Goal: Task Accomplishment & Management: Manage account settings

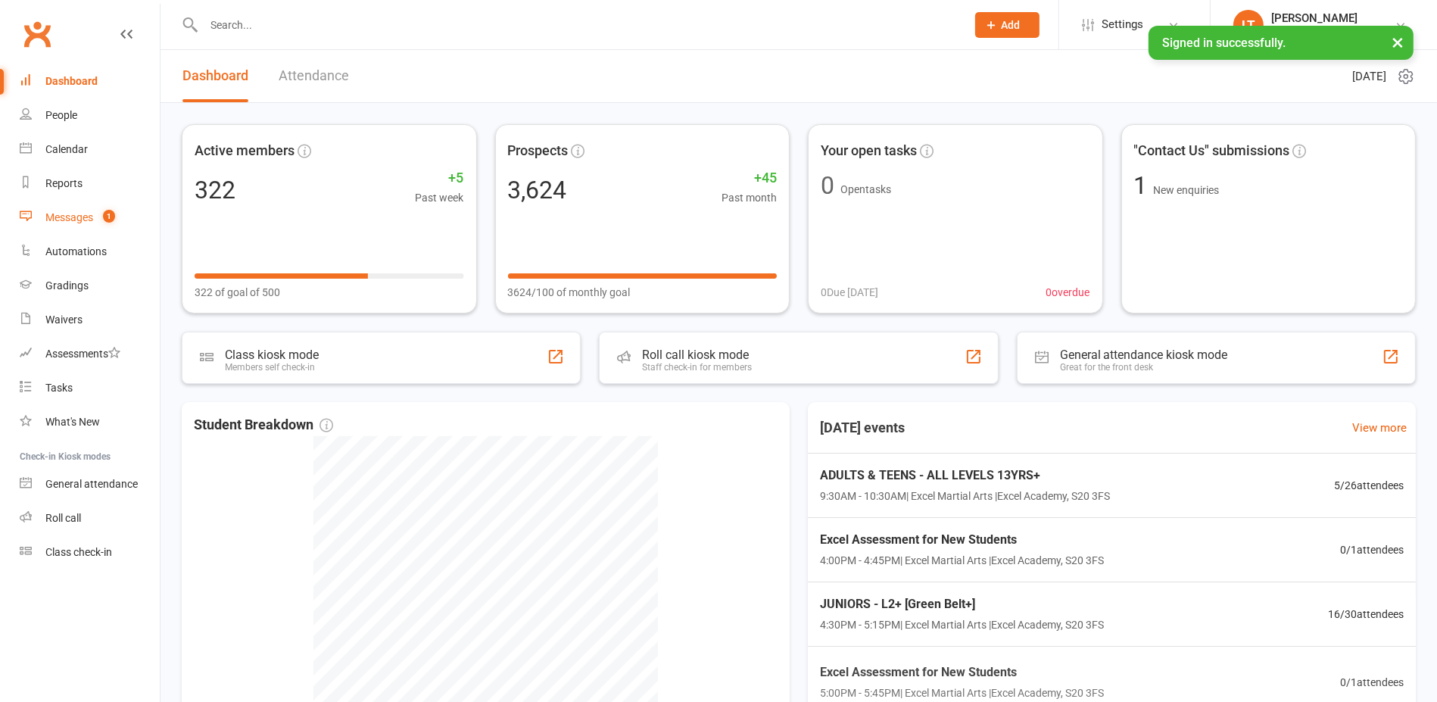
click at [96, 218] on link "Messages 1" at bounding box center [90, 218] width 140 height 34
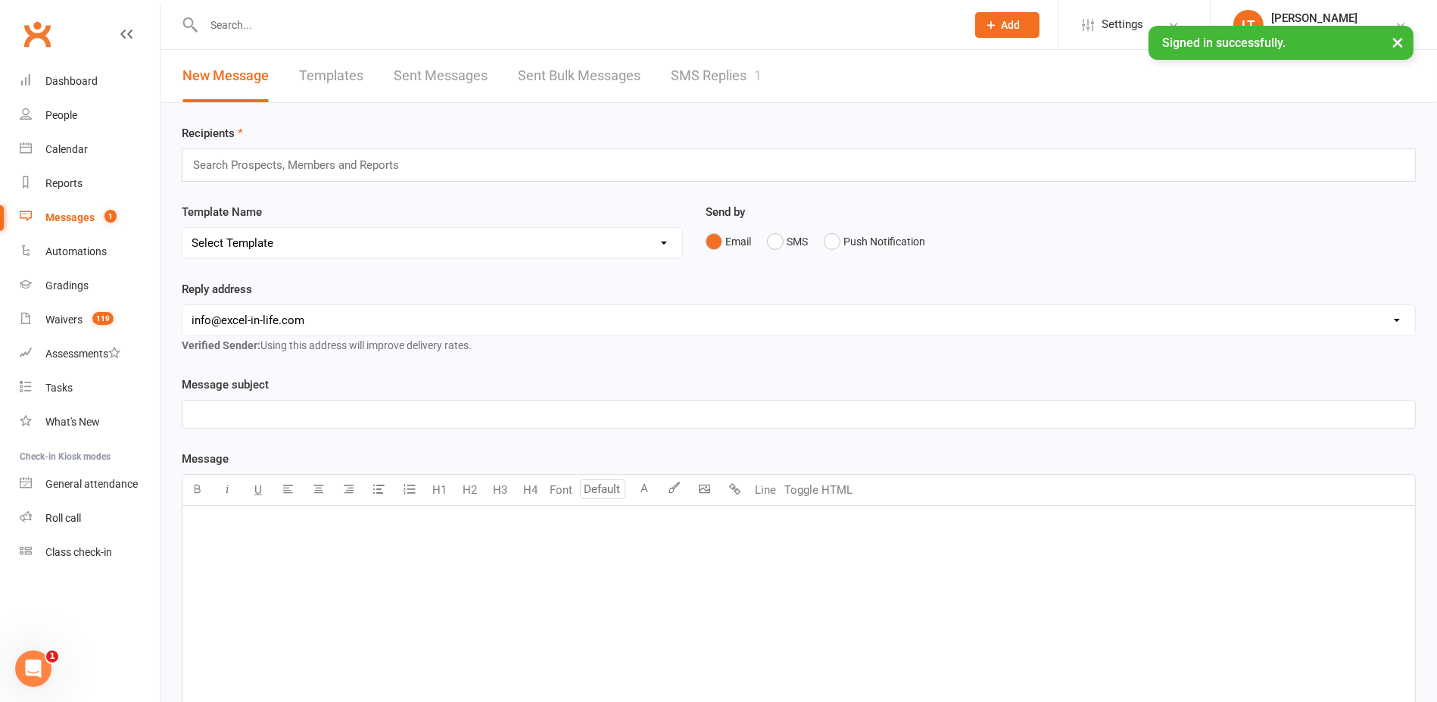
click at [686, 70] on link "SMS Replies 1" at bounding box center [716, 76] width 91 height 52
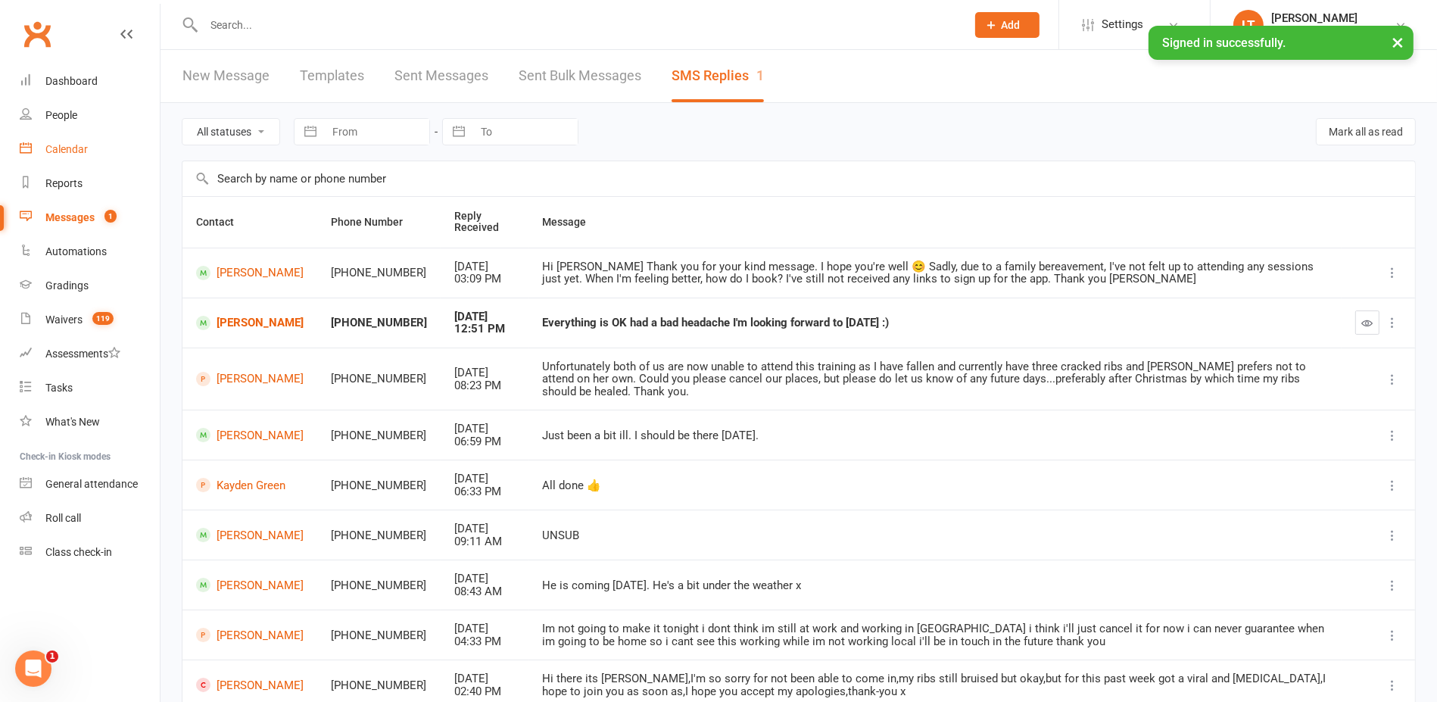
click at [86, 151] on div "Calendar" at bounding box center [66, 149] width 42 height 12
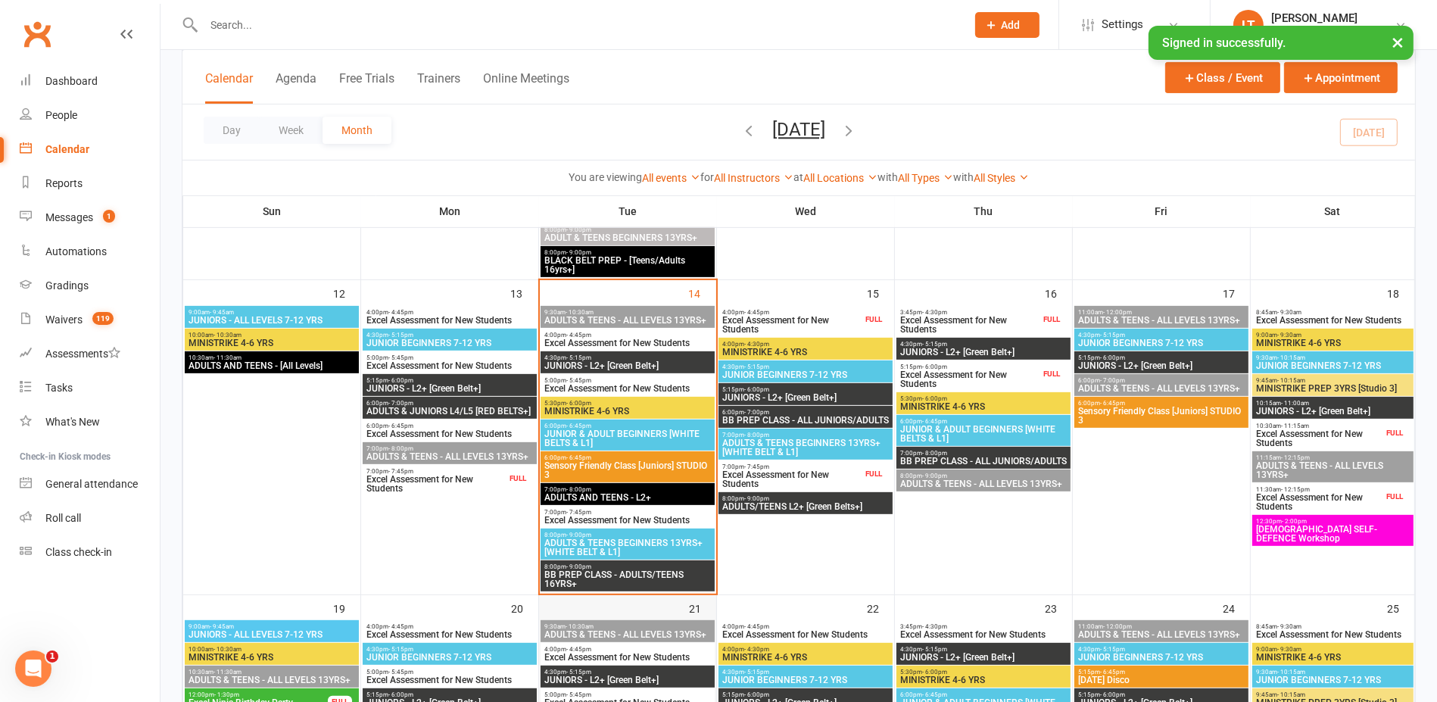
scroll to position [662, 0]
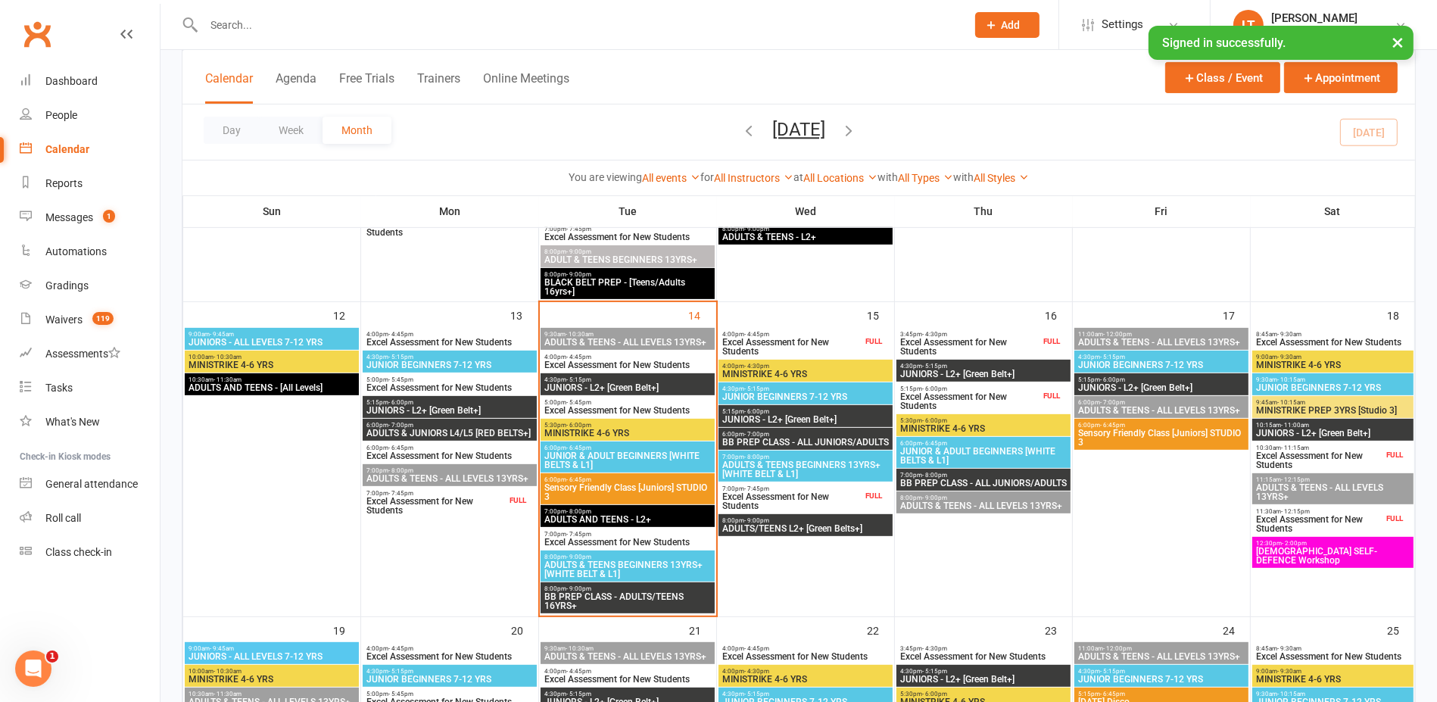
click at [795, 331] on span "4:00pm - 4:45pm" at bounding box center [792, 334] width 141 height 7
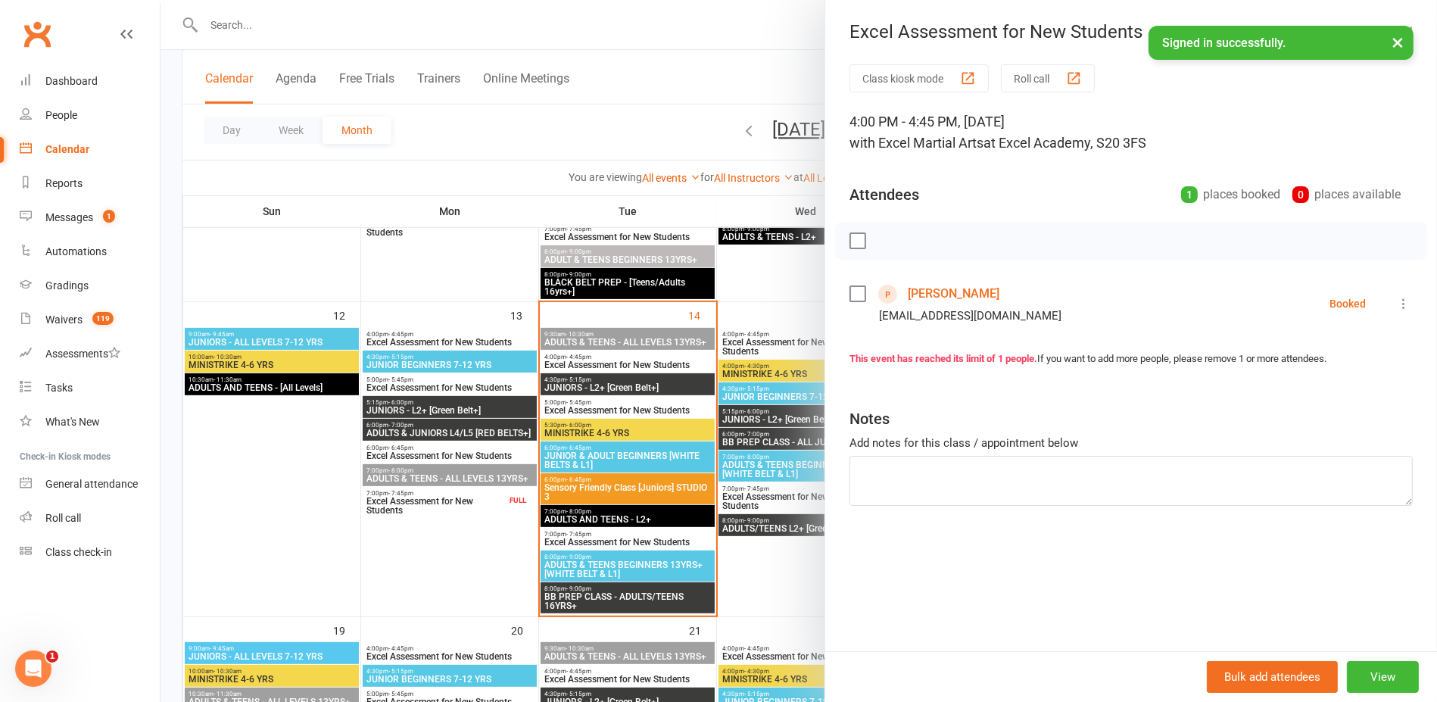
click at [777, 288] on div at bounding box center [799, 351] width 1276 height 702
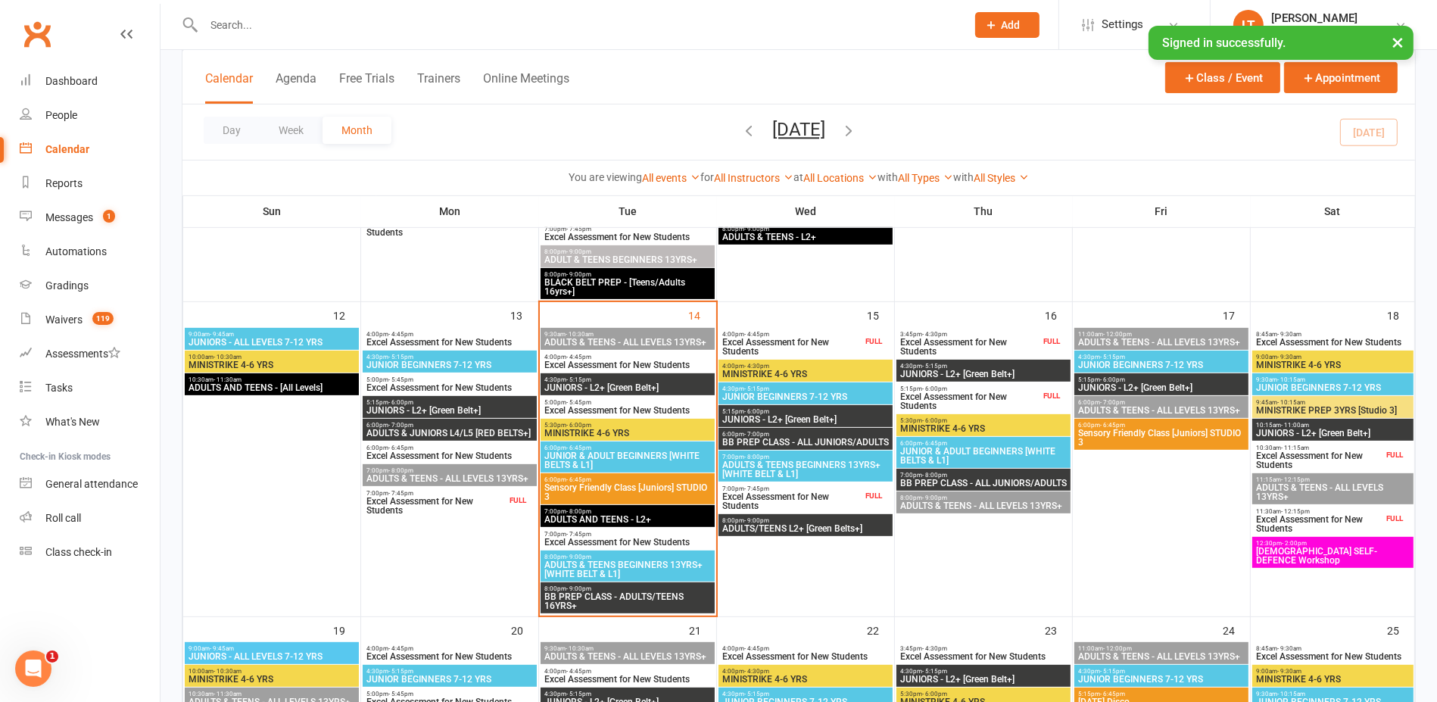
click at [1367, 547] on span "Ladies SELF-DEFENCE Workshop" at bounding box center [1332, 556] width 155 height 18
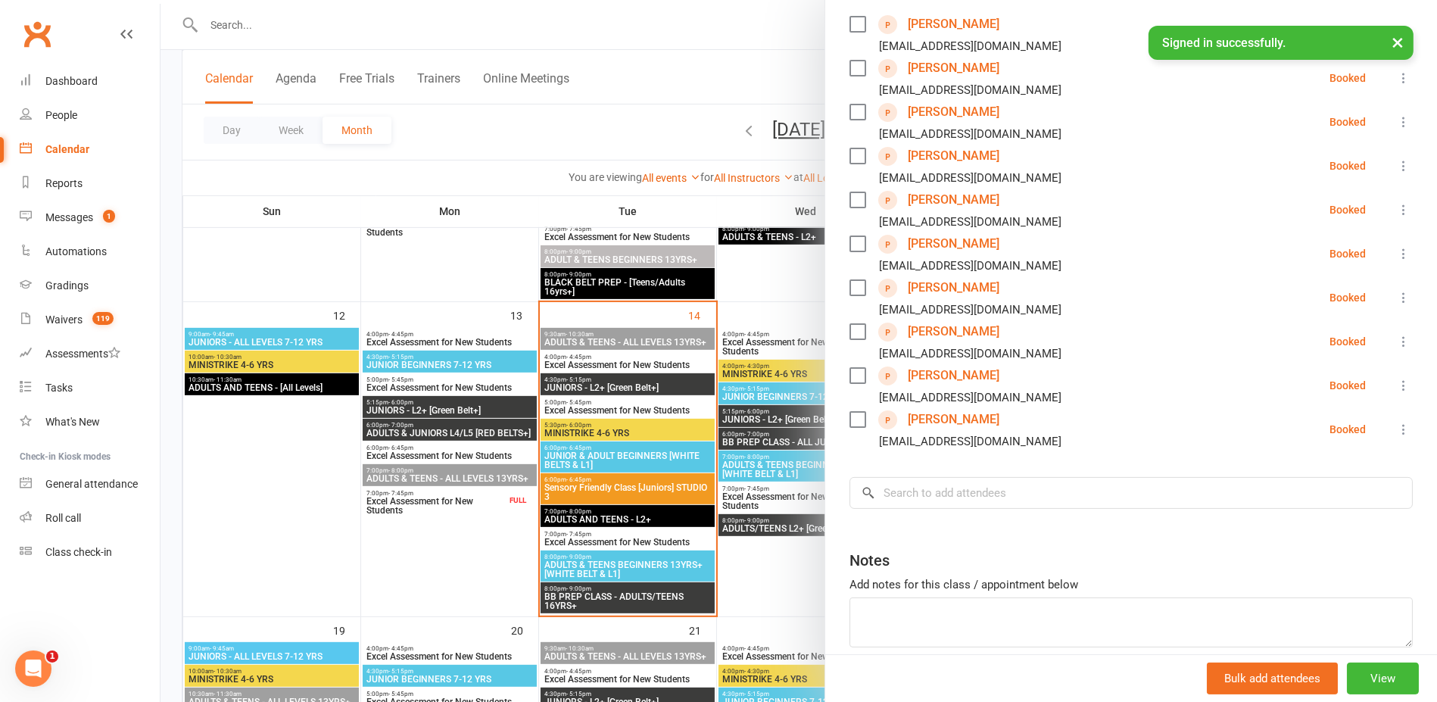
scroll to position [284, 0]
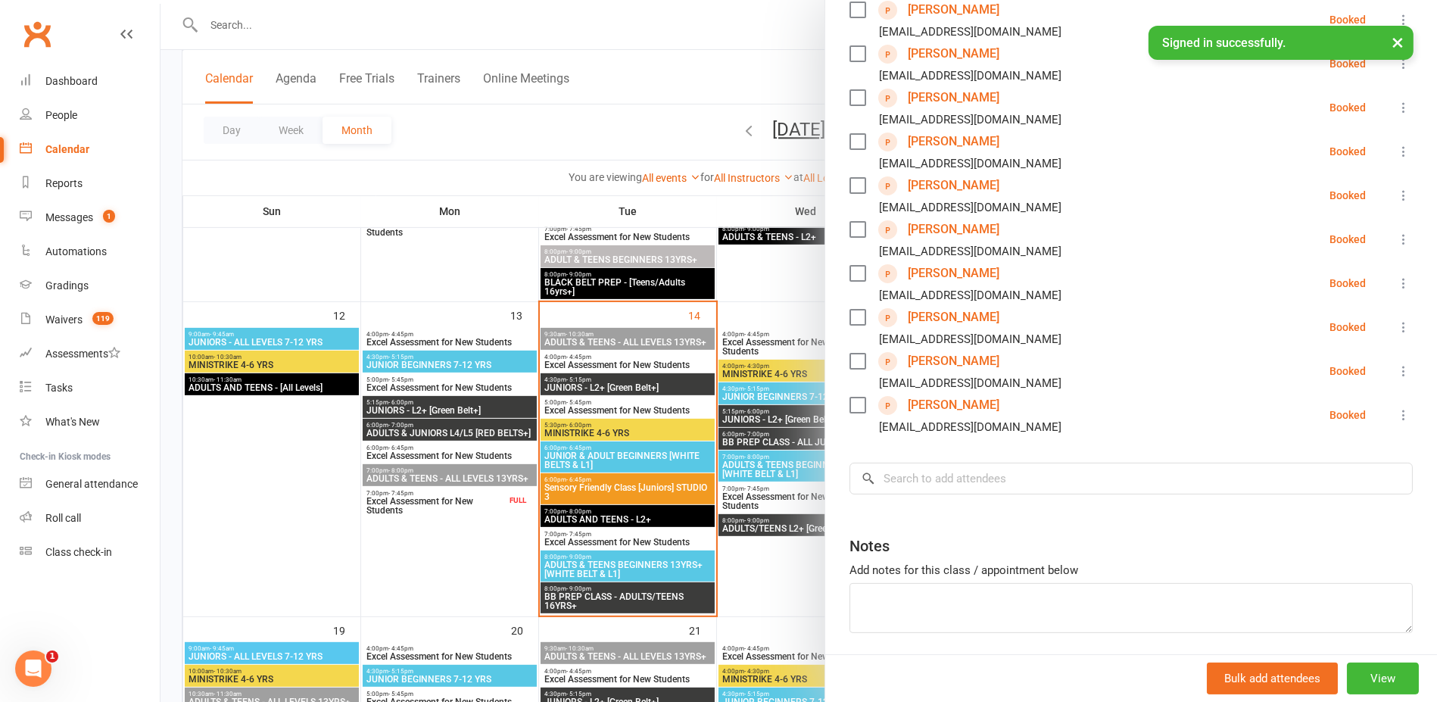
click at [772, 254] on div at bounding box center [799, 351] width 1276 height 702
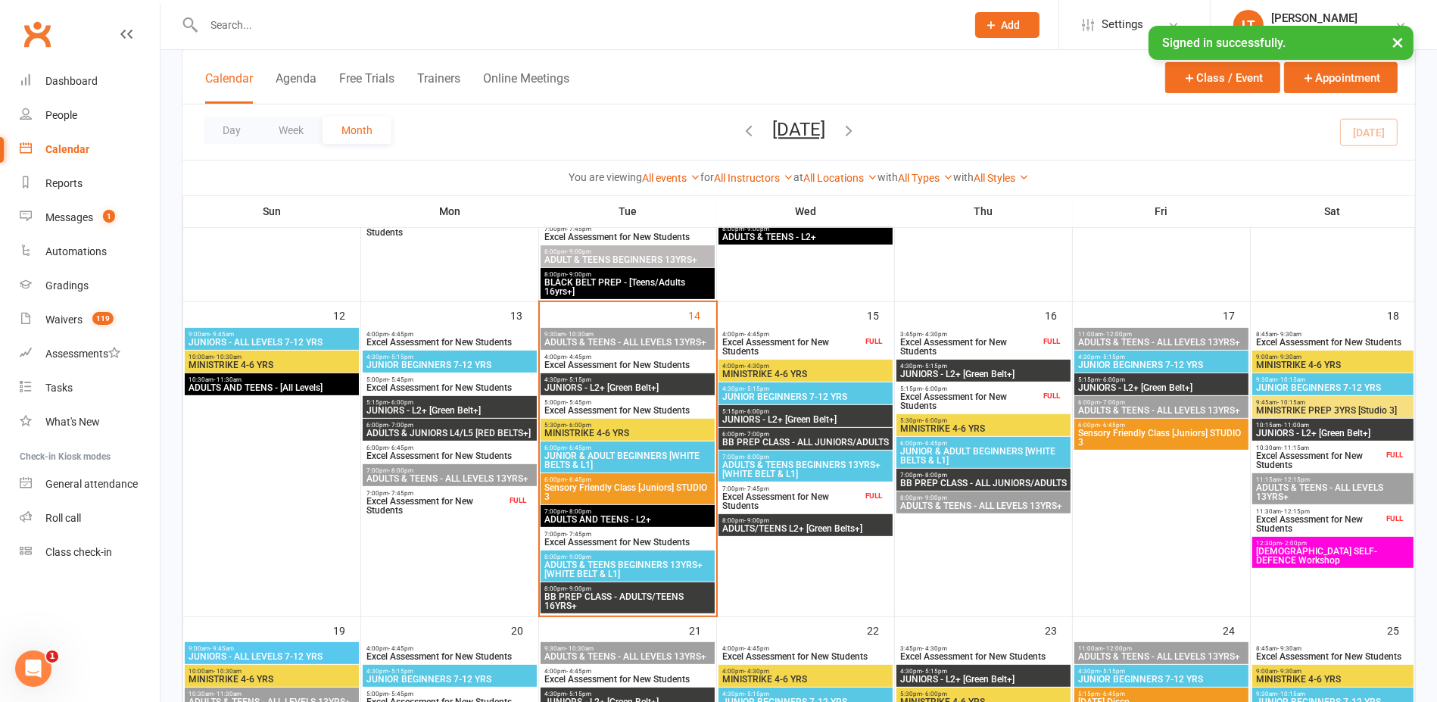
click at [397, 20] on input "text" at bounding box center [577, 24] width 756 height 21
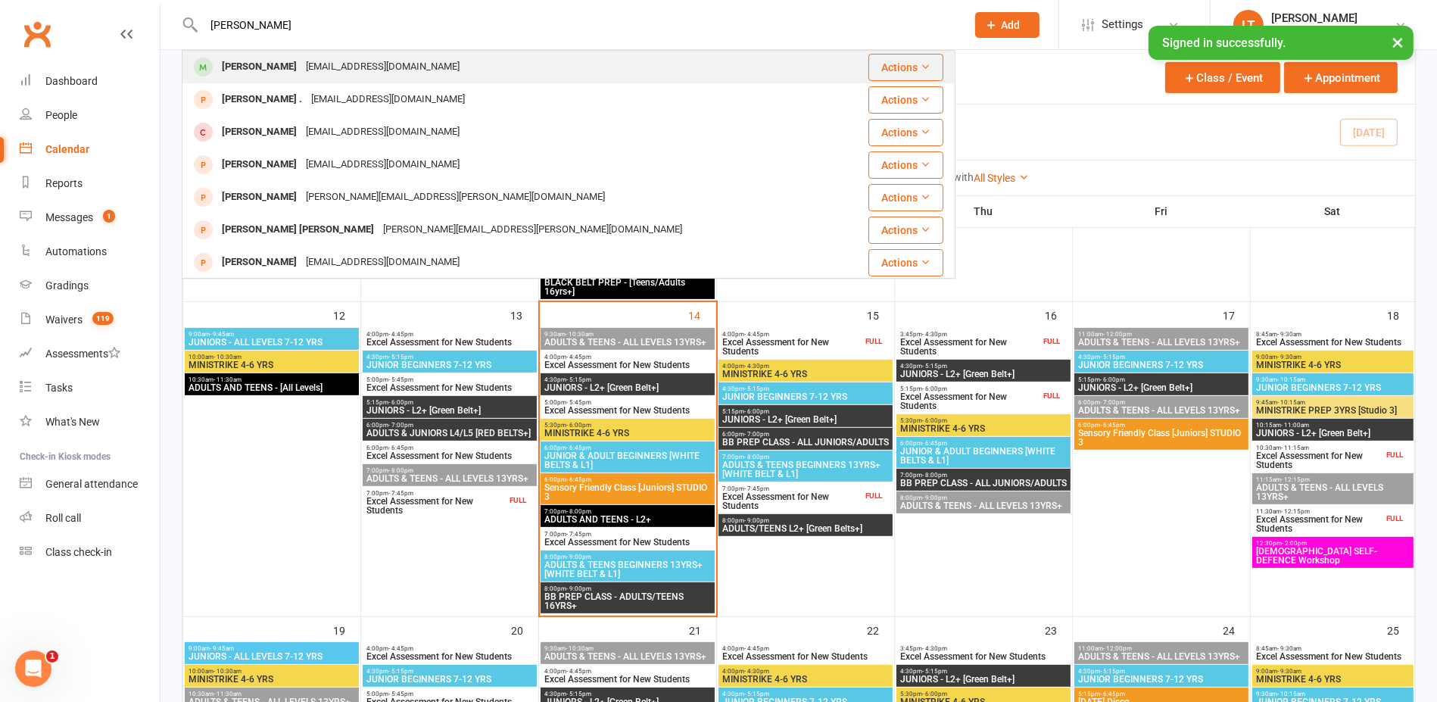
type input "william fle"
click at [484, 70] on div "William Fletcher p_fletch@outlook.com" at bounding box center [512, 66] width 659 height 31
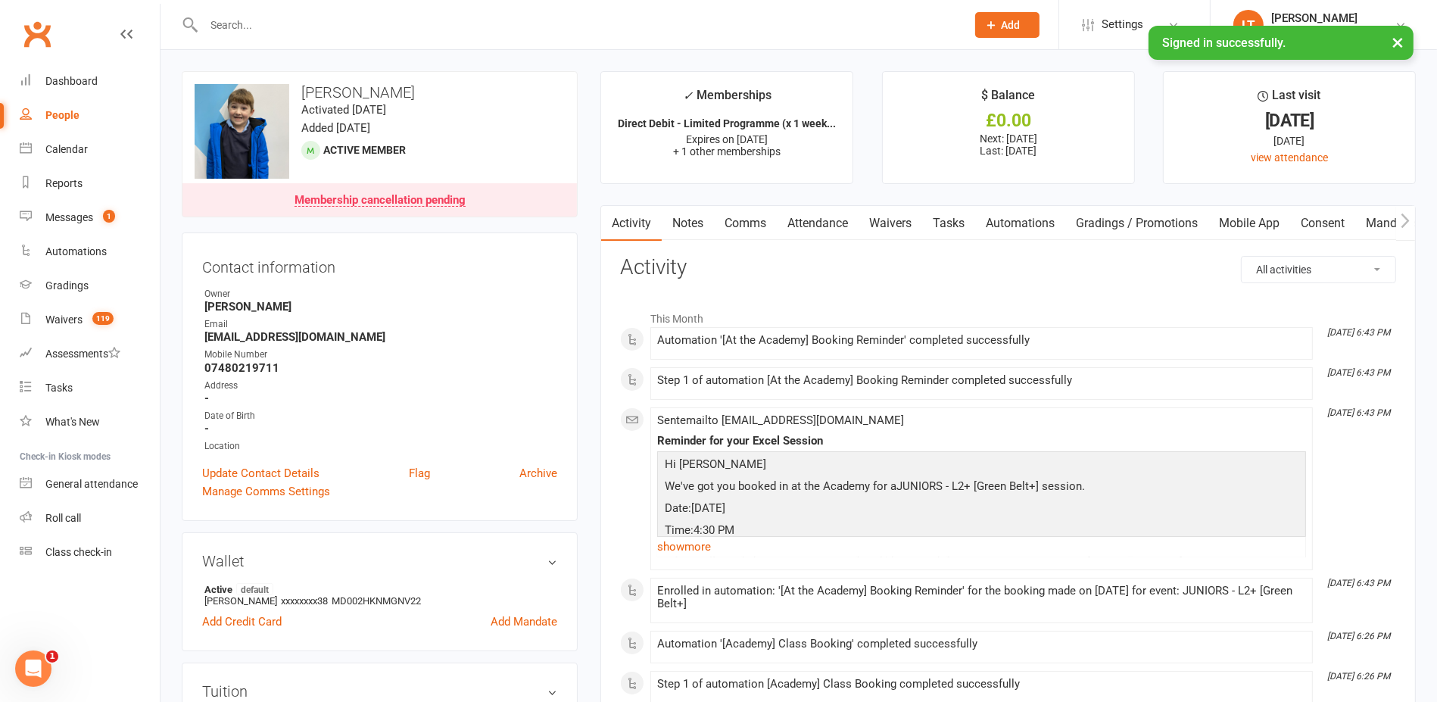
click at [826, 229] on link "Attendance" at bounding box center [818, 223] width 82 height 35
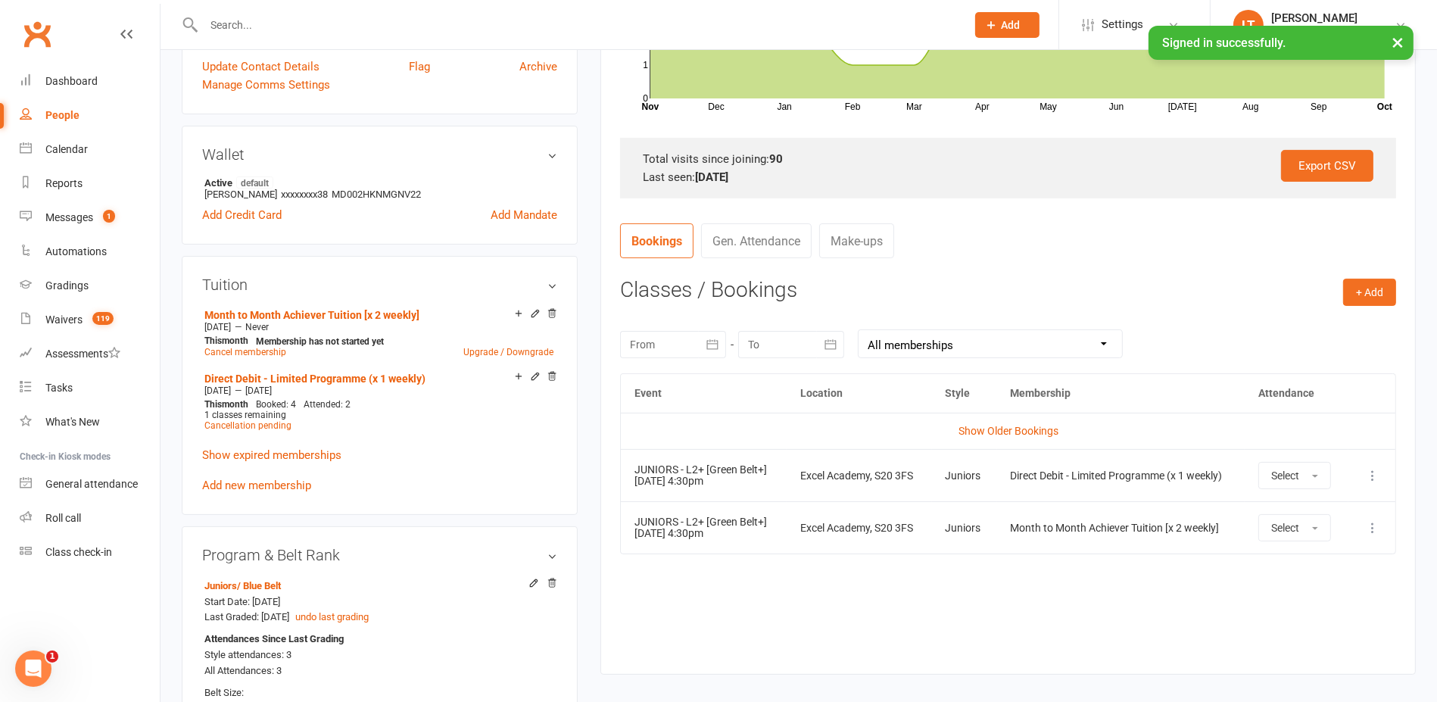
scroll to position [473, 0]
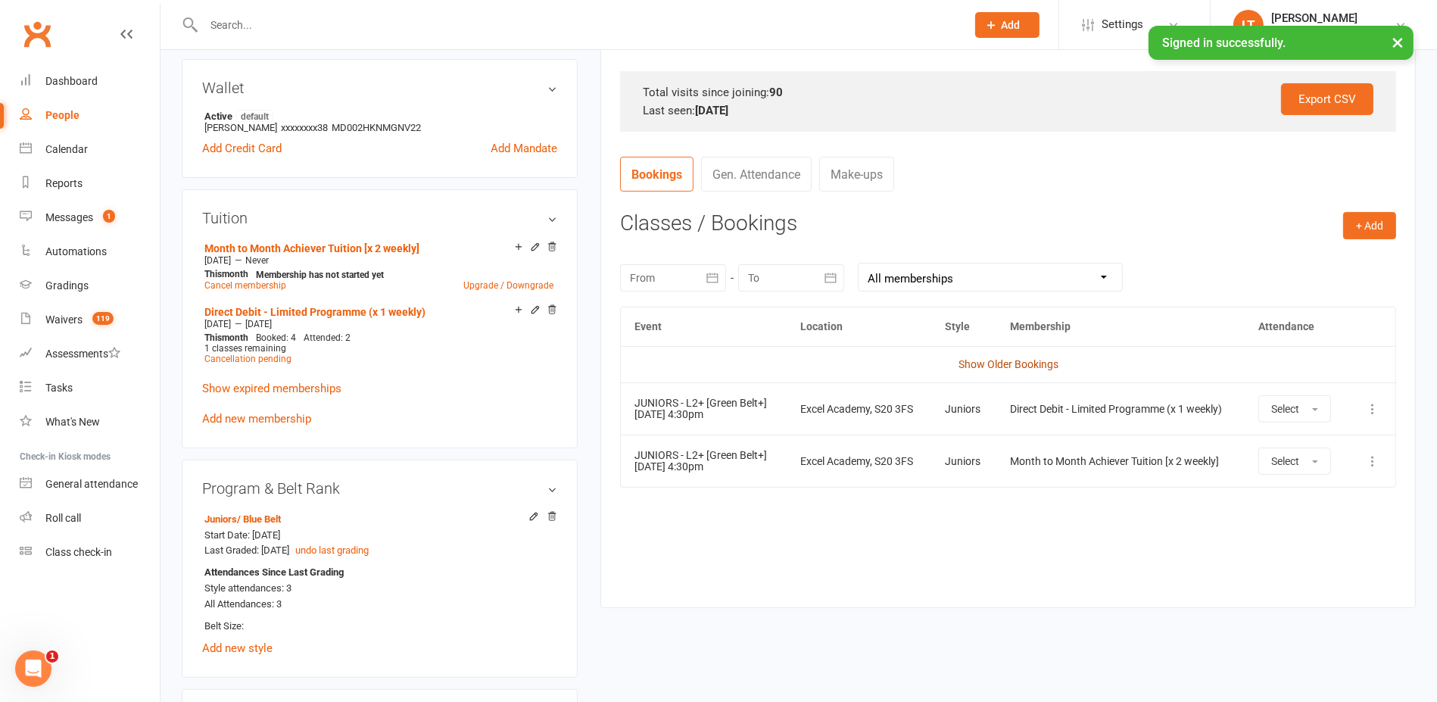
click at [1041, 367] on link "Show Older Bookings" at bounding box center [1008, 364] width 100 height 12
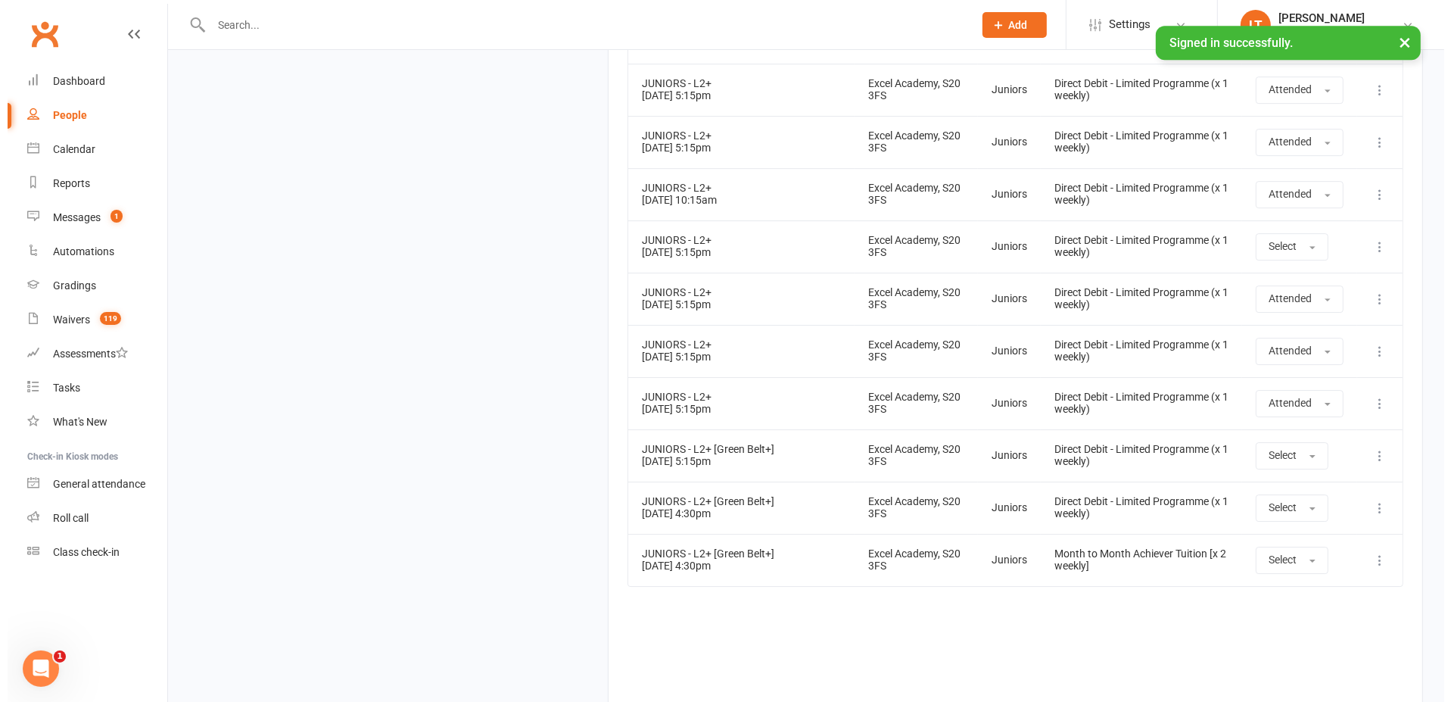
scroll to position [5765, 0]
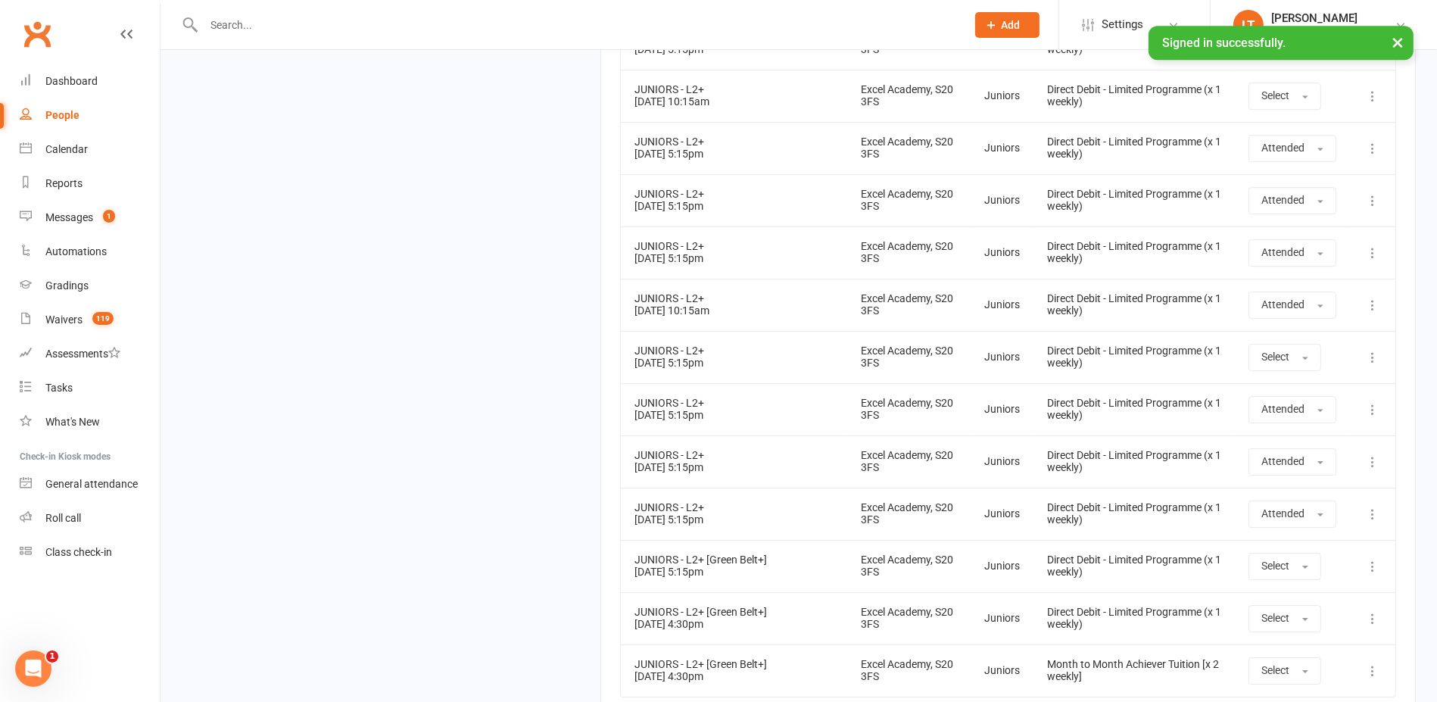
click at [1372, 559] on icon at bounding box center [1372, 566] width 15 height 15
click at [1273, 641] on link "Delete booking" at bounding box center [1306, 656] width 150 height 30
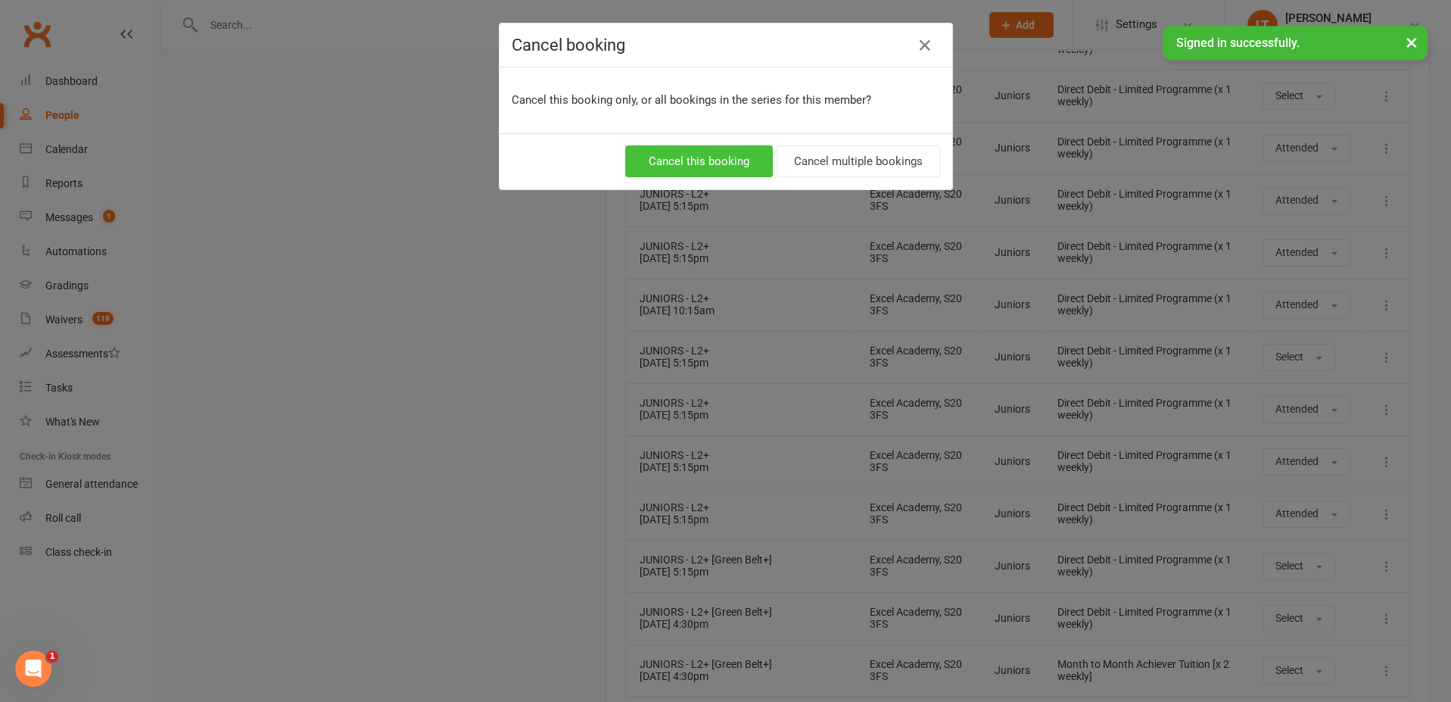
click at [737, 154] on button "Cancel this booking" at bounding box center [699, 161] width 148 height 32
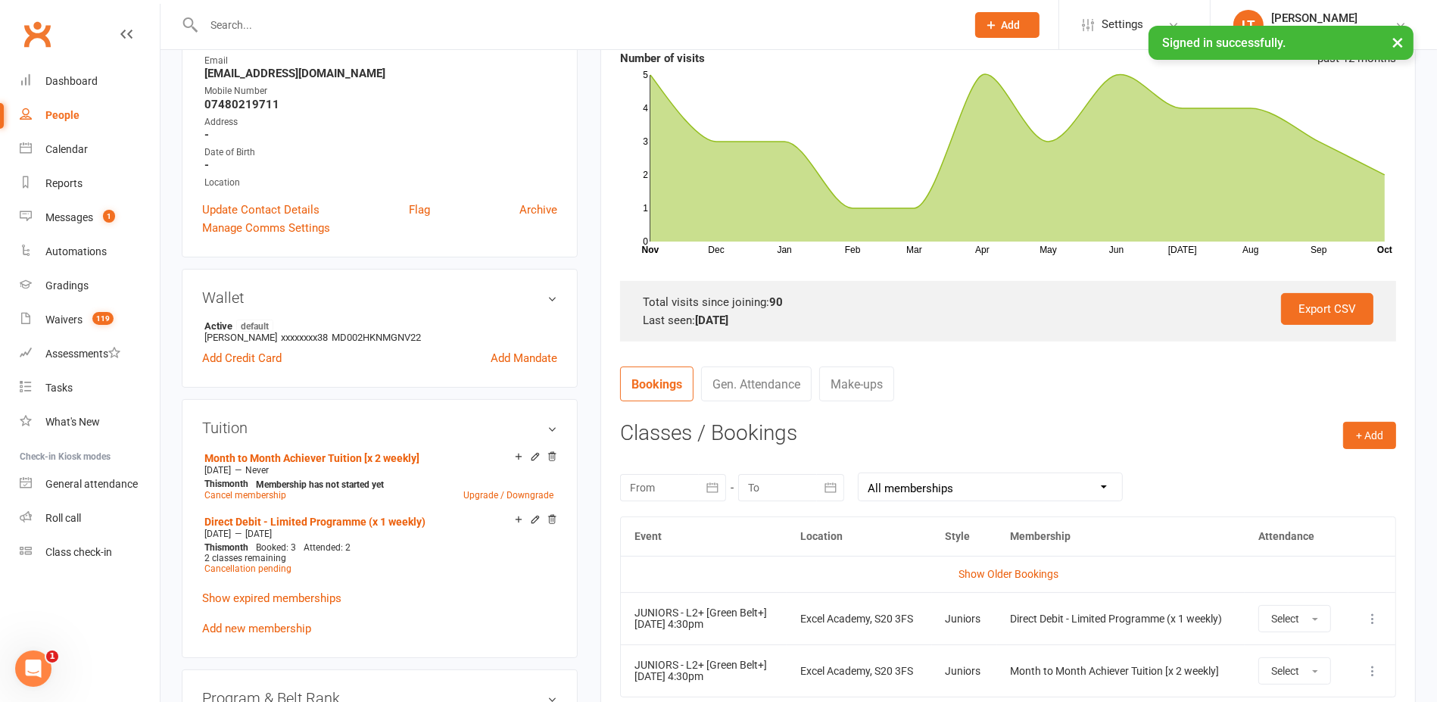
scroll to position [0, 0]
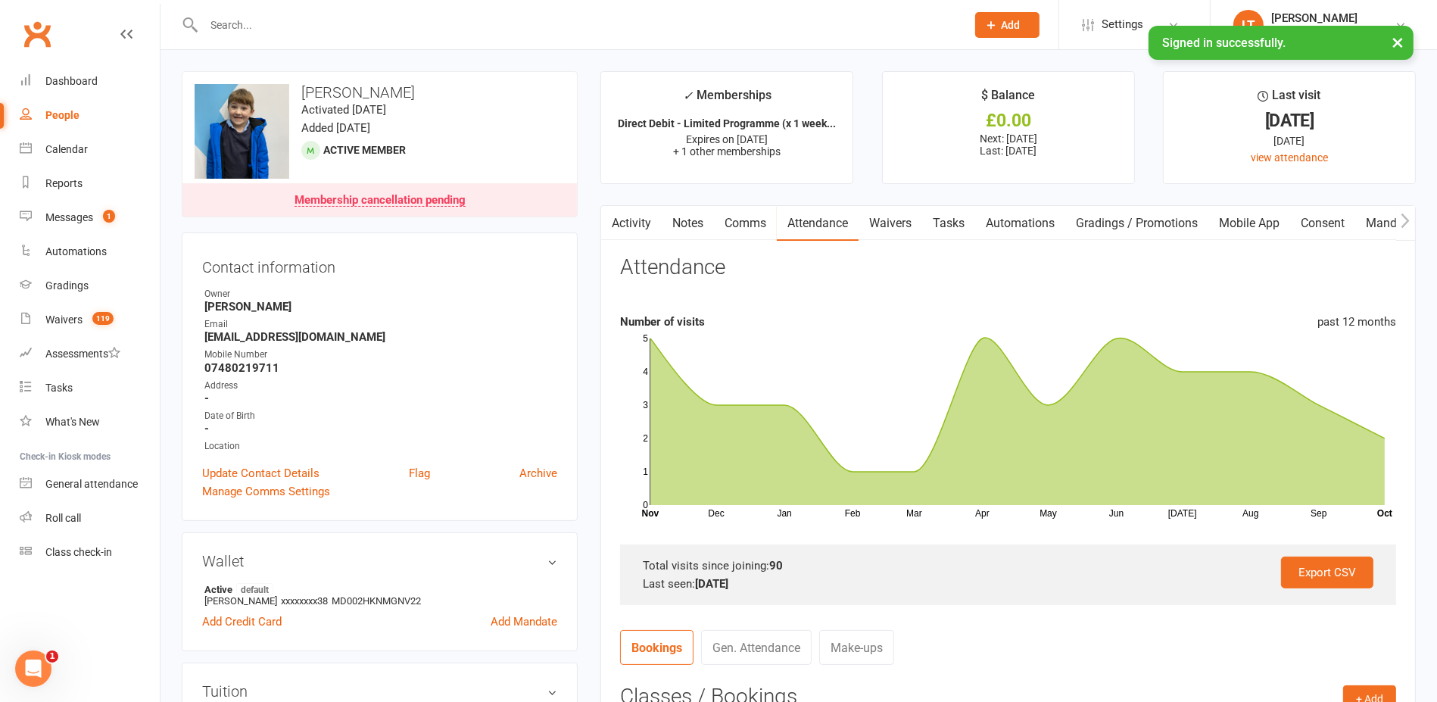
click at [308, 21] on input "text" at bounding box center [577, 24] width 756 height 21
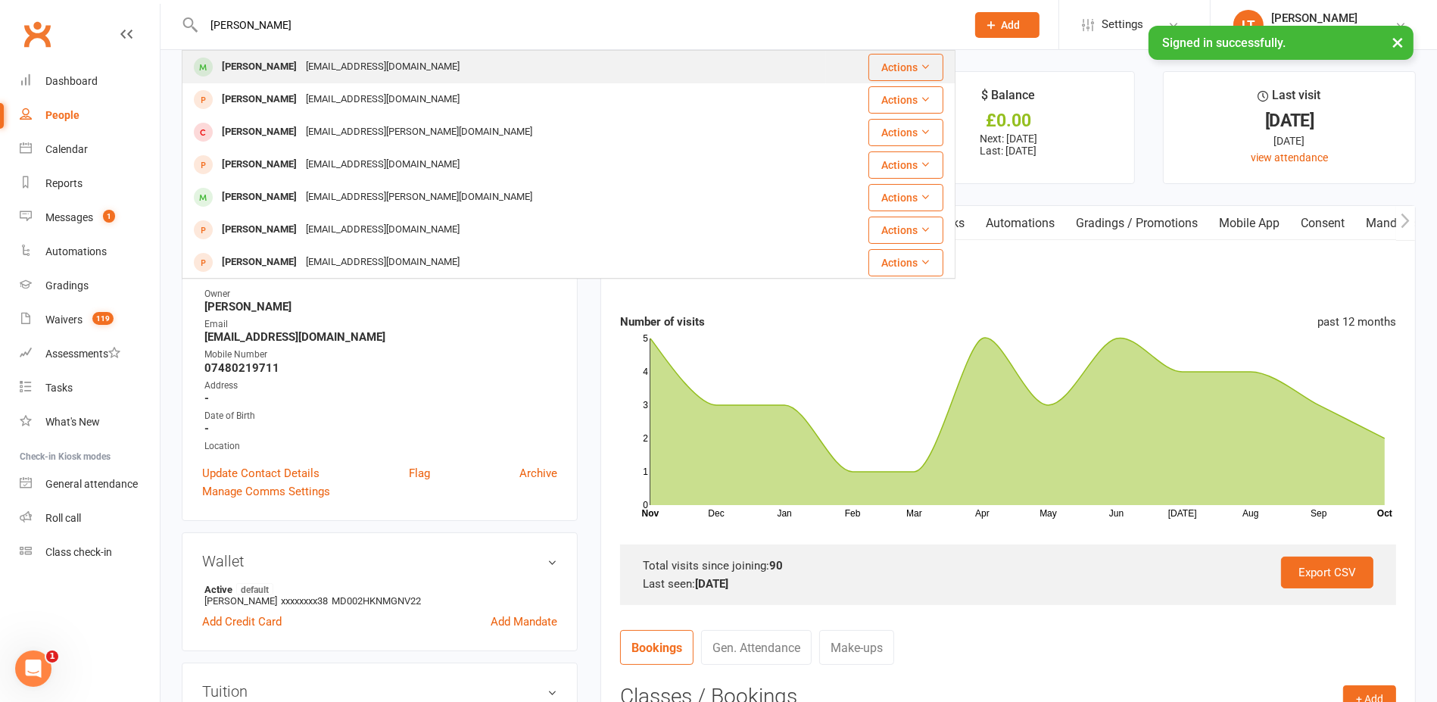
type input "evie obrien"
click at [346, 62] on div "lawrencekatie@hotmail.co.uk" at bounding box center [382, 67] width 163 height 22
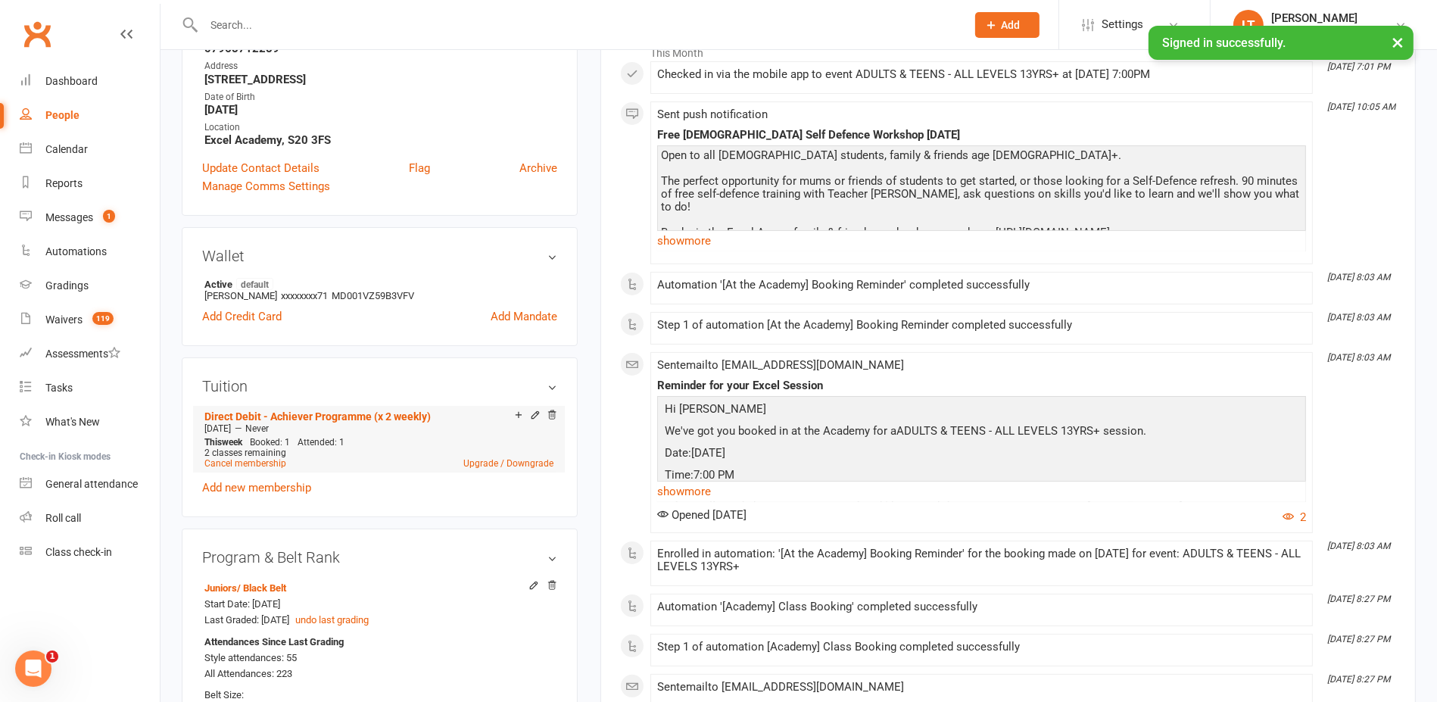
scroll to position [284, 0]
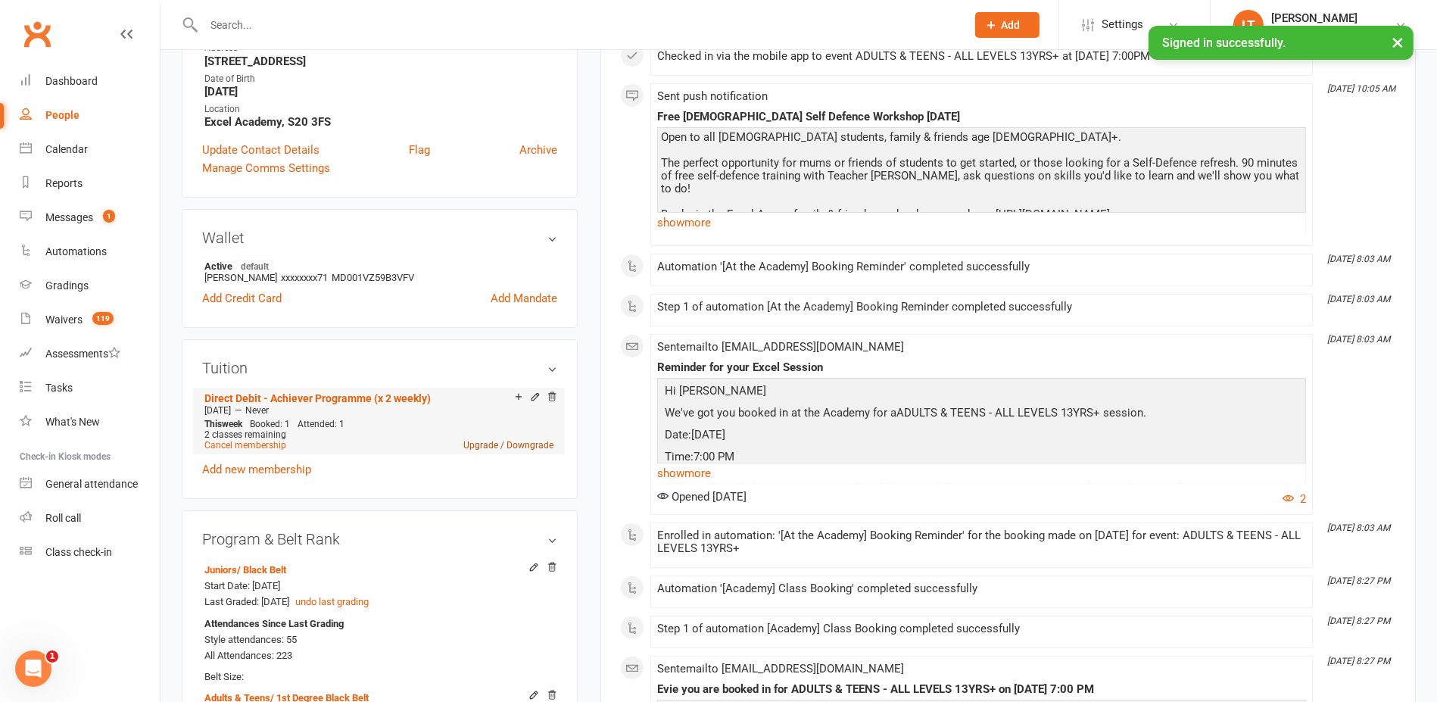
click at [542, 441] on link "Upgrade / Downgrade" at bounding box center [508, 445] width 90 height 11
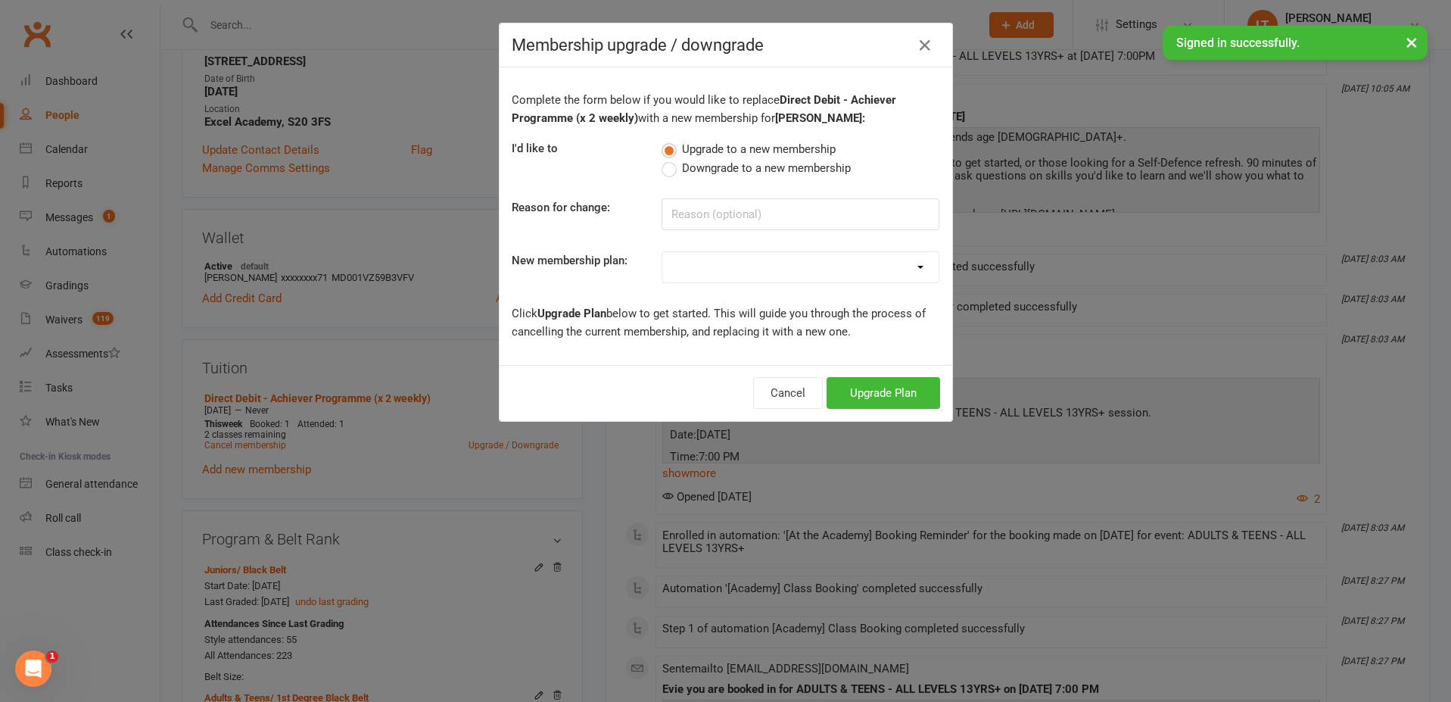
click at [818, 264] on select "Month to Month Limited Tuition [x 1 weekly] Month to Month Achiever Tuition [x …" at bounding box center [800, 267] width 276 height 30
select select "0"
click at [662, 252] on select "Month to Month Limited Tuition [x 1 weekly] Month to Month Achiever Tuition [x …" at bounding box center [800, 267] width 276 height 30
click at [728, 202] on input at bounding box center [801, 214] width 278 height 32
click at [665, 170] on label "Downgrade to a new membership" at bounding box center [756, 168] width 189 height 18
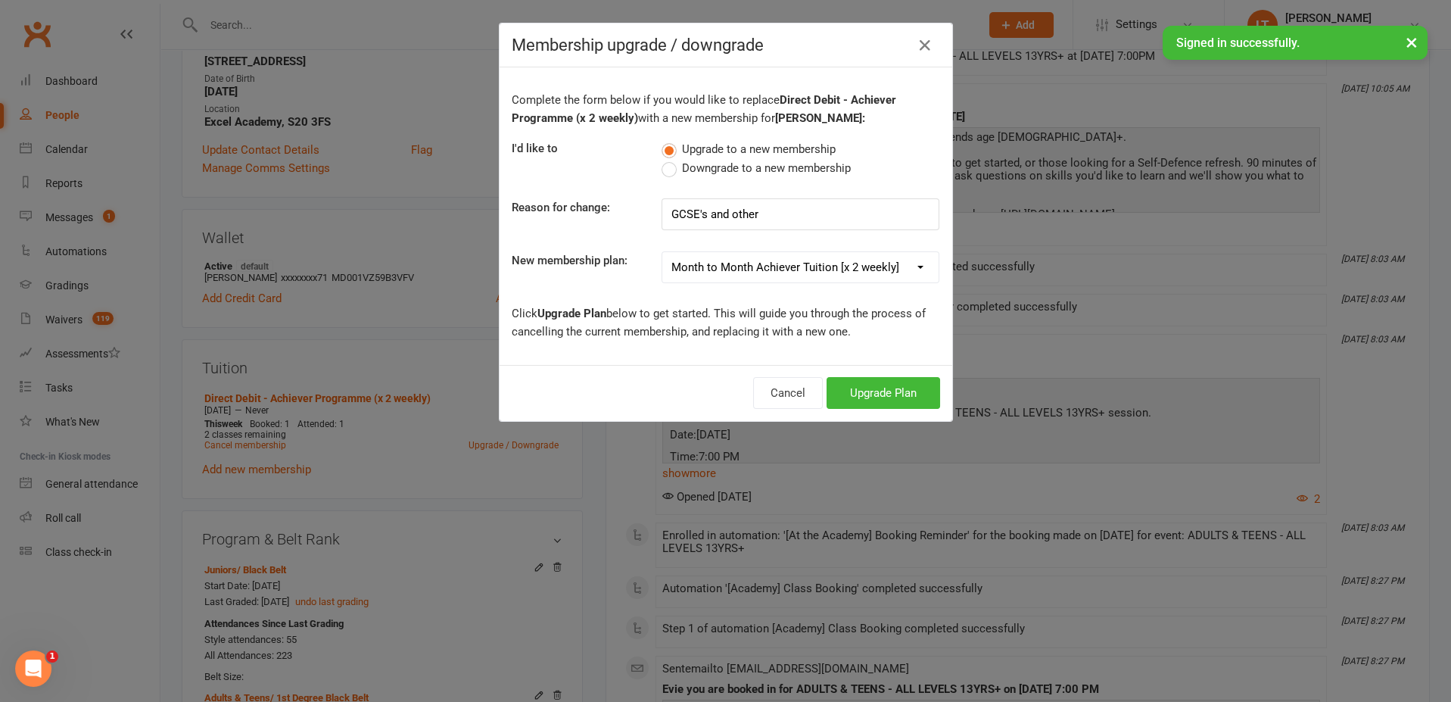
click at [665, 159] on input "Downgrade to a new membership" at bounding box center [667, 159] width 10 height 0
click at [833, 213] on input "GCSE's and other" at bounding box center [801, 214] width 278 height 32
type input "GCSE's and other commitments"
click at [911, 399] on button "Downgrade Plan" at bounding box center [876, 393] width 129 height 32
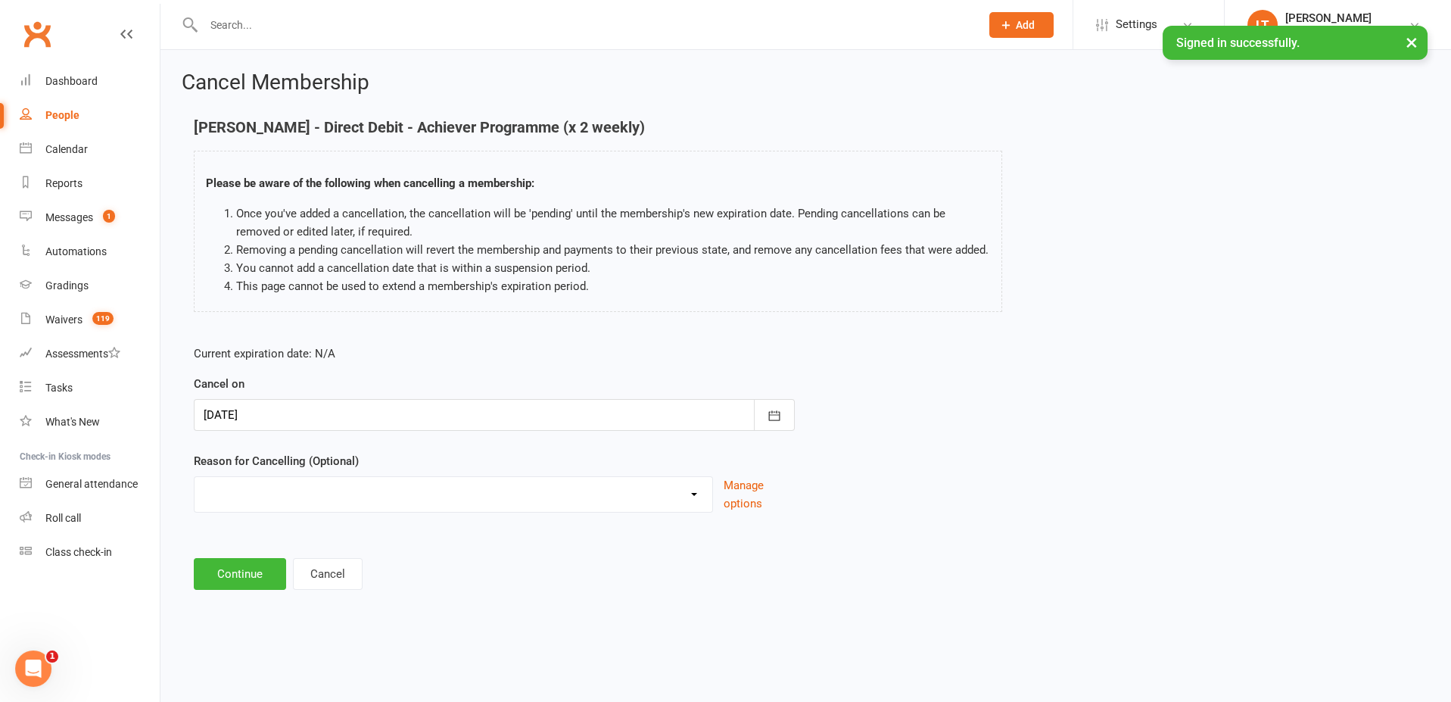
click at [362, 403] on div at bounding box center [494, 415] width 601 height 32
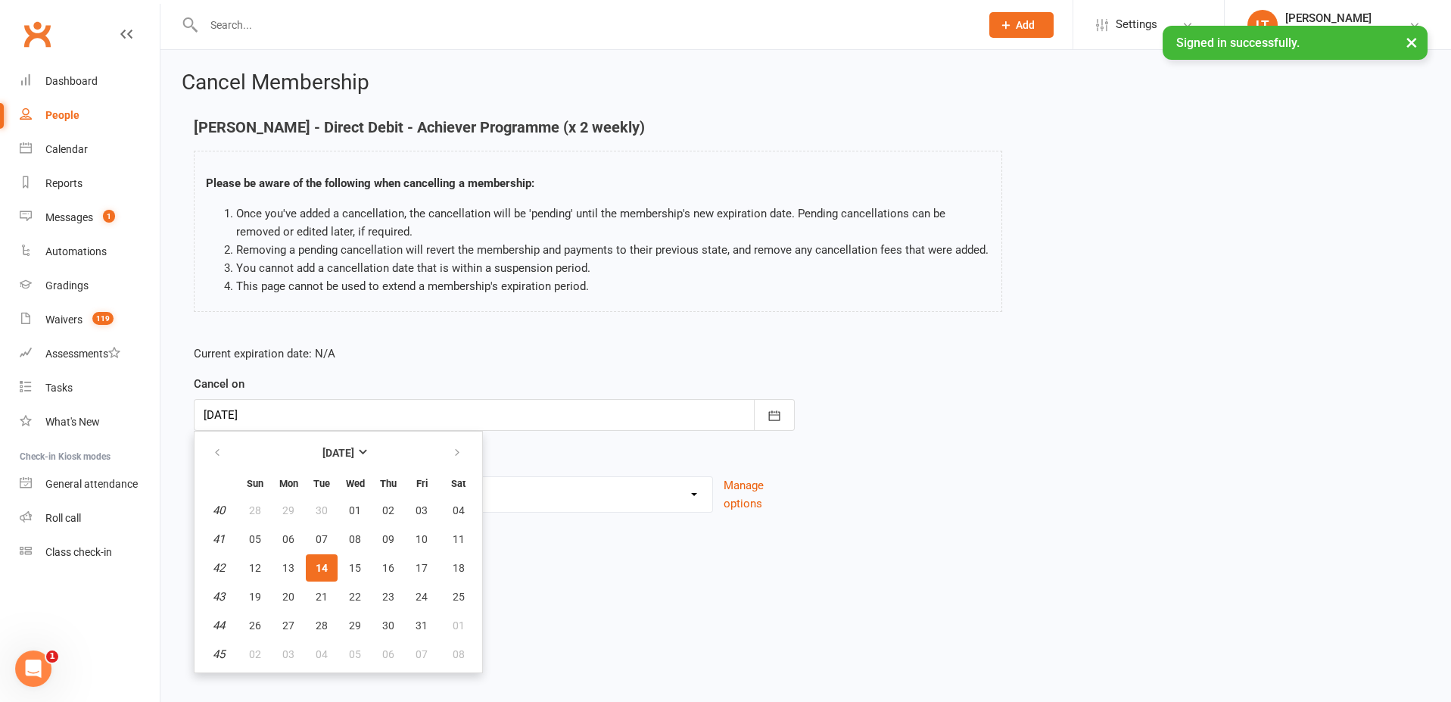
click at [494, 367] on form "Current expiration date: N/A Cancel on 14 Oct 2025 October 2025 Sun Mon Tue Wed…" at bounding box center [494, 428] width 601 height 168
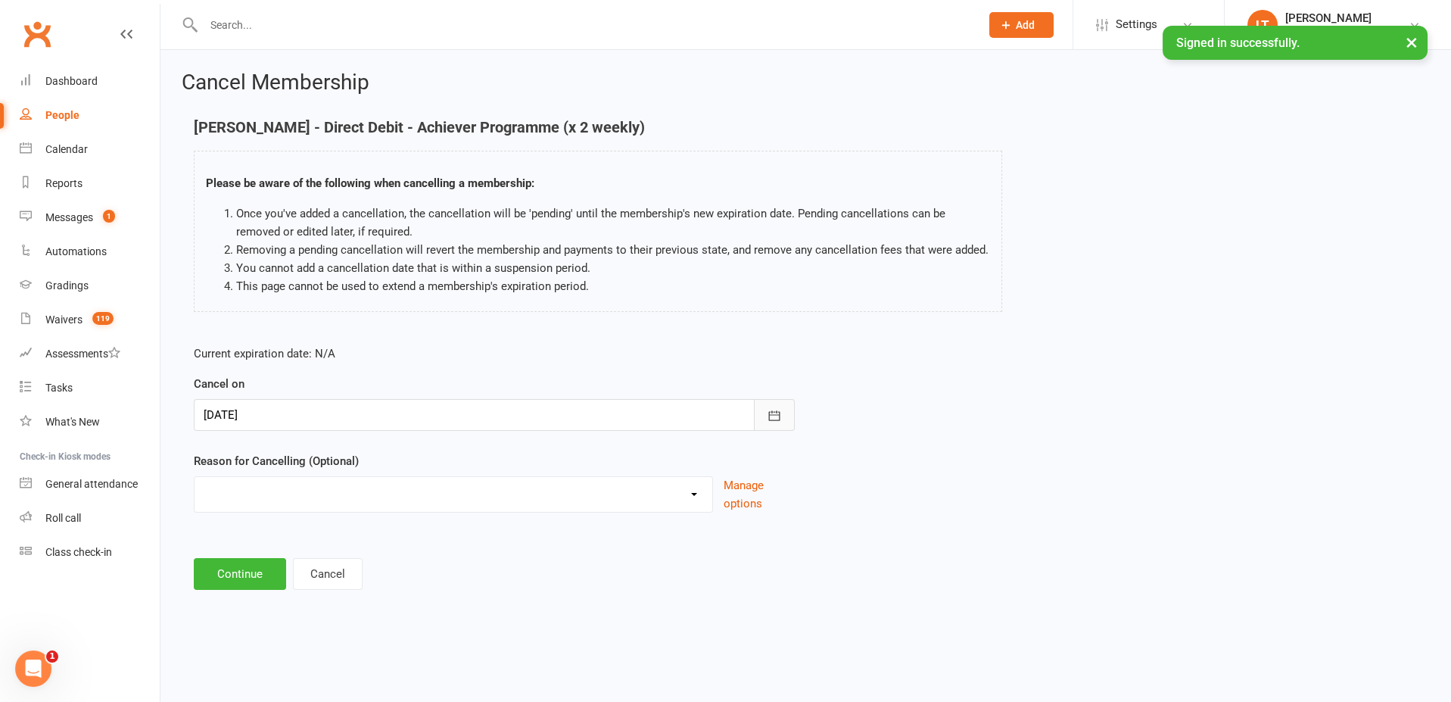
click at [768, 412] on icon "button" at bounding box center [774, 415] width 15 height 15
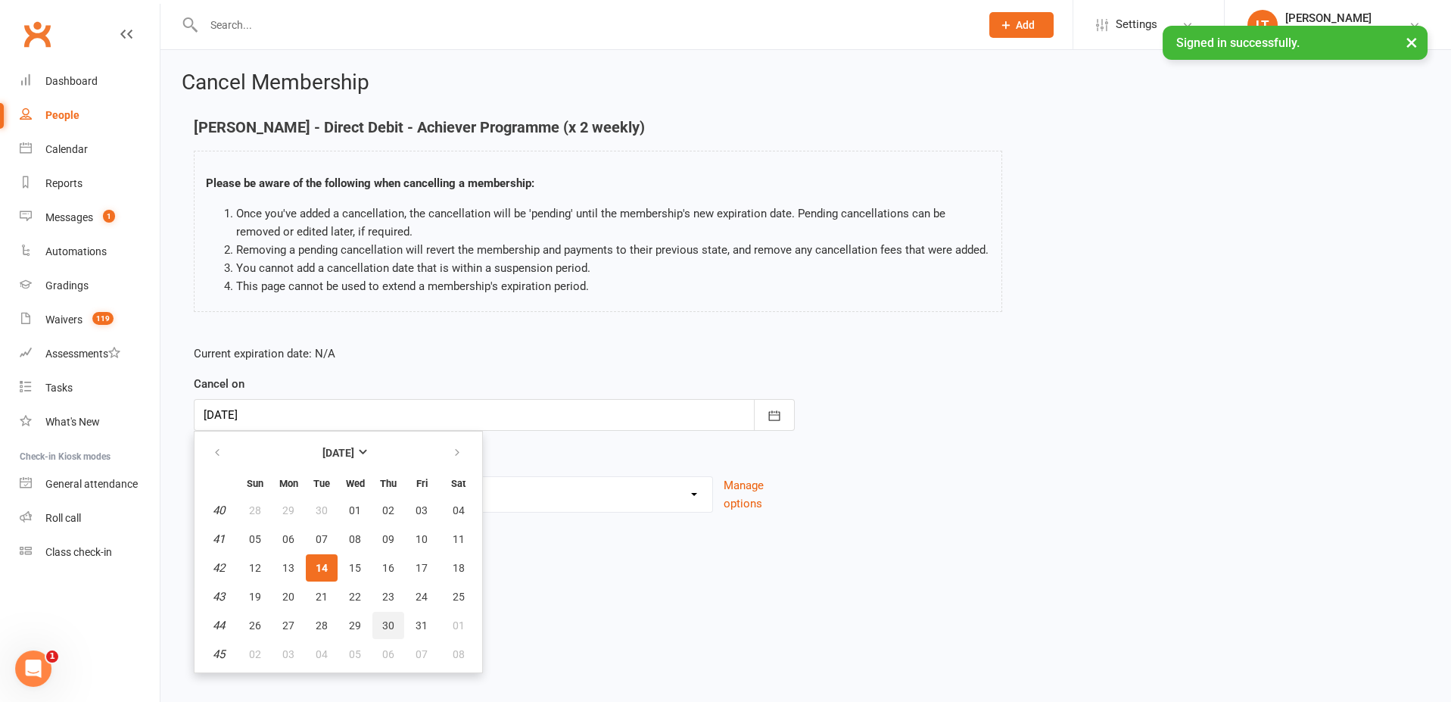
click at [394, 618] on button "30" at bounding box center [388, 625] width 32 height 27
type input "30 Oct 2025"
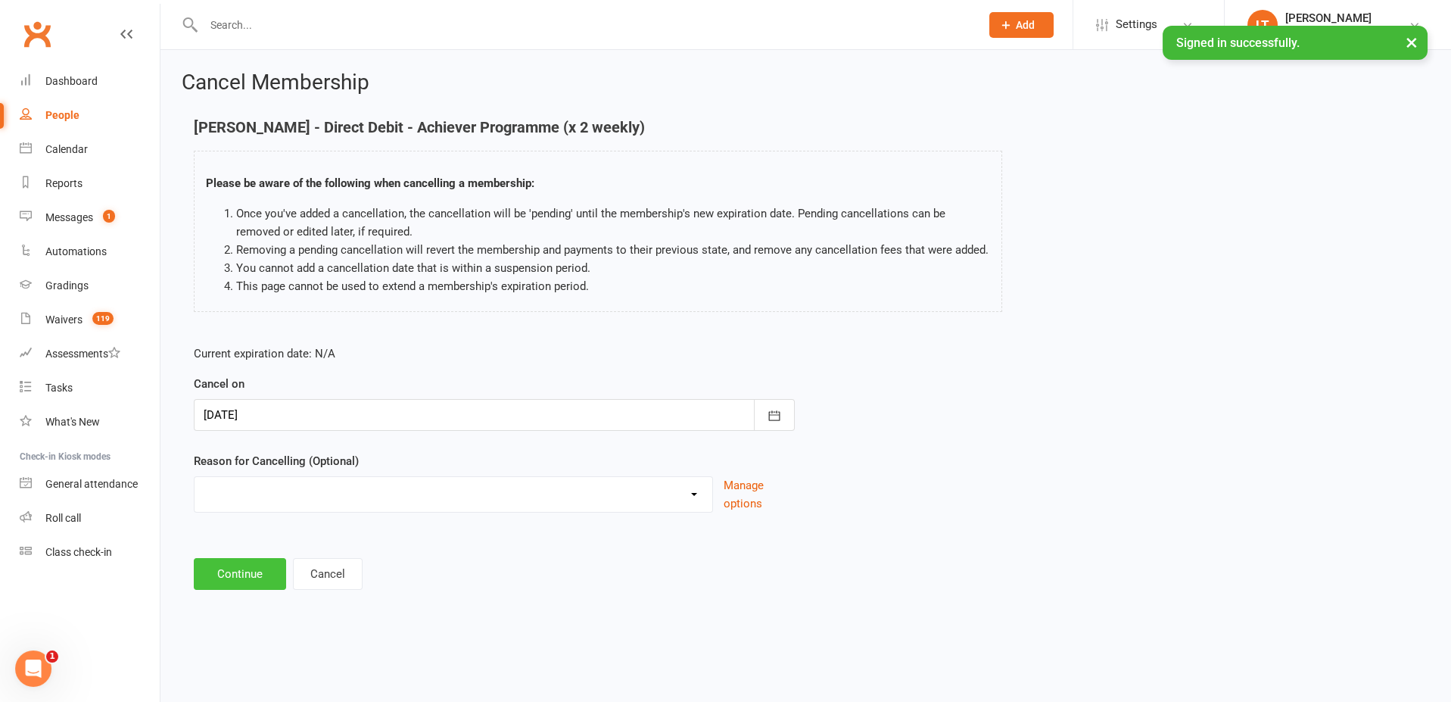
click at [261, 578] on button "Continue" at bounding box center [240, 574] width 92 height 32
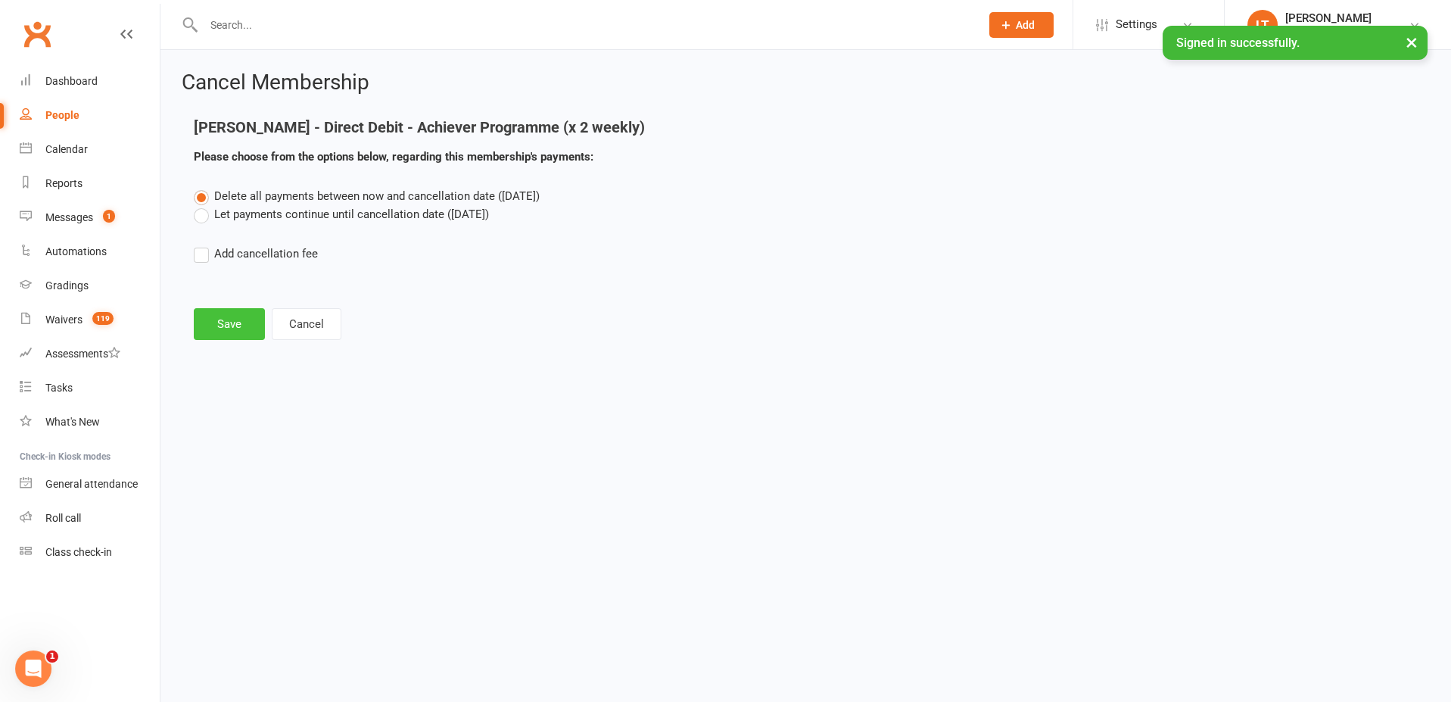
click at [248, 319] on button "Save" at bounding box center [229, 324] width 71 height 32
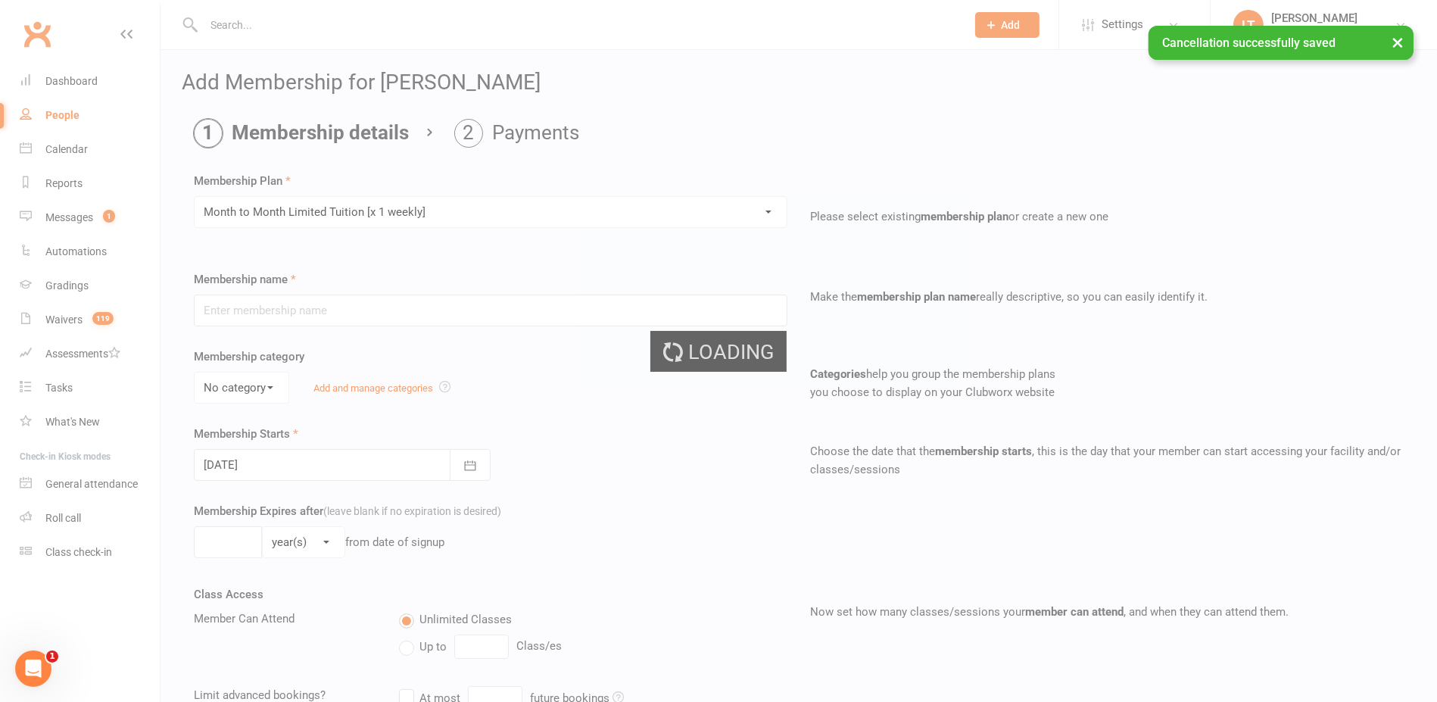
type input "Month to Month Limited Tuition [x 1 weekly]"
select select "2"
type input "0"
type input "5"
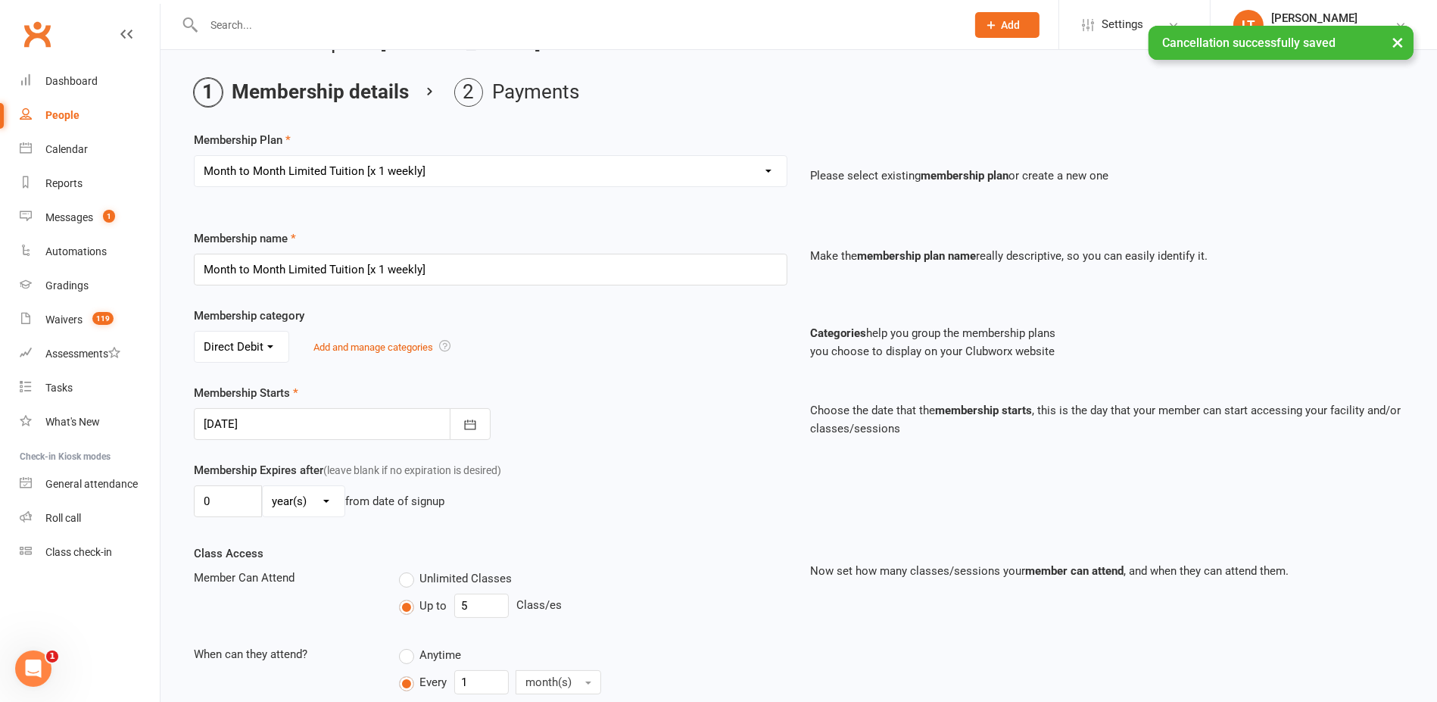
scroll to position [95, 0]
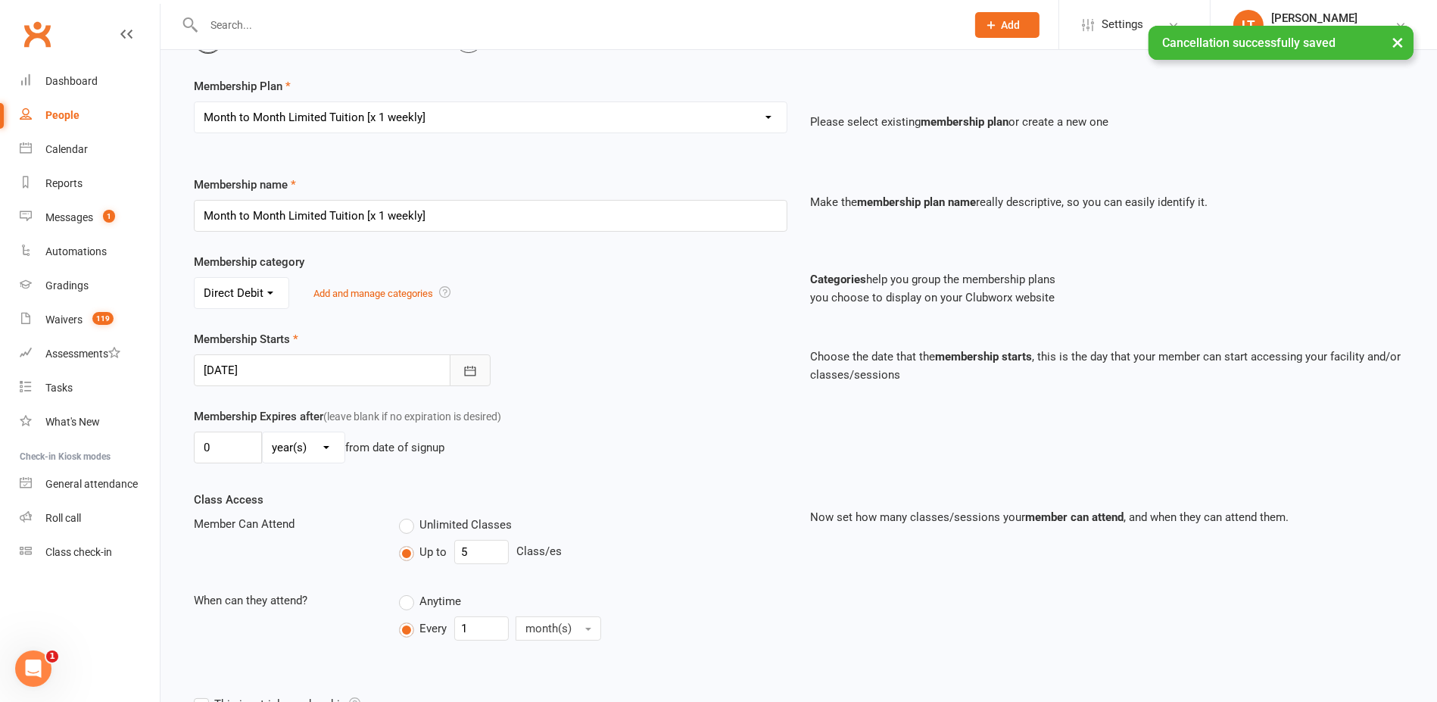
click at [471, 363] on icon "button" at bounding box center [470, 370] width 15 height 15
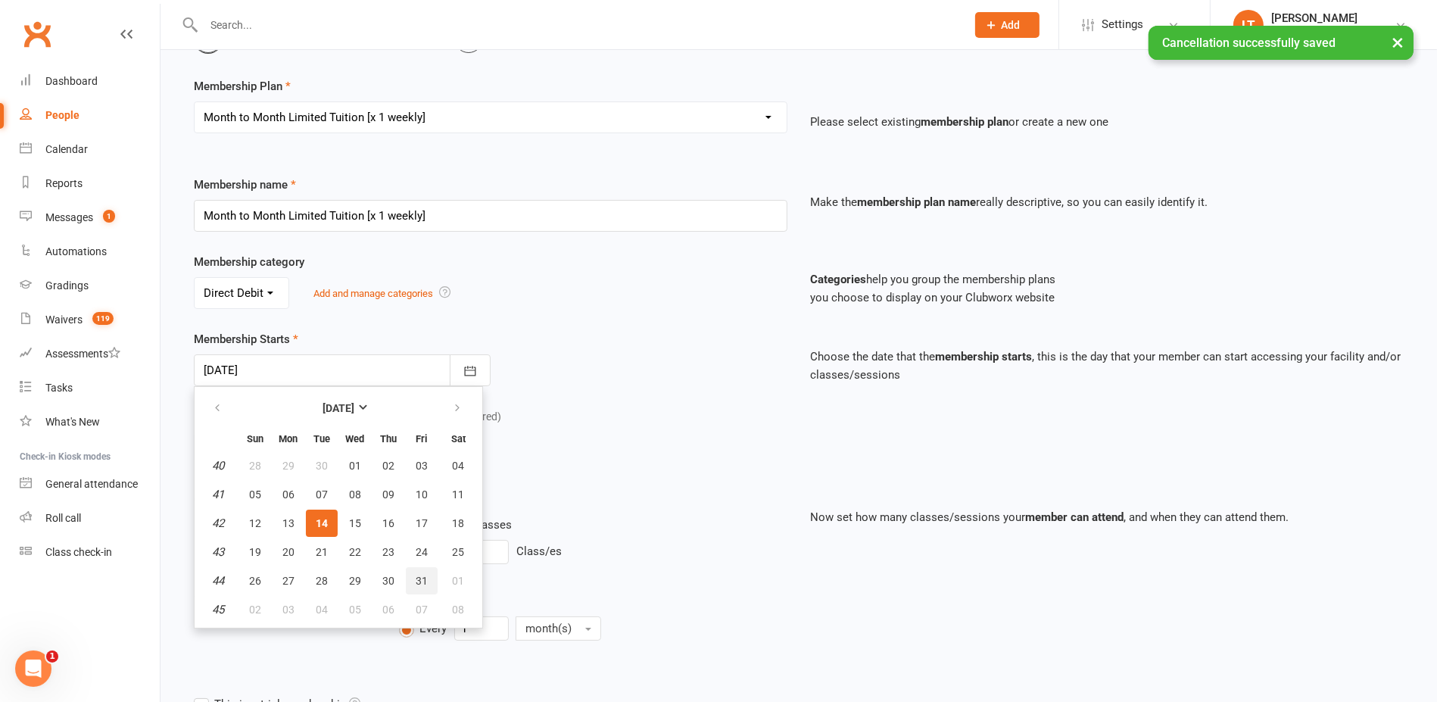
click at [425, 575] on button "31" at bounding box center [422, 580] width 32 height 27
type input "31 Oct 2025"
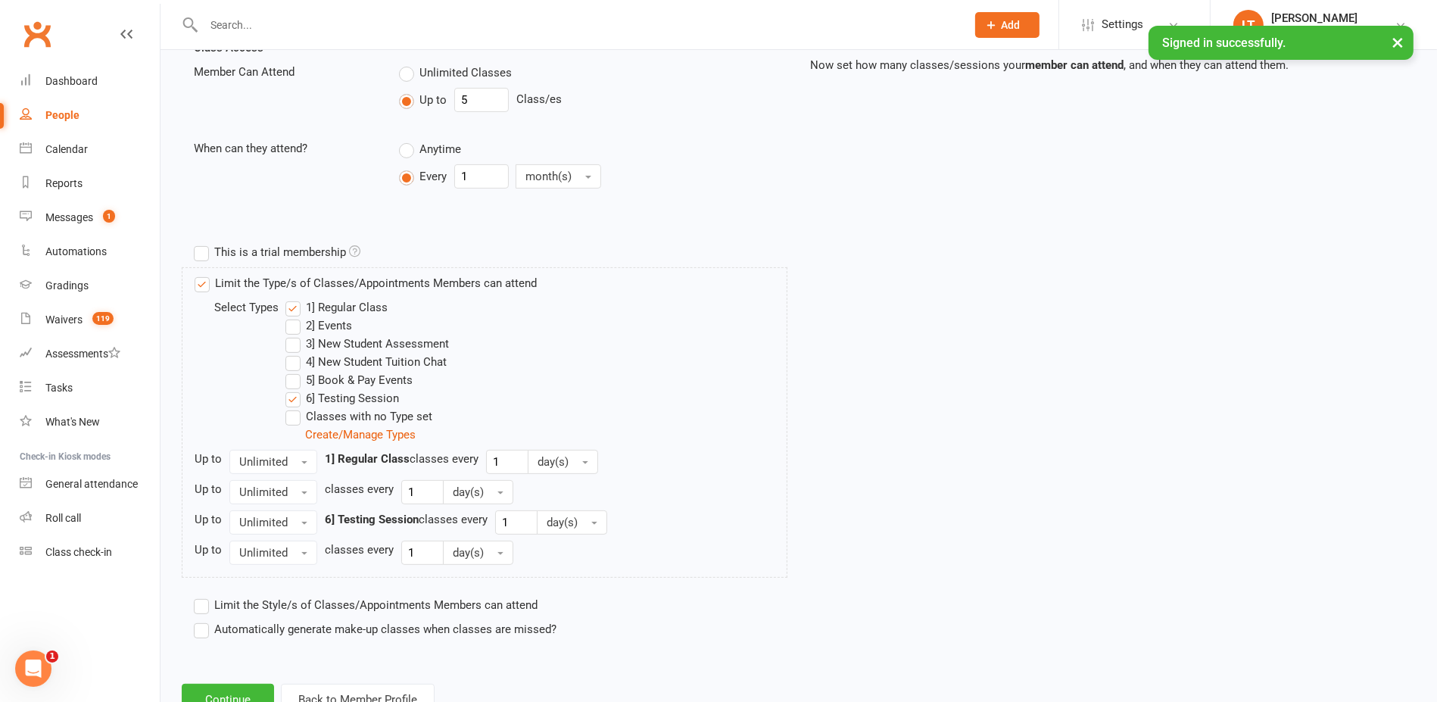
scroll to position [600, 0]
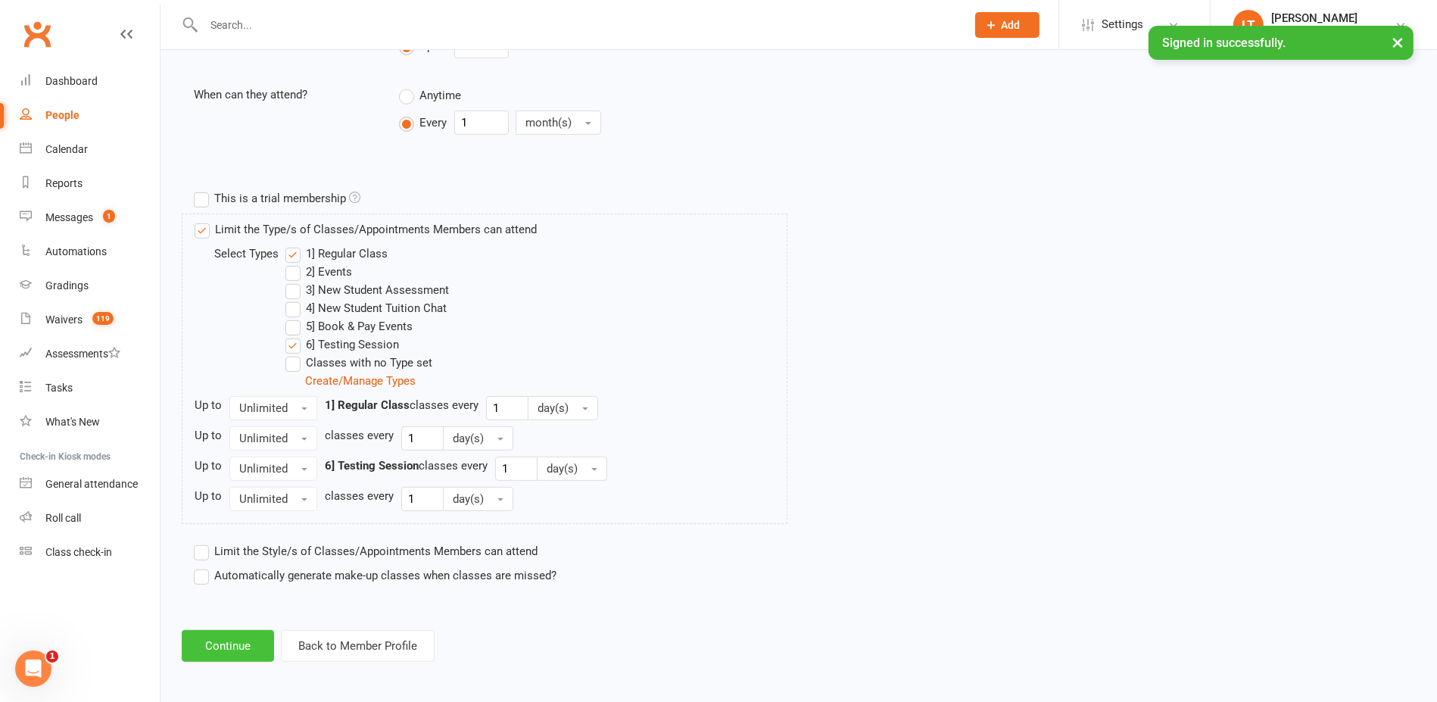
click at [246, 637] on button "Continue" at bounding box center [228, 646] width 92 height 32
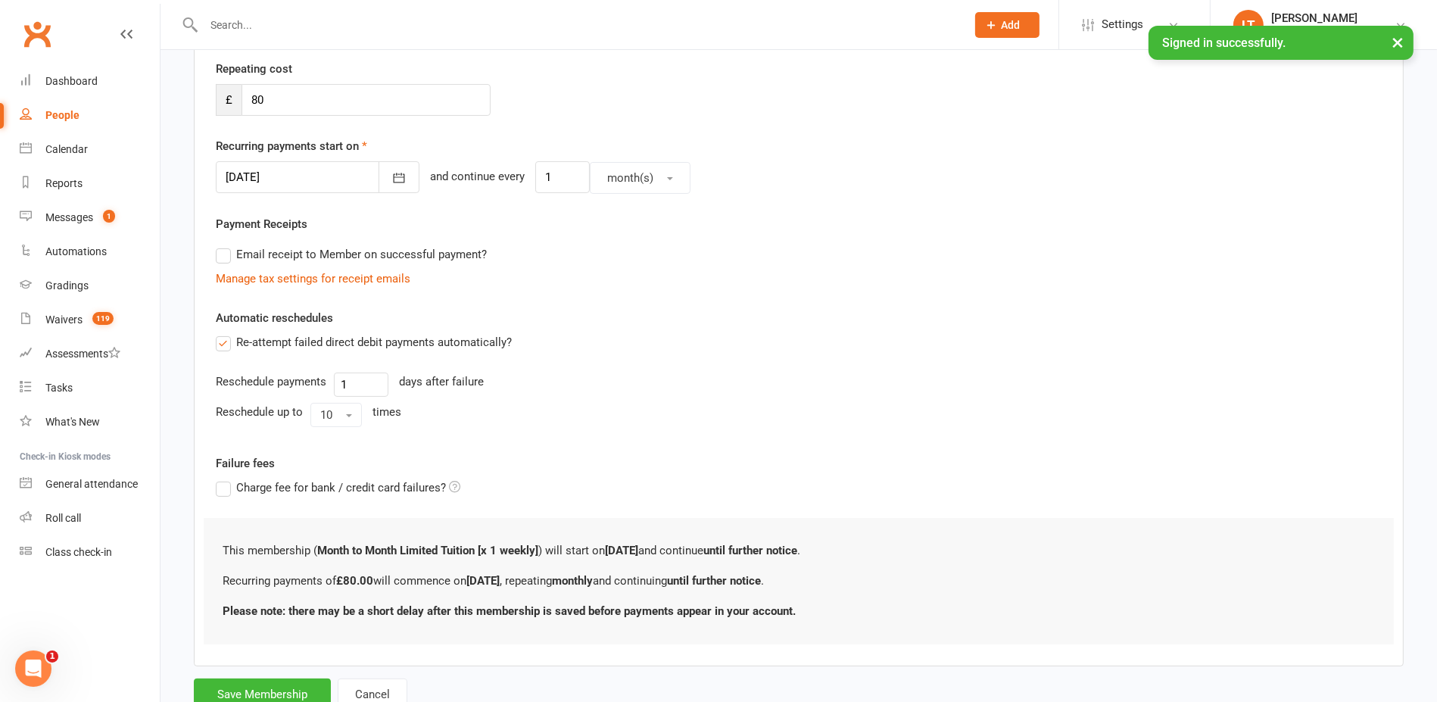
scroll to position [335, 0]
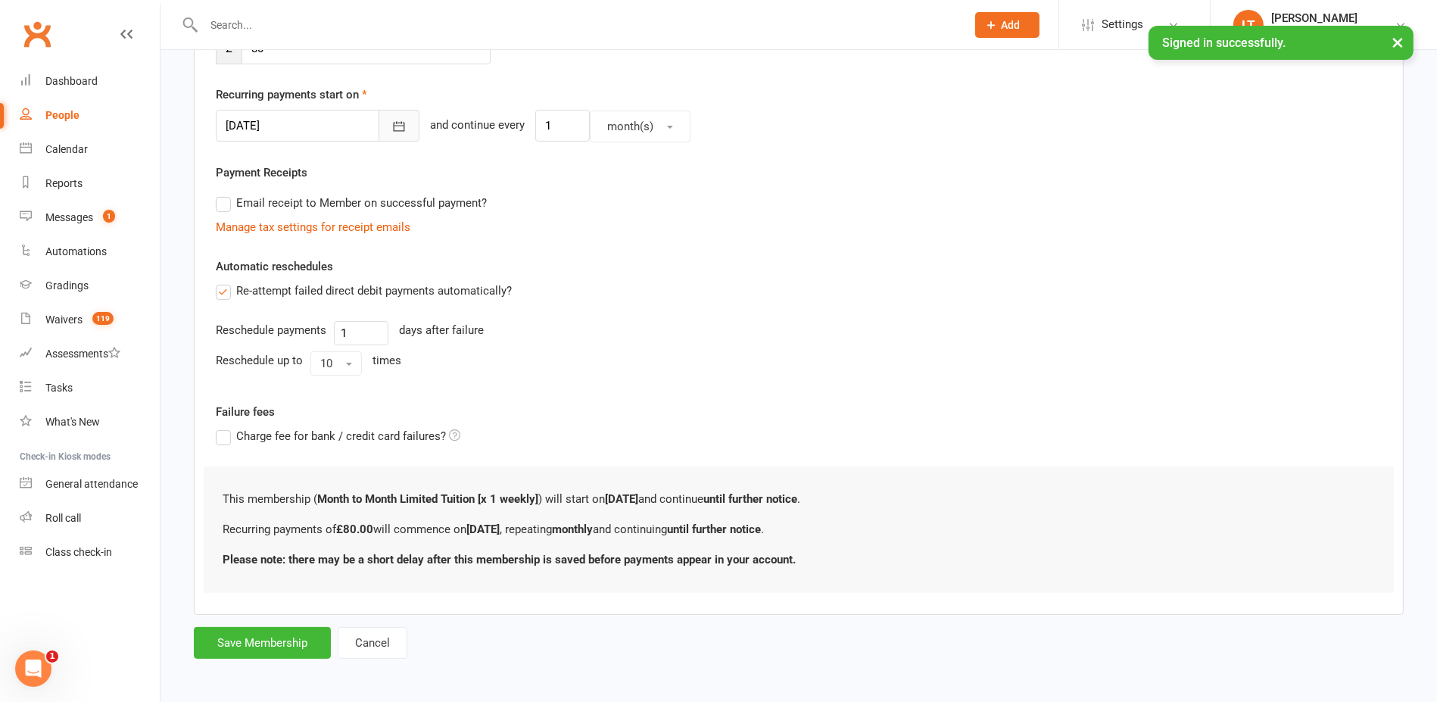
click at [391, 130] on icon "button" at bounding box center [398, 126] width 15 height 15
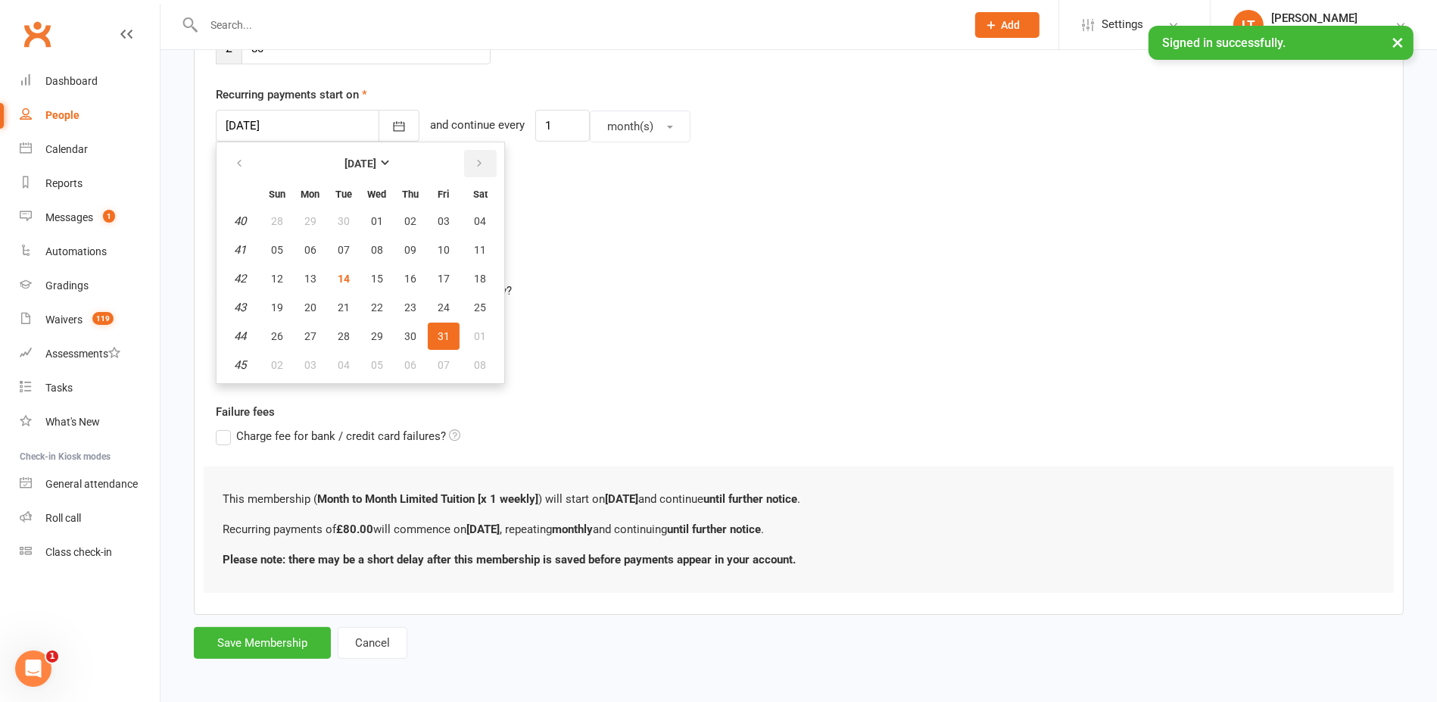
click at [475, 157] on icon "button" at bounding box center [479, 163] width 11 height 12
click at [466, 223] on button "01" at bounding box center [480, 220] width 39 height 27
type input "01 Nov 2025"
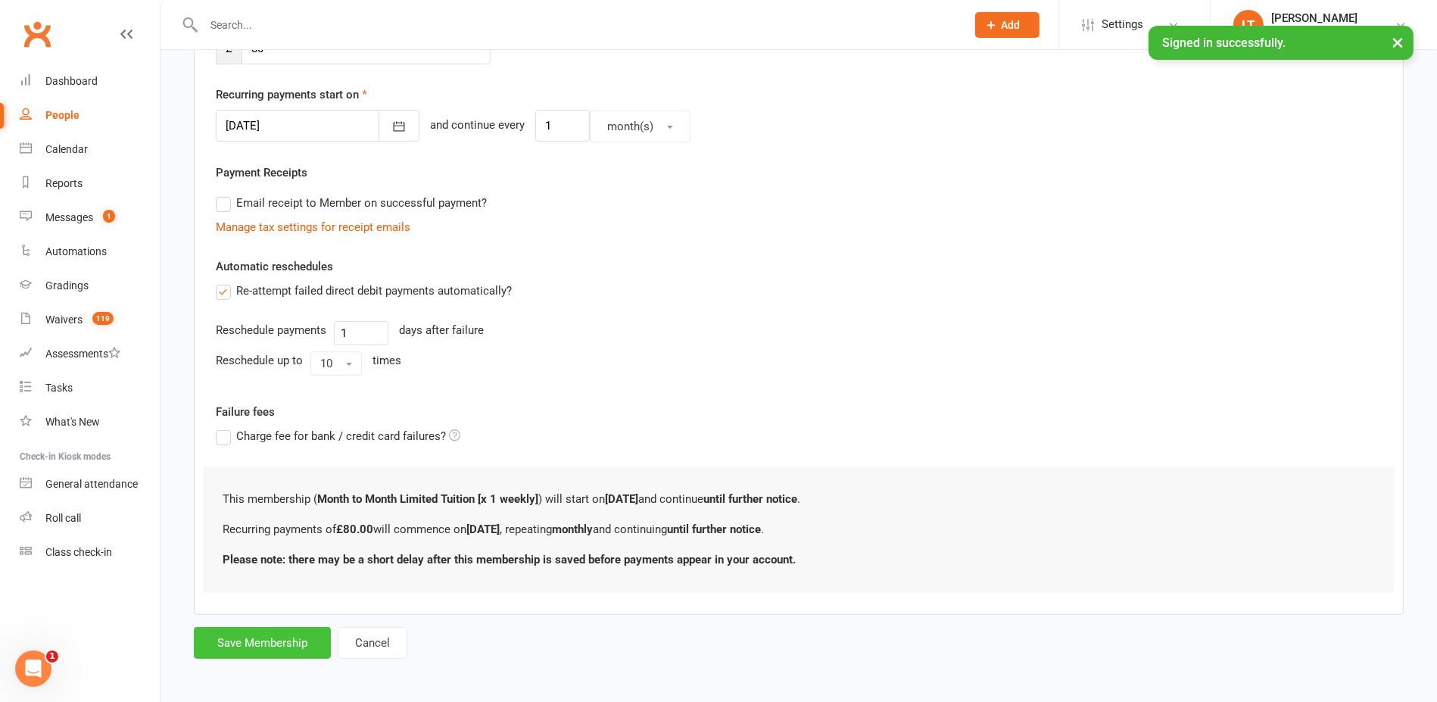
click at [306, 631] on button "Save Membership" at bounding box center [262, 643] width 137 height 32
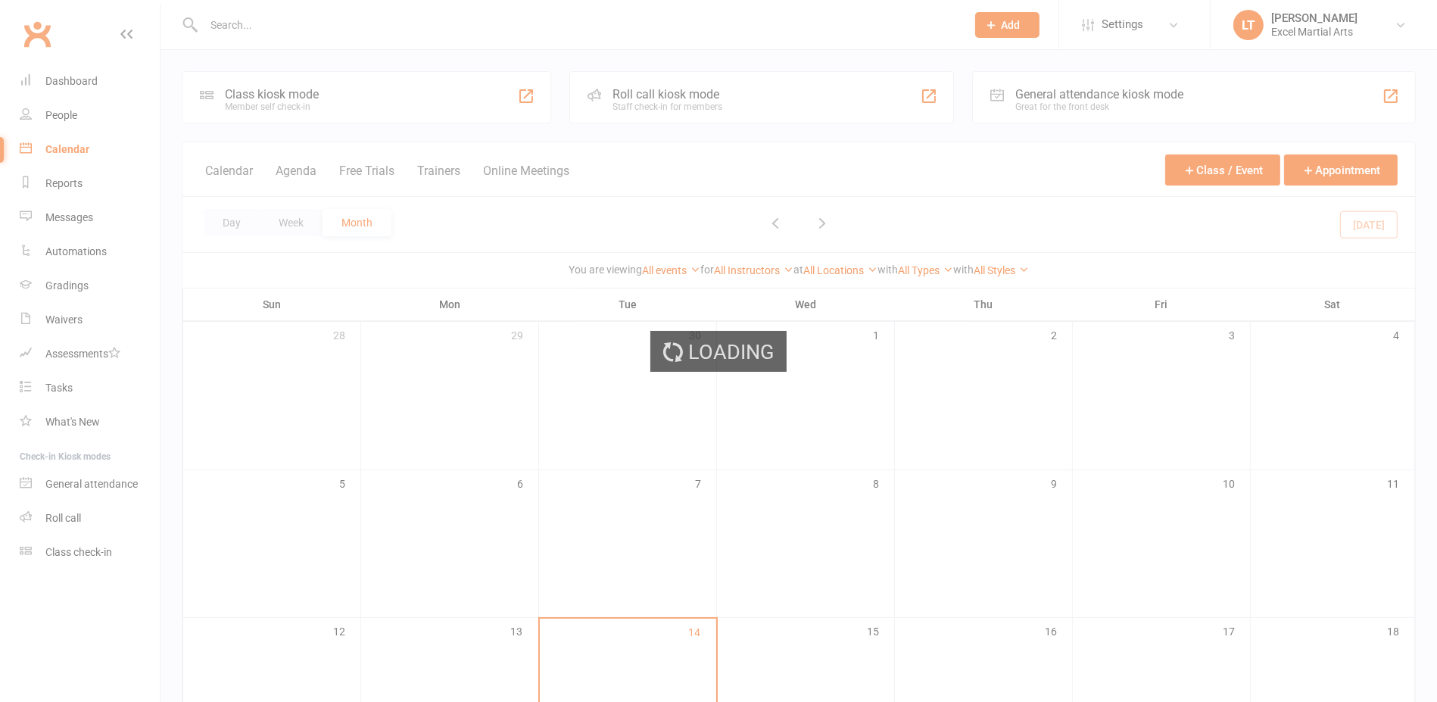
click at [385, 20] on div "Loading" at bounding box center [718, 351] width 1437 height 702
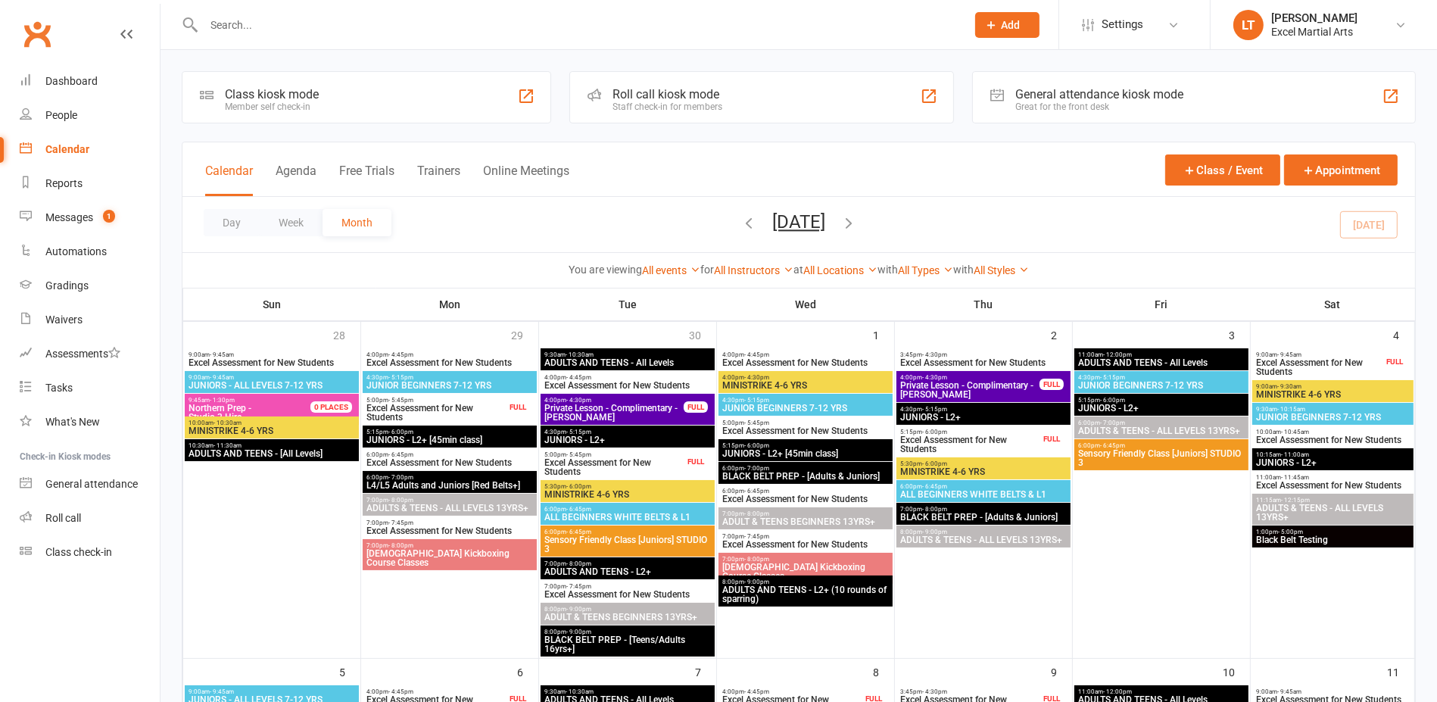
click at [382, 20] on input "text" at bounding box center [577, 24] width 756 height 21
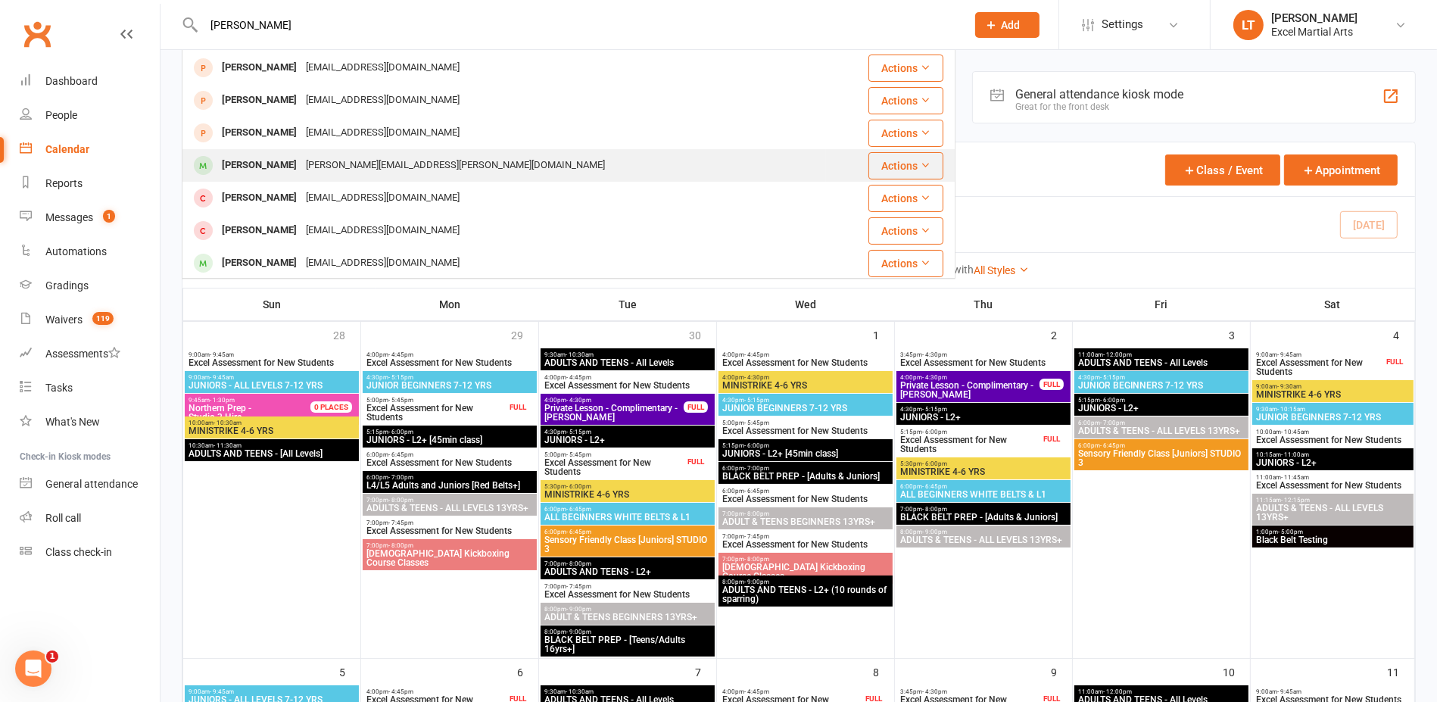
scroll to position [189, 0]
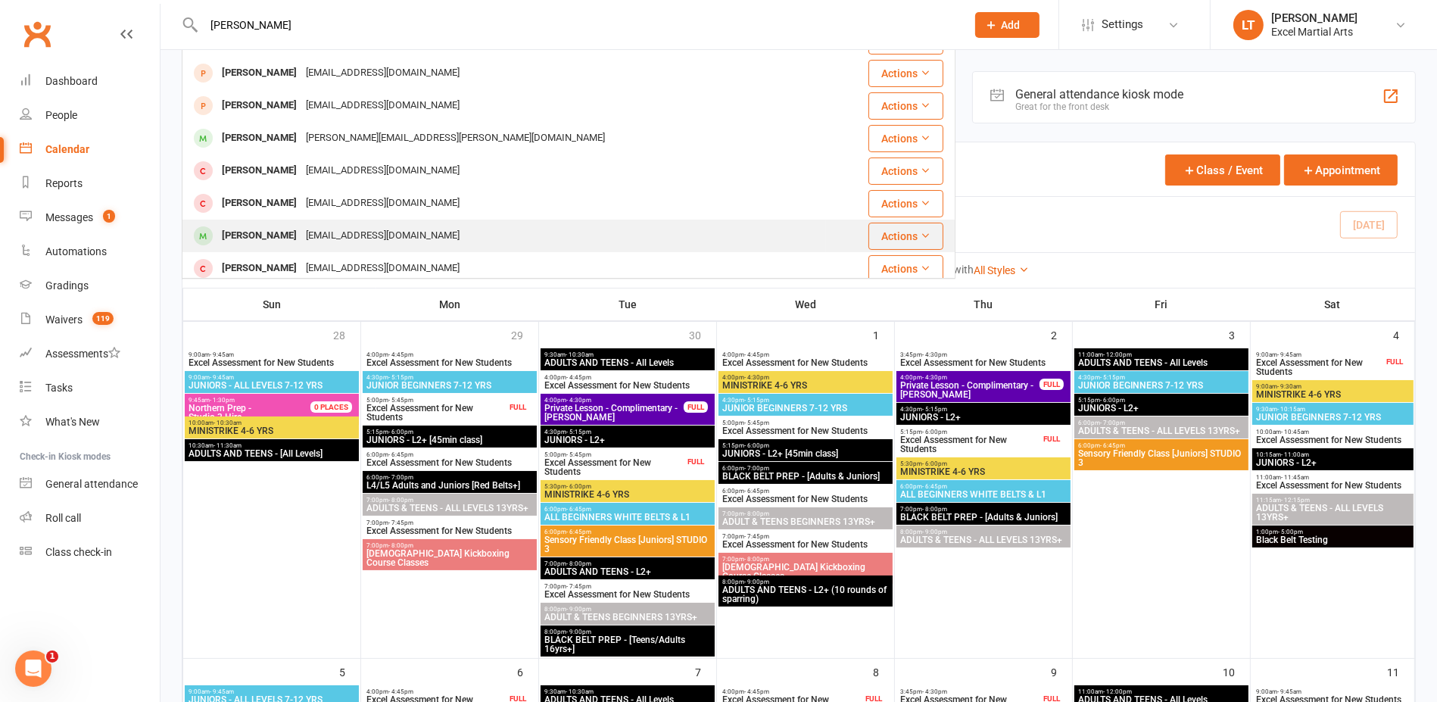
type input "evie obr"
click at [301, 230] on div "lawrencekatie@hotmail.co.uk" at bounding box center [382, 236] width 163 height 22
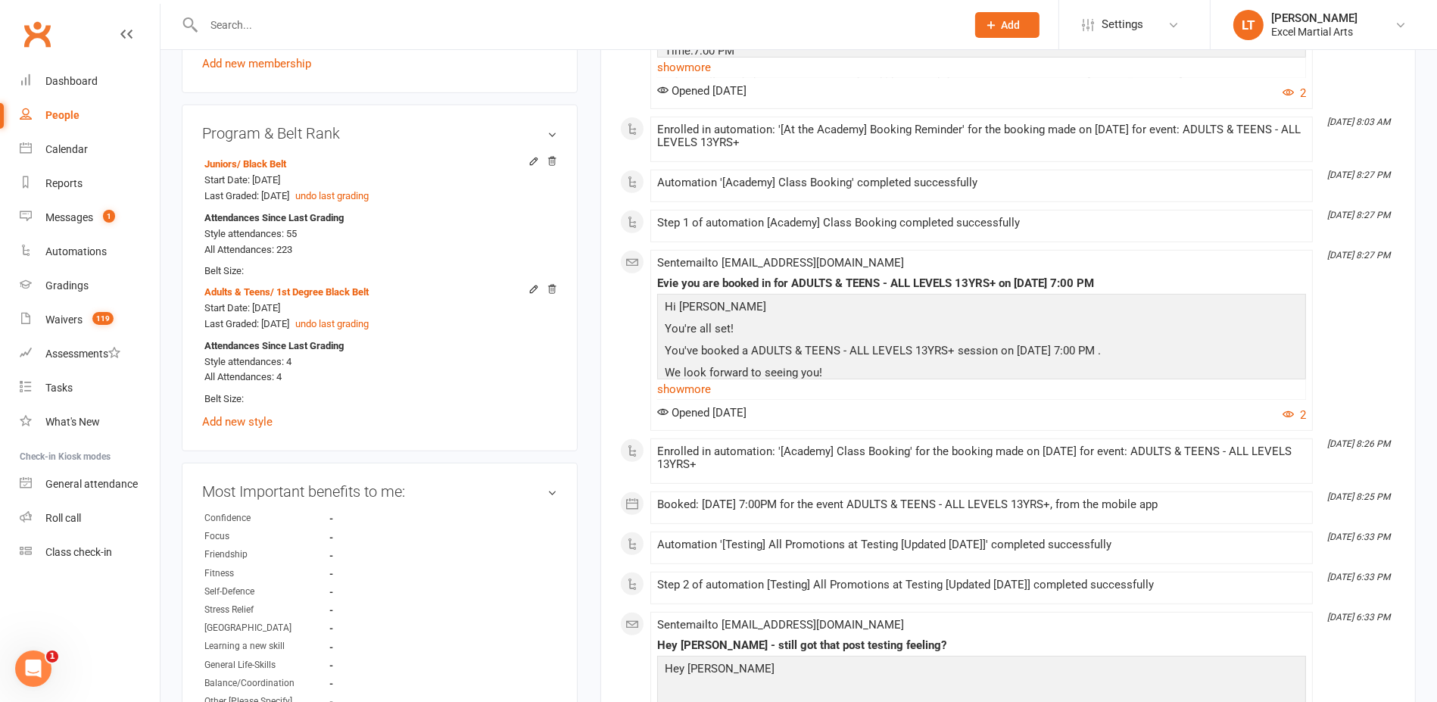
scroll to position [662, 0]
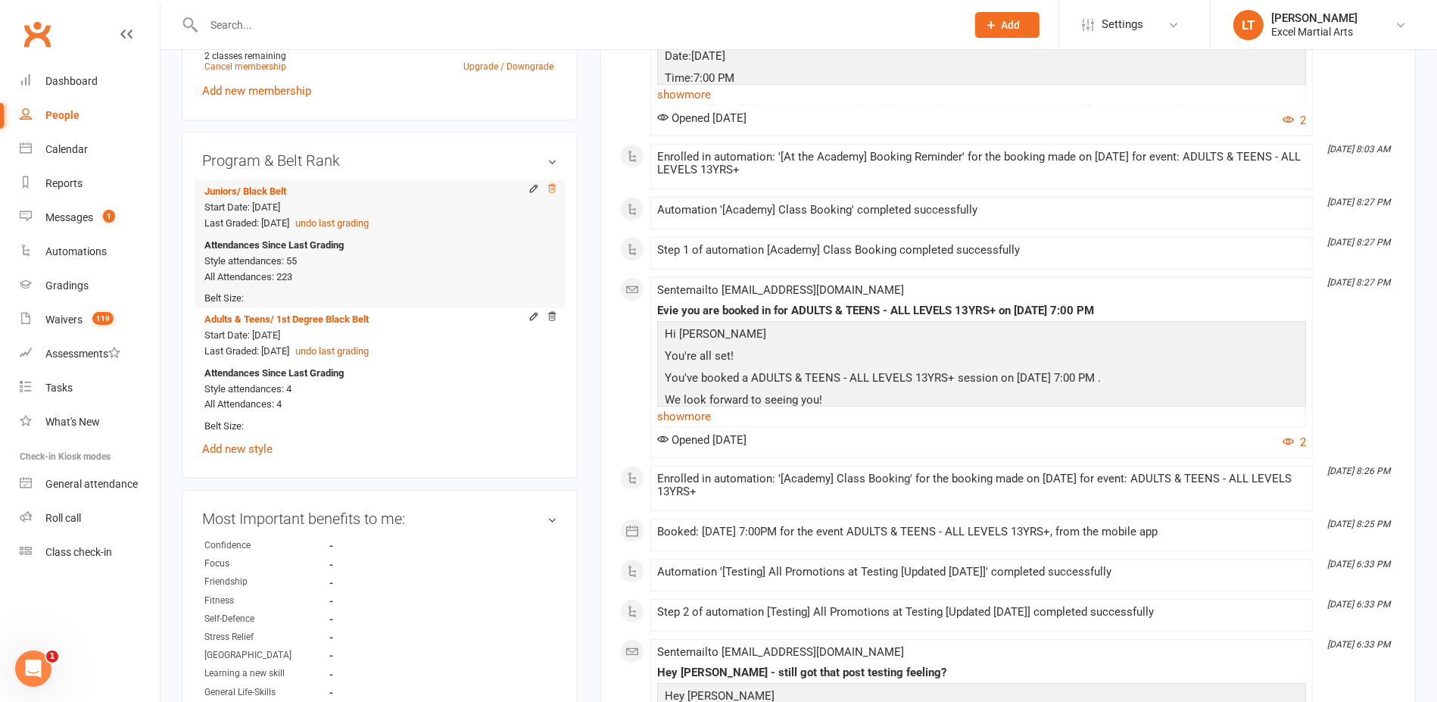
click at [553, 186] on icon at bounding box center [552, 188] width 11 height 11
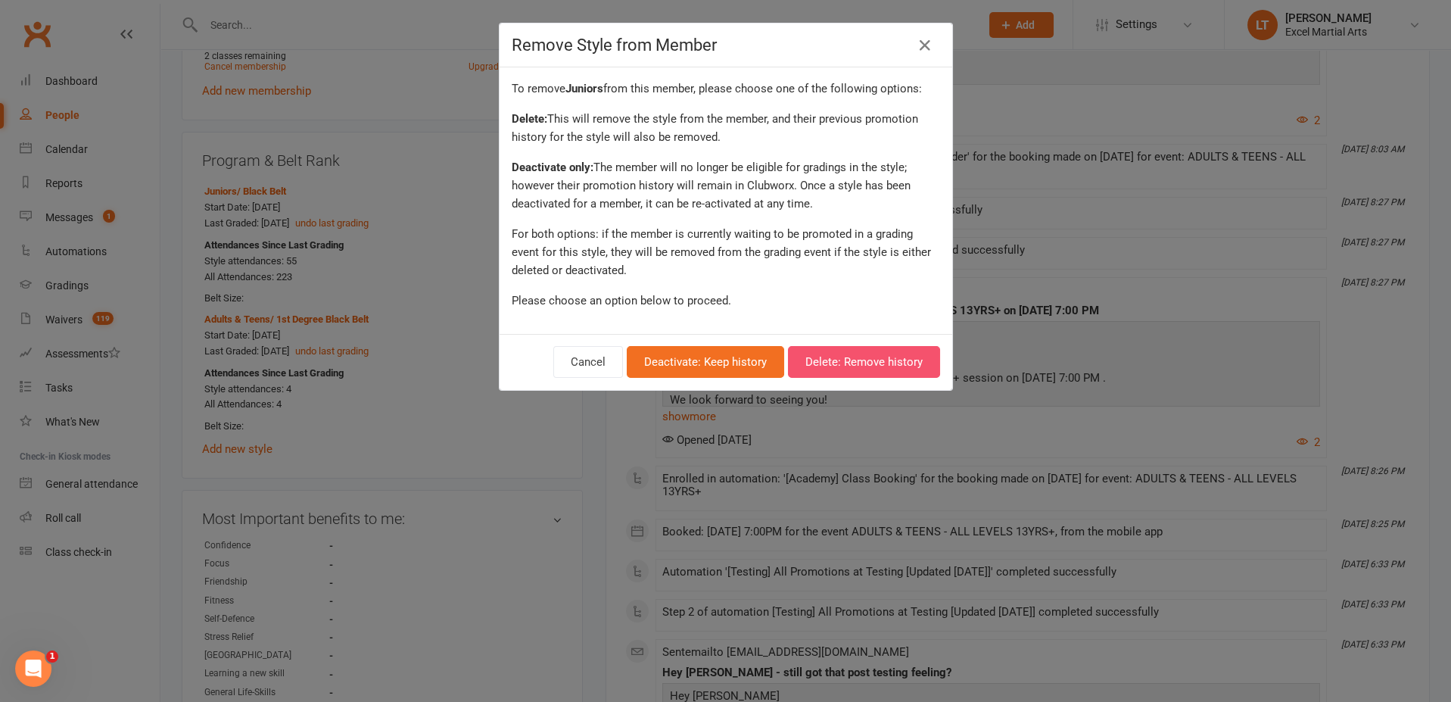
click at [852, 356] on button "Delete: Remove history" at bounding box center [864, 362] width 152 height 32
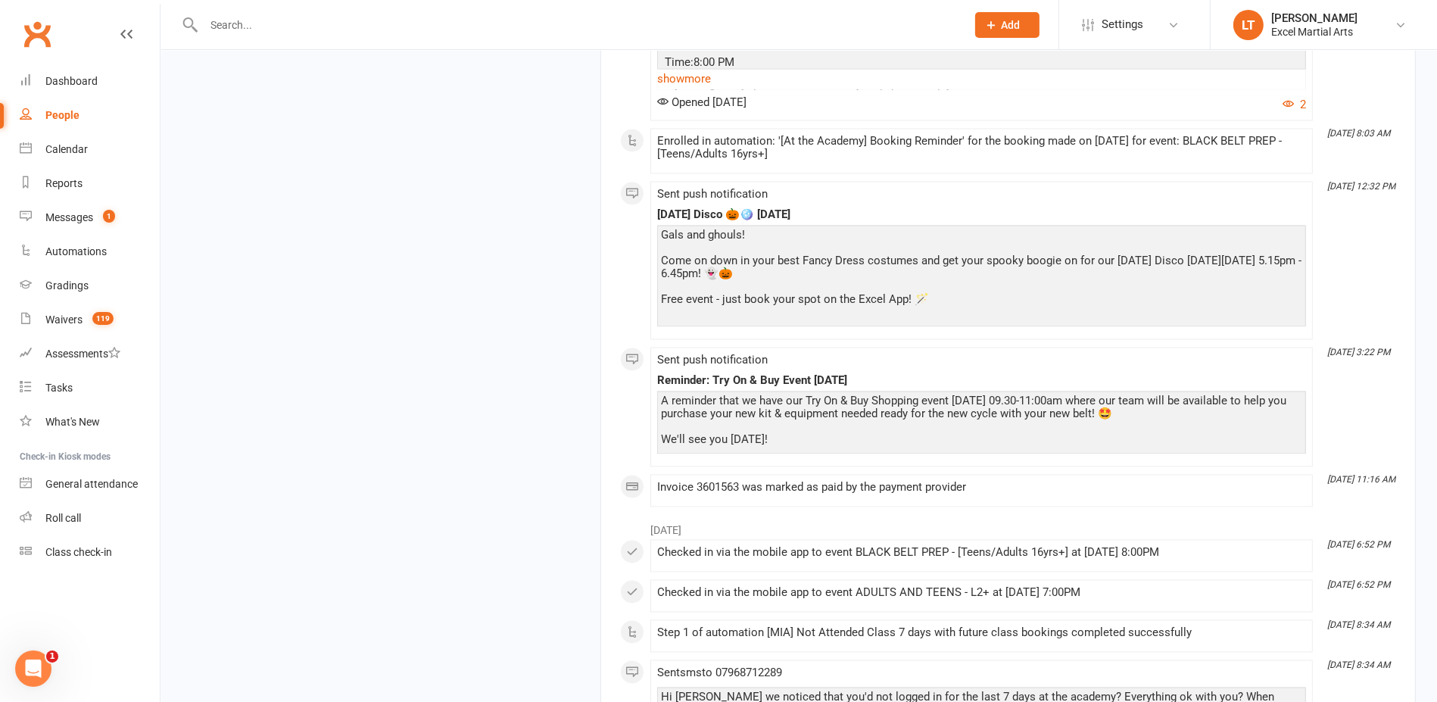
scroll to position [3502, 0]
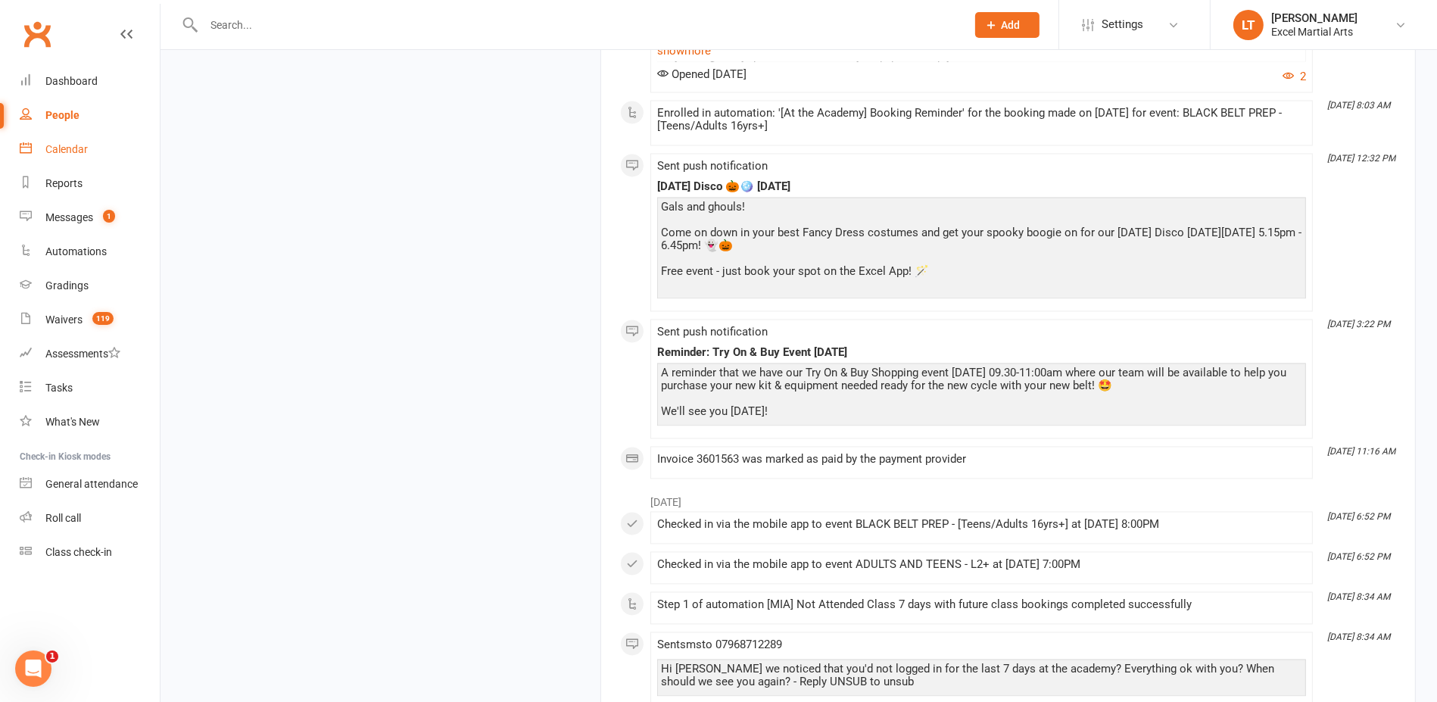
click at [72, 148] on div "Calendar" at bounding box center [66, 149] width 42 height 12
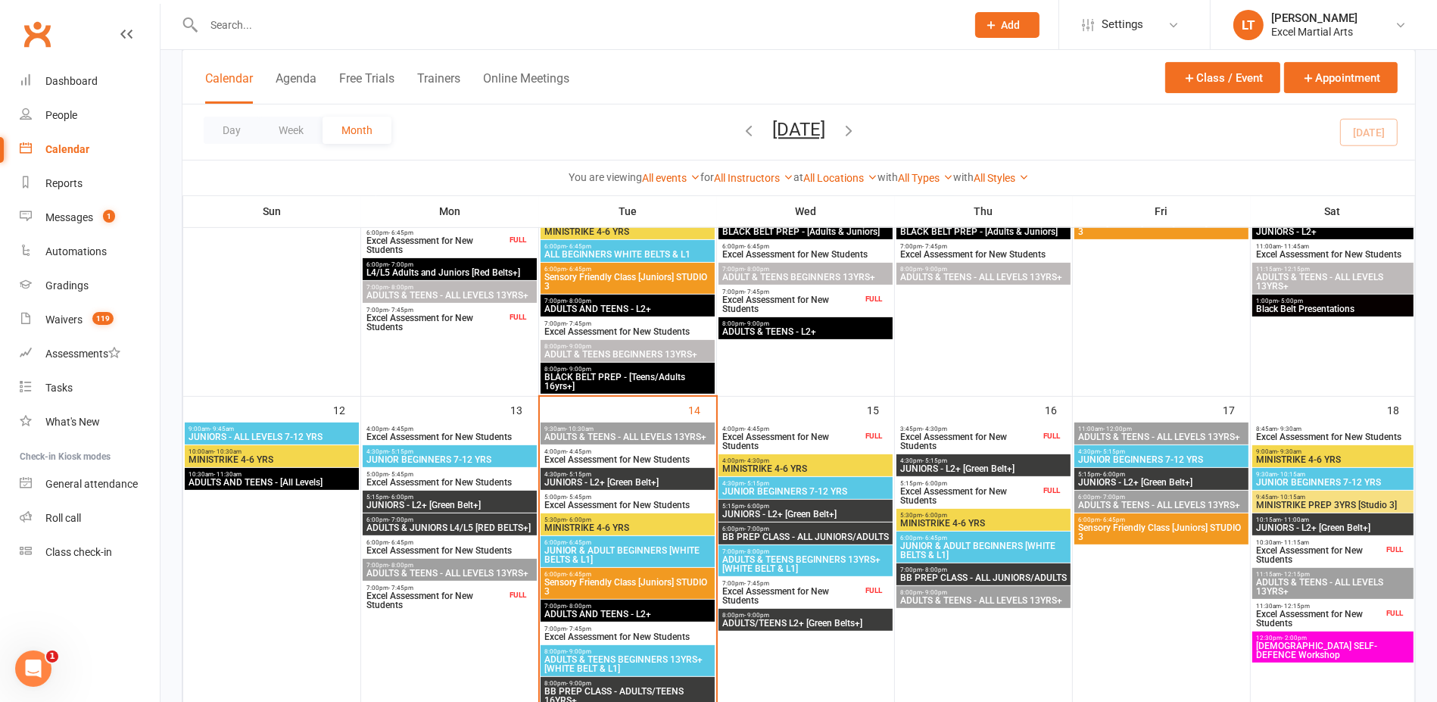
scroll to position [662, 0]
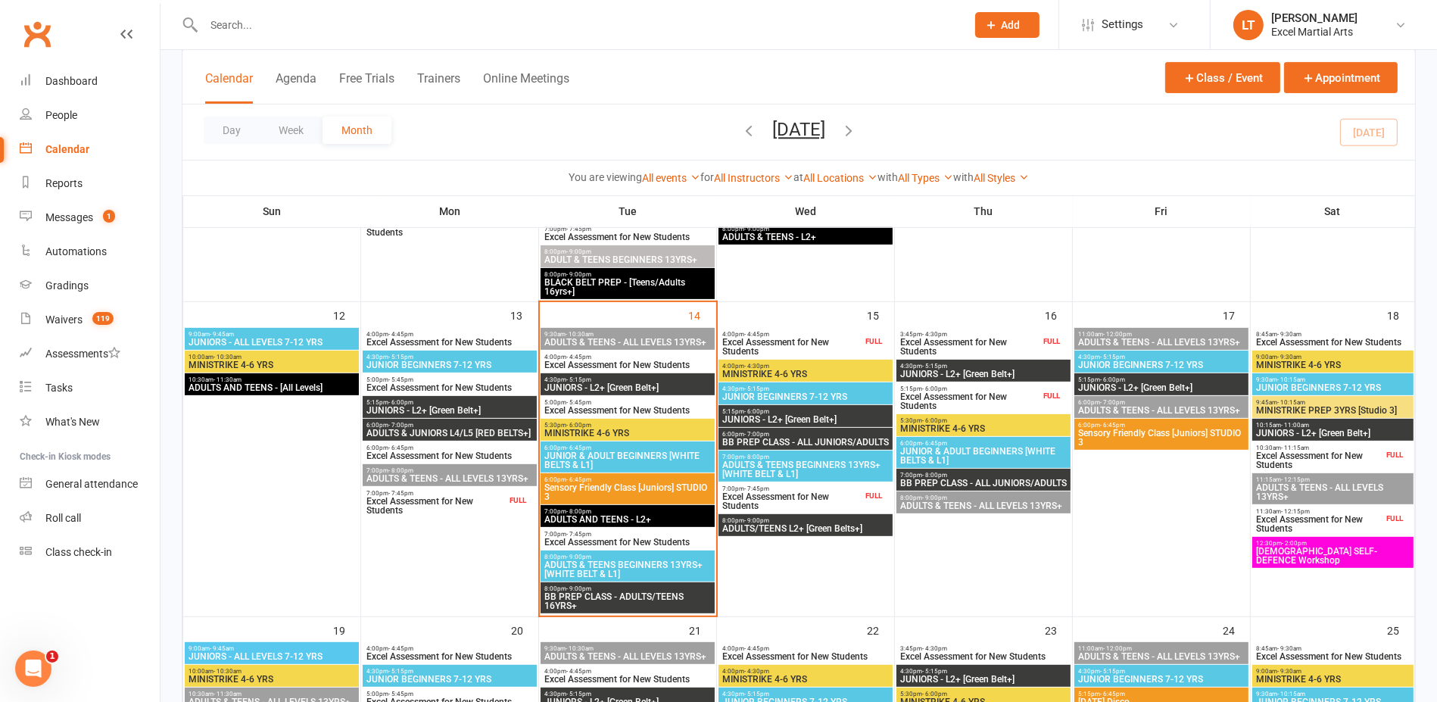
click at [631, 518] on span "ADULTS AND TEENS - L2+" at bounding box center [628, 519] width 168 height 9
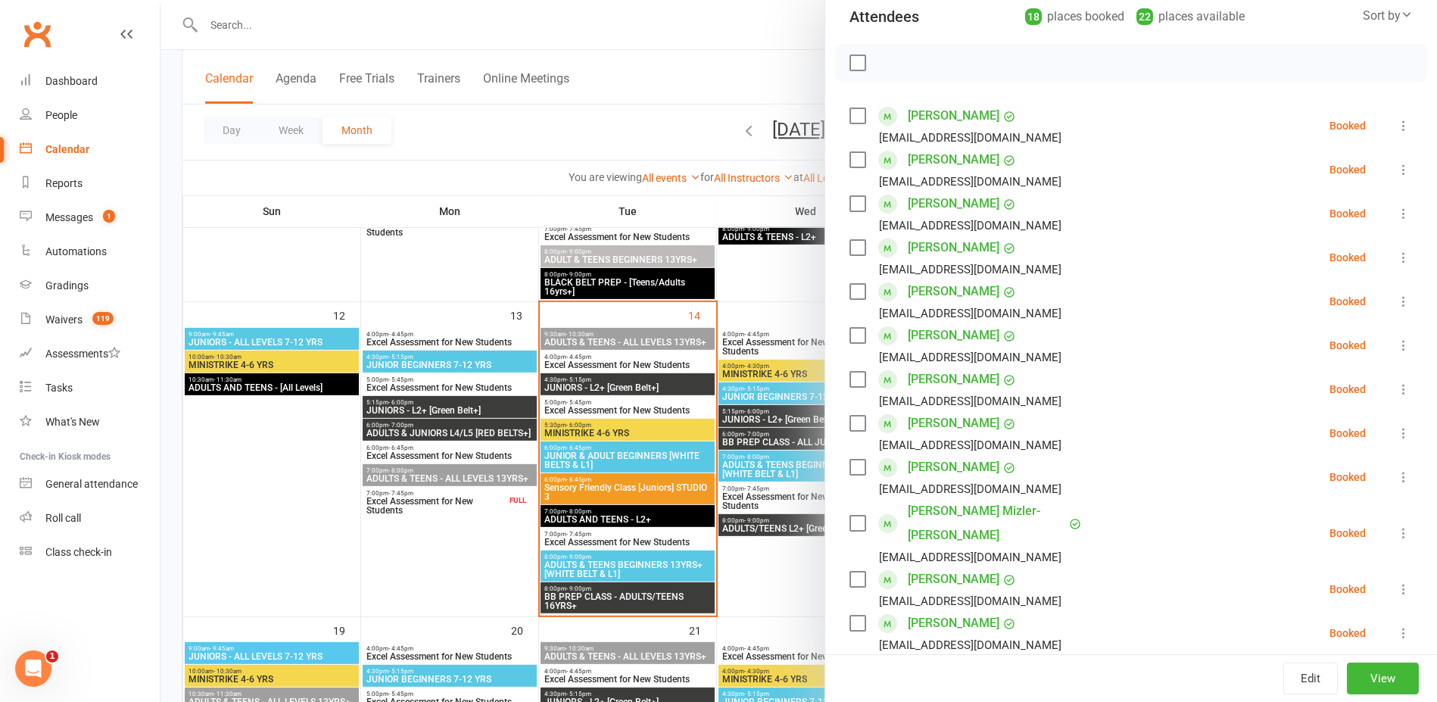
scroll to position [189, 0]
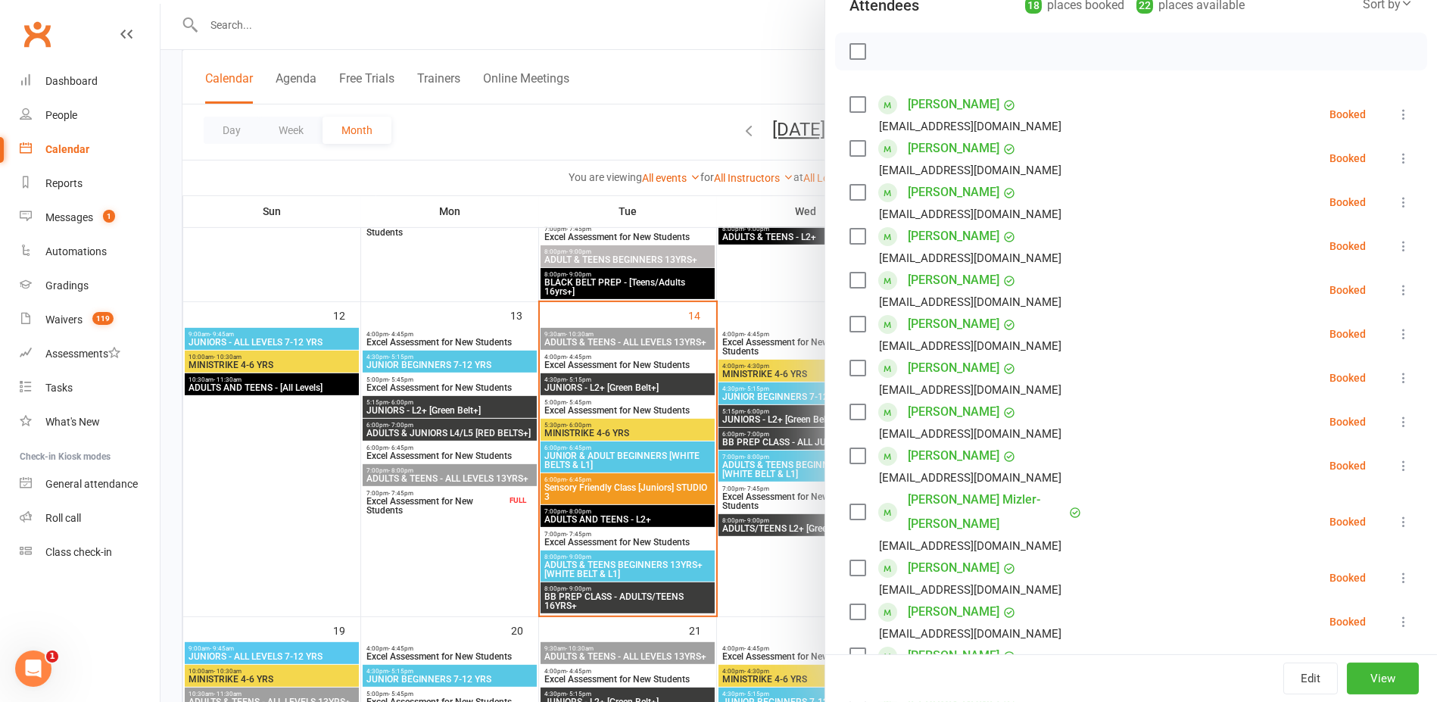
click at [702, 567] on div at bounding box center [799, 351] width 1276 height 702
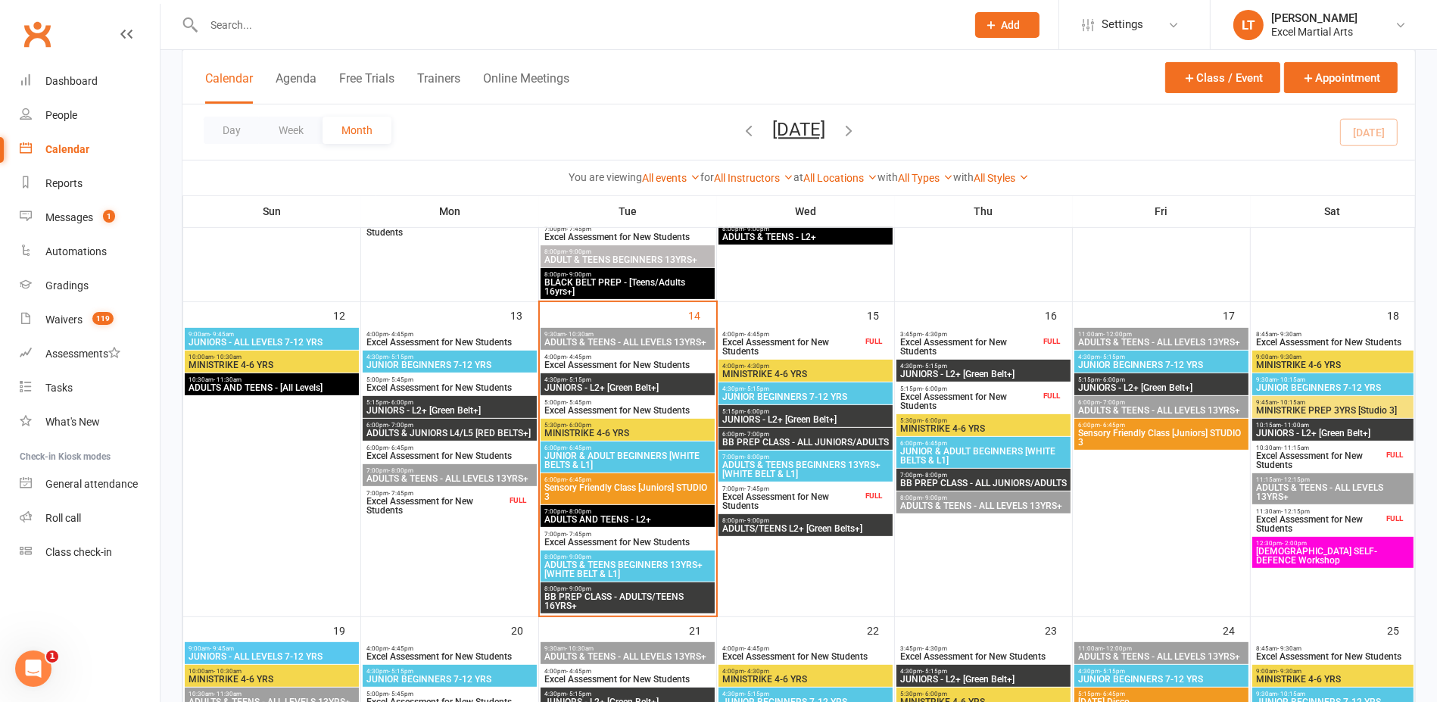
click at [616, 571] on span "ADULTS & TEENS BEGINNERS 13YRS+ [WHITE BELT & L1]" at bounding box center [628, 569] width 168 height 18
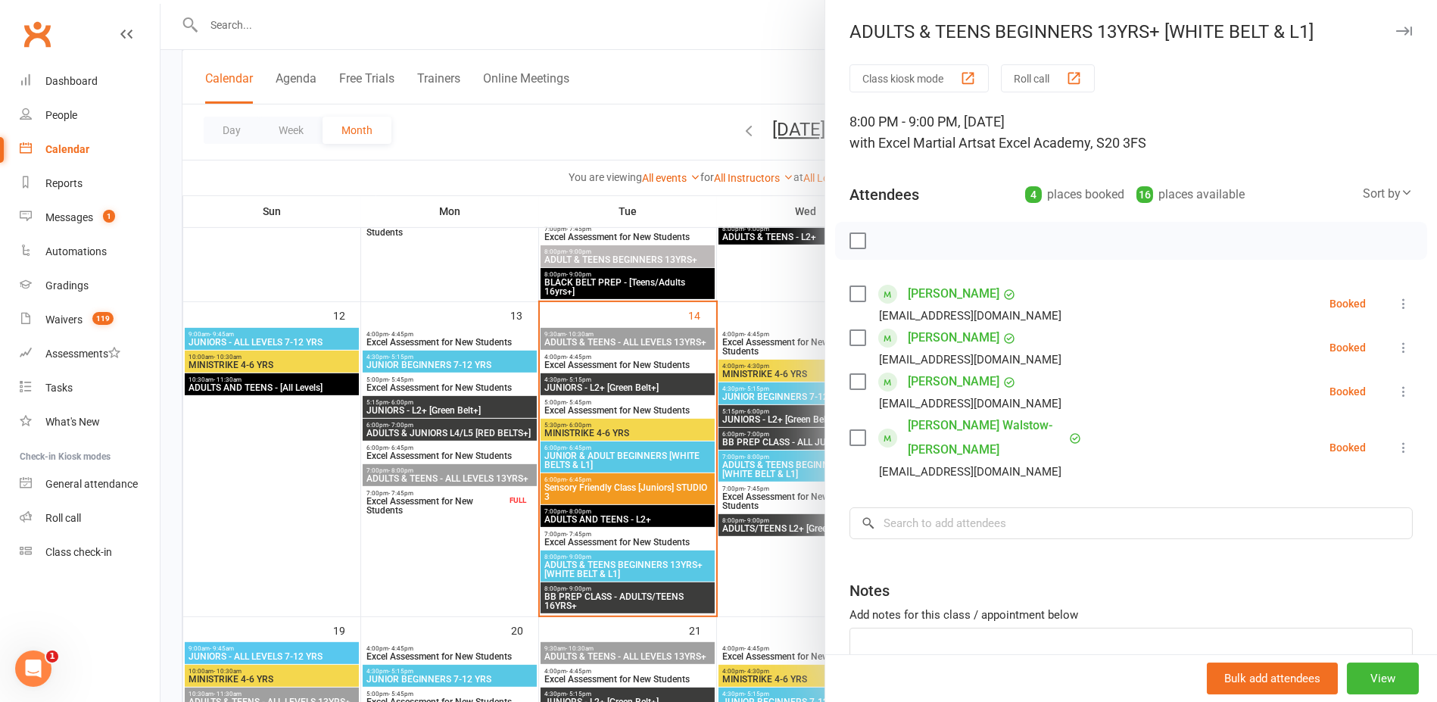
click at [622, 578] on div at bounding box center [799, 351] width 1276 height 702
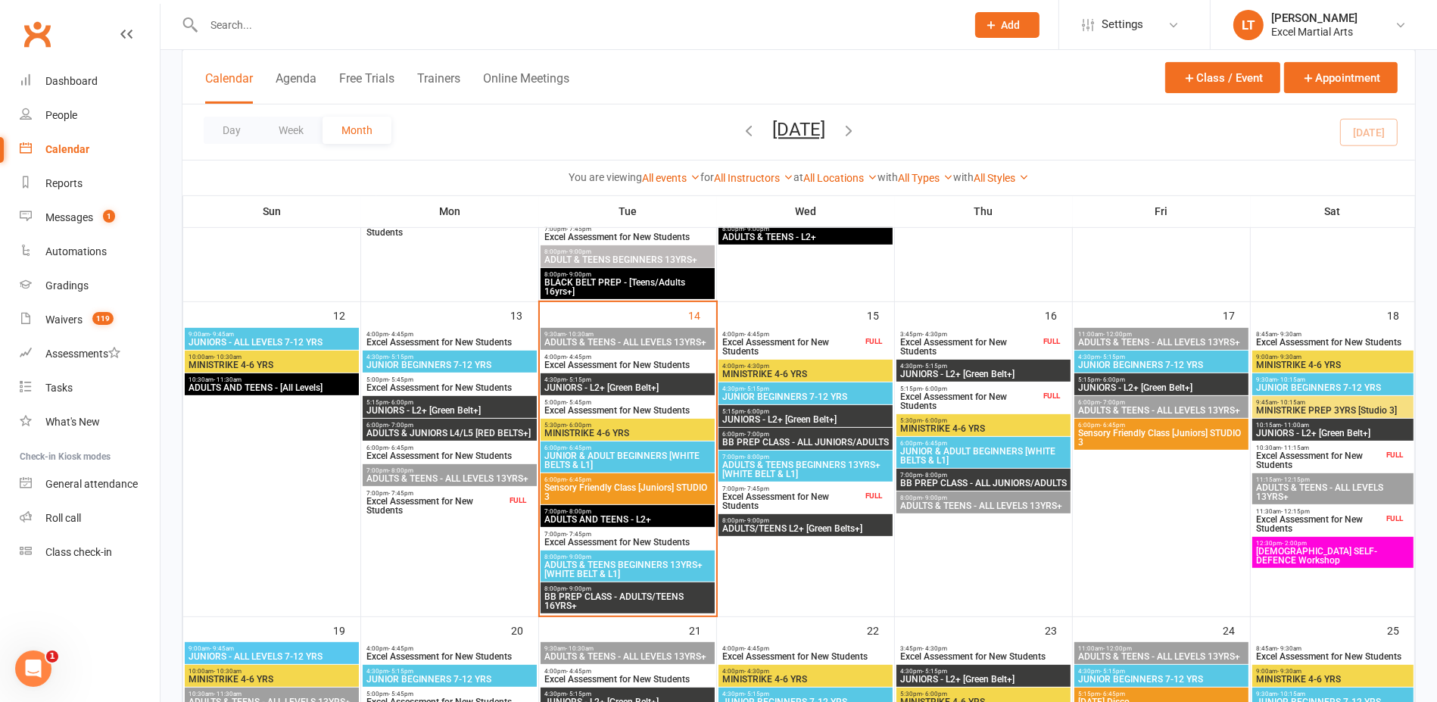
click at [608, 594] on span "BB PREP CLASS - ADULTS/TEENS 16YRS+" at bounding box center [628, 601] width 168 height 18
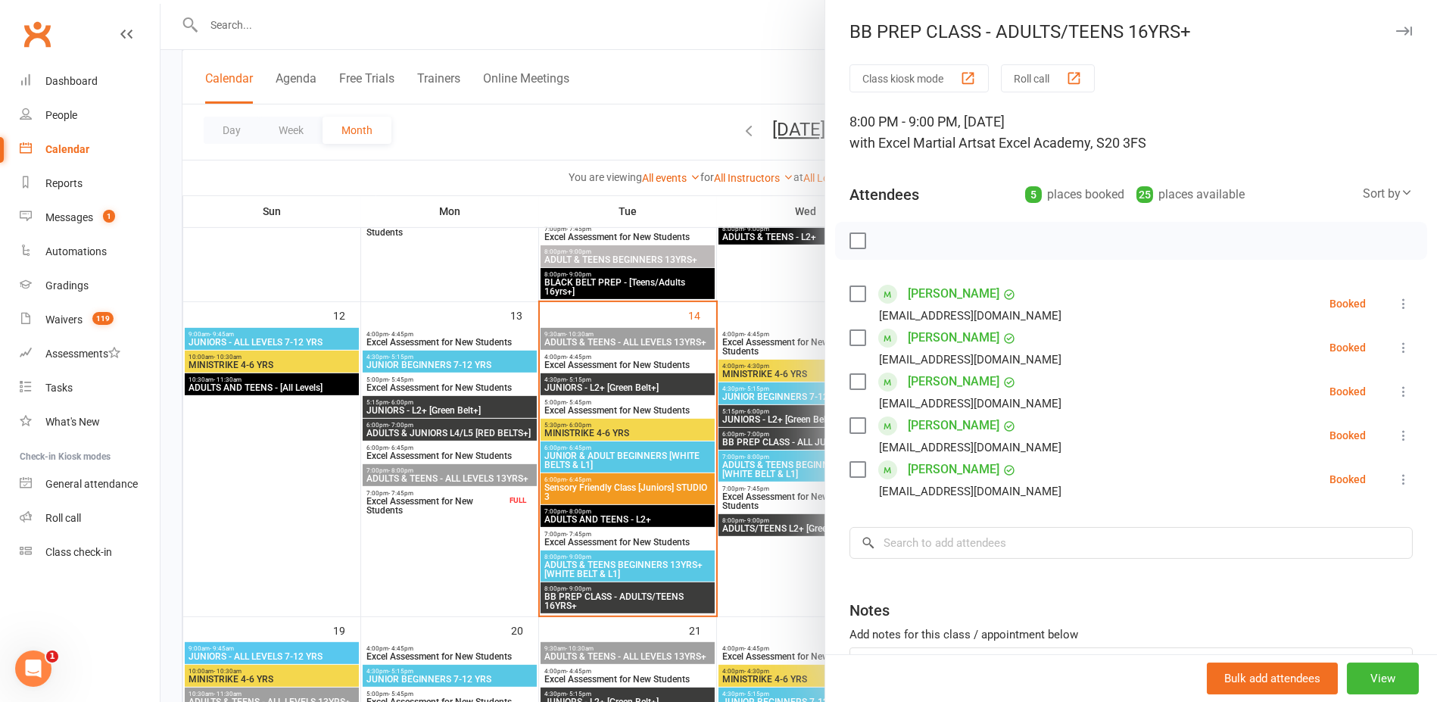
click at [501, 574] on div at bounding box center [799, 351] width 1276 height 702
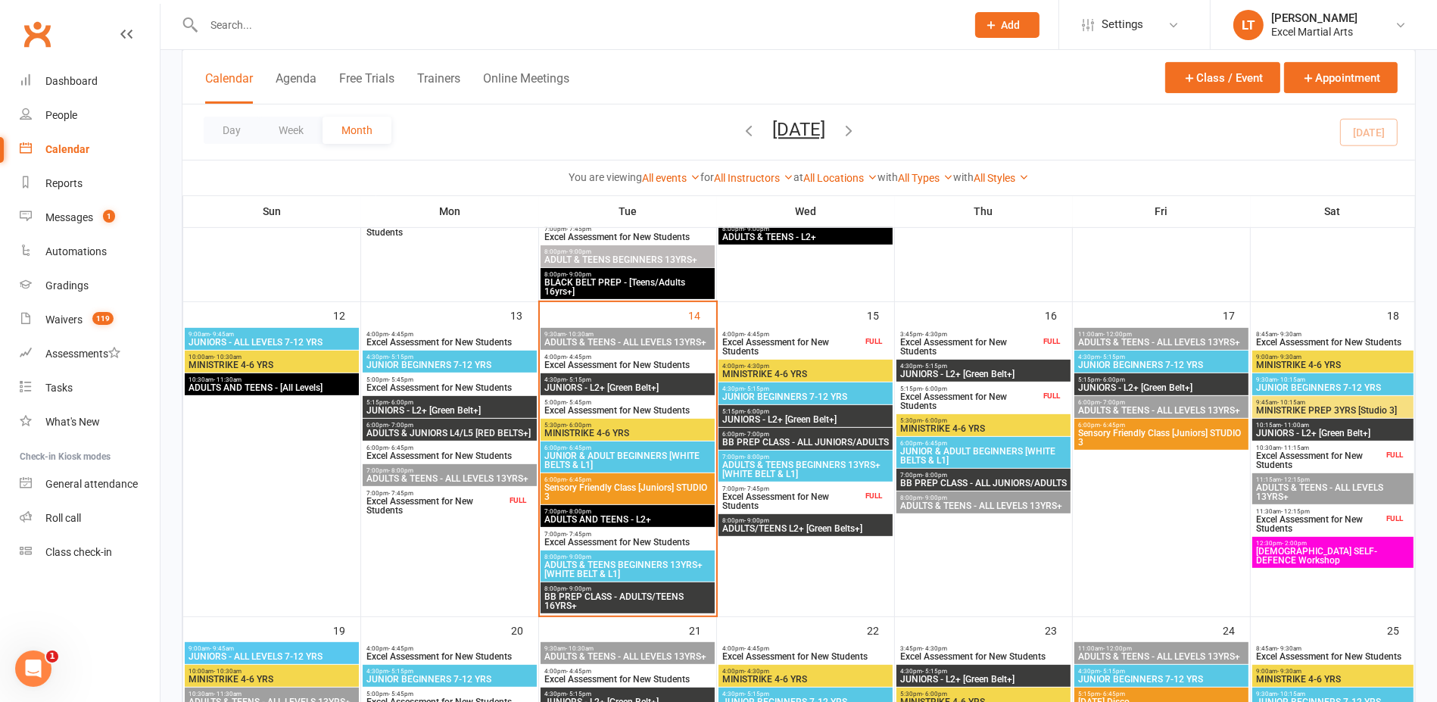
click at [597, 511] on span "7:00pm - 8:00pm" at bounding box center [628, 511] width 168 height 7
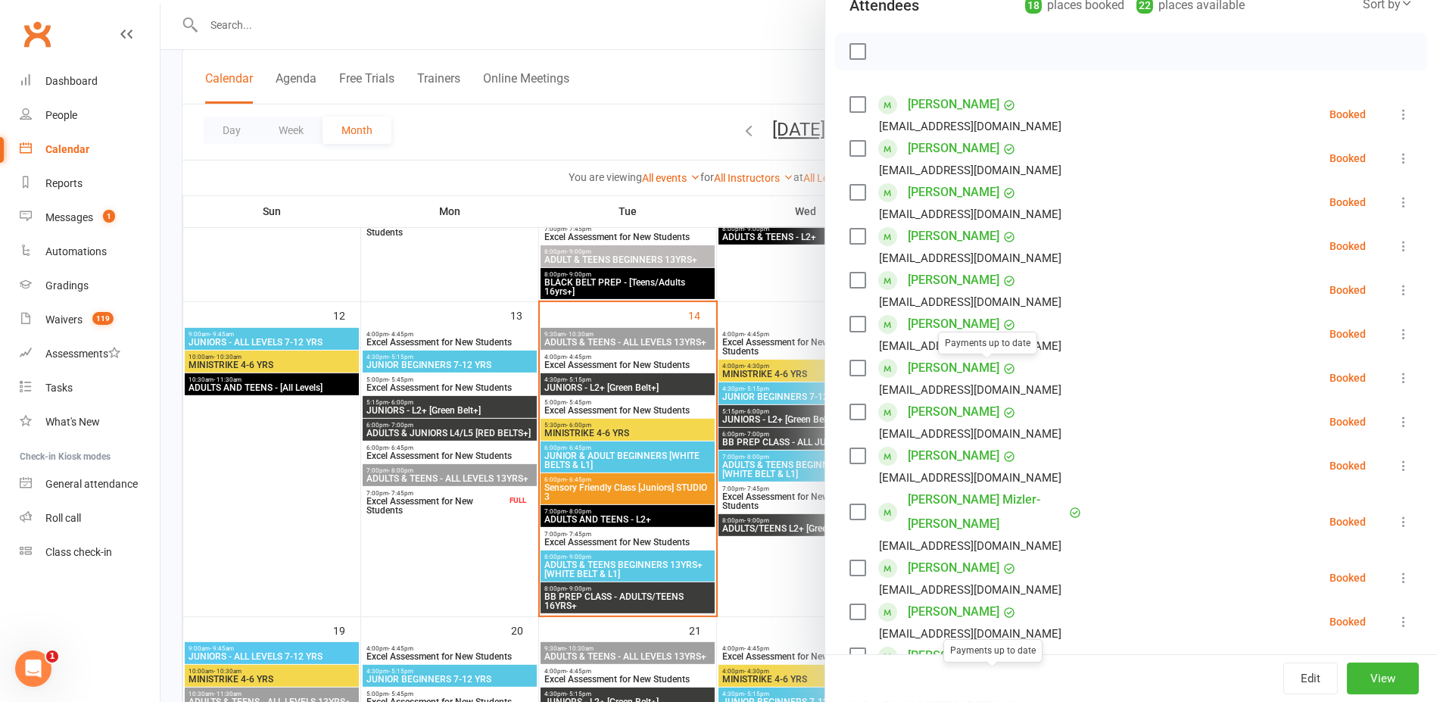
scroll to position [0, 0]
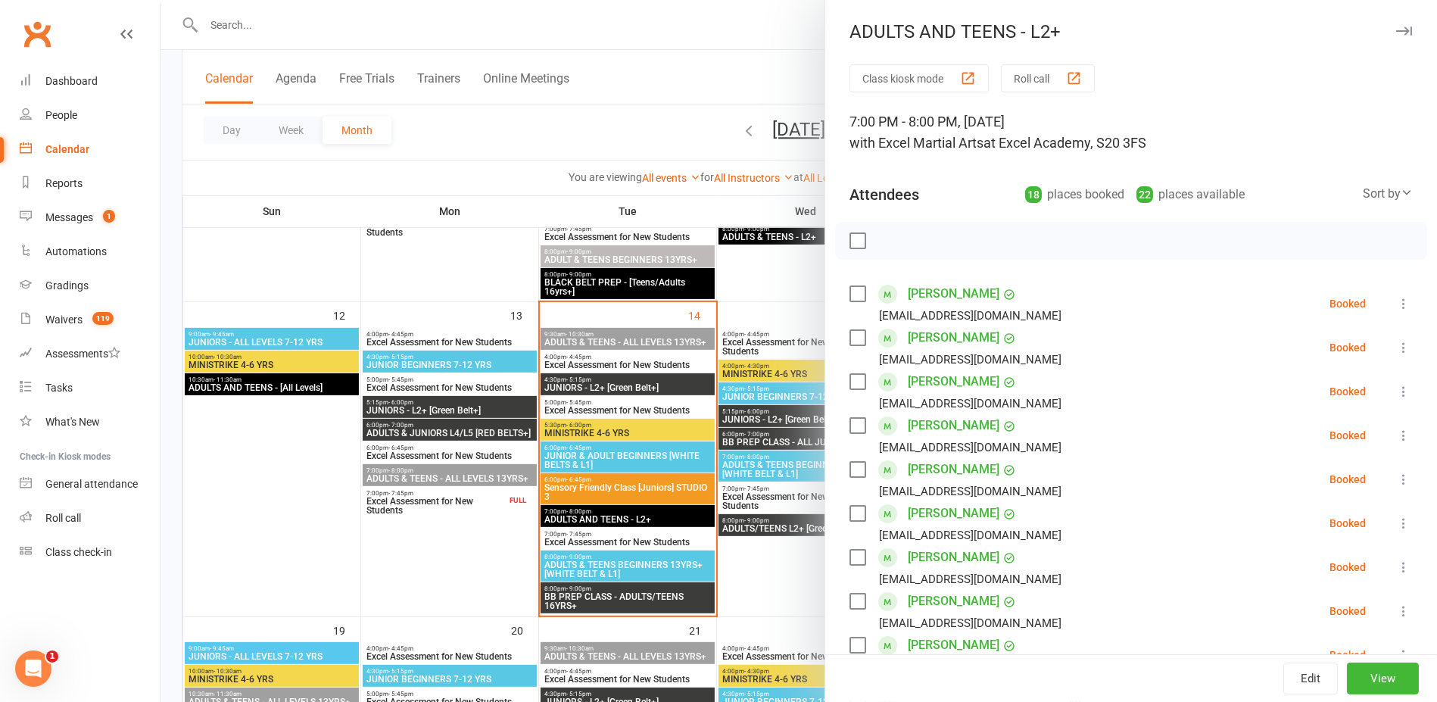
click at [773, 292] on div at bounding box center [799, 351] width 1276 height 702
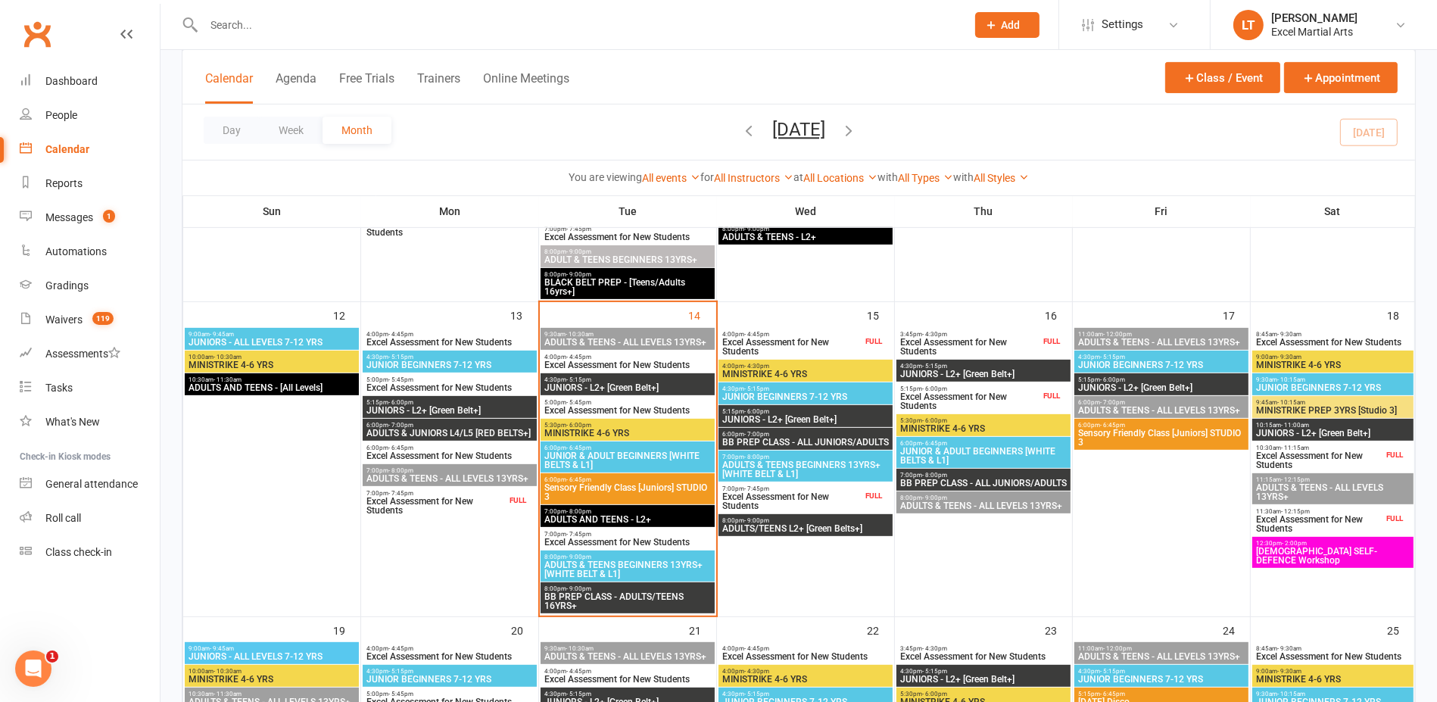
click at [674, 338] on span "ADULTS & TEENS - ALL LEVELS 13YRS+" at bounding box center [628, 342] width 168 height 9
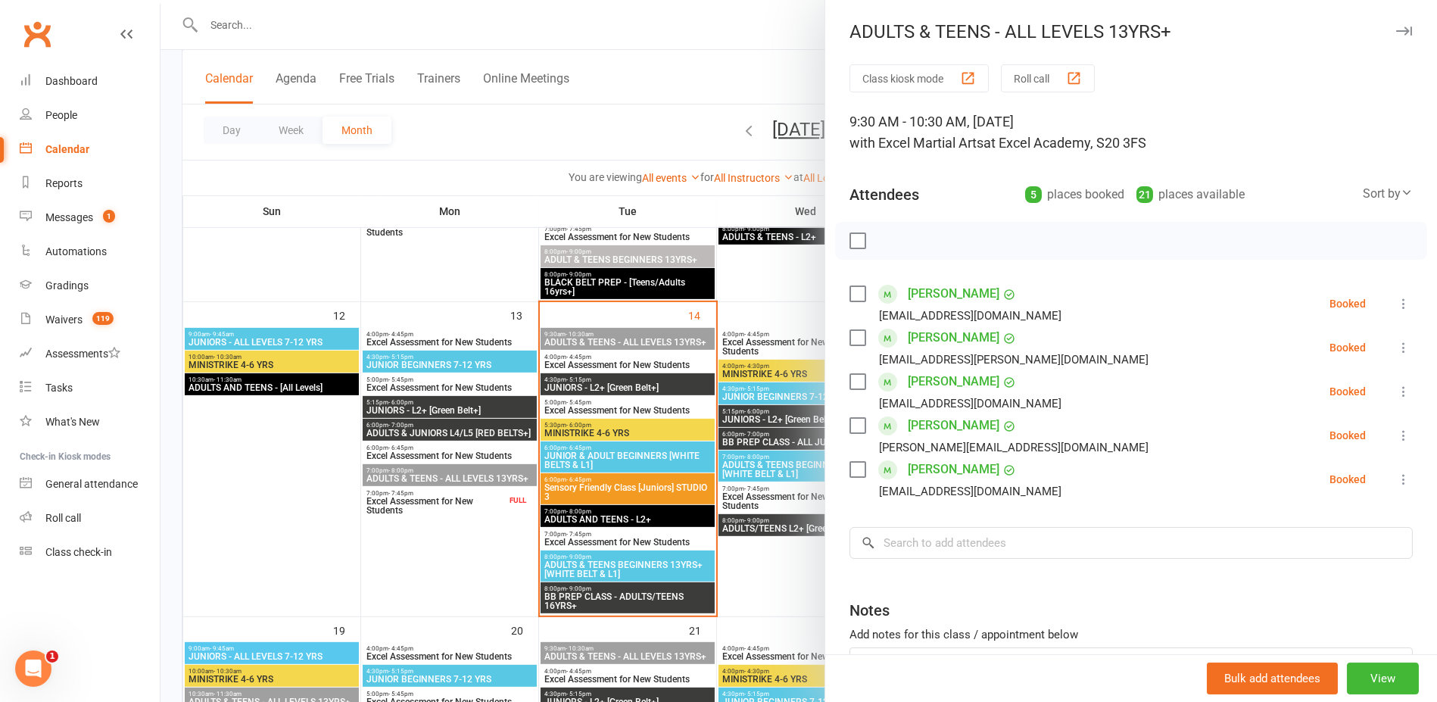
click at [801, 285] on div at bounding box center [799, 351] width 1276 height 702
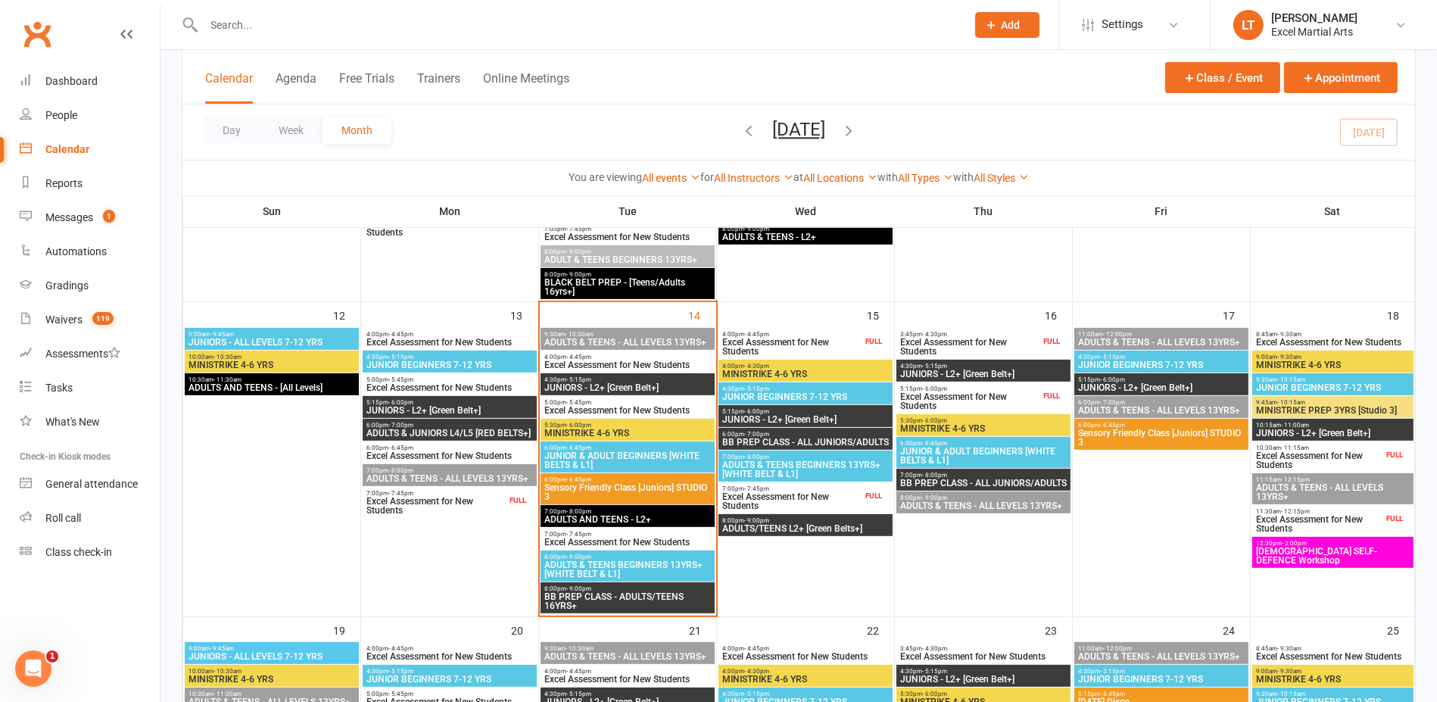
click at [604, 383] on span "JUNIORS - L2+ [Green Belt+]" at bounding box center [628, 387] width 168 height 9
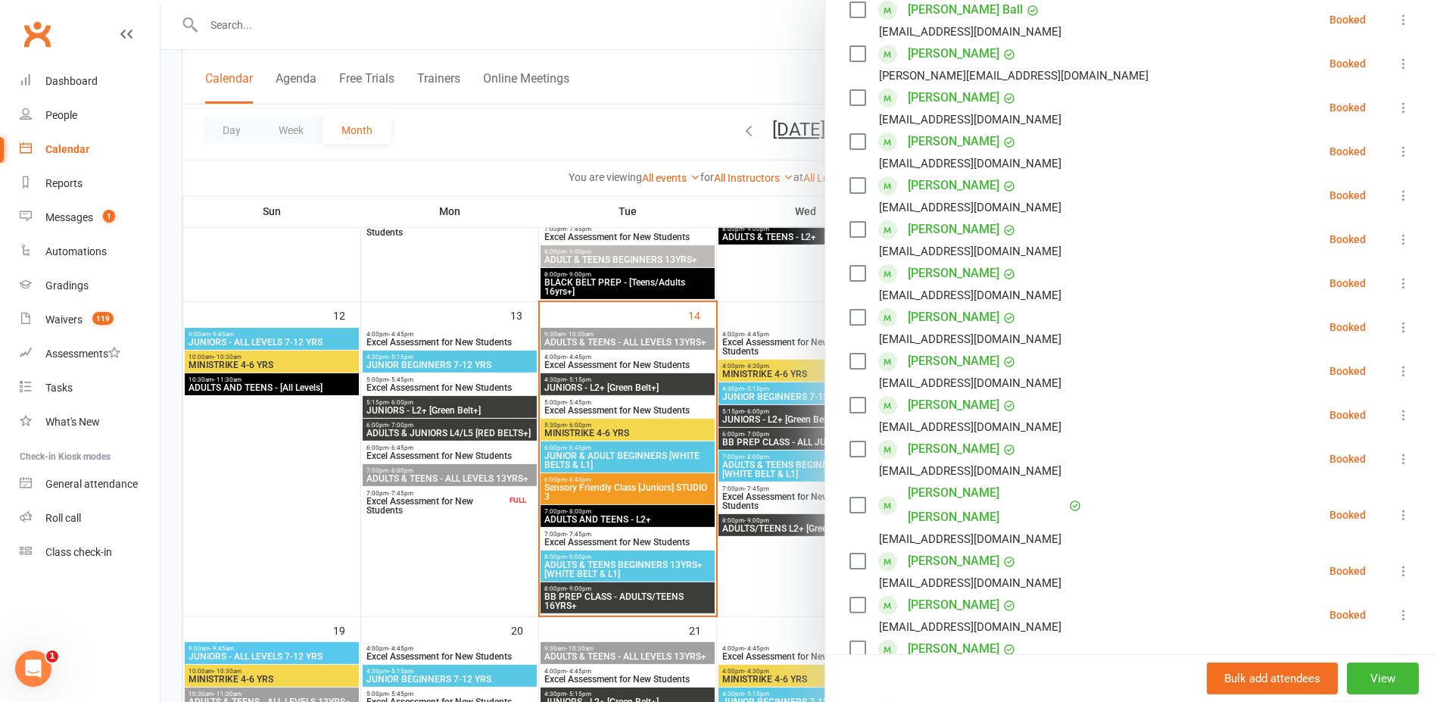
scroll to position [189, 0]
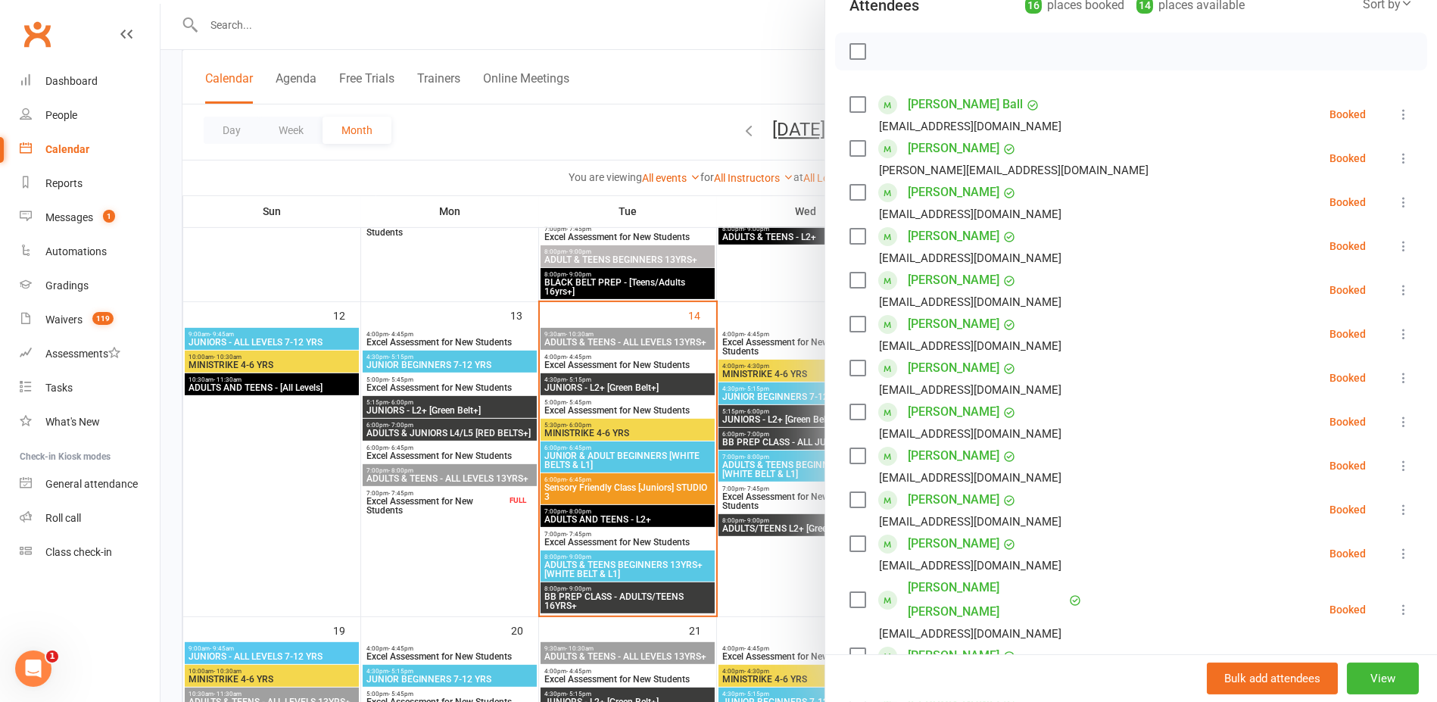
click at [631, 430] on div at bounding box center [799, 351] width 1276 height 702
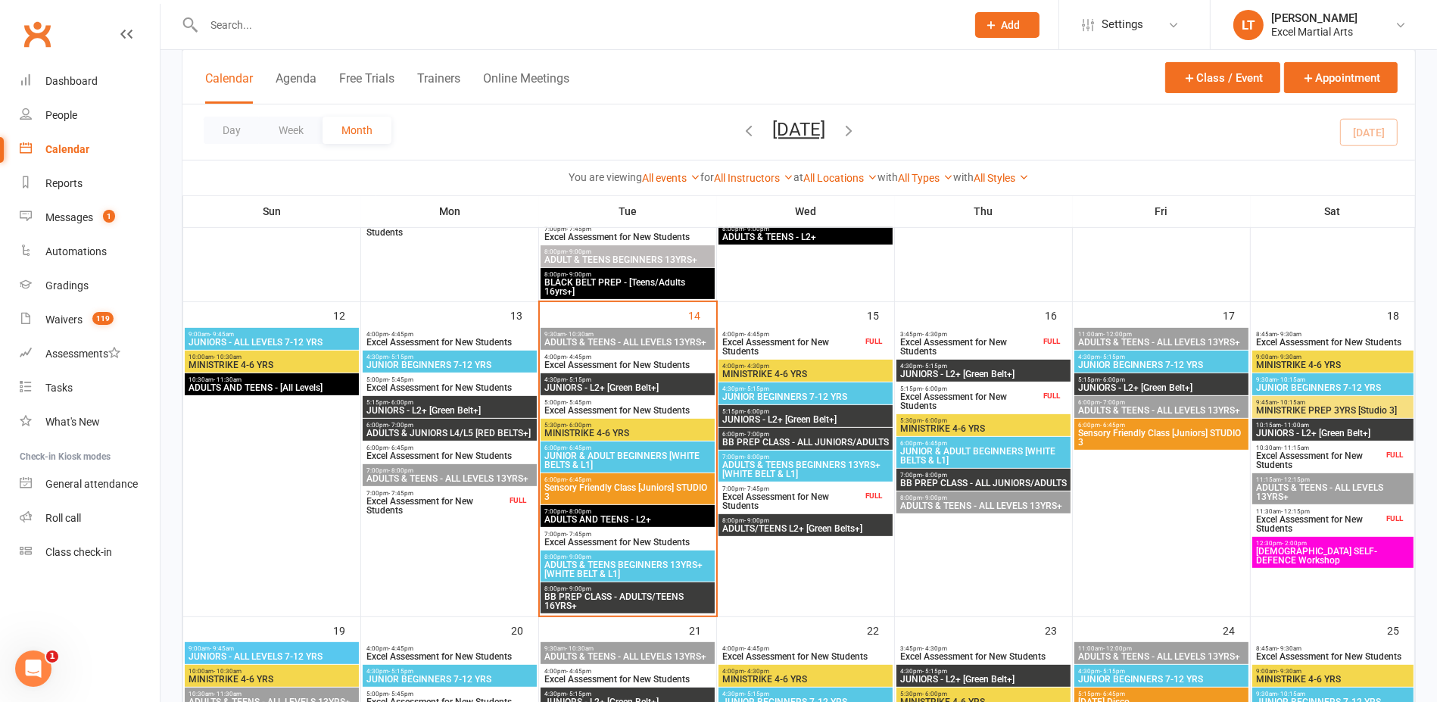
click at [626, 429] on span "MINISTRIKE 4-6 YRS" at bounding box center [628, 433] width 168 height 9
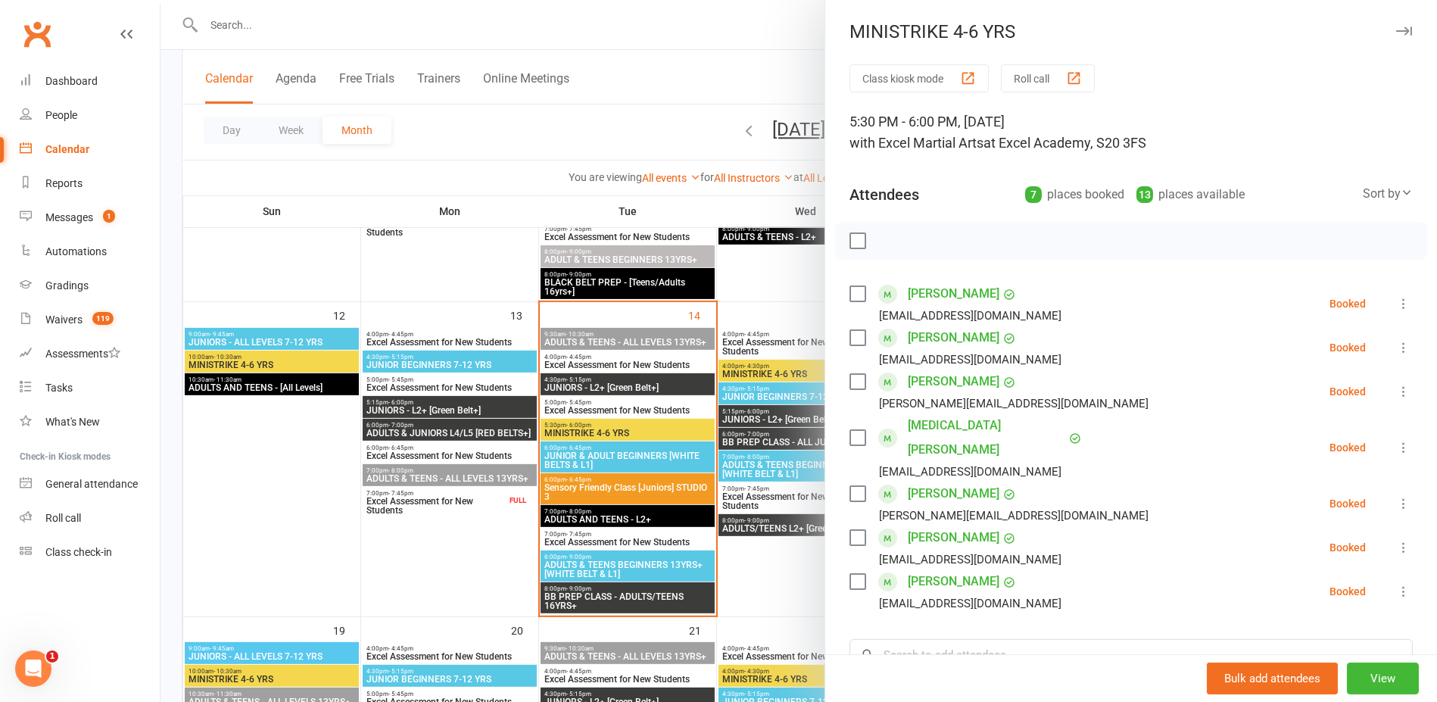
drag, startPoint x: 748, startPoint y: 310, endPoint x: 731, endPoint y: 315, distance: 17.3
click at [748, 310] on div at bounding box center [799, 351] width 1276 height 702
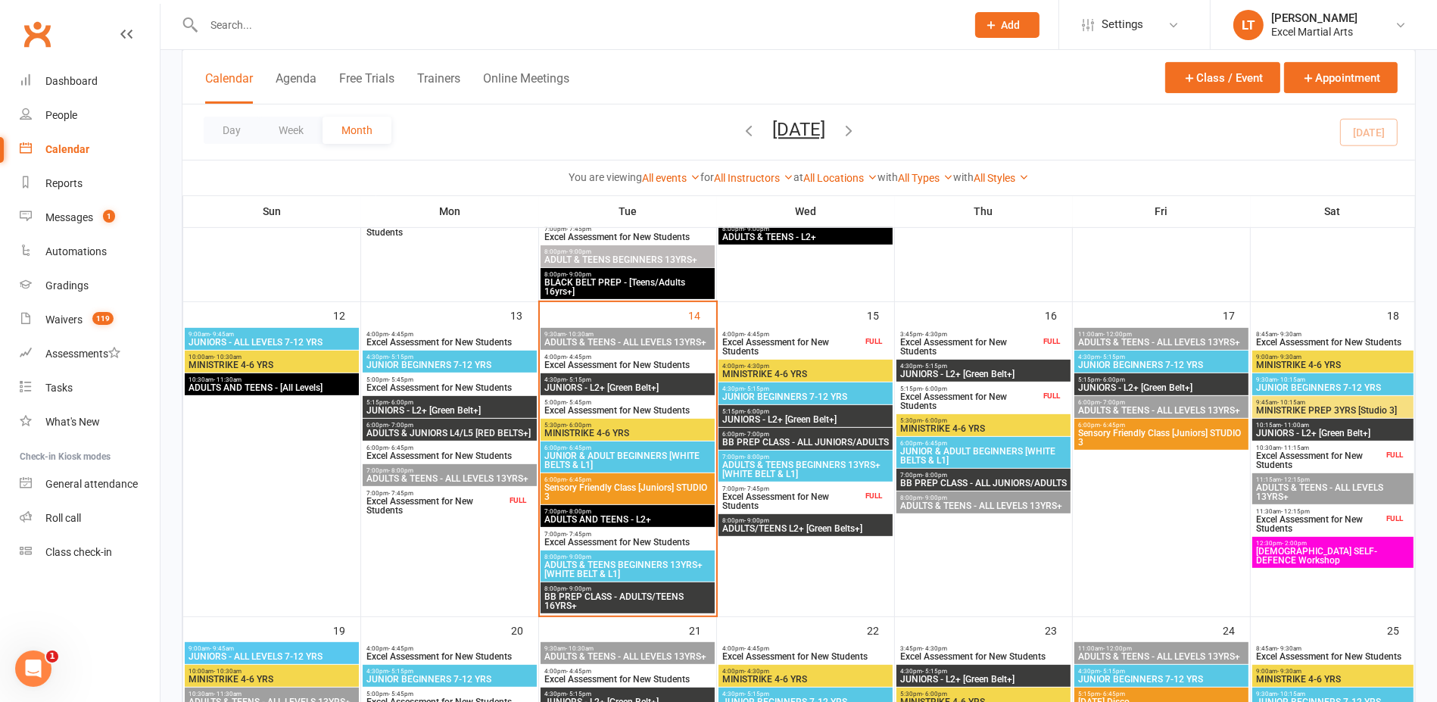
click at [638, 383] on span "JUNIORS - L2+ [Green Belt+]" at bounding box center [628, 387] width 168 height 9
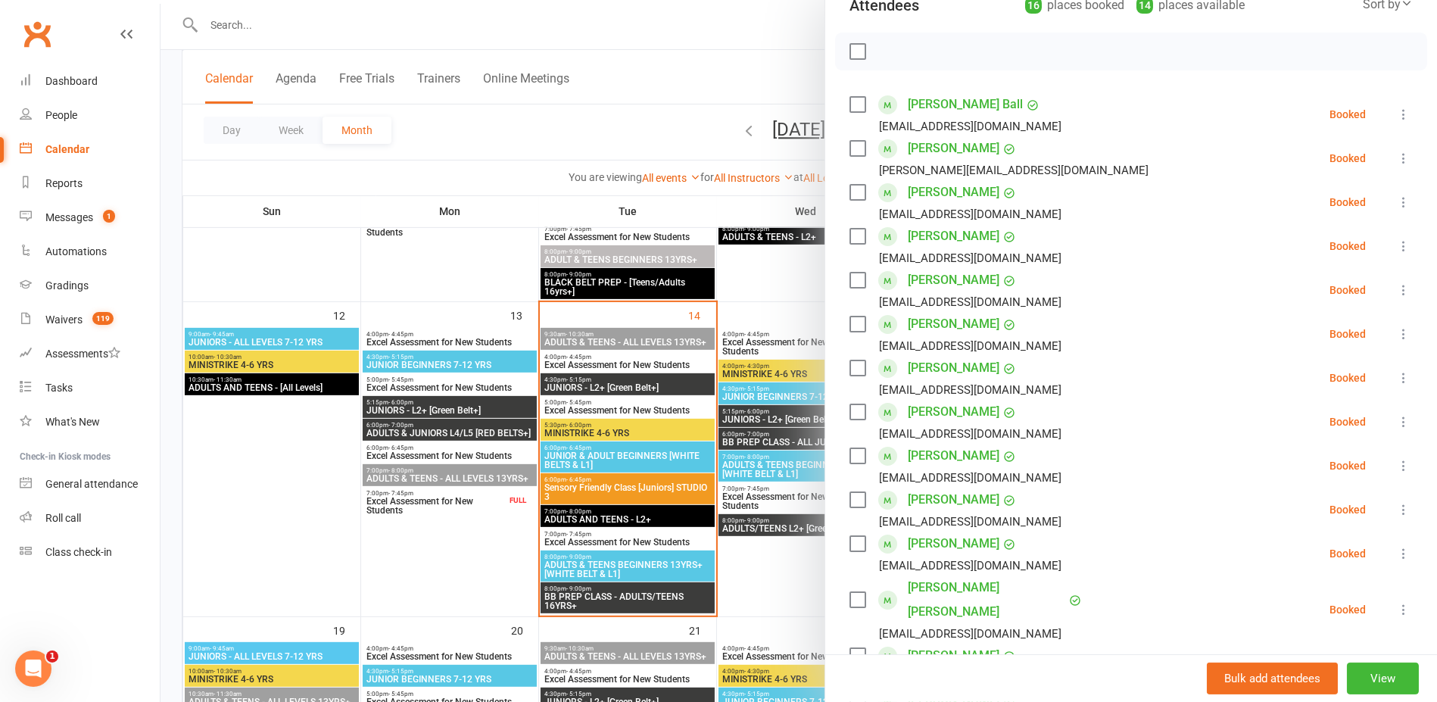
click at [930, 101] on link "[PERSON_NAME] Ball" at bounding box center [965, 104] width 115 height 24
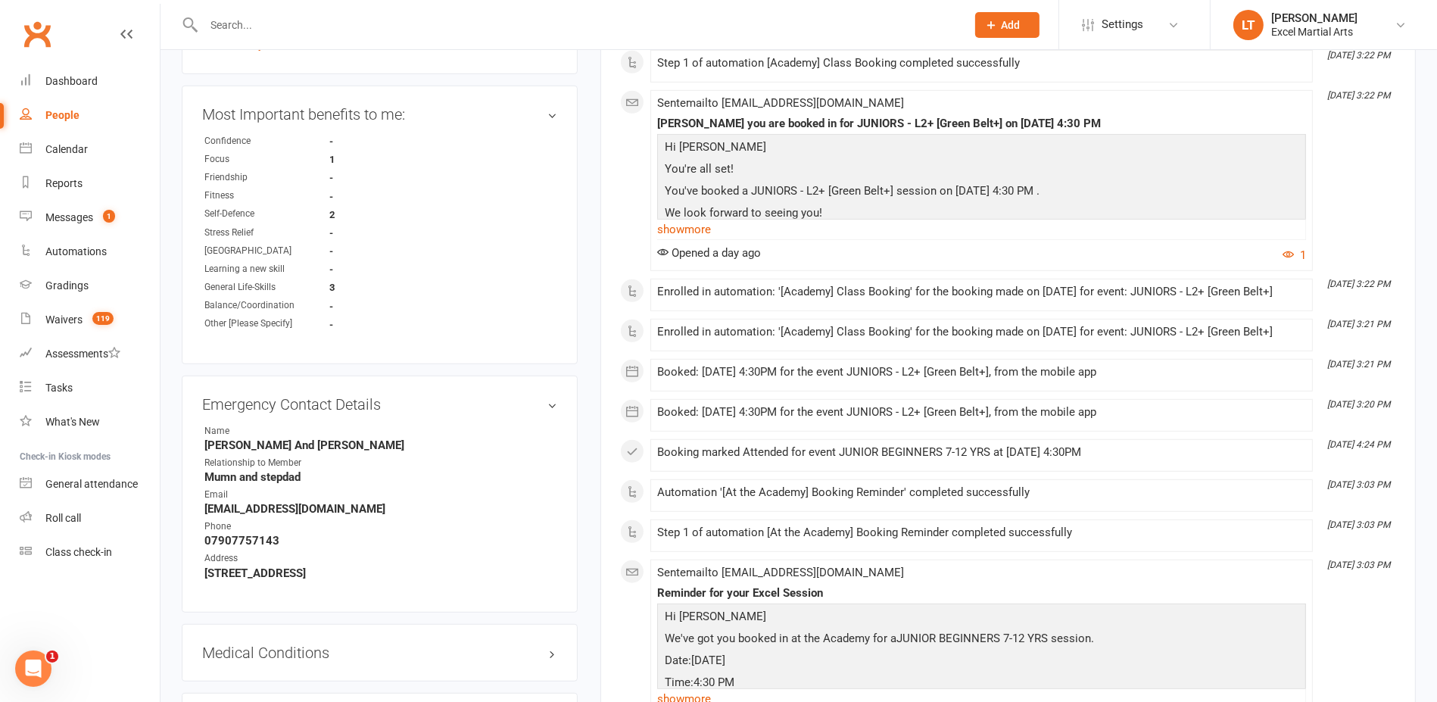
scroll to position [1230, 0]
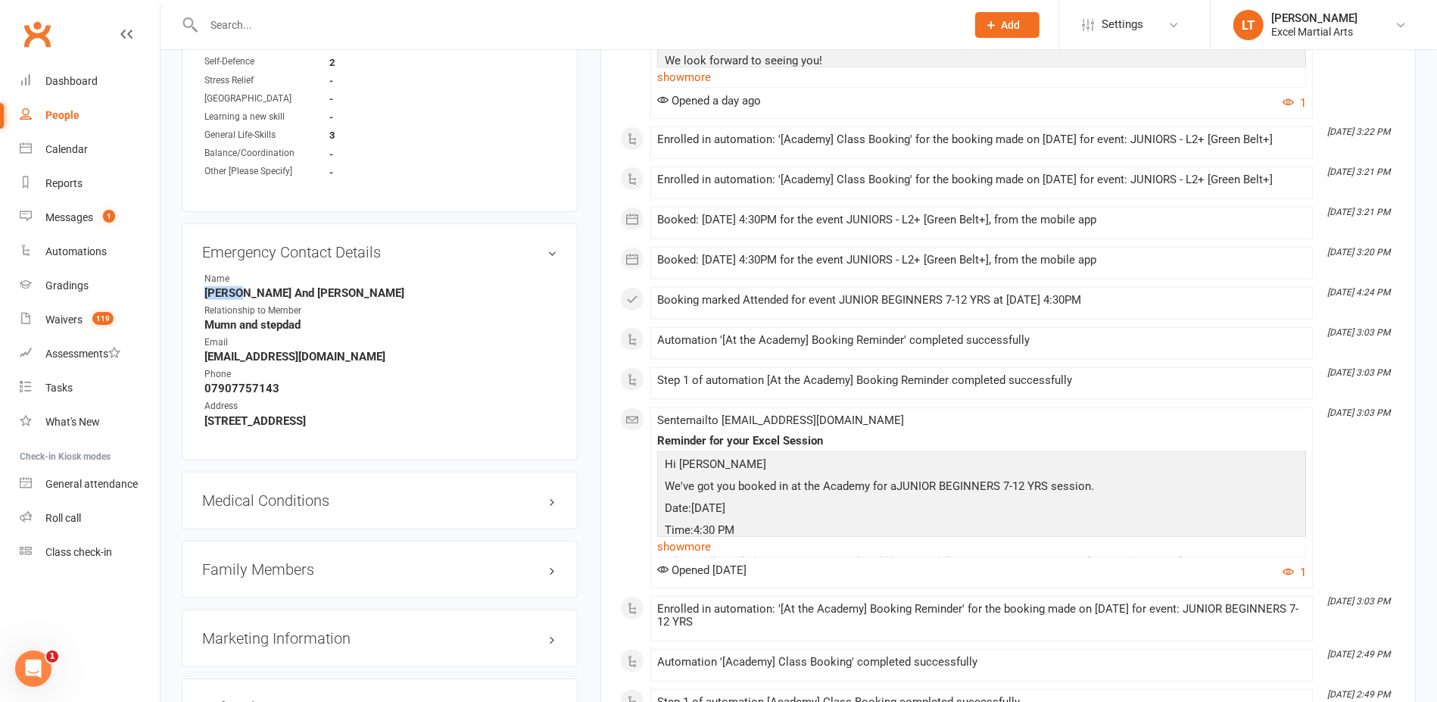
drag, startPoint x: 237, startPoint y: 291, endPoint x: 173, endPoint y: 288, distance: 63.7
copy strong "Keiley"
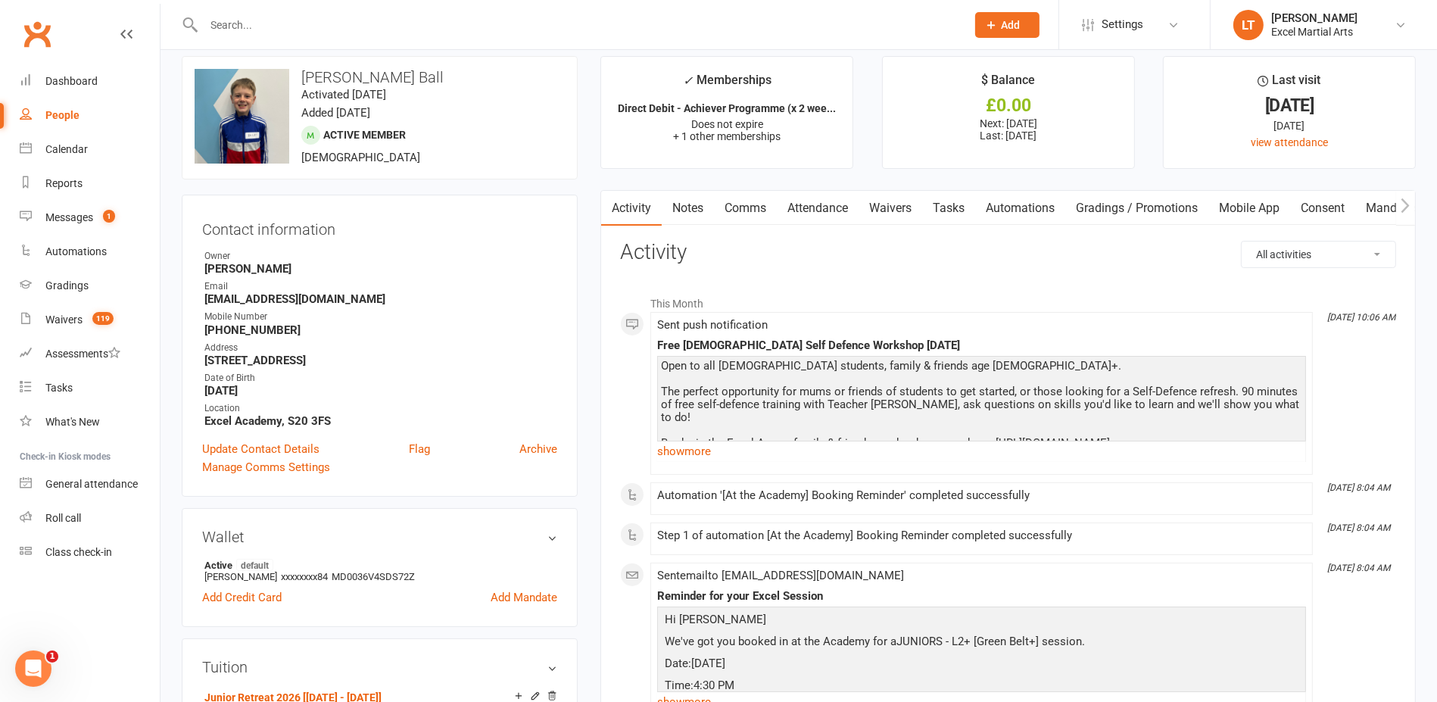
scroll to position [0, 0]
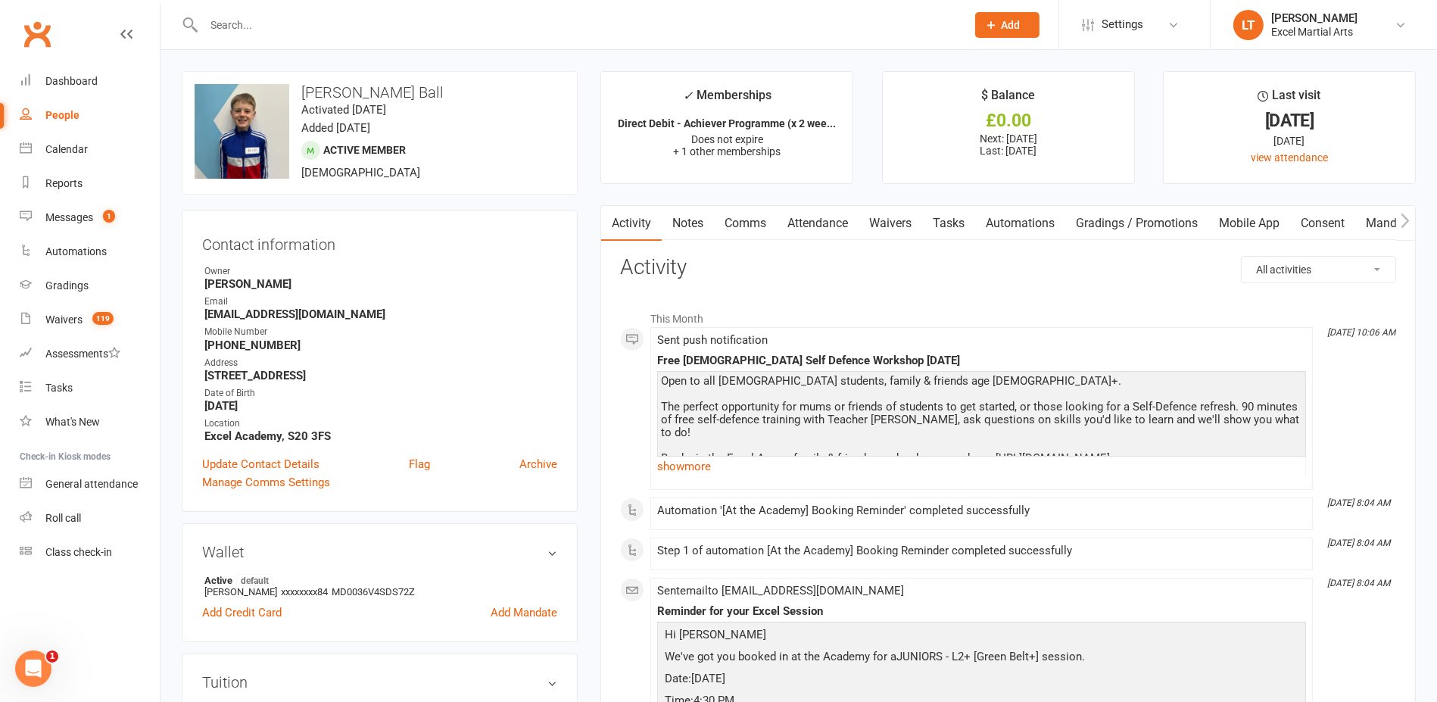
click at [807, 223] on link "Attendance" at bounding box center [818, 223] width 82 height 35
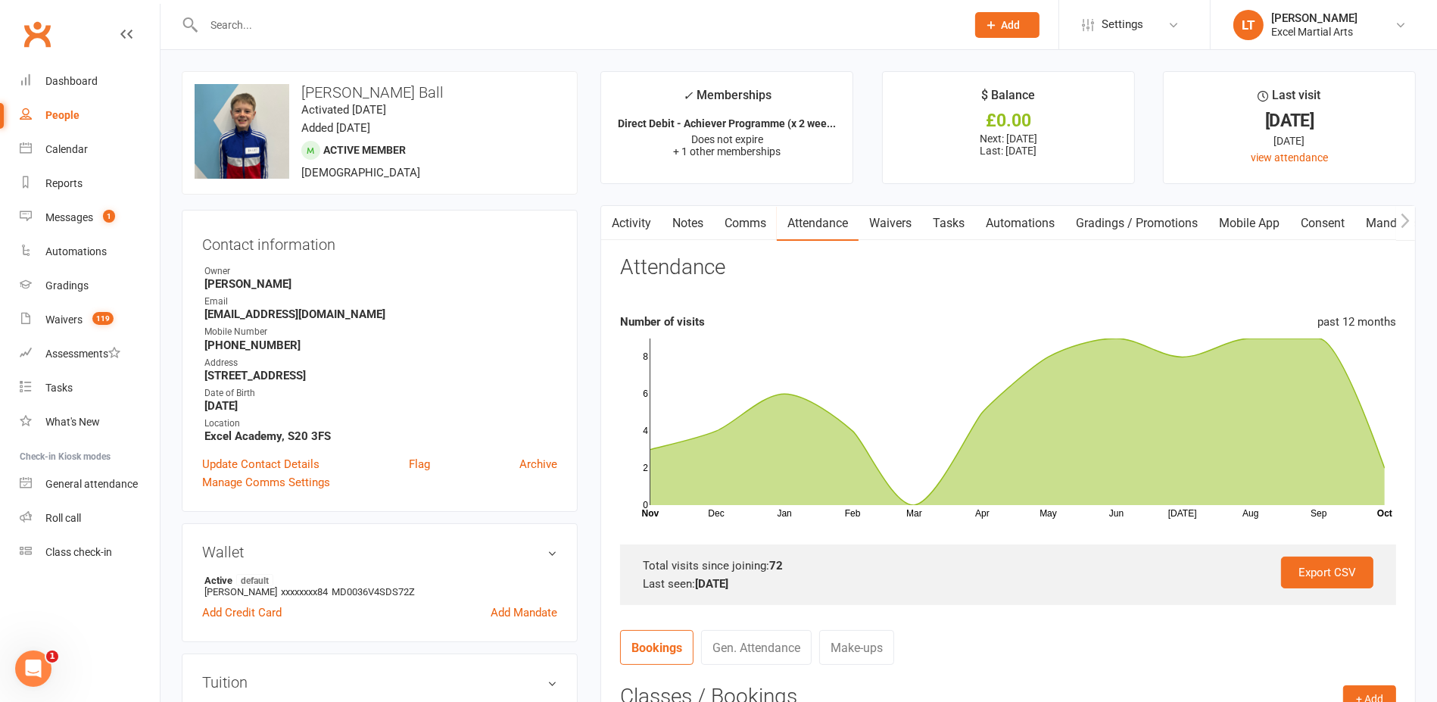
click at [711, 209] on link "Notes" at bounding box center [688, 223] width 52 height 35
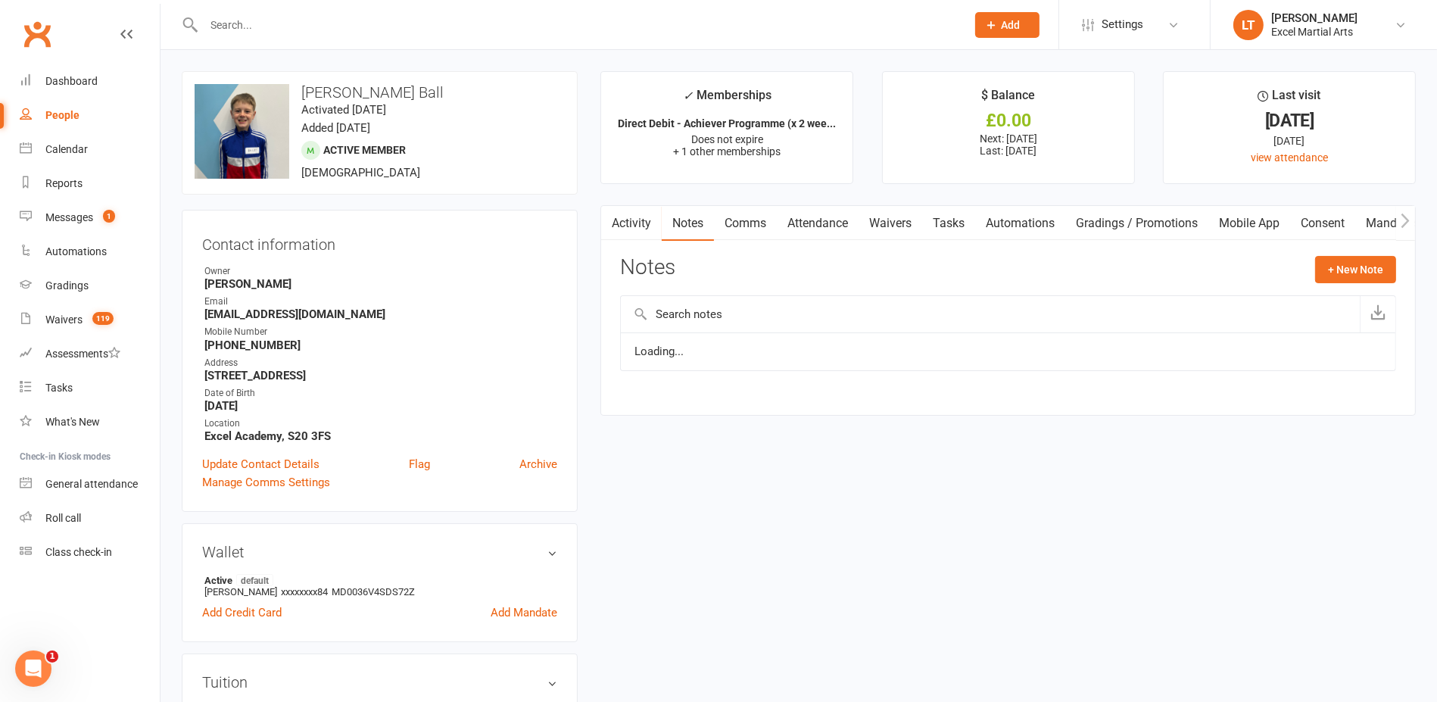
click at [740, 223] on link "Comms" at bounding box center [745, 223] width 63 height 35
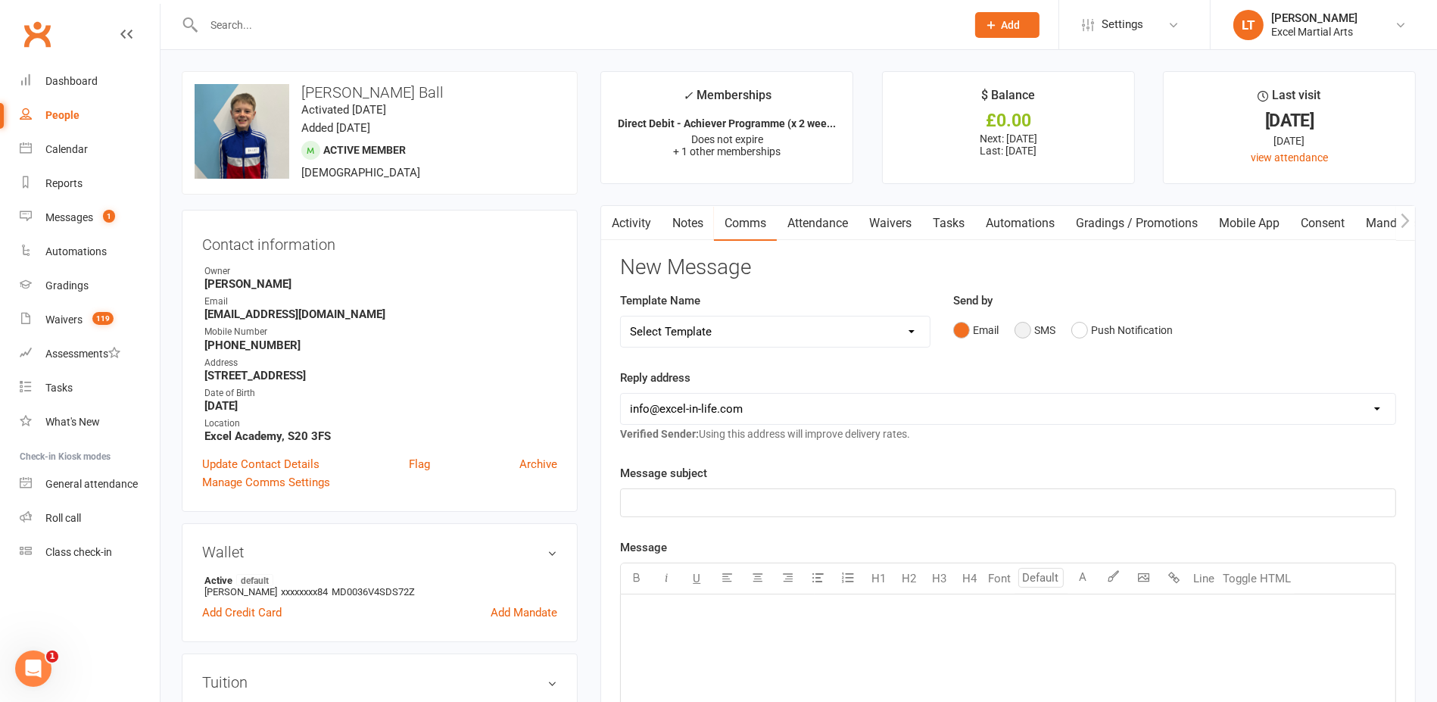
click at [1032, 322] on button "SMS" at bounding box center [1035, 330] width 41 height 29
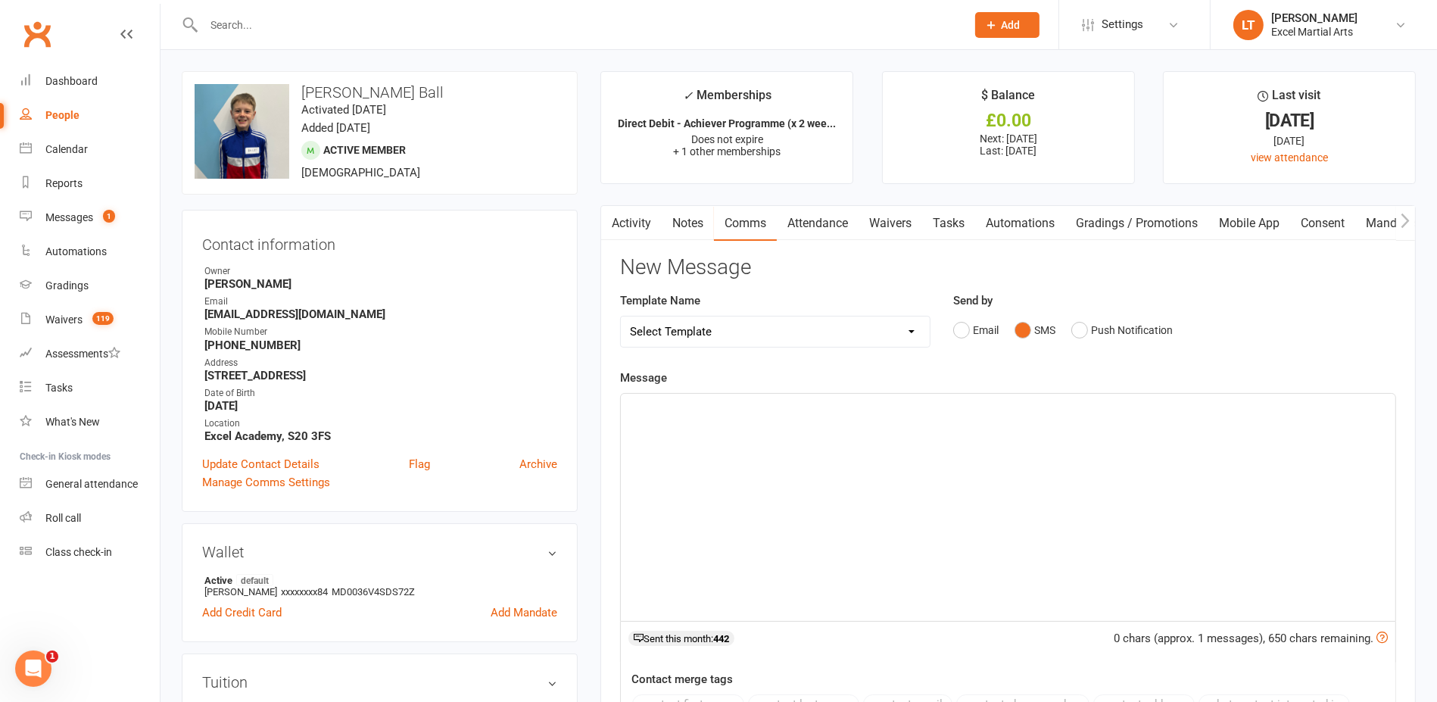
click at [833, 513] on div "﻿" at bounding box center [1008, 507] width 775 height 227
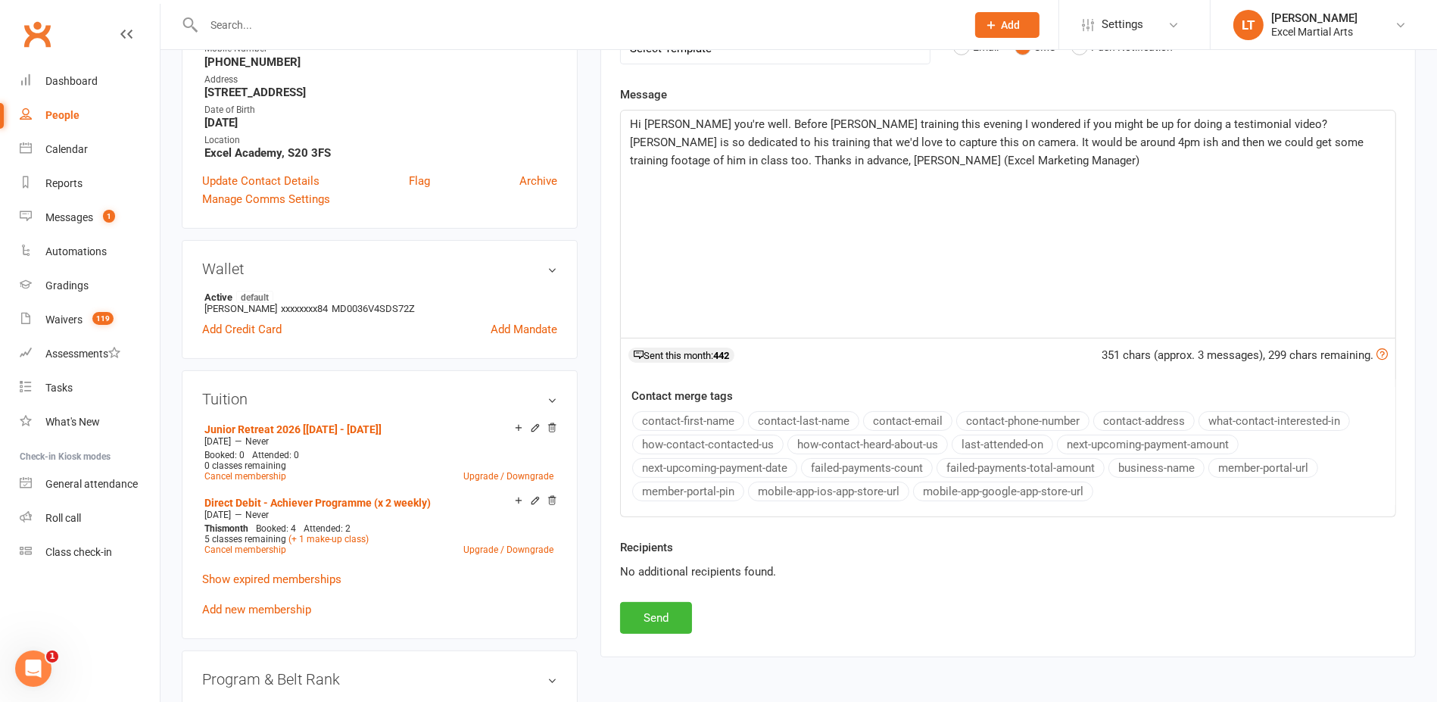
scroll to position [379, 0]
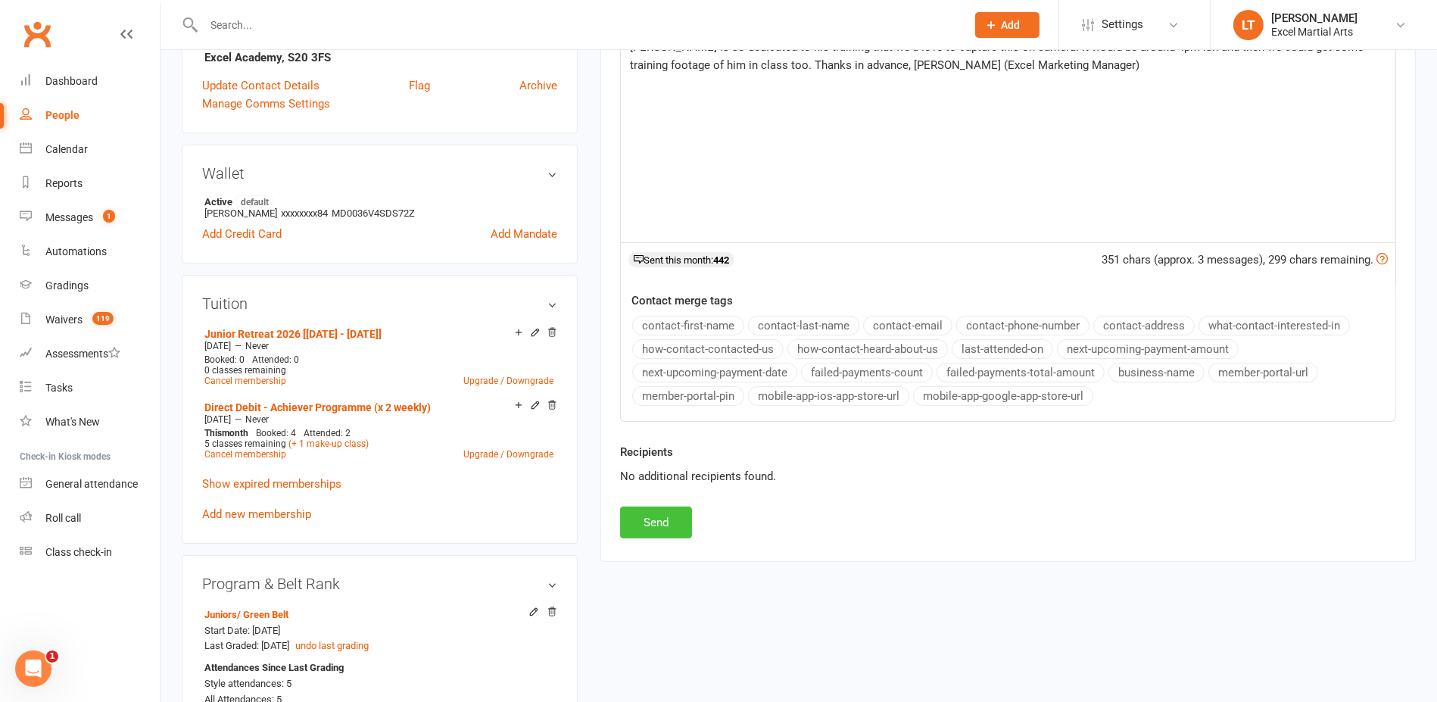
click at [650, 516] on button "Send" at bounding box center [656, 523] width 72 height 32
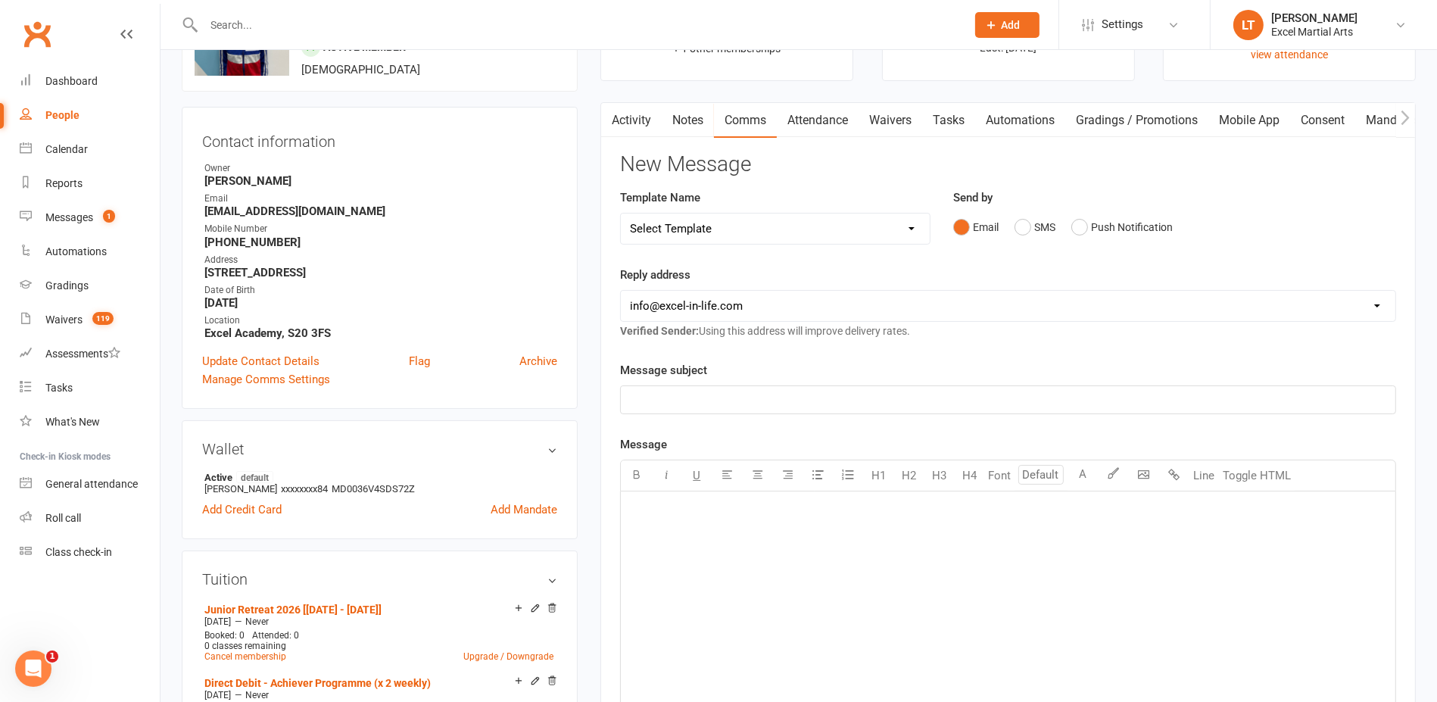
scroll to position [0, 0]
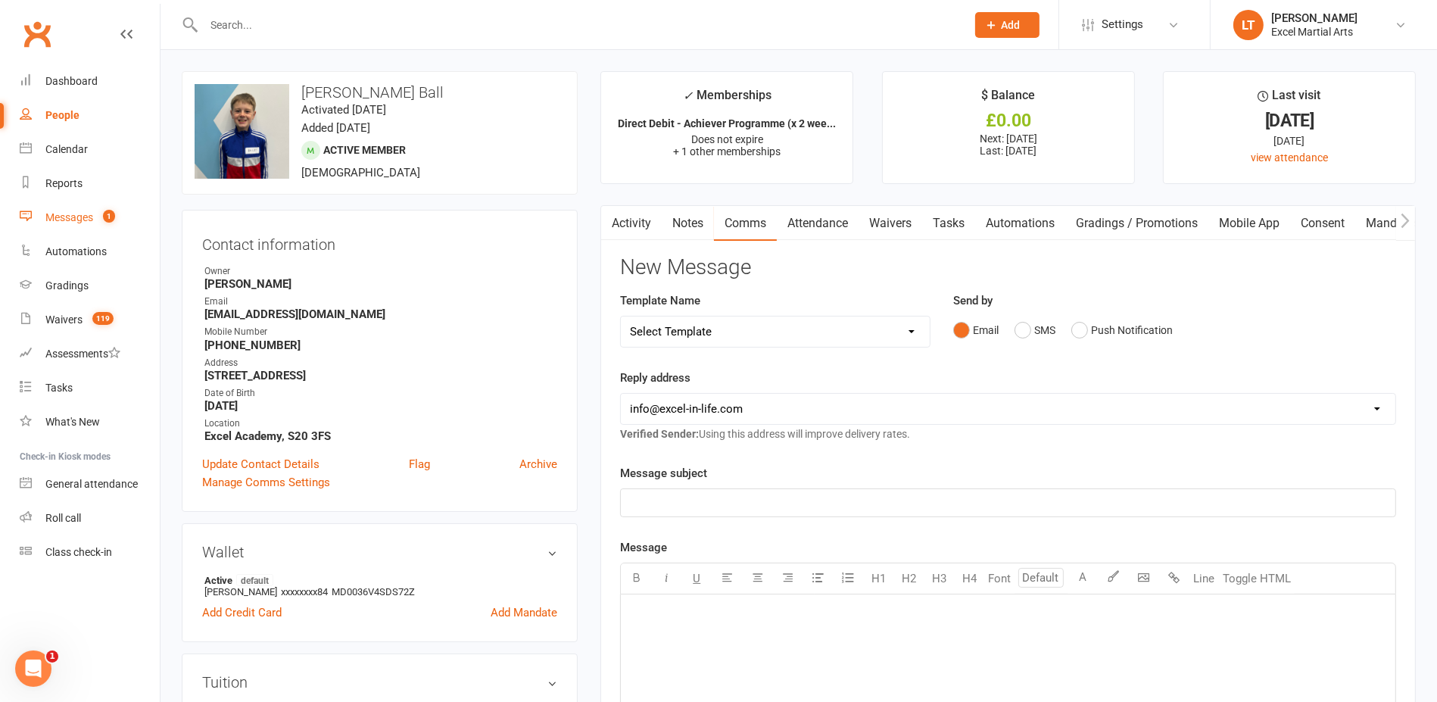
click at [81, 214] on div "Messages" at bounding box center [69, 217] width 48 height 12
click at [622, 230] on link "Activity" at bounding box center [631, 223] width 61 height 35
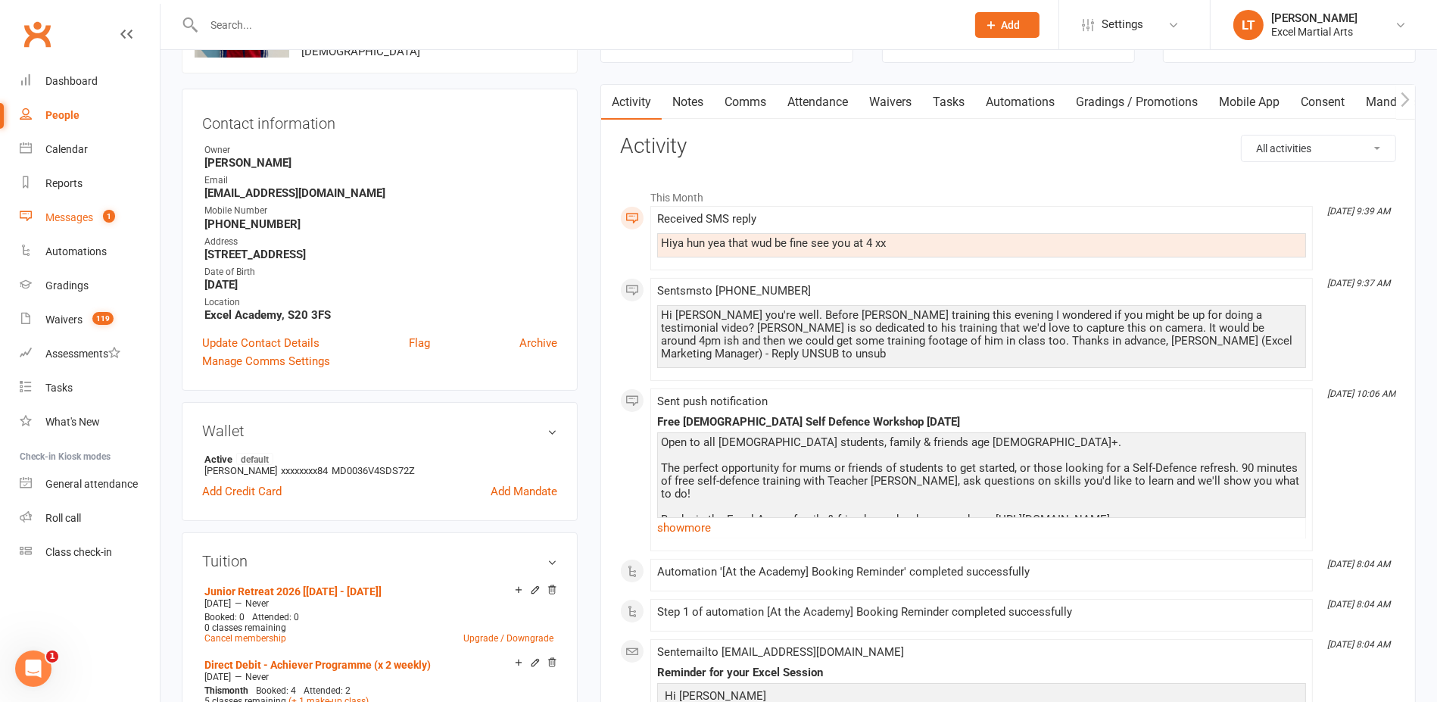
scroll to position [95, 0]
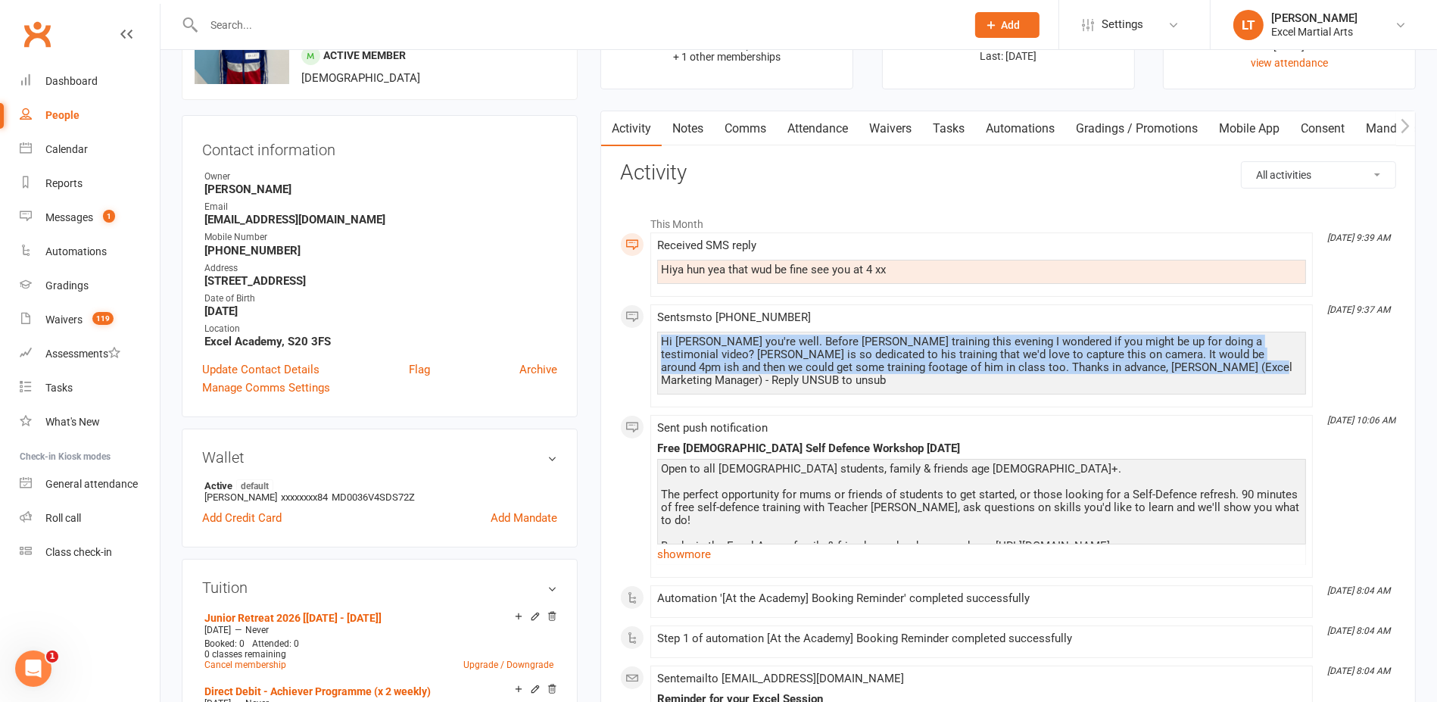
drag, startPoint x: 660, startPoint y: 340, endPoint x: 1139, endPoint y: 368, distance: 480.1
click at [1139, 368] on div "Hi Keiley, hope you're well. Before Bailey's training this evening I wondered i…" at bounding box center [981, 360] width 641 height 51
copy div "Hi Keiley, hope you're well. Before Bailey's training this evening I wondered i…"
click at [101, 227] on link "Messages 1" at bounding box center [90, 218] width 140 height 34
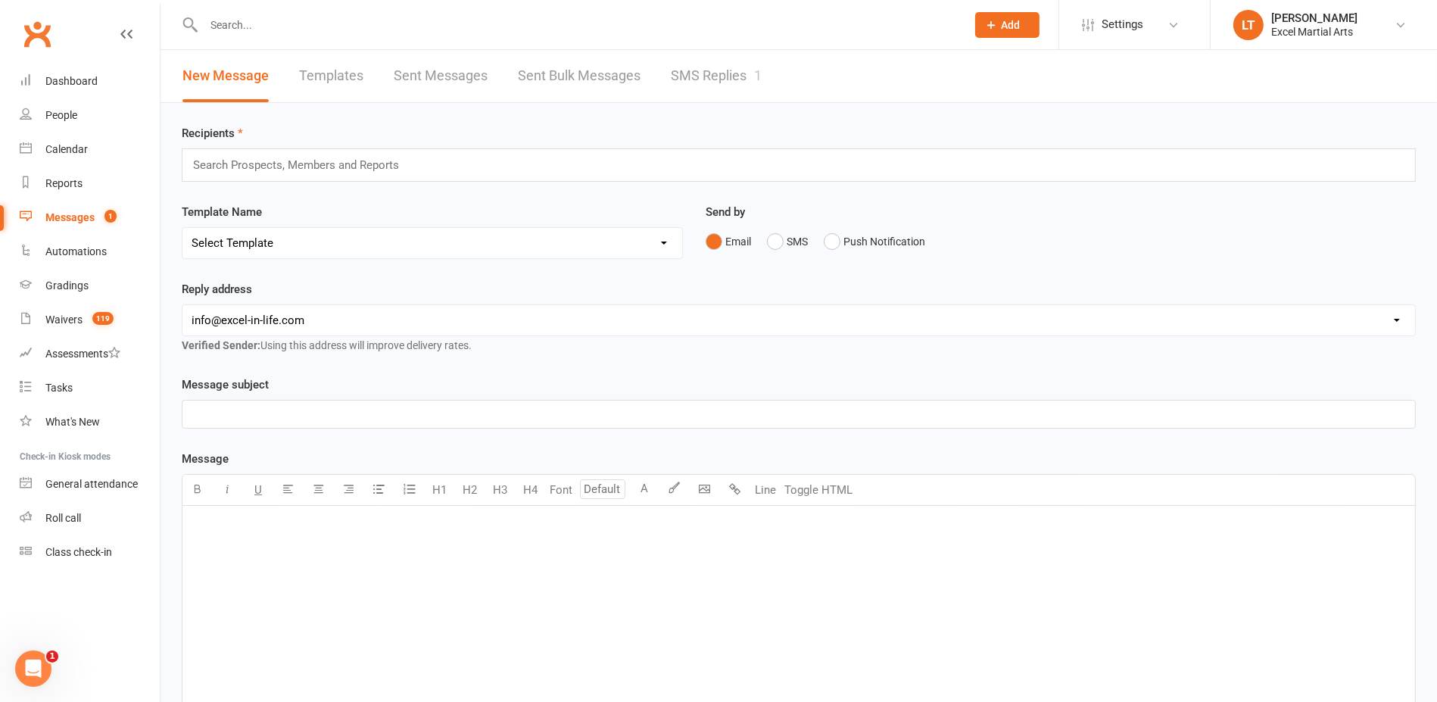
click at [689, 63] on link "SMS Replies 1" at bounding box center [716, 76] width 91 height 52
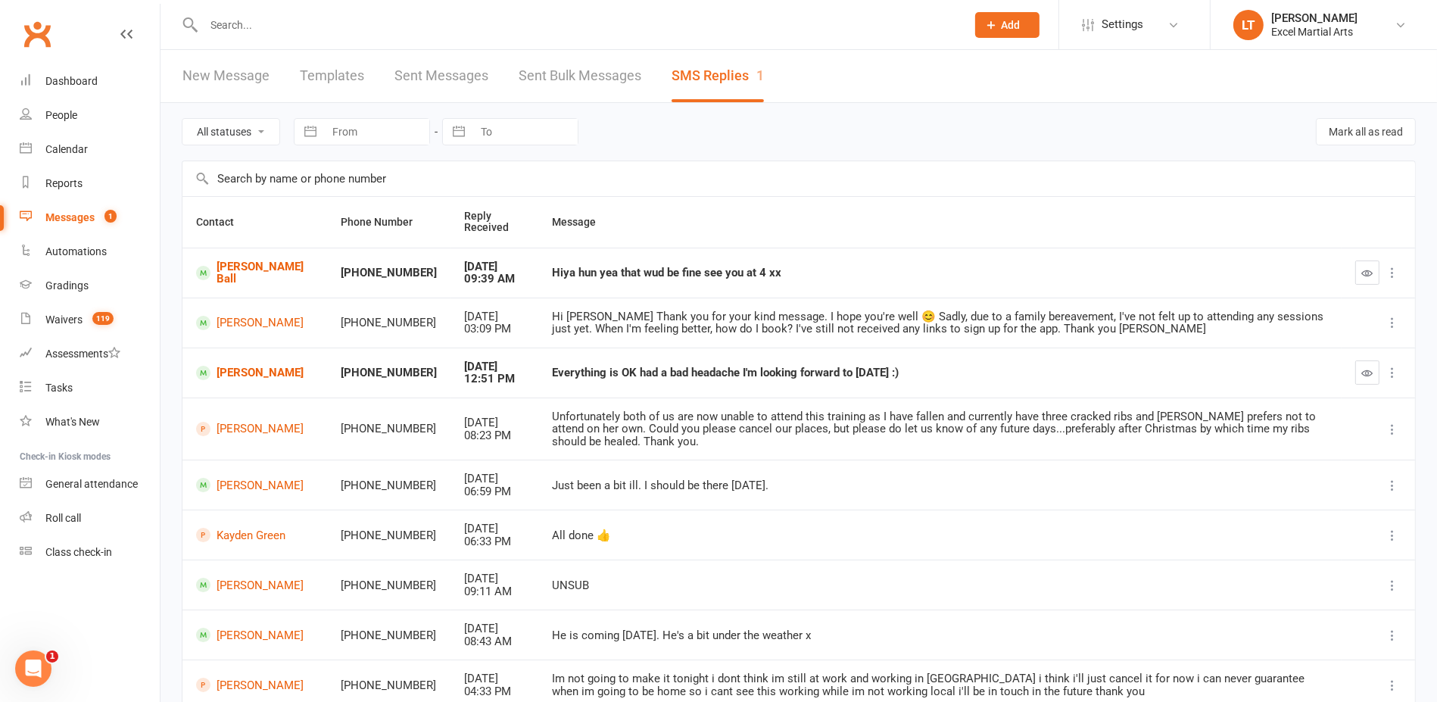
click at [1347, 259] on td at bounding box center [1378, 273] width 73 height 50
click at [1354, 266] on td at bounding box center [1378, 273] width 73 height 50
click at [1364, 273] on icon "button" at bounding box center [1367, 272] width 11 height 11
click at [53, 145] on div "Calendar" at bounding box center [66, 149] width 42 height 12
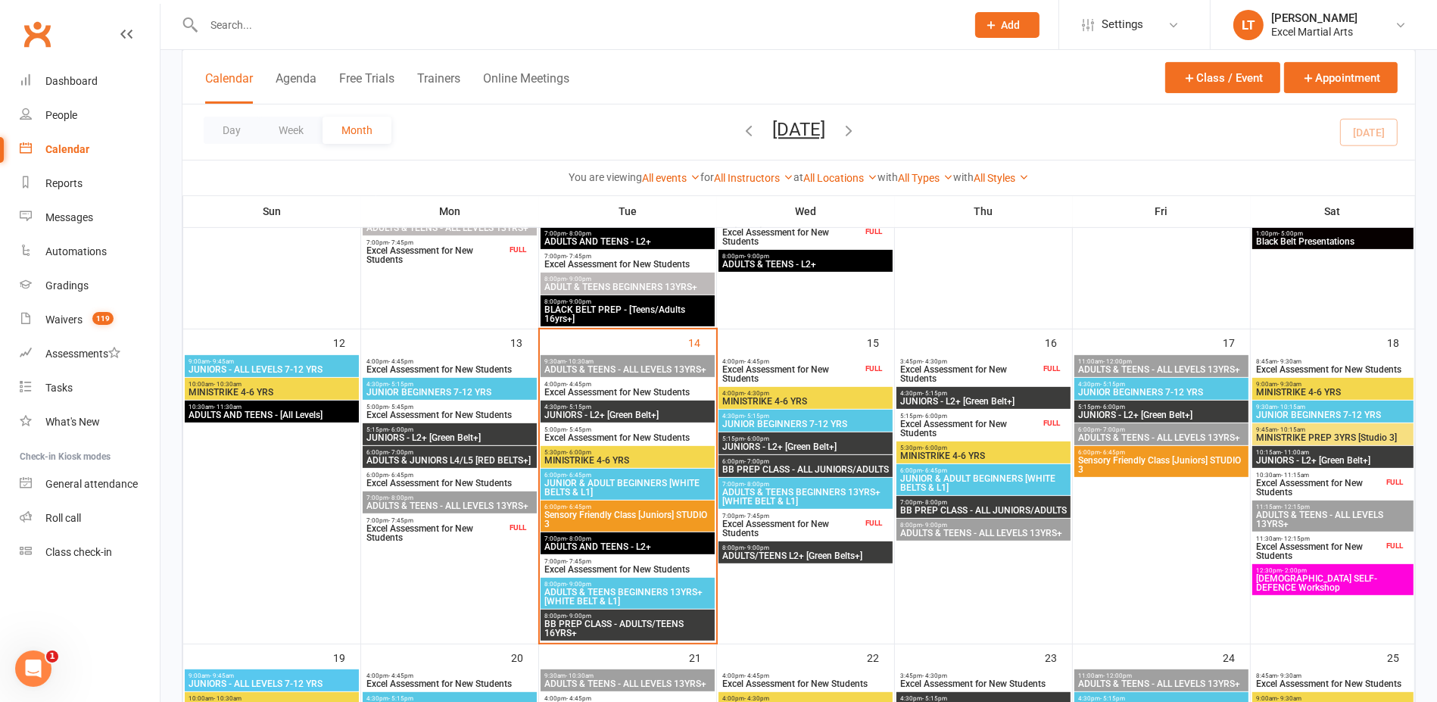
scroll to position [662, 0]
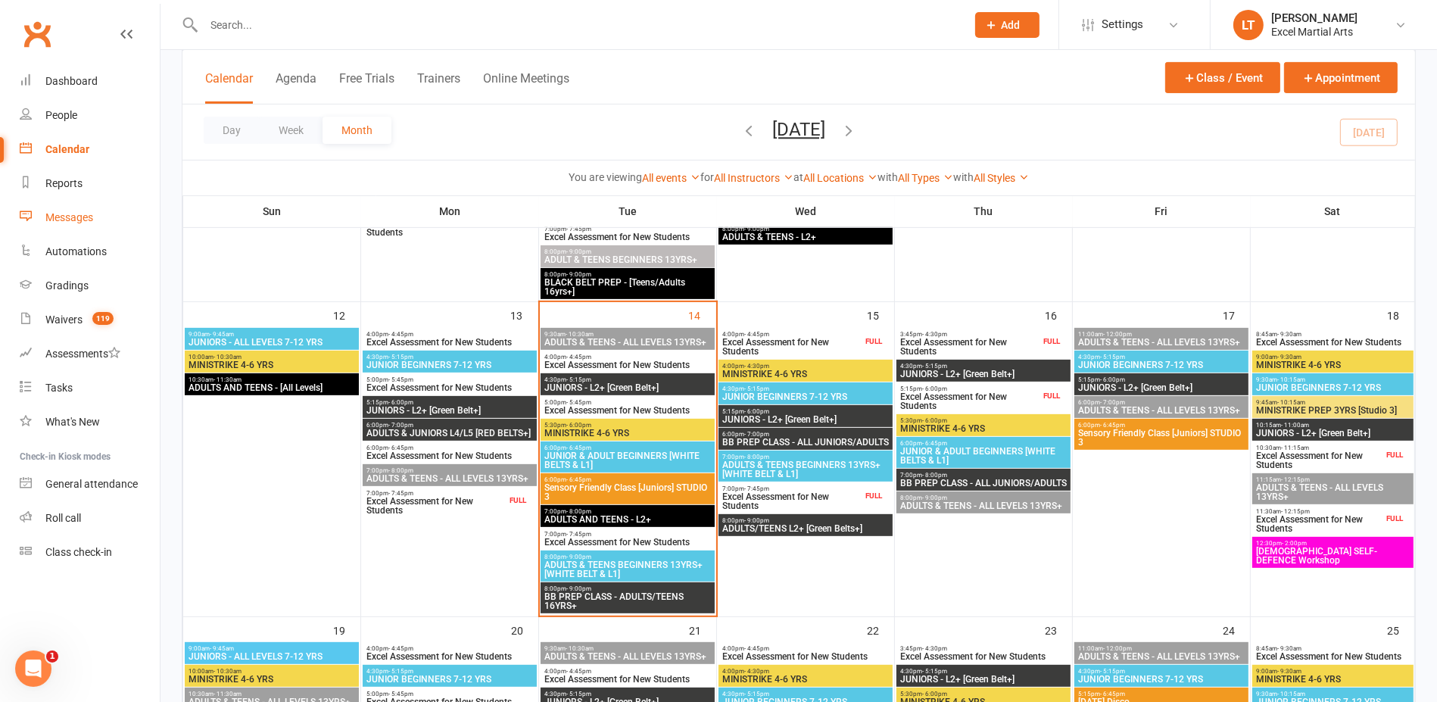
click at [71, 201] on link "Messages" at bounding box center [90, 218] width 140 height 34
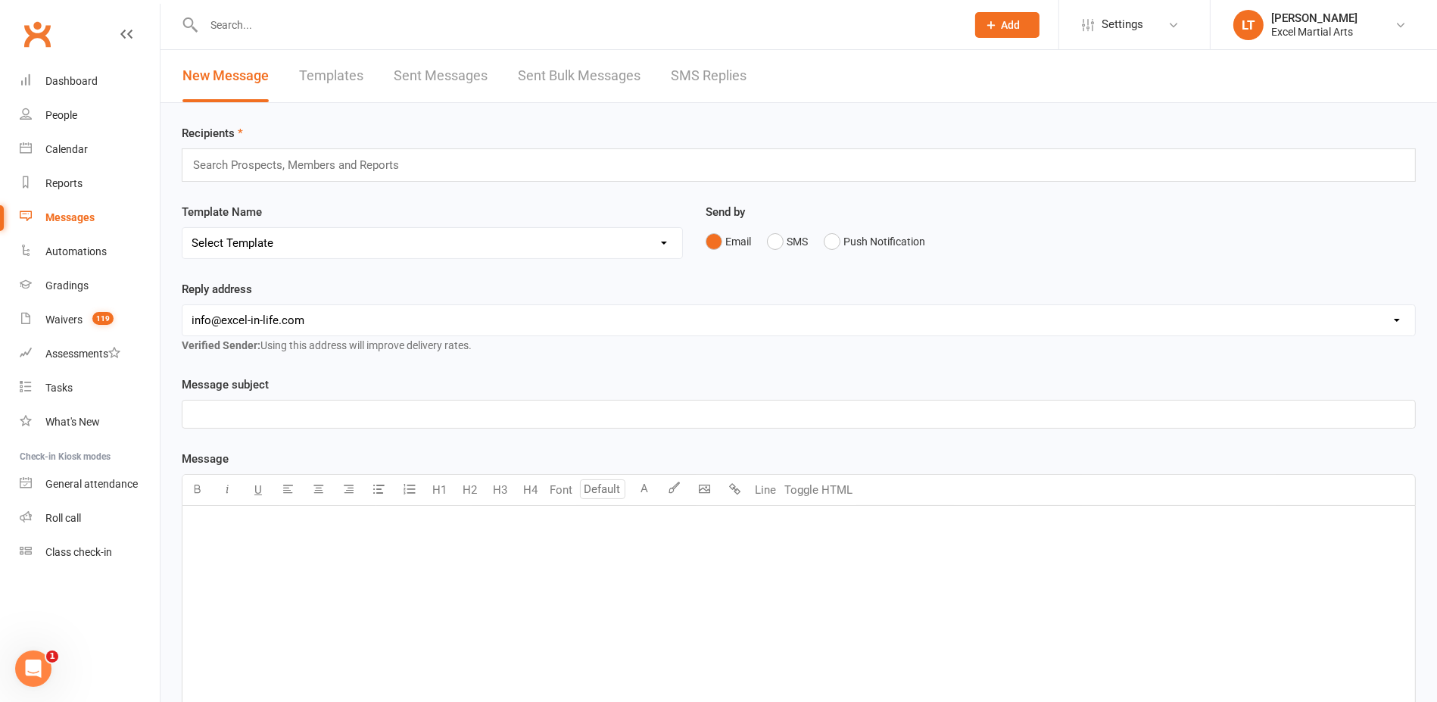
click at [715, 59] on link "SMS Replies" at bounding box center [709, 76] width 76 height 52
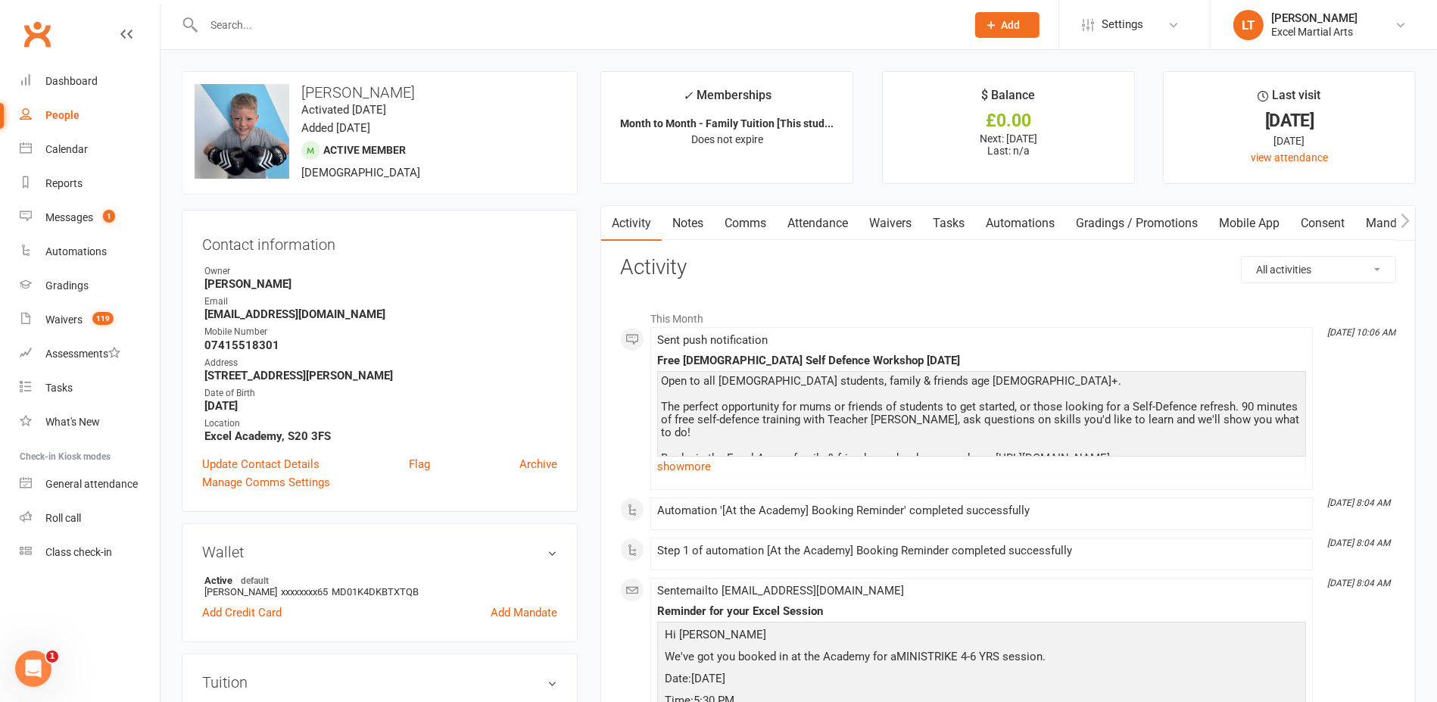
click at [743, 218] on link "Comms" at bounding box center [745, 223] width 63 height 35
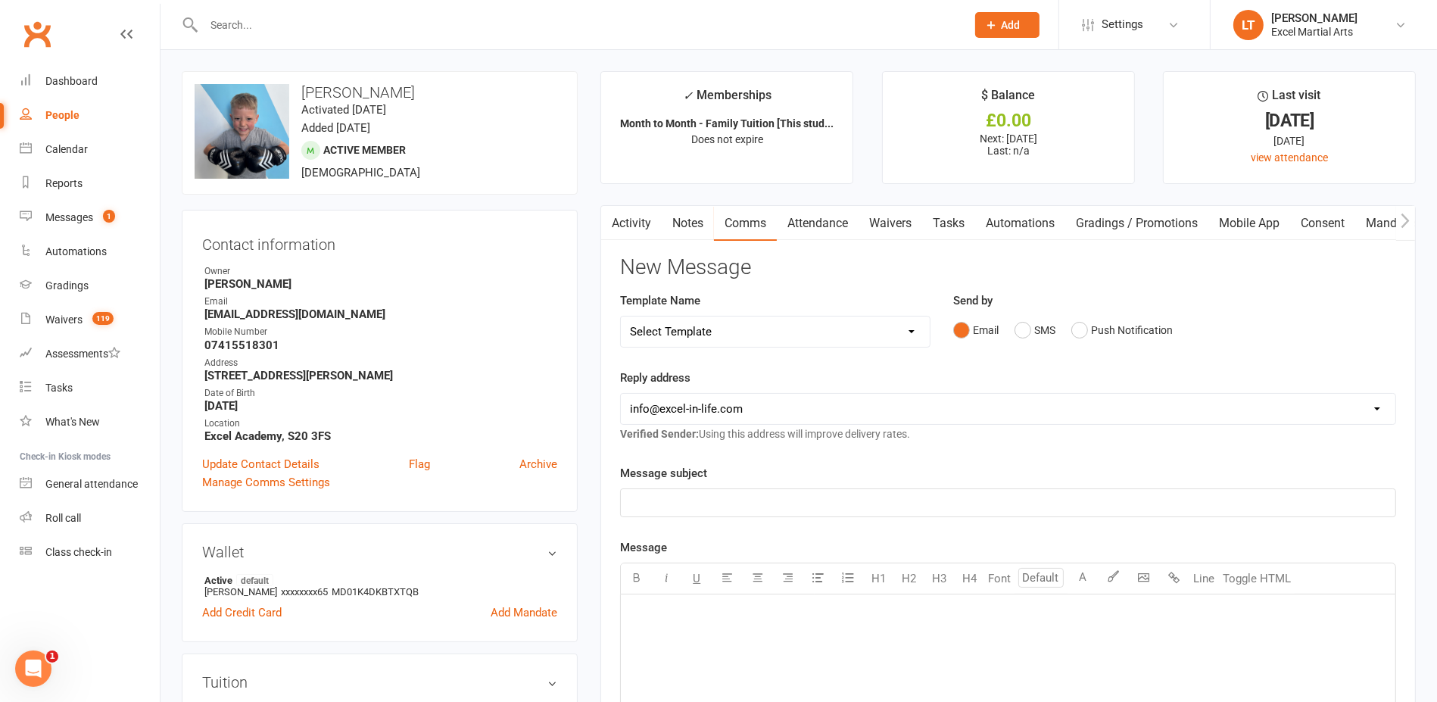
click at [1032, 311] on div "Send by Email SMS Push Notification" at bounding box center [1174, 317] width 443 height 53
click at [1030, 323] on button "SMS" at bounding box center [1035, 330] width 41 height 29
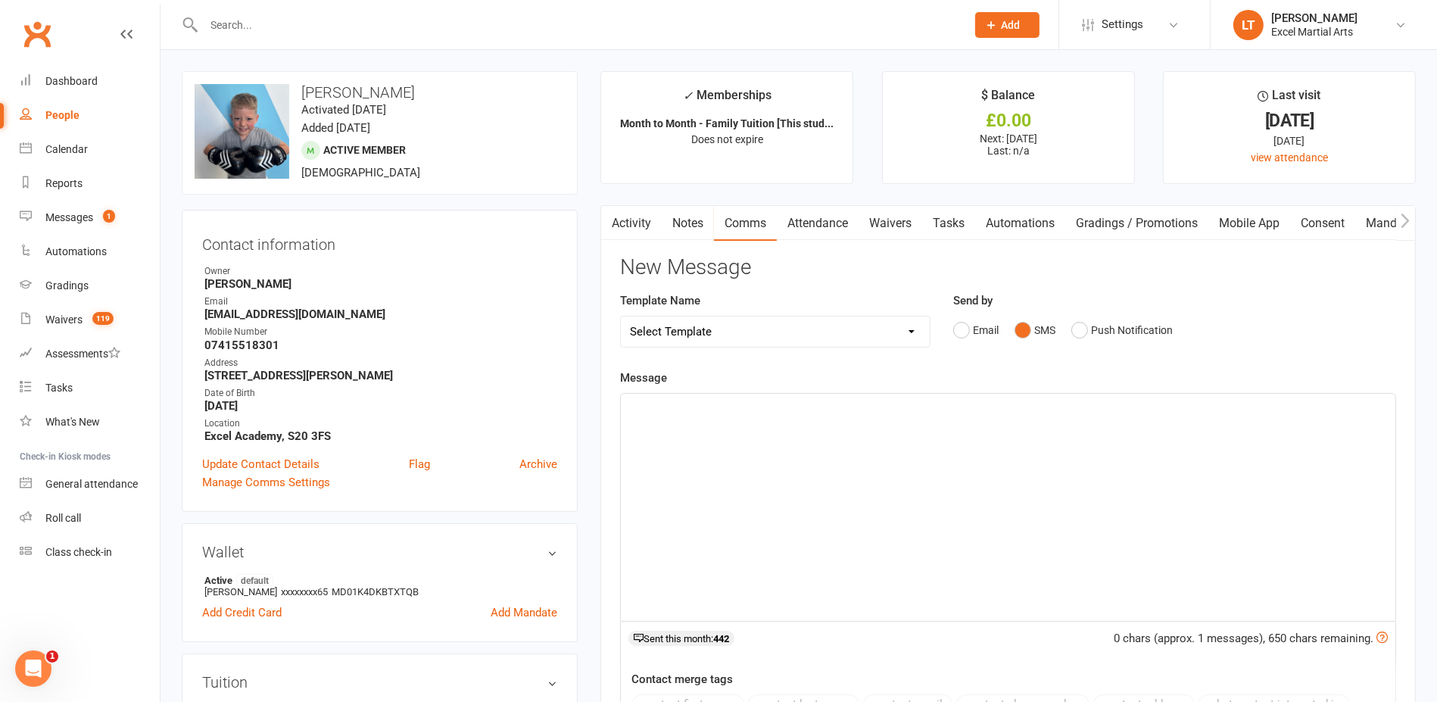
click at [888, 475] on div "﻿" at bounding box center [1008, 507] width 775 height 227
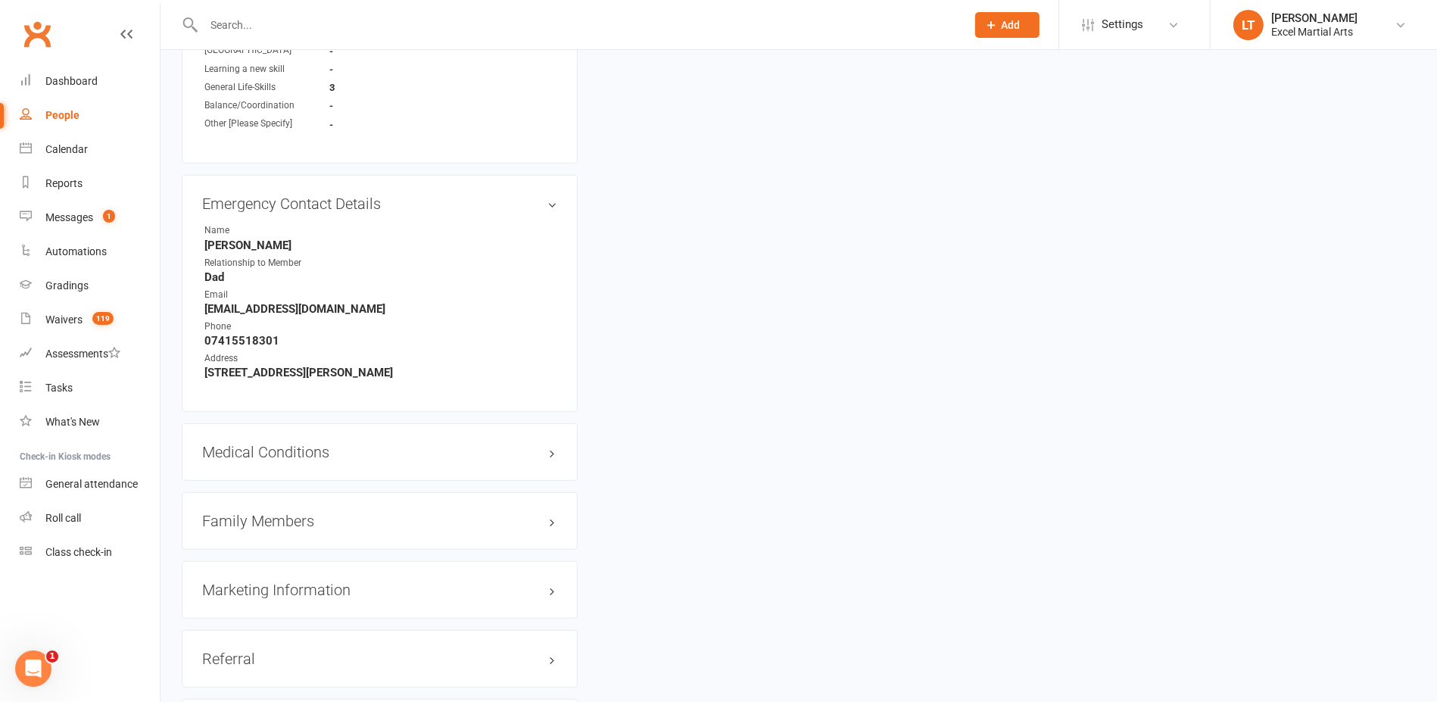
scroll to position [1230, 0]
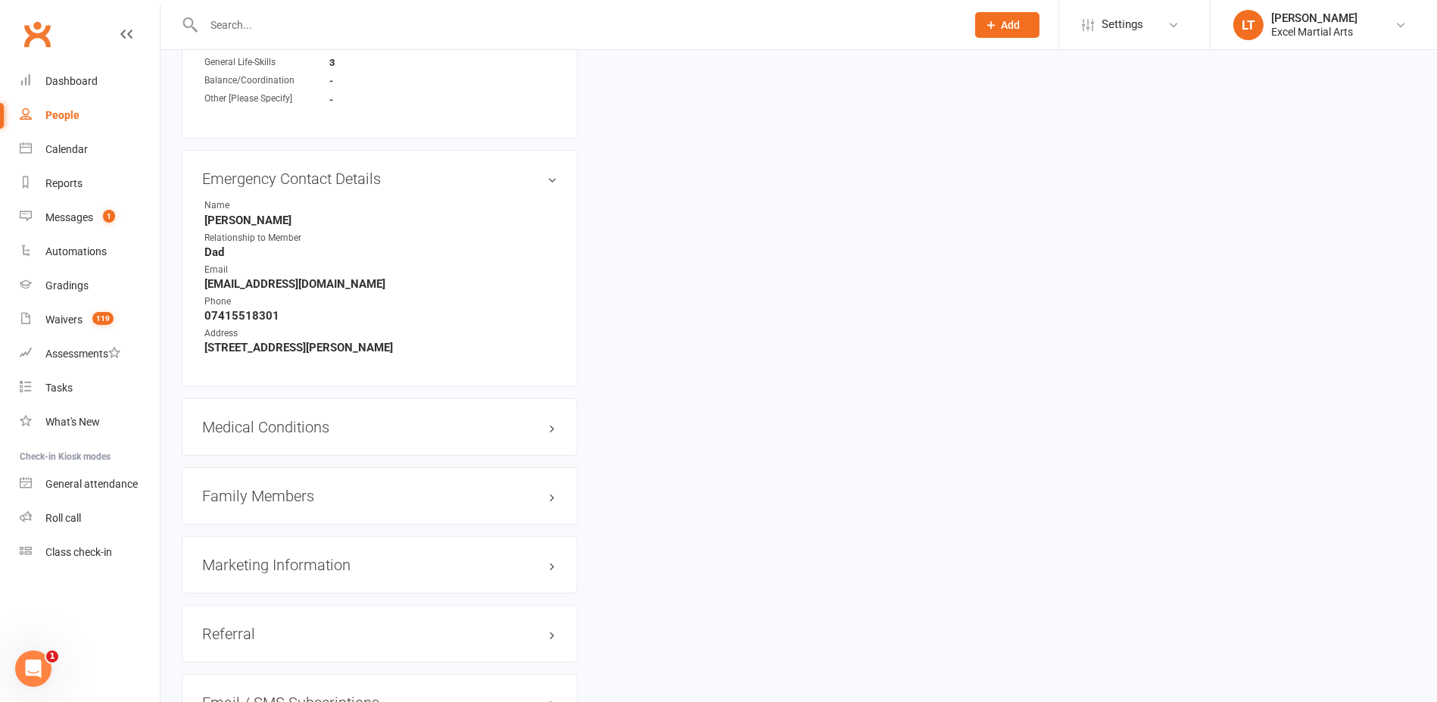
click at [551, 497] on h3 "Family Members" at bounding box center [379, 496] width 355 height 17
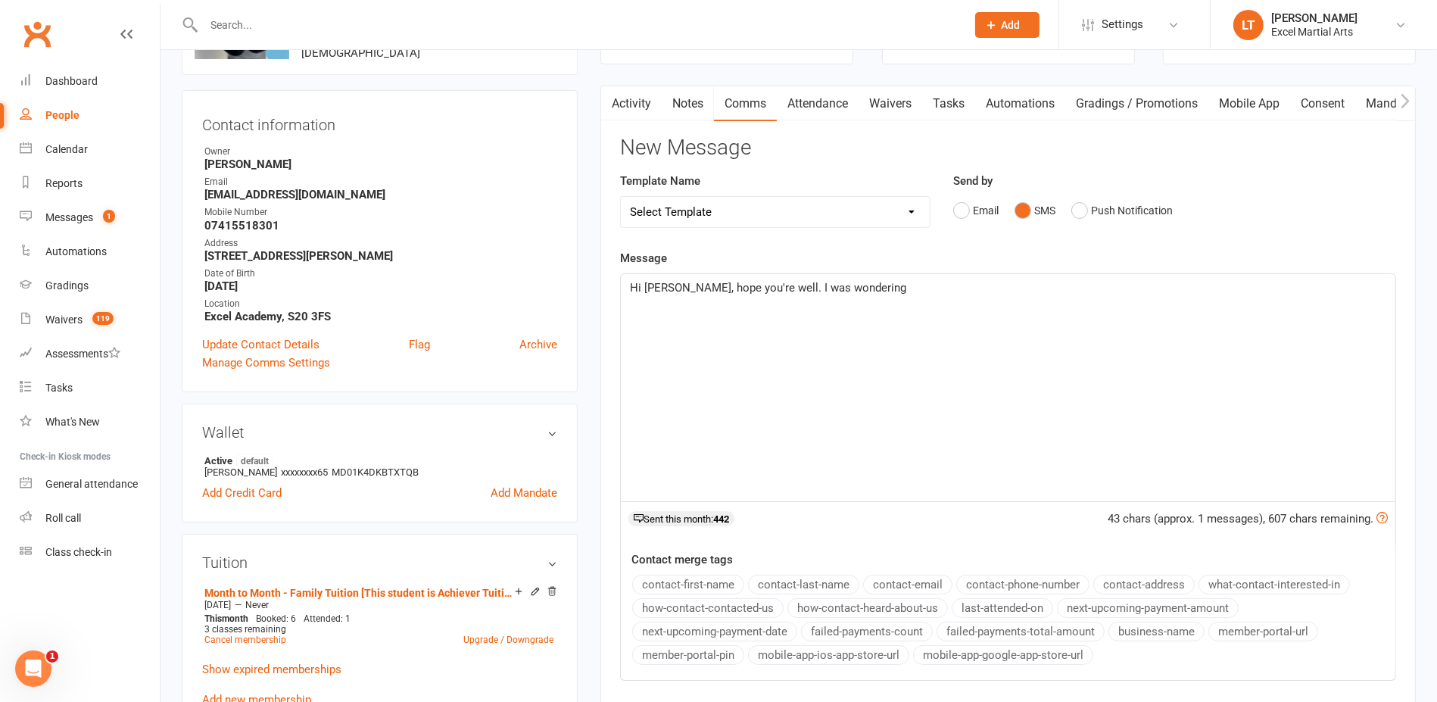
scroll to position [0, 0]
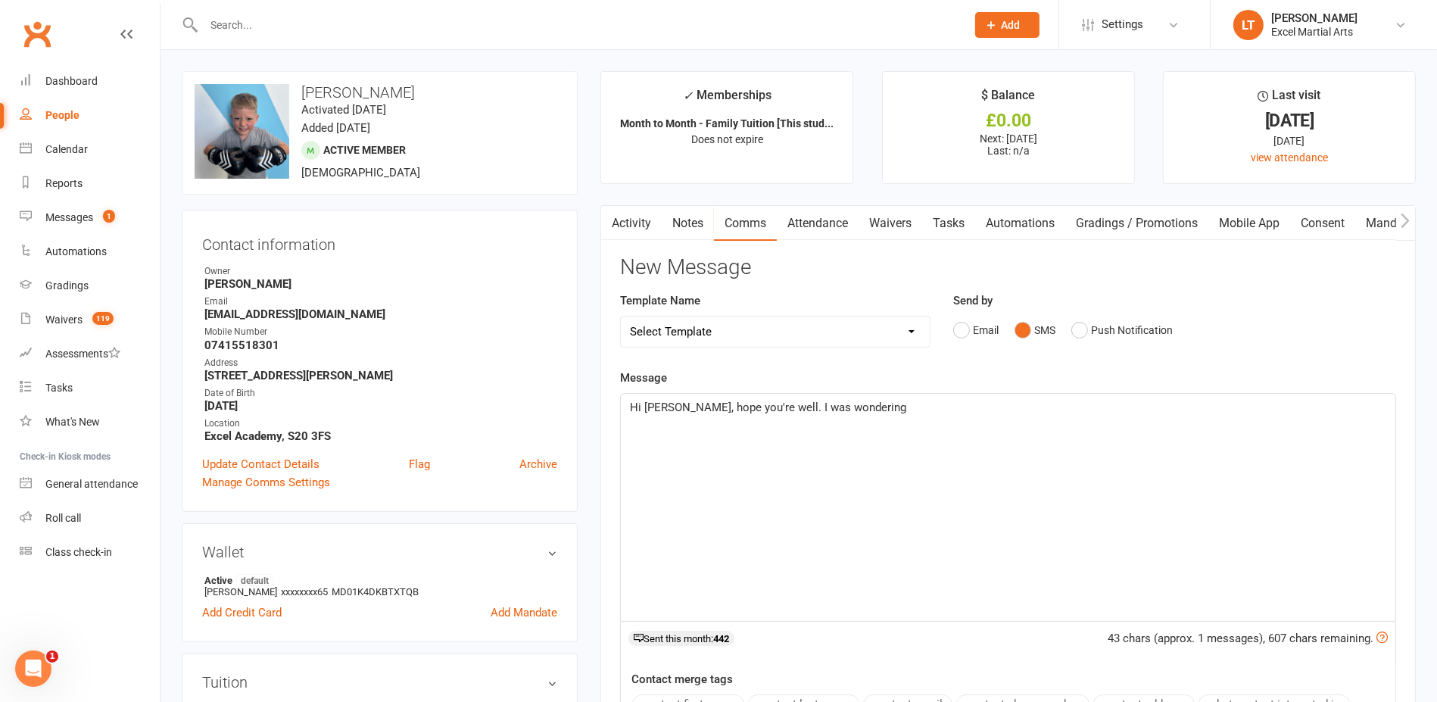
click at [872, 406] on p "Hi Corey, hope you're well. I was wondering" at bounding box center [1008, 407] width 756 height 18
click at [1048, 406] on span "Hi Corey, hope you're well. I was wondering if before Radley's class this eveni…" at bounding box center [910, 408] width 560 height 14
click at [1128, 411] on p "Hi Corey, hope you're well. I was wondering if before Radley's class this eveni…" at bounding box center [1008, 407] width 756 height 18
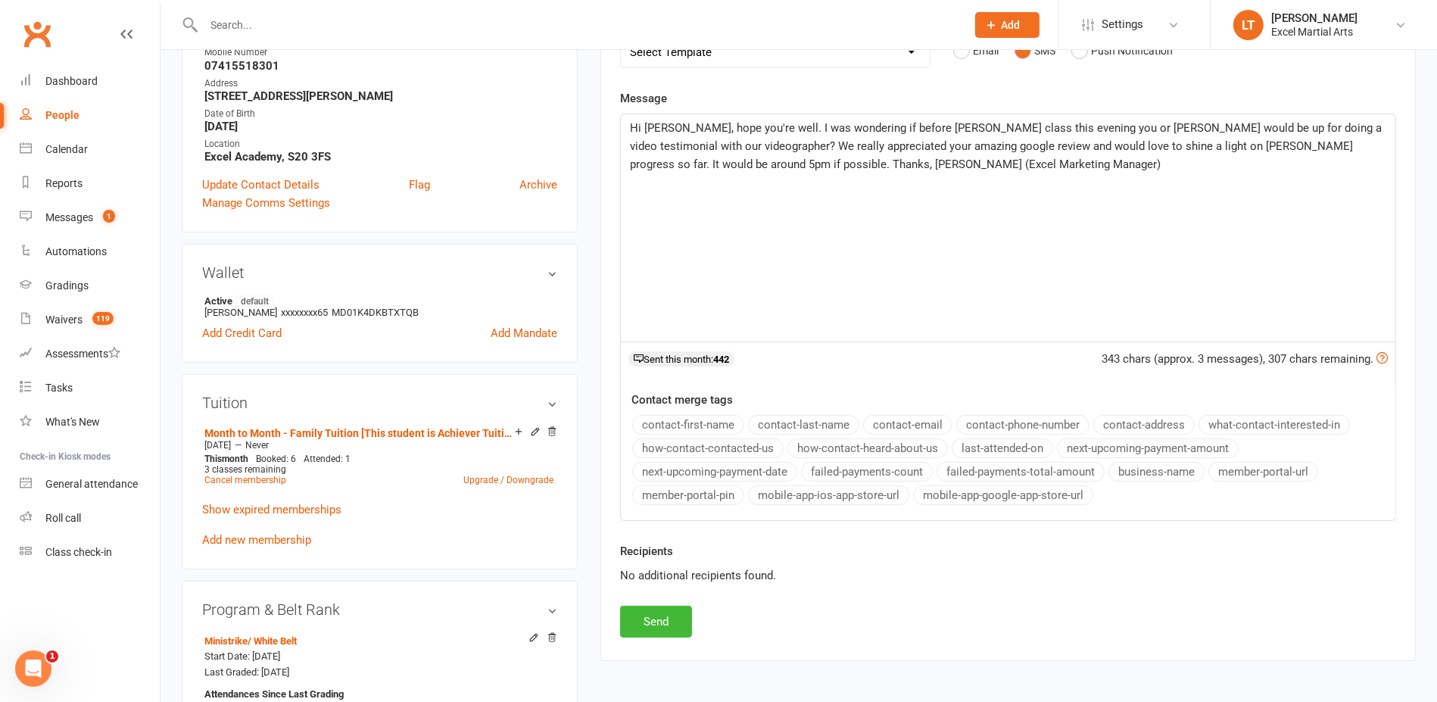
scroll to position [284, 0]
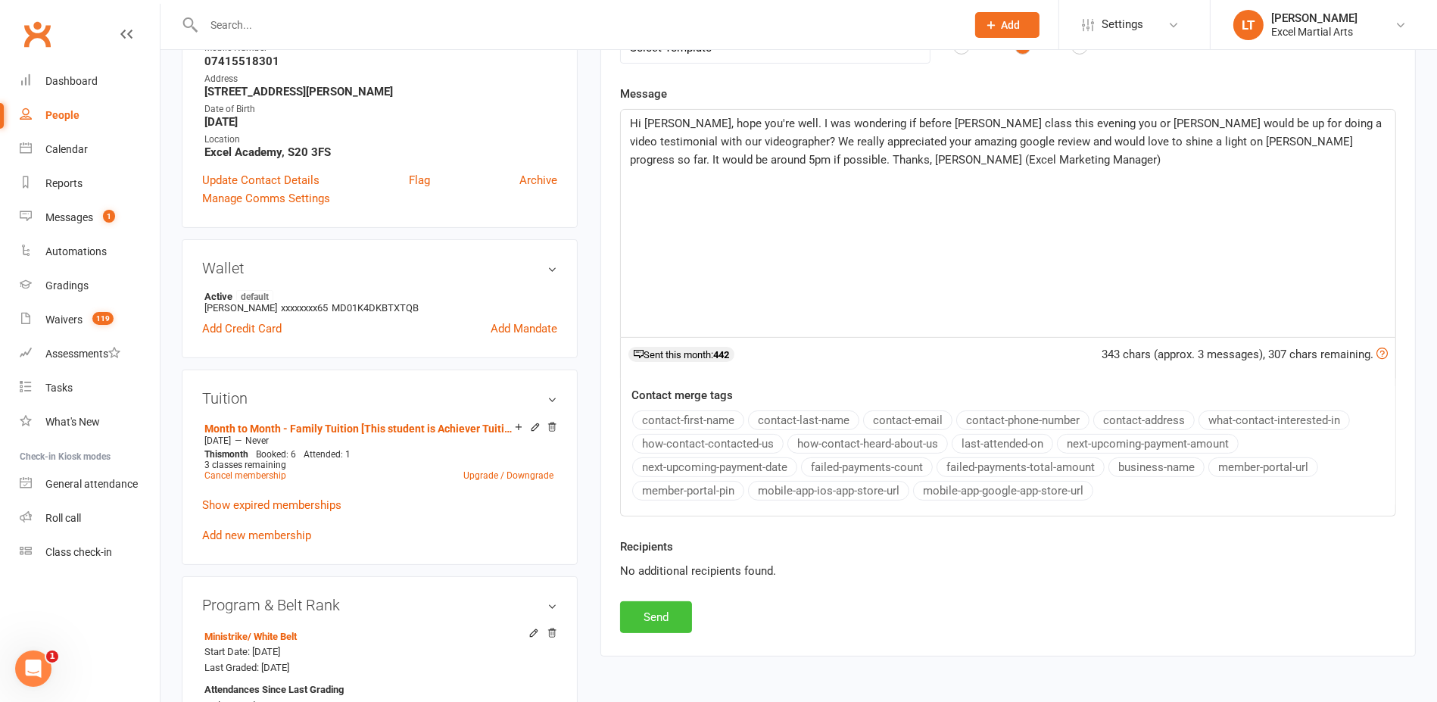
drag, startPoint x: 647, startPoint y: 615, endPoint x: 632, endPoint y: 615, distance: 14.4
click at [647, 615] on button "Send" at bounding box center [656, 617] width 72 height 32
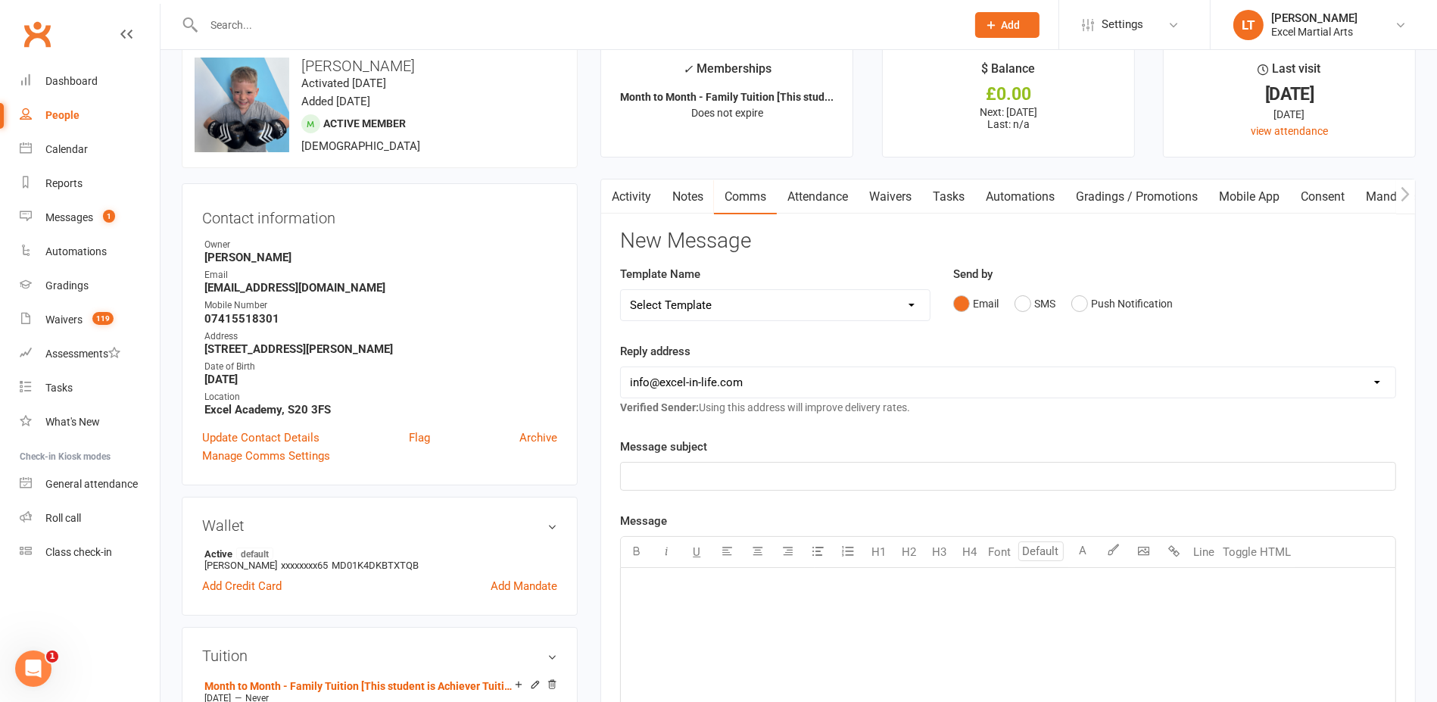
scroll to position [0, 0]
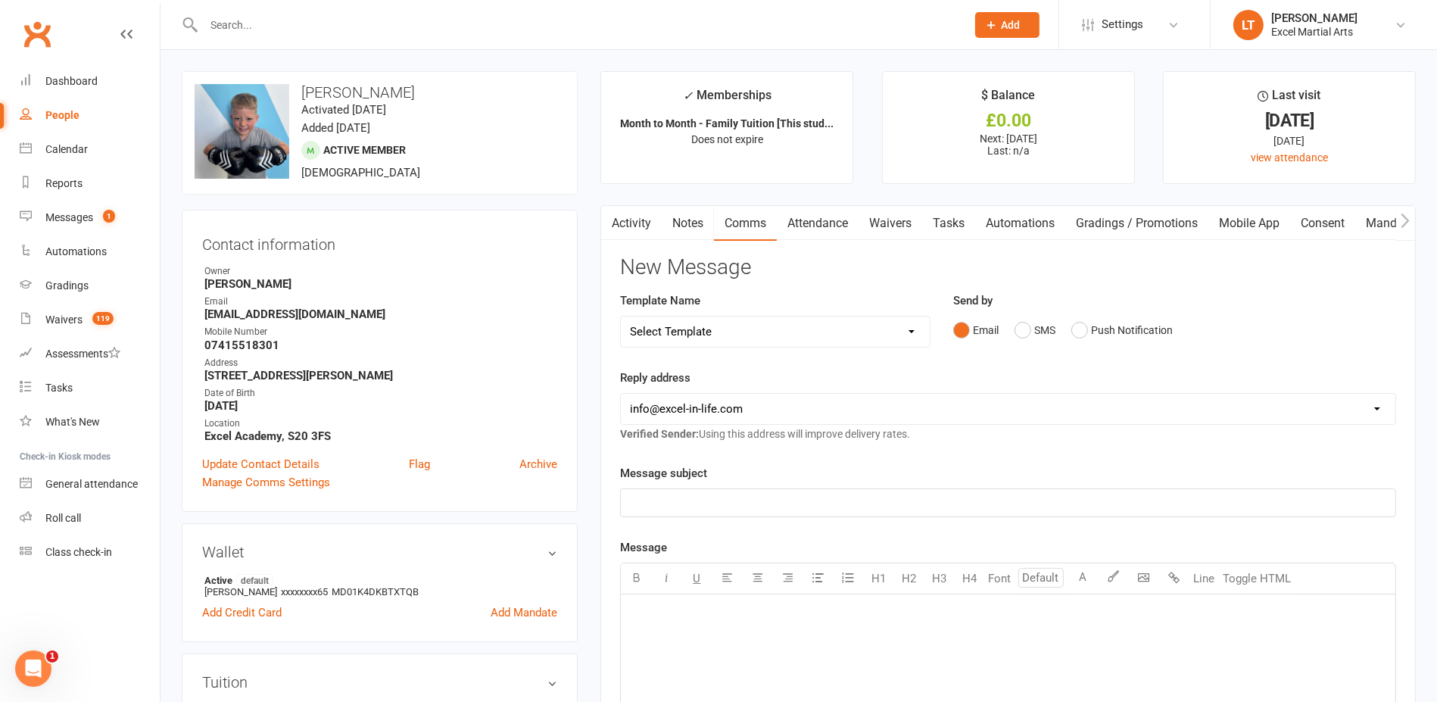
click at [646, 231] on link "Activity" at bounding box center [631, 223] width 61 height 35
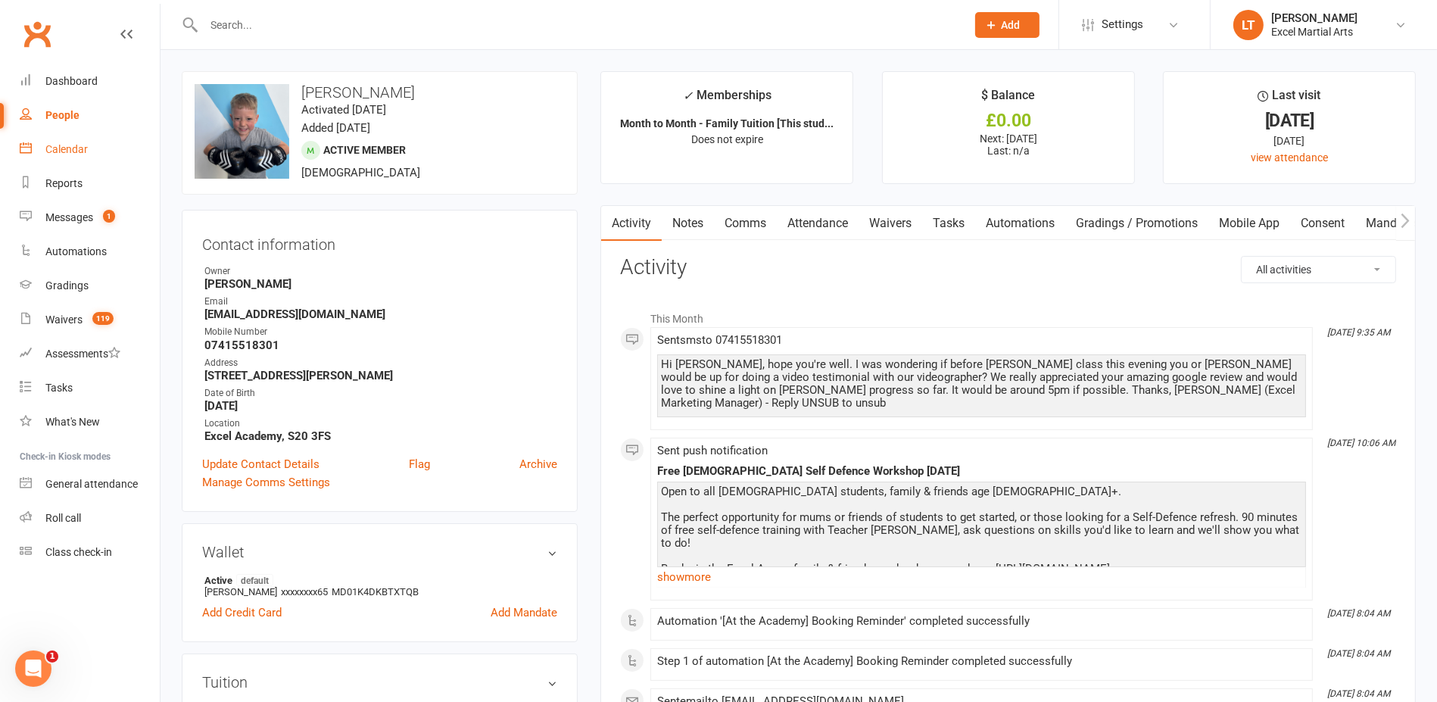
click at [58, 139] on link "Calendar" at bounding box center [90, 149] width 140 height 34
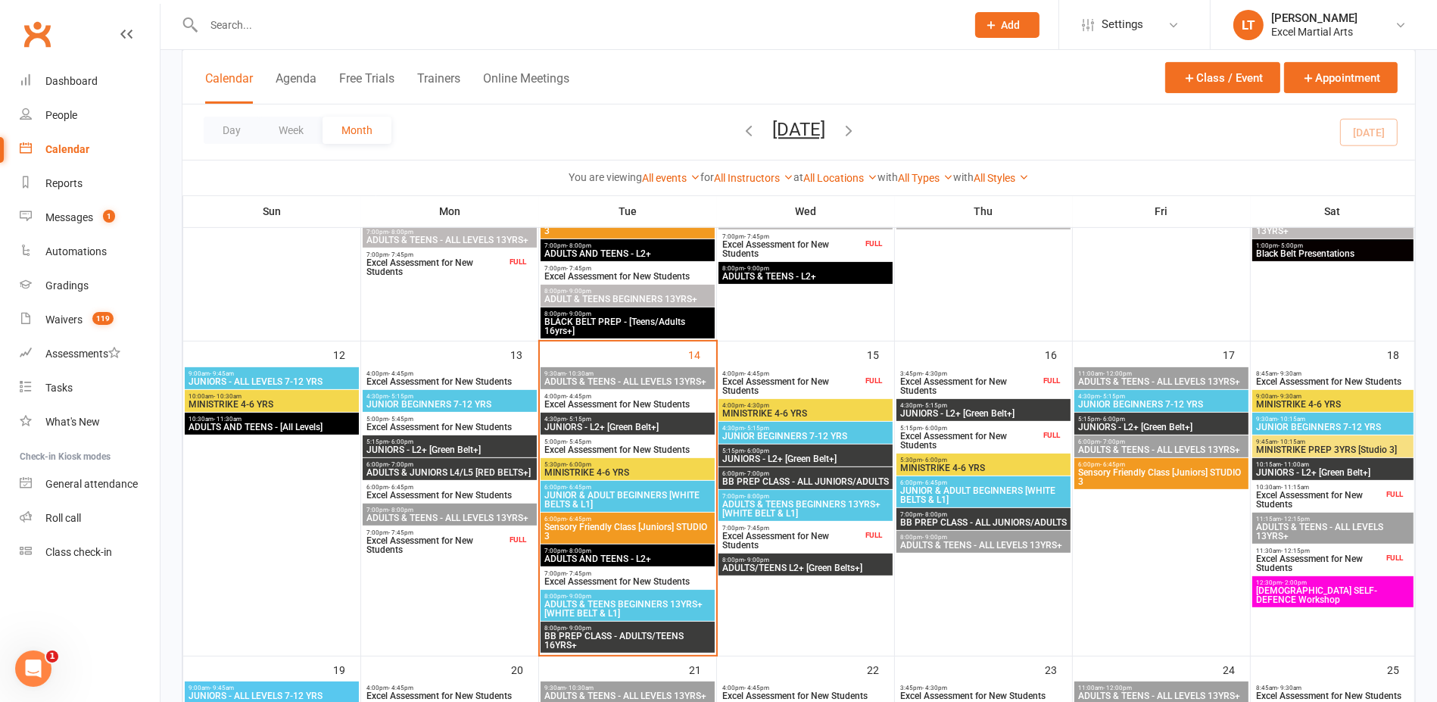
scroll to position [662, 0]
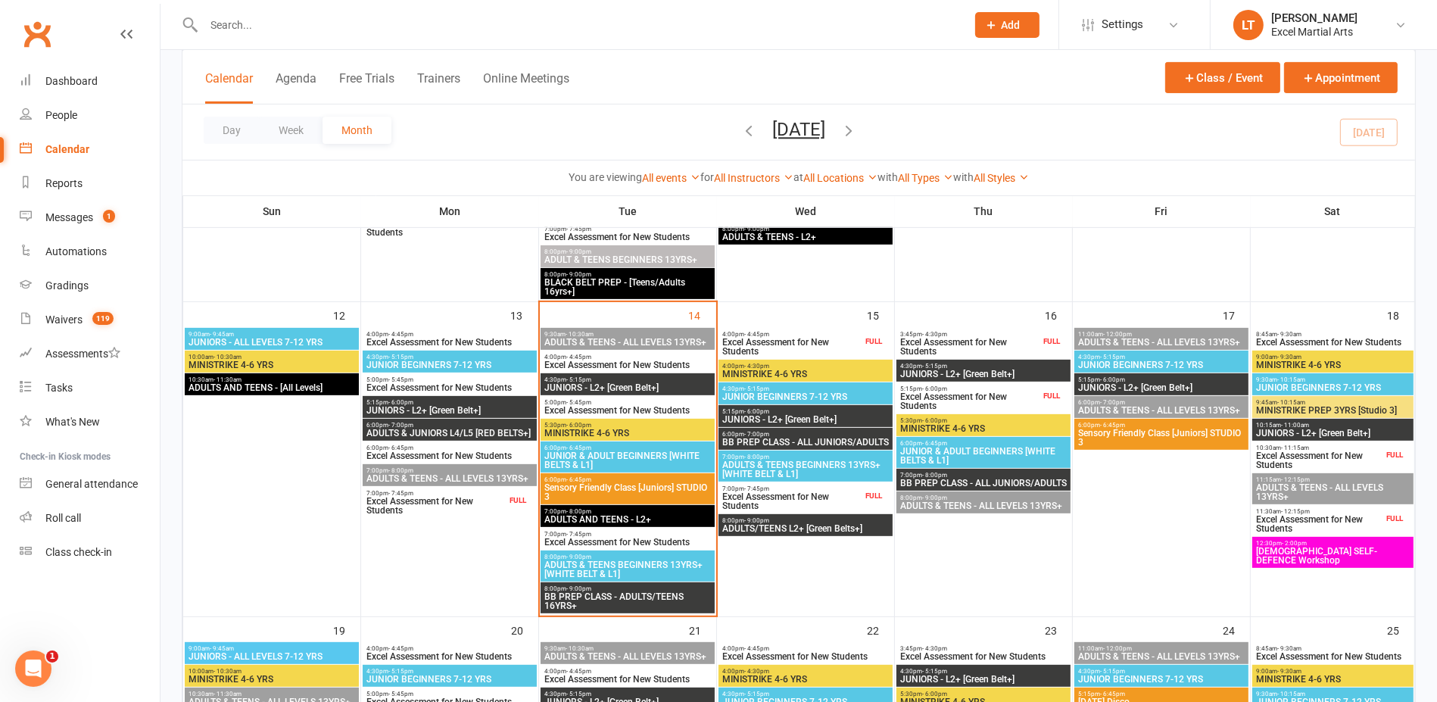
click at [675, 422] on span "5:30pm - 6:00pm" at bounding box center [628, 425] width 168 height 7
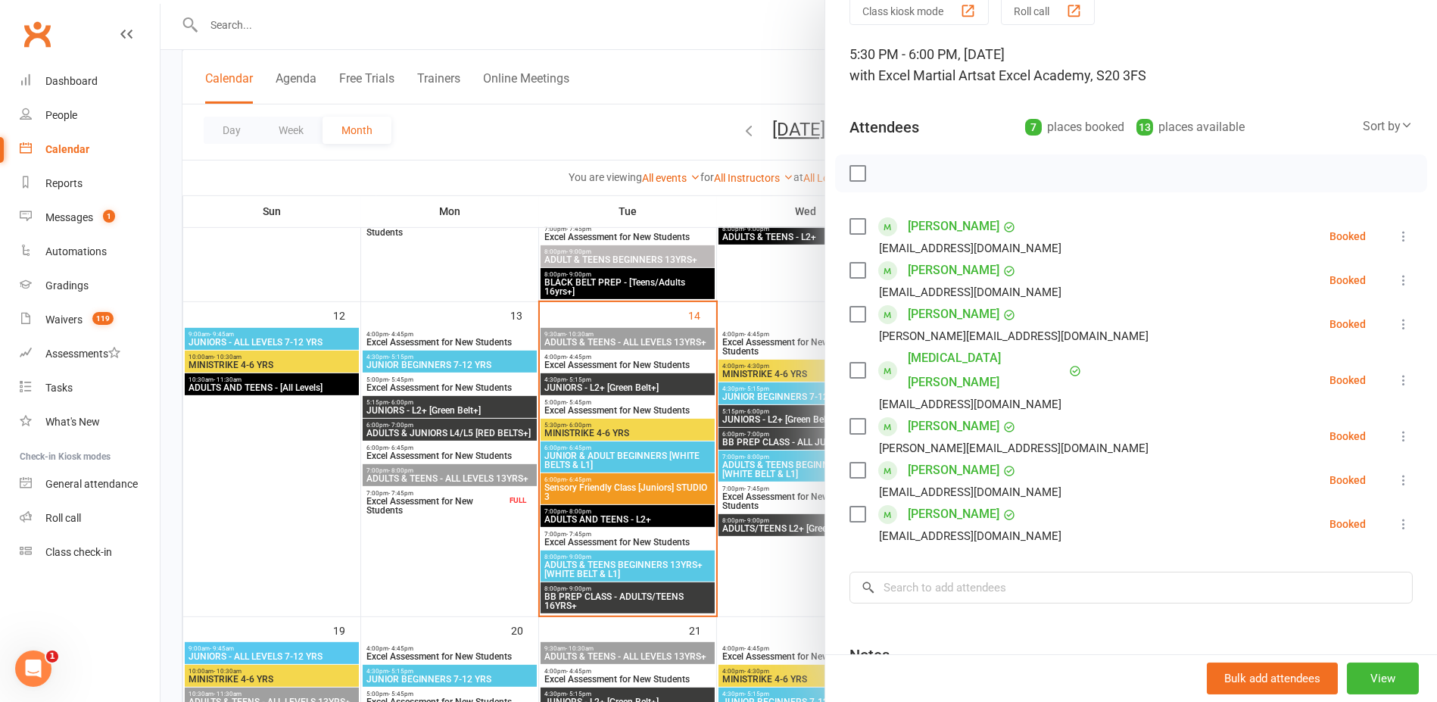
scroll to position [95, 0]
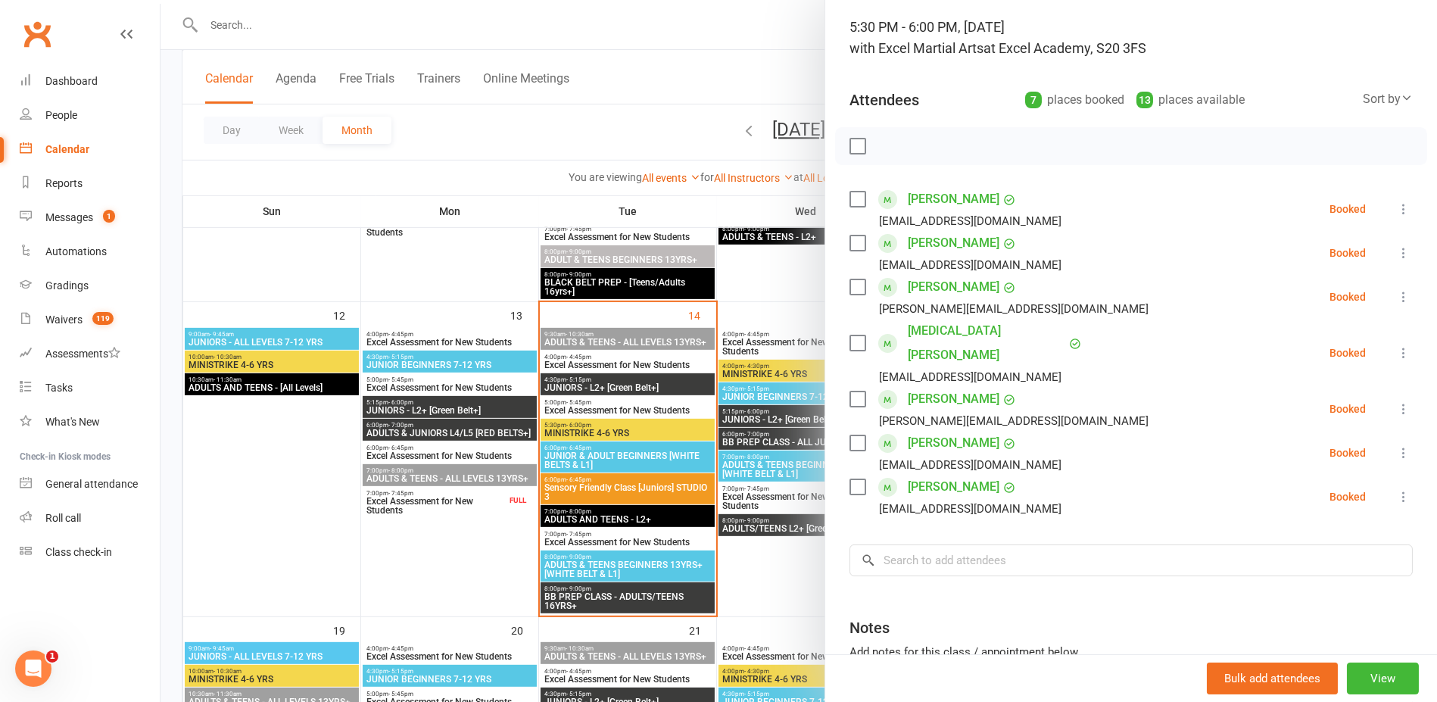
click at [680, 421] on div at bounding box center [799, 351] width 1276 height 702
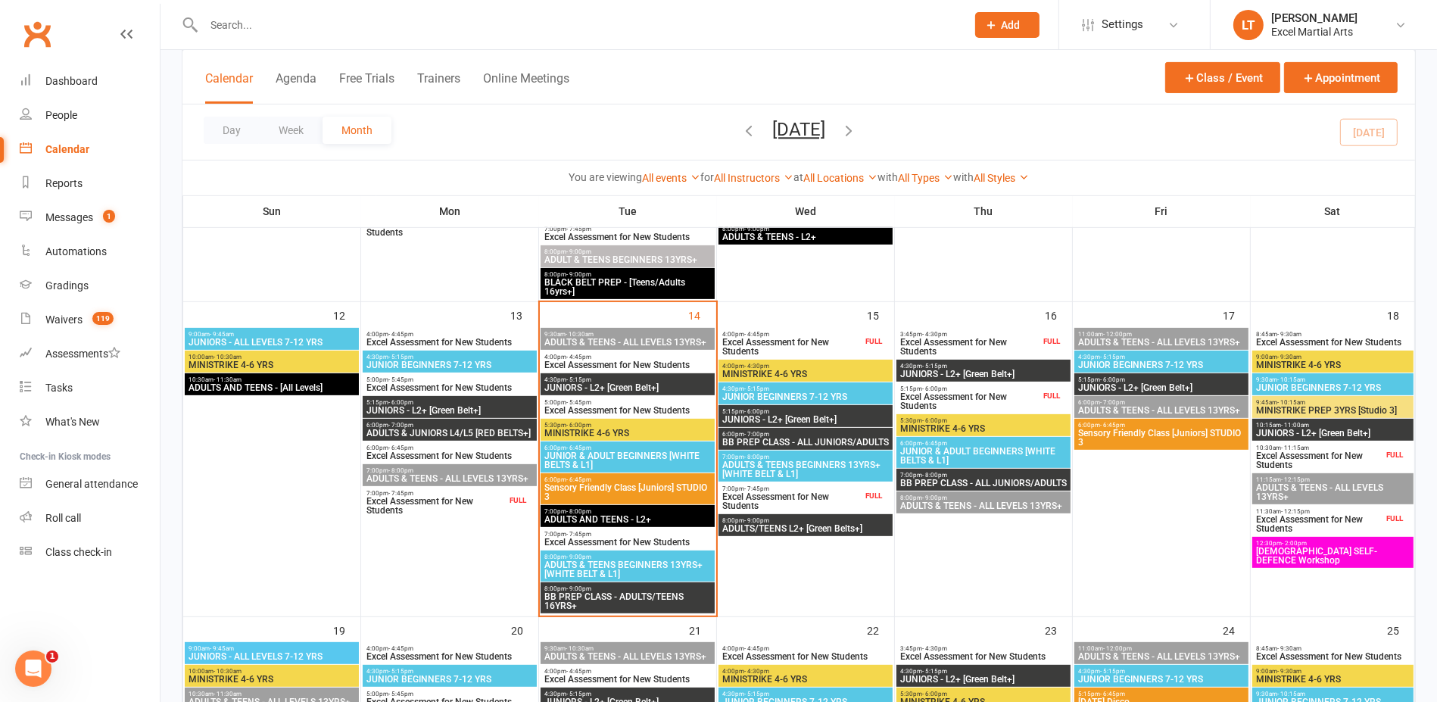
click at [641, 455] on span "JUNIOR & ADULT BEGINNERS [WHITE BELTS & L1]" at bounding box center [628, 460] width 168 height 18
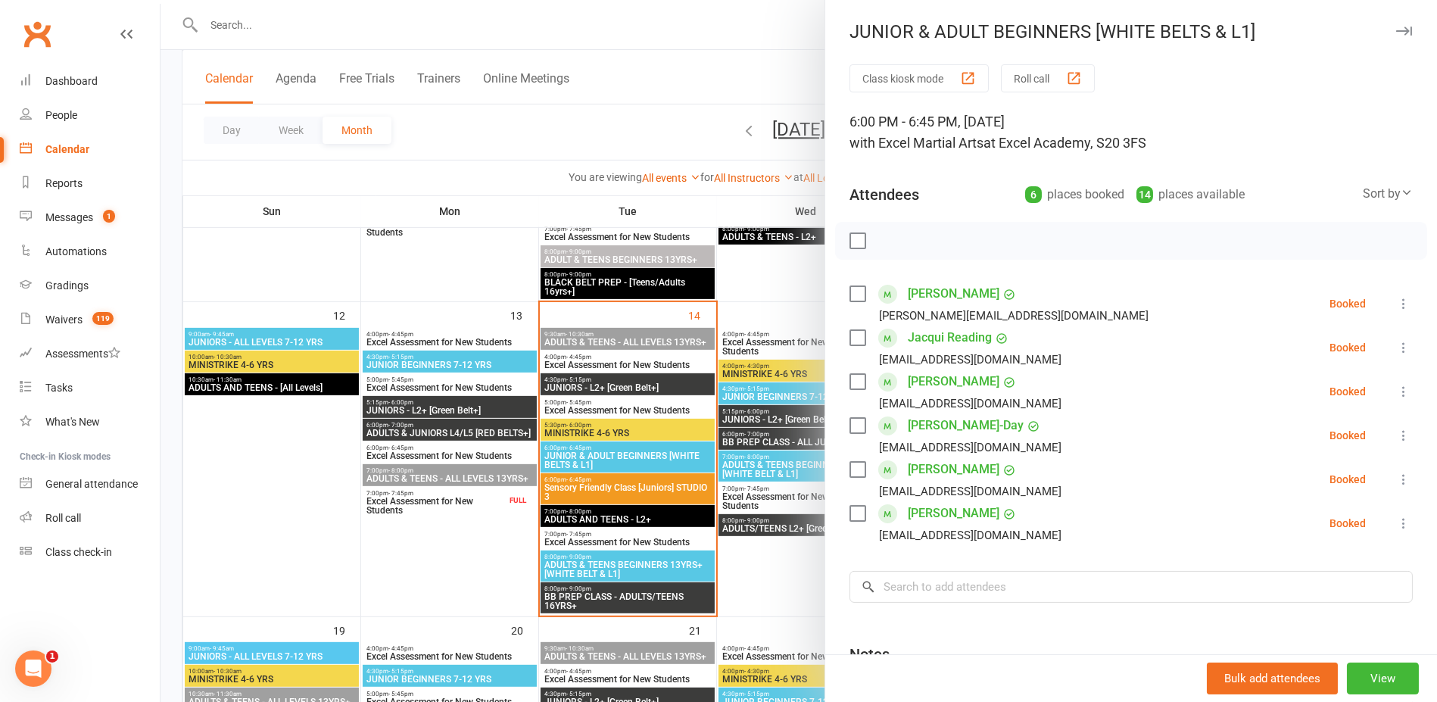
drag, startPoint x: 935, startPoint y: 394, endPoint x: 828, endPoint y: 388, distance: 106.9
click at [828, 388] on div "Class kiosk mode Roll call 6:00 PM - 6:45 PM, Tuesday, October, 14, 2025 with E…" at bounding box center [1131, 440] width 612 height 753
click at [644, 510] on div at bounding box center [799, 351] width 1276 height 702
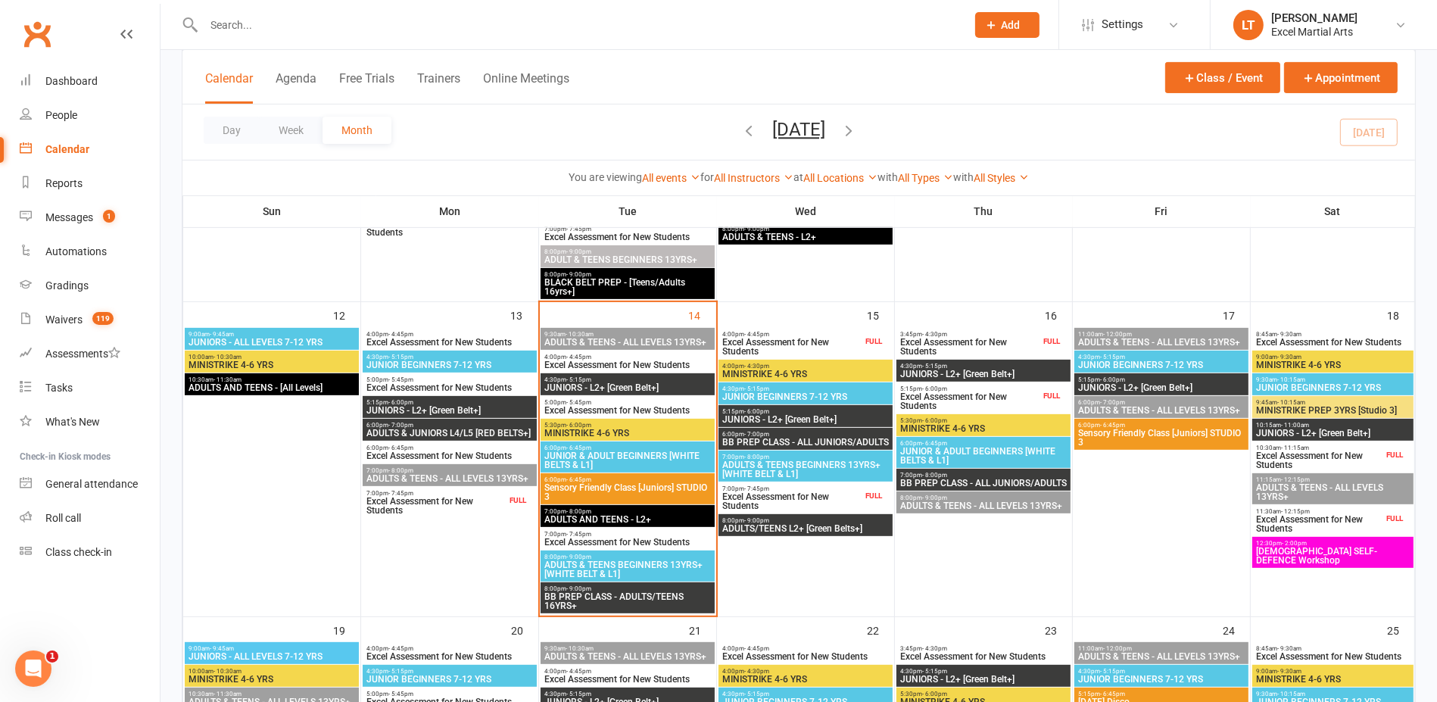
click at [649, 515] on span "ADULTS AND TEENS - L2+" at bounding box center [628, 519] width 168 height 9
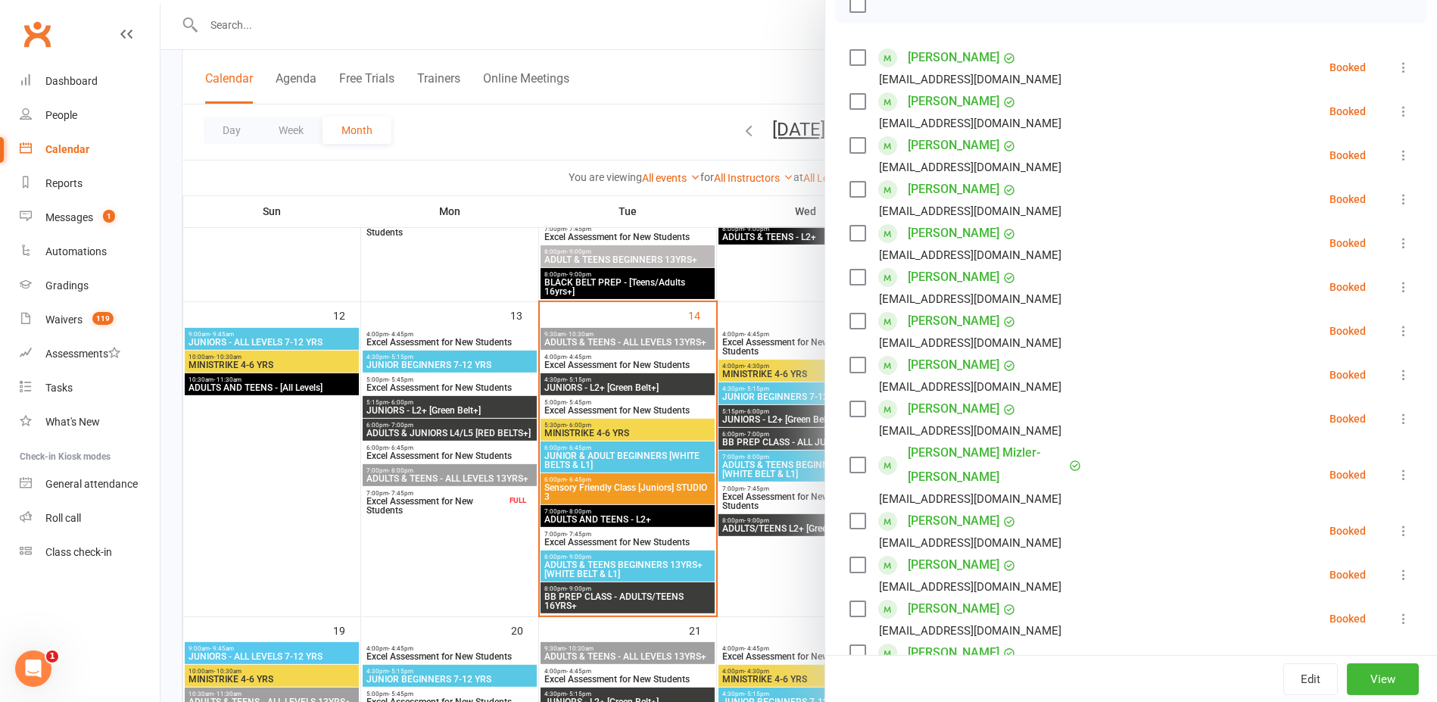
scroll to position [189, 0]
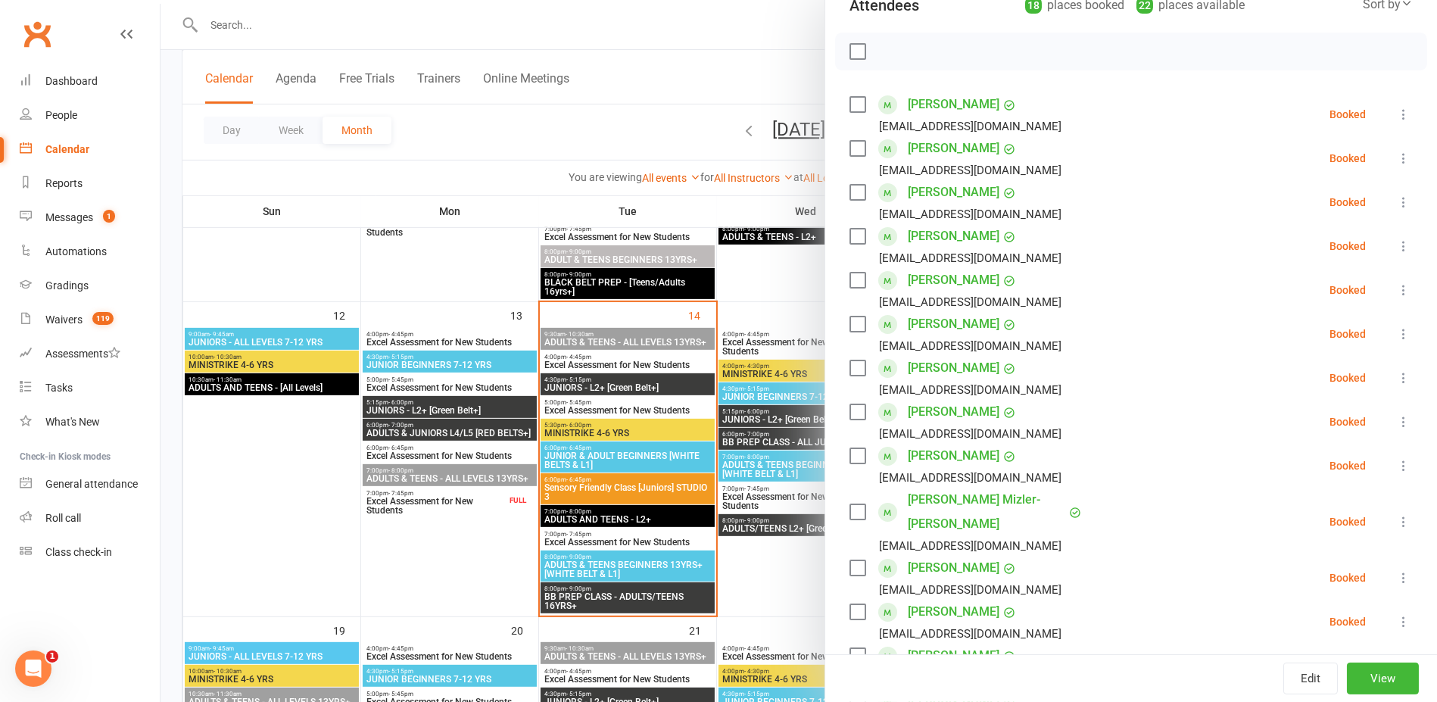
click at [667, 461] on div at bounding box center [799, 351] width 1276 height 702
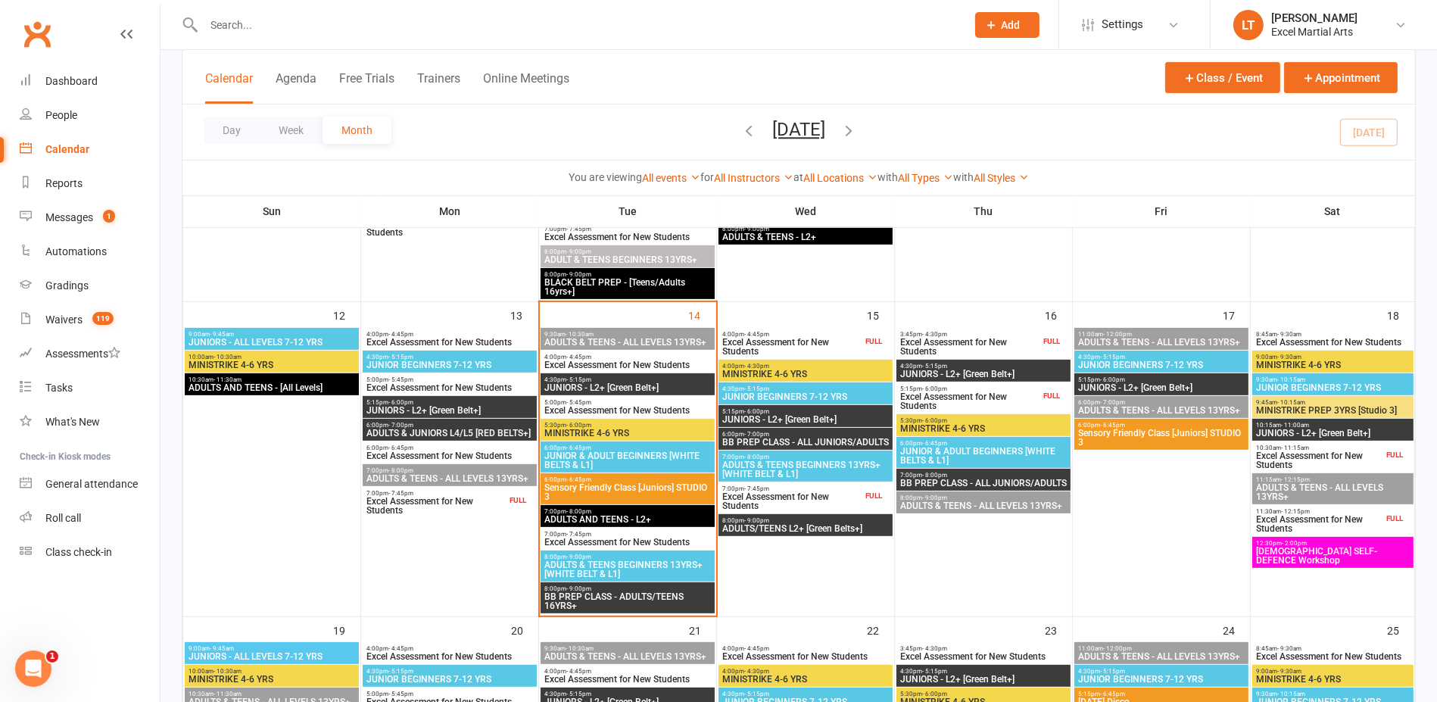
click at [669, 459] on span "JUNIOR & ADULT BEGINNERS [WHITE BELTS & L1]" at bounding box center [628, 460] width 168 height 18
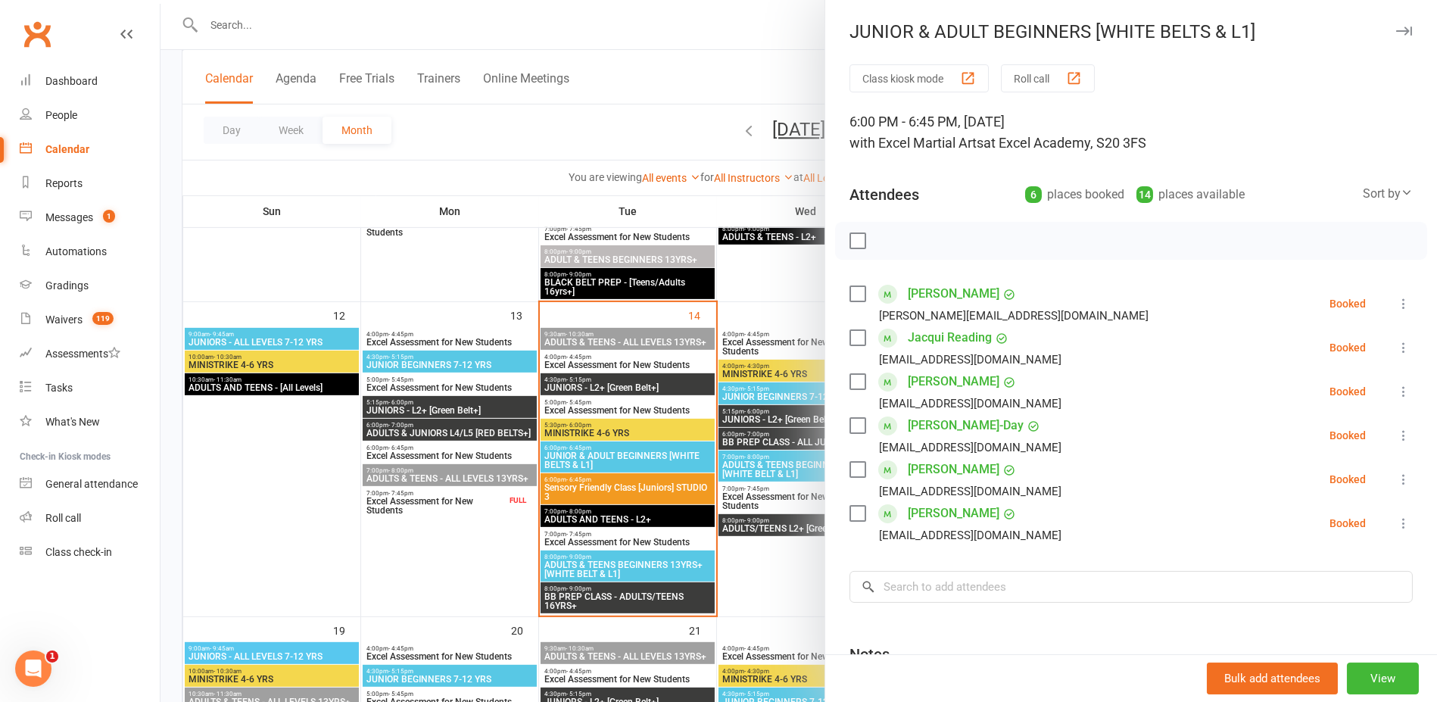
click at [945, 338] on link "Jacqui Reading" at bounding box center [950, 338] width 84 height 24
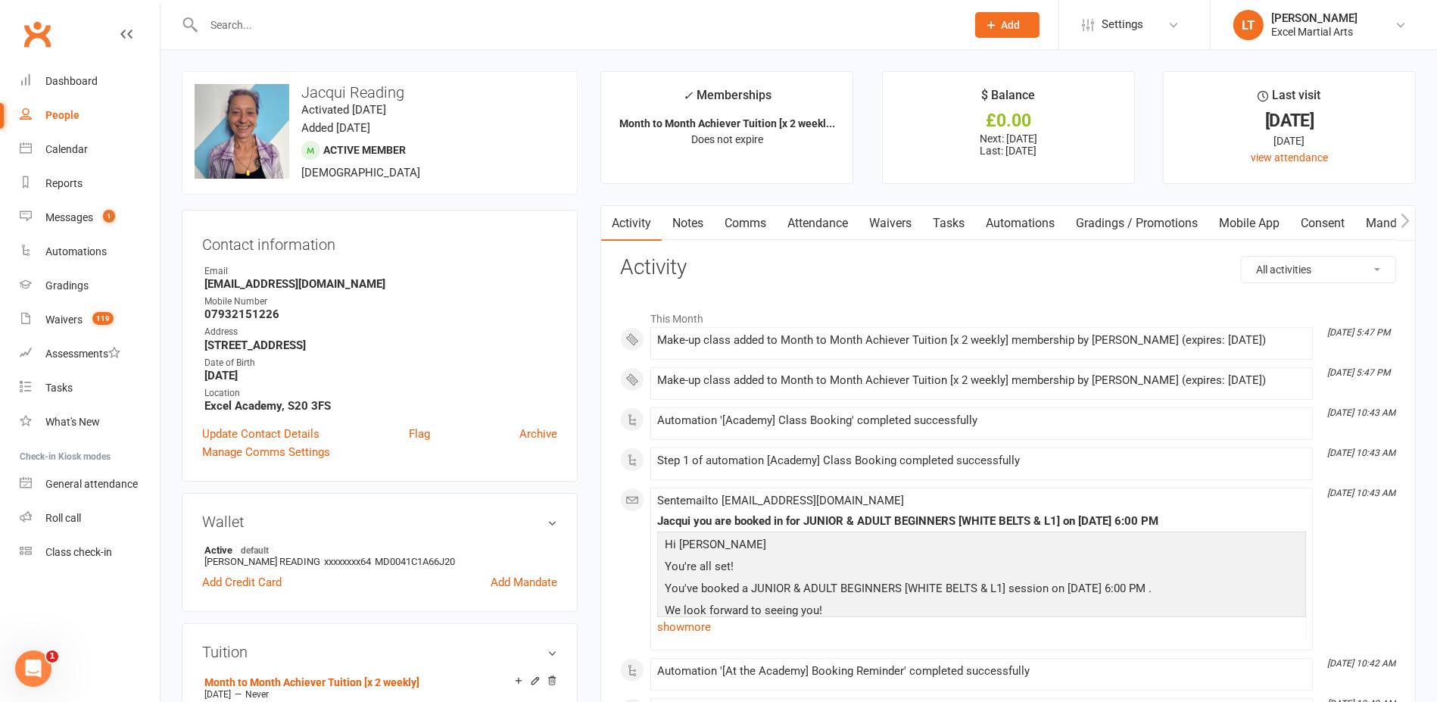
click at [758, 223] on link "Comms" at bounding box center [745, 223] width 63 height 35
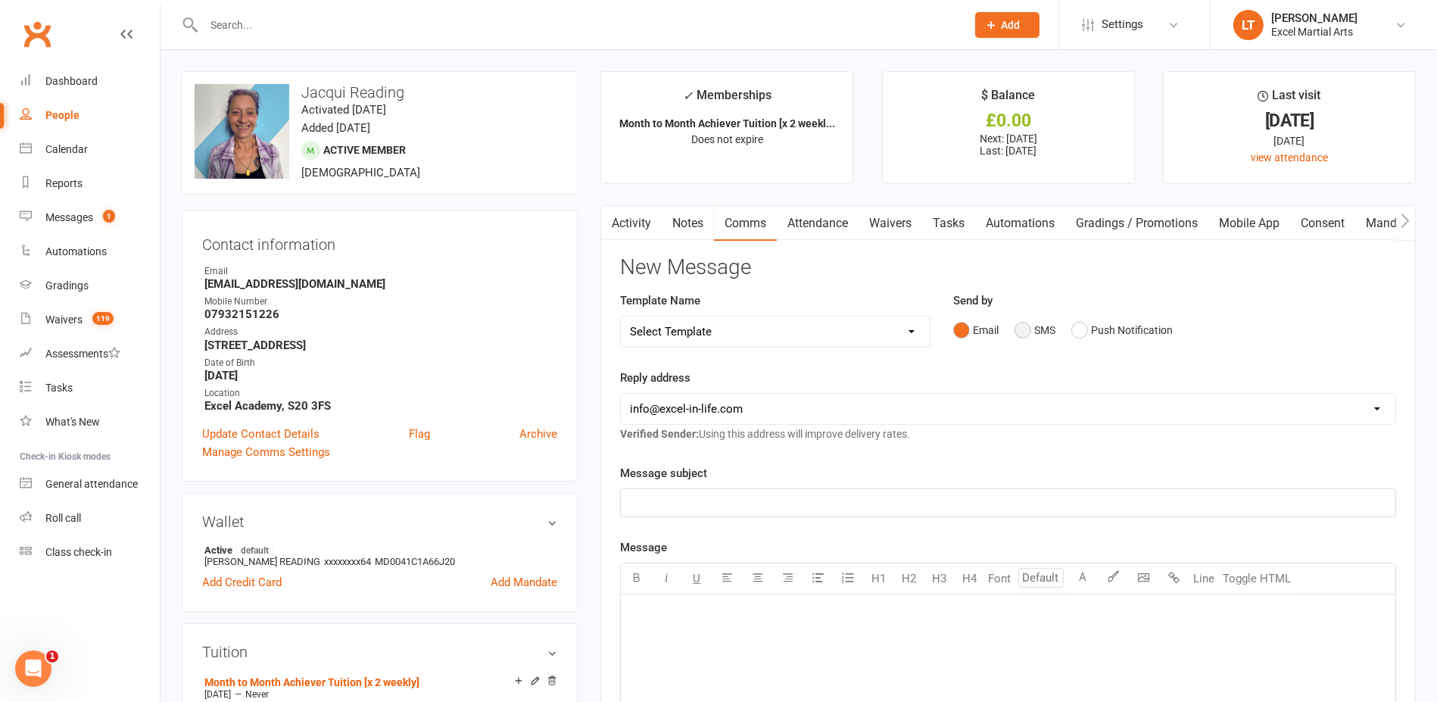
click at [1024, 326] on button "SMS" at bounding box center [1035, 330] width 41 height 29
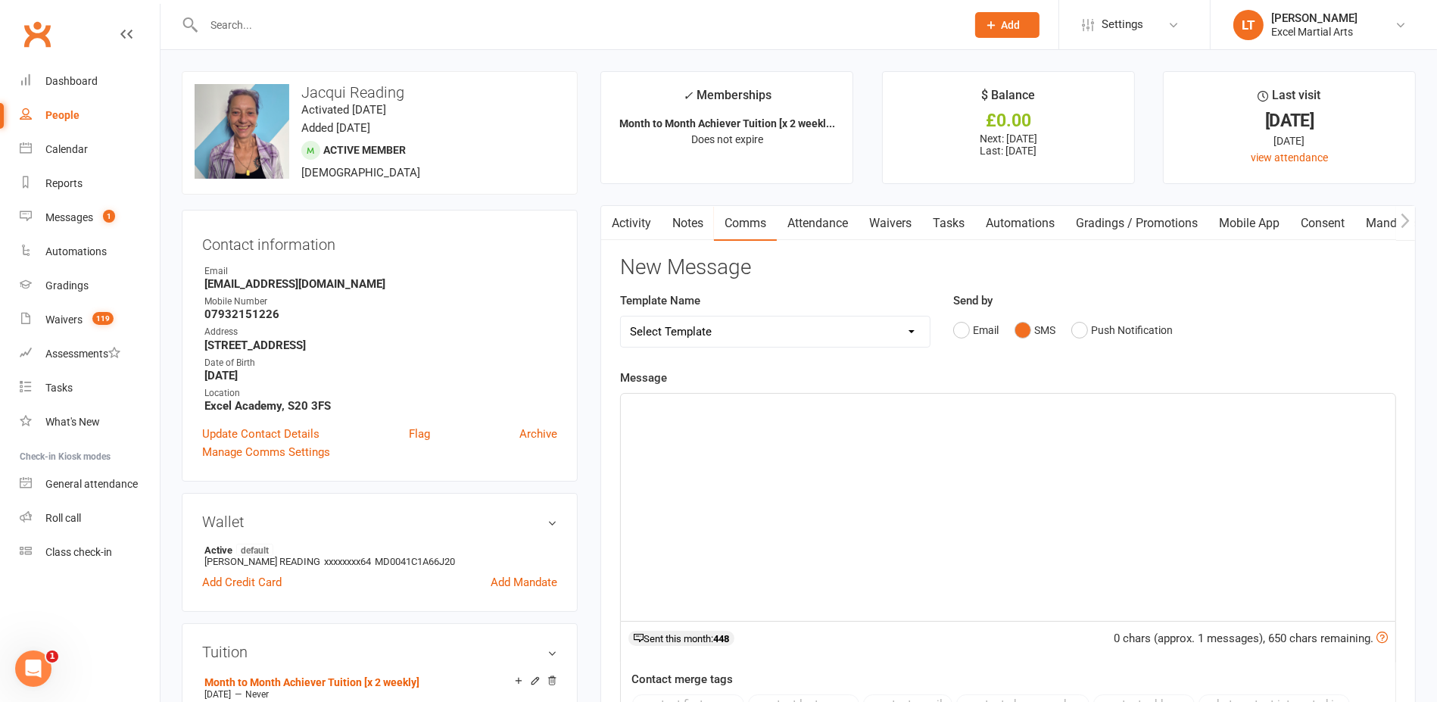
click at [853, 425] on div "﻿" at bounding box center [1008, 507] width 775 height 227
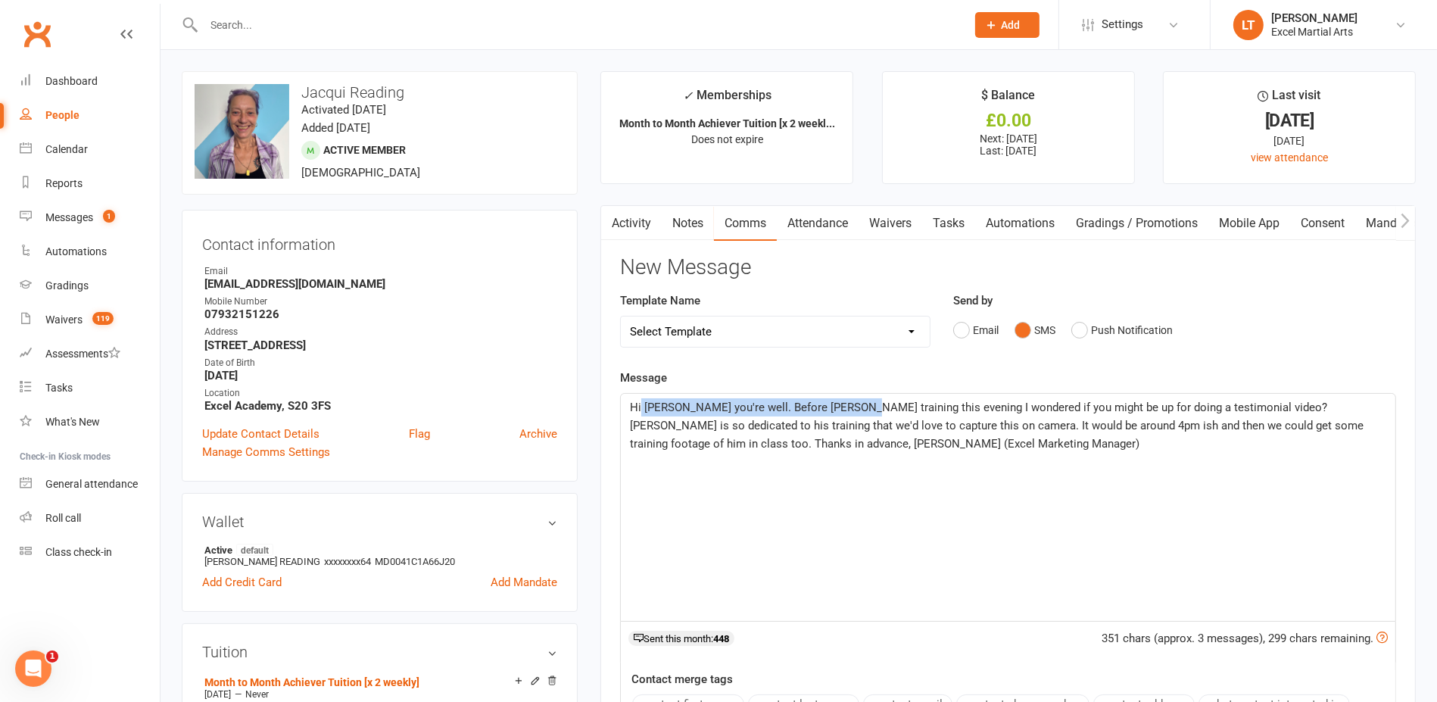
drag, startPoint x: 840, startPoint y: 405, endPoint x: 641, endPoint y: 408, distance: 198.4
click at [641, 408] on span "Hi Keiley, hope you're well. Before Bailey's training this evening I wondered i…" at bounding box center [998, 426] width 737 height 50
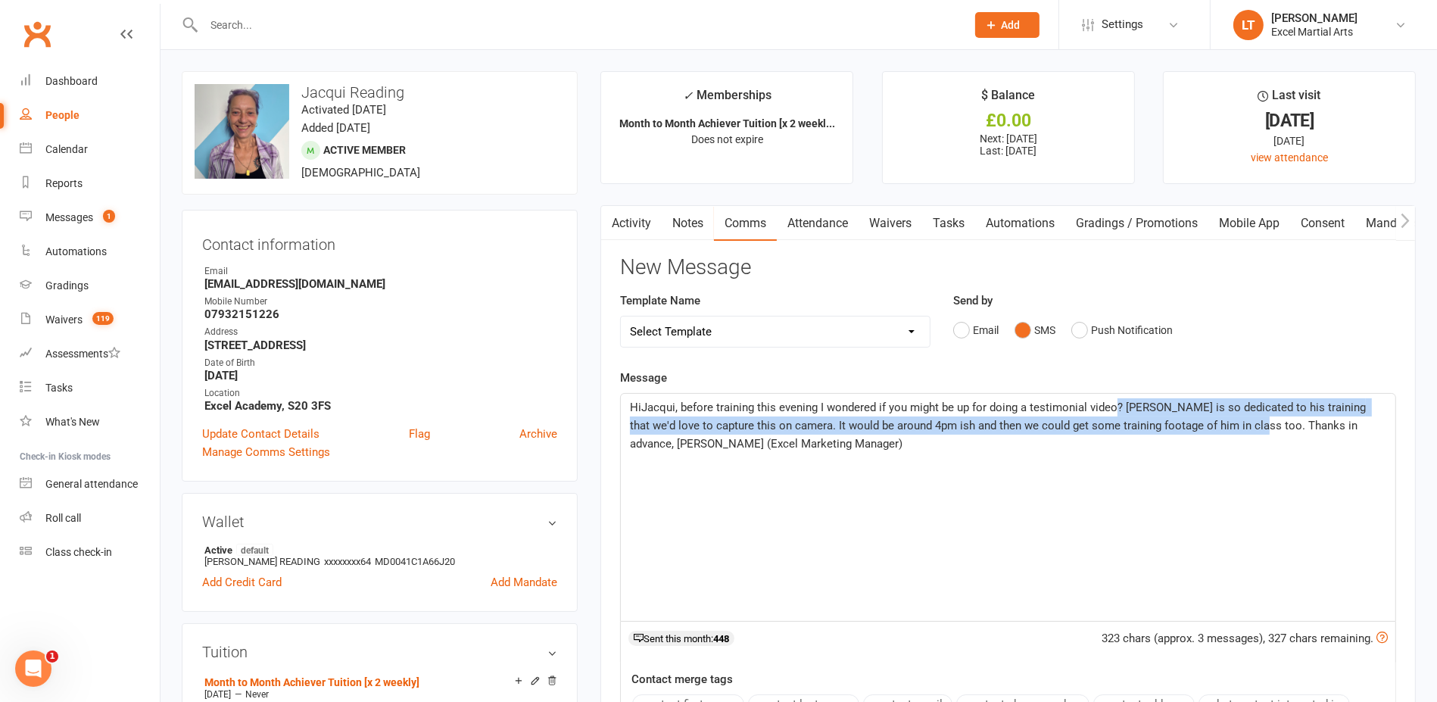
drag, startPoint x: 1226, startPoint y: 422, endPoint x: 1114, endPoint y: 413, distance: 111.7
click at [1114, 413] on p "HiJacqui, before training this evening I wondered if you might be up for doing …" at bounding box center [1008, 425] width 756 height 55
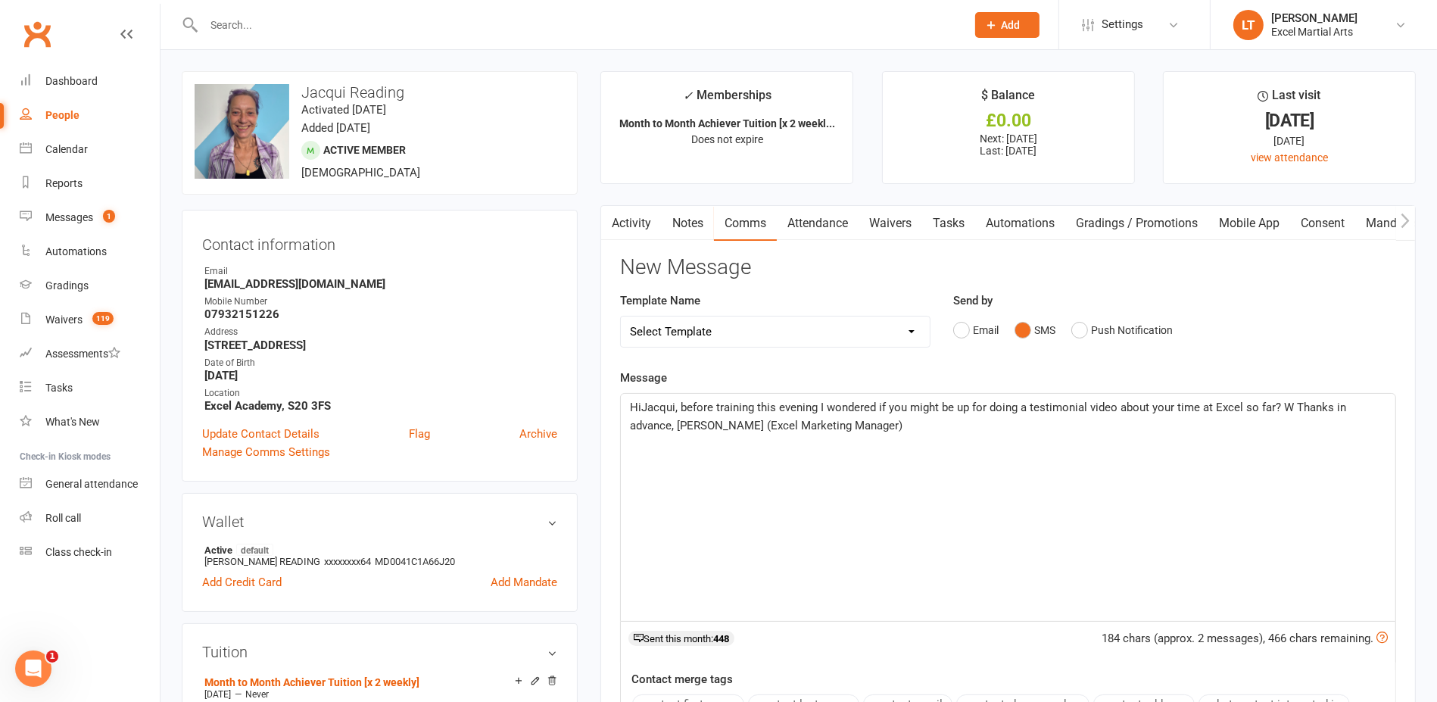
click at [638, 407] on span "HiJacqui, before training this evening I wondered if you might be up for doing …" at bounding box center [989, 417] width 719 height 32
click at [641, 404] on span "HiJacqui, before training this evening I wondered if you might be up for doing …" at bounding box center [989, 417] width 719 height 32
click at [1291, 405] on span "Hi Jacqui, before training this evening I wondered if you might be up for doing…" at bounding box center [991, 417] width 723 height 32
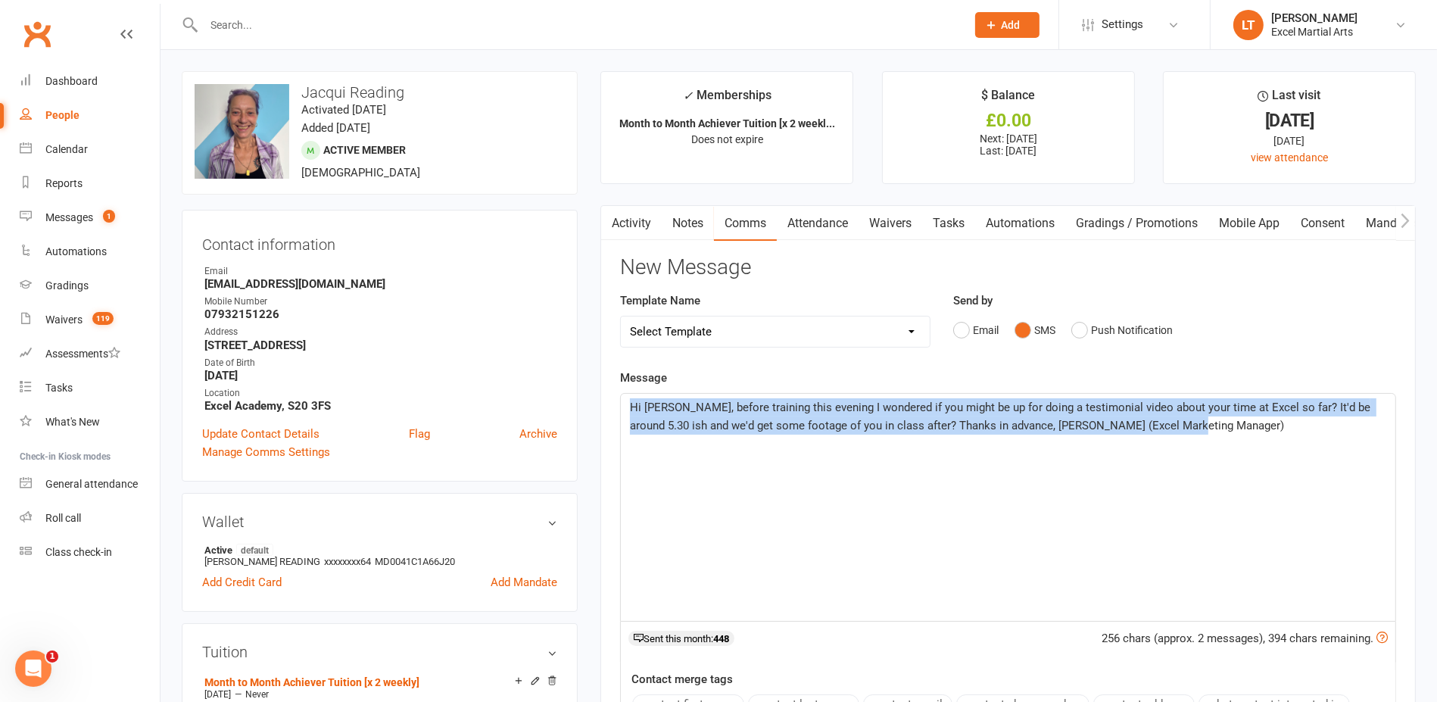
drag, startPoint x: 1264, startPoint y: 440, endPoint x: 591, endPoint y: 406, distance: 673.2
click at [591, 406] on main "✓ Memberships Month to Month Achiever Tuition [x 2 weekl... Does not expire $ B…" at bounding box center [1008, 513] width 838 height 884
copy span "Hi Jacqui, before training this evening I wondered if you might be up for doing…"
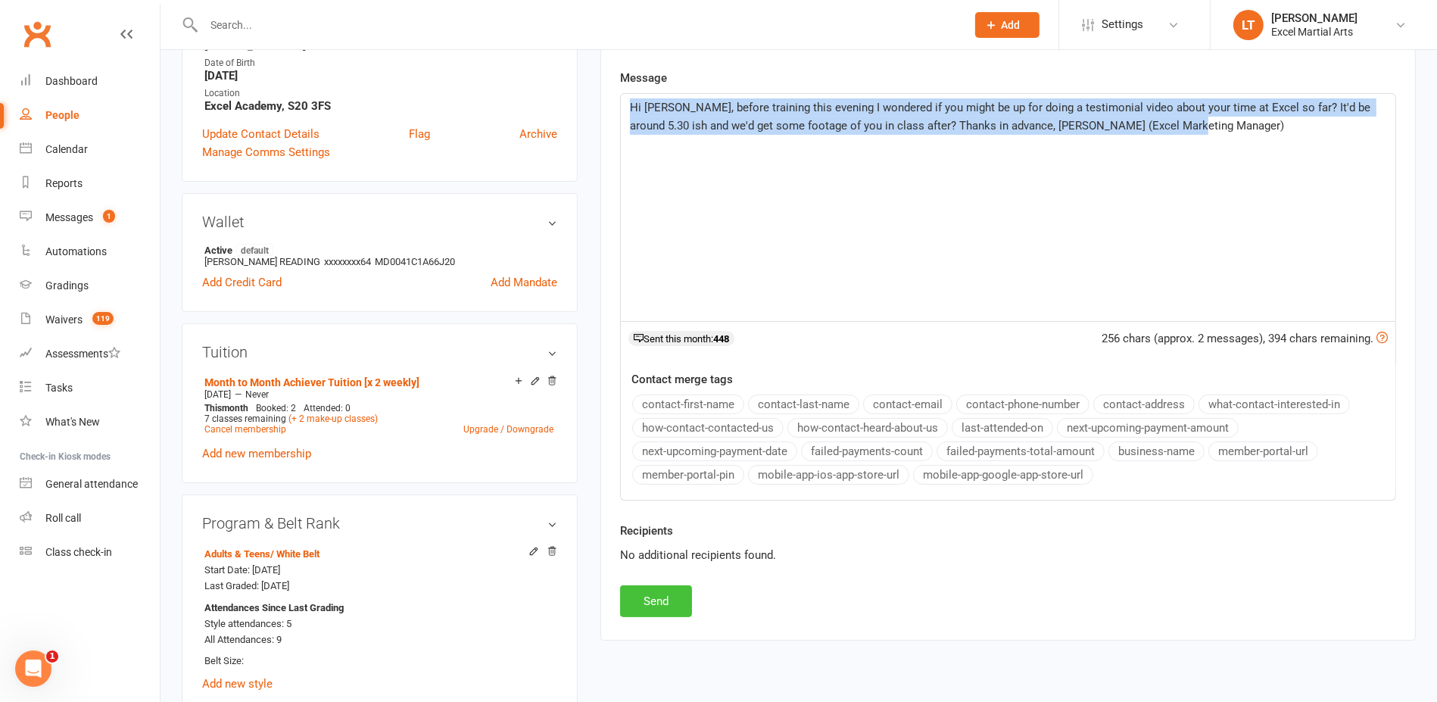
scroll to position [379, 0]
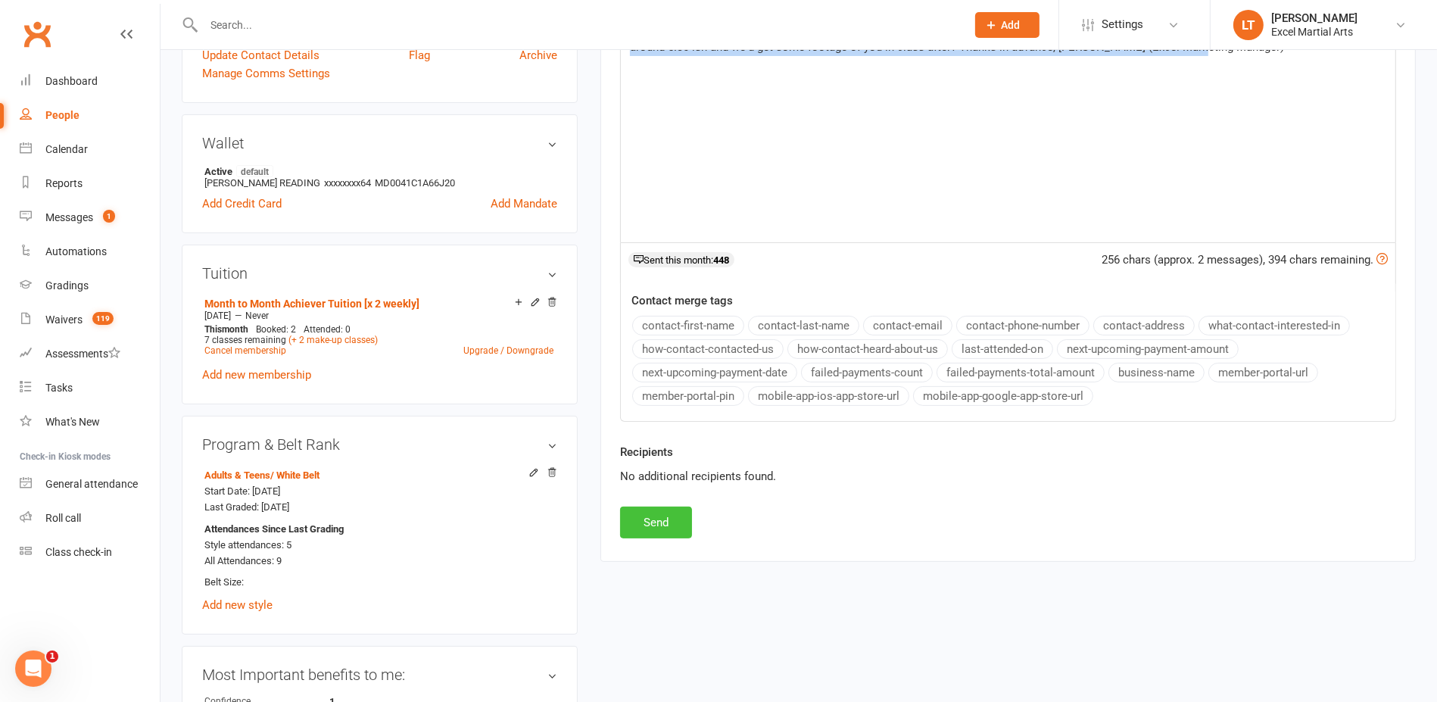
click at [665, 525] on button "Send" at bounding box center [656, 523] width 72 height 32
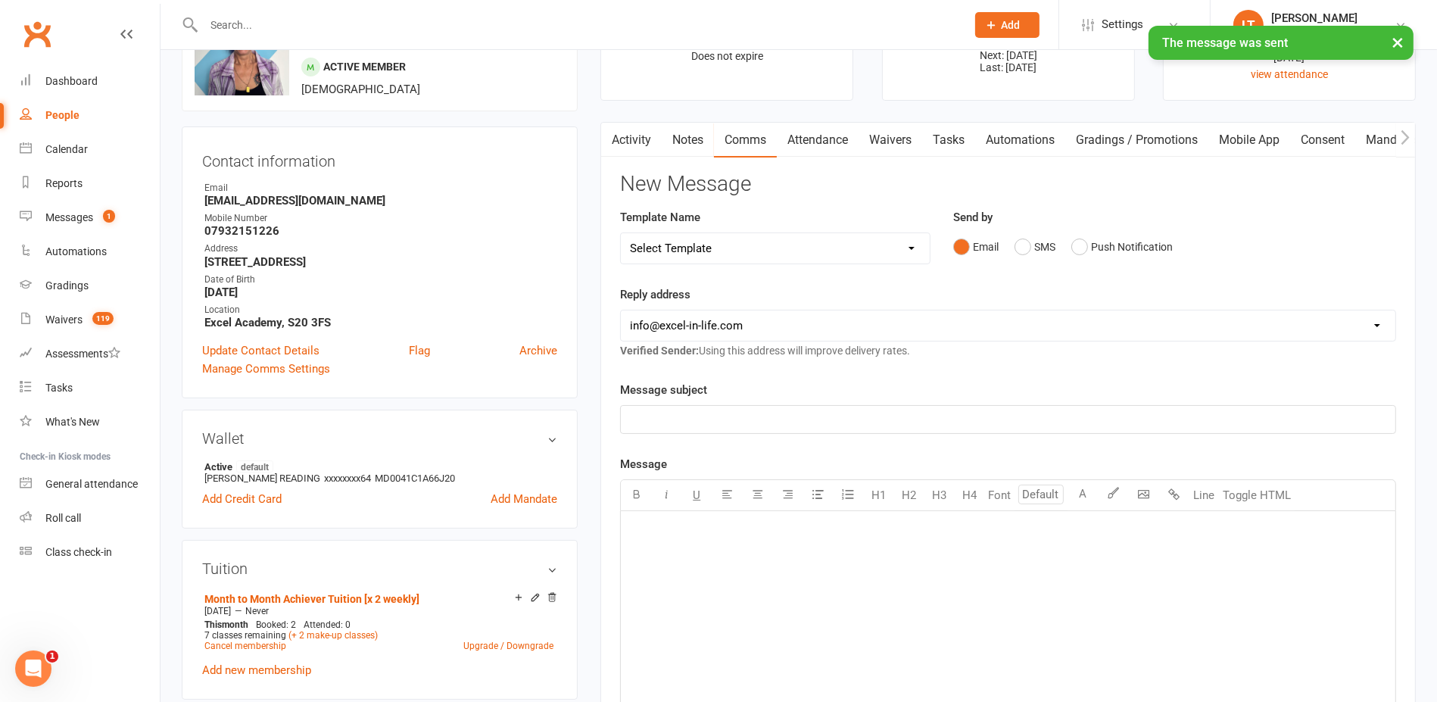
scroll to position [0, 0]
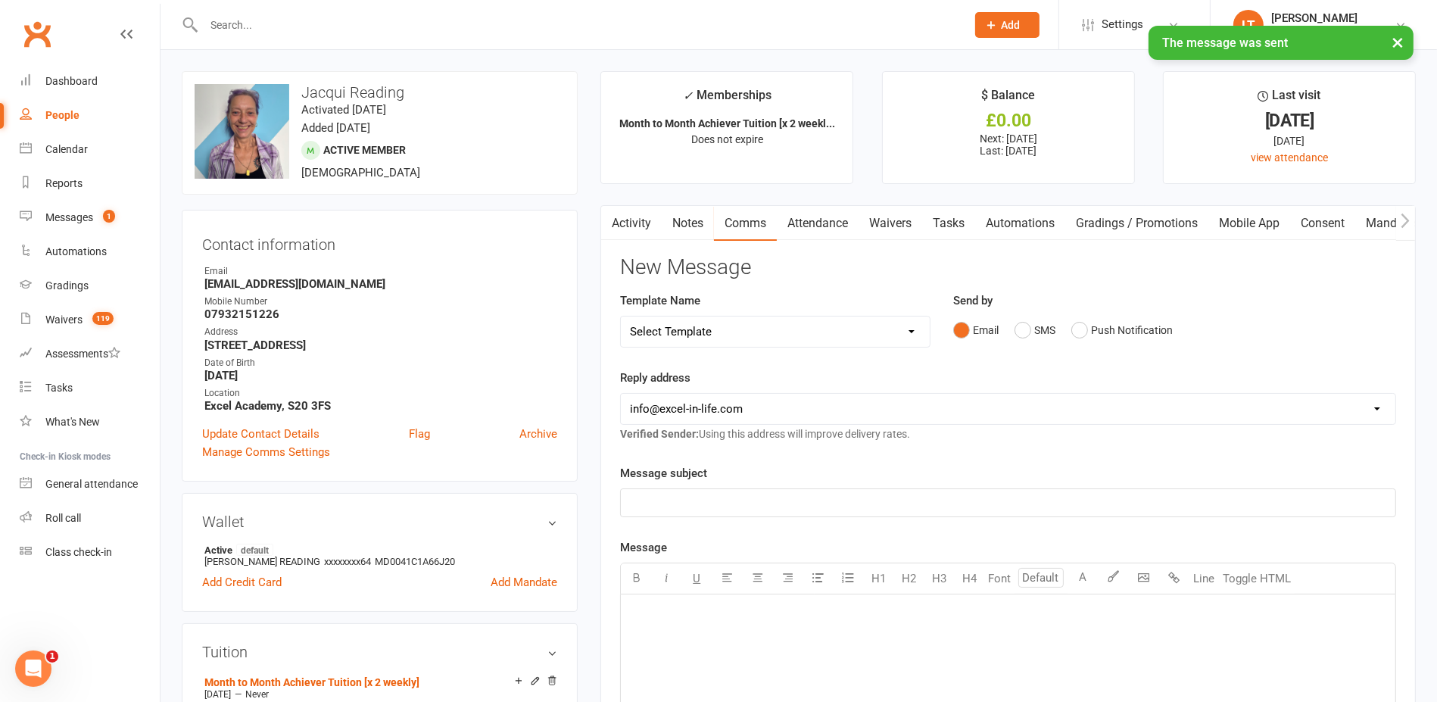
click at [648, 220] on link "Activity" at bounding box center [631, 223] width 61 height 35
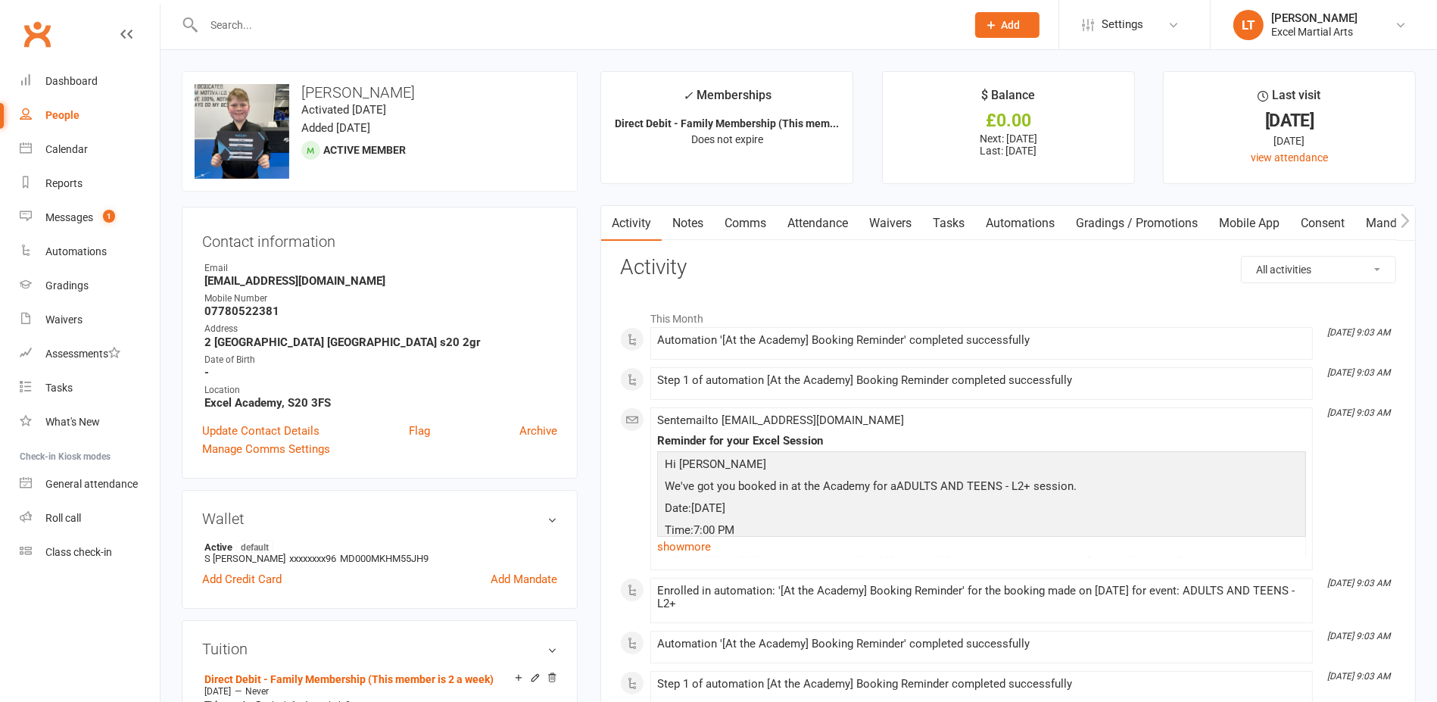
drag, startPoint x: 0, startPoint y: 0, endPoint x: 563, endPoint y: 57, distance: 566.1
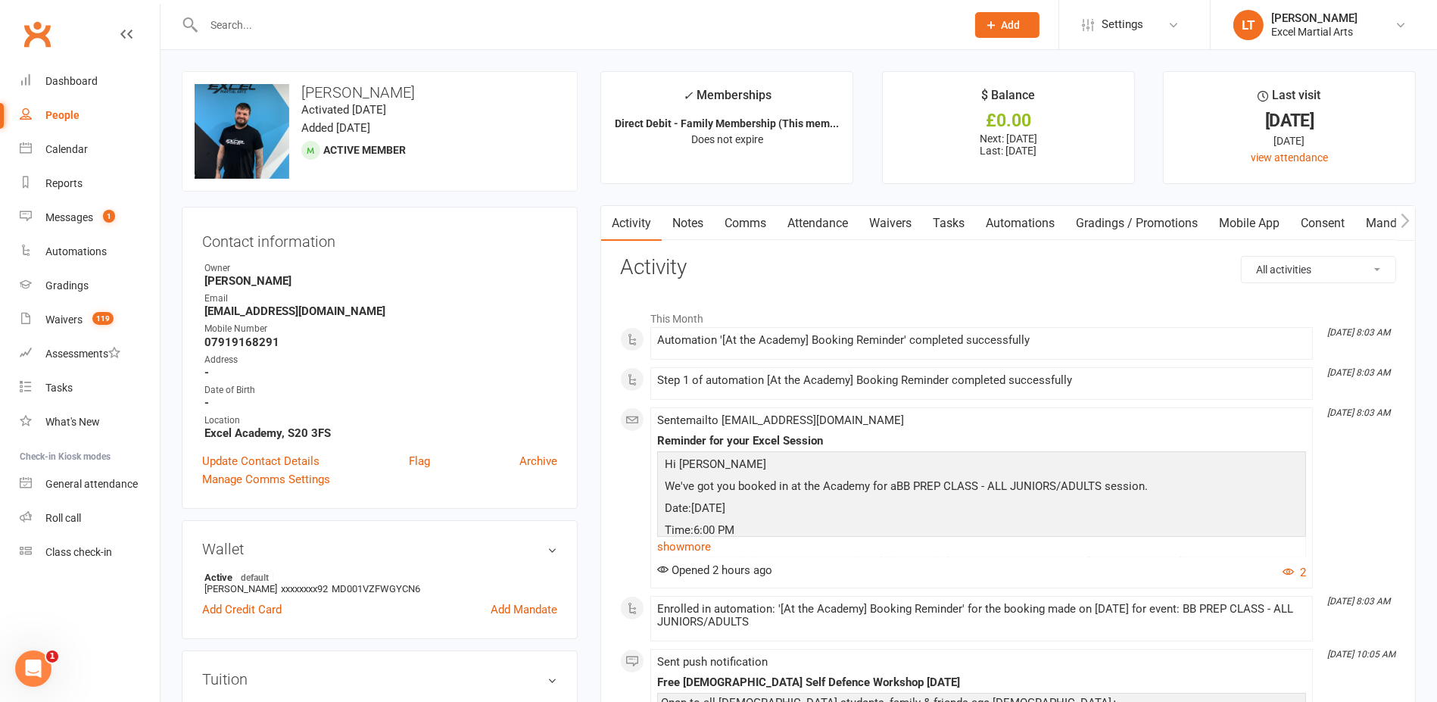
click at [748, 237] on link "Comms" at bounding box center [745, 223] width 63 height 35
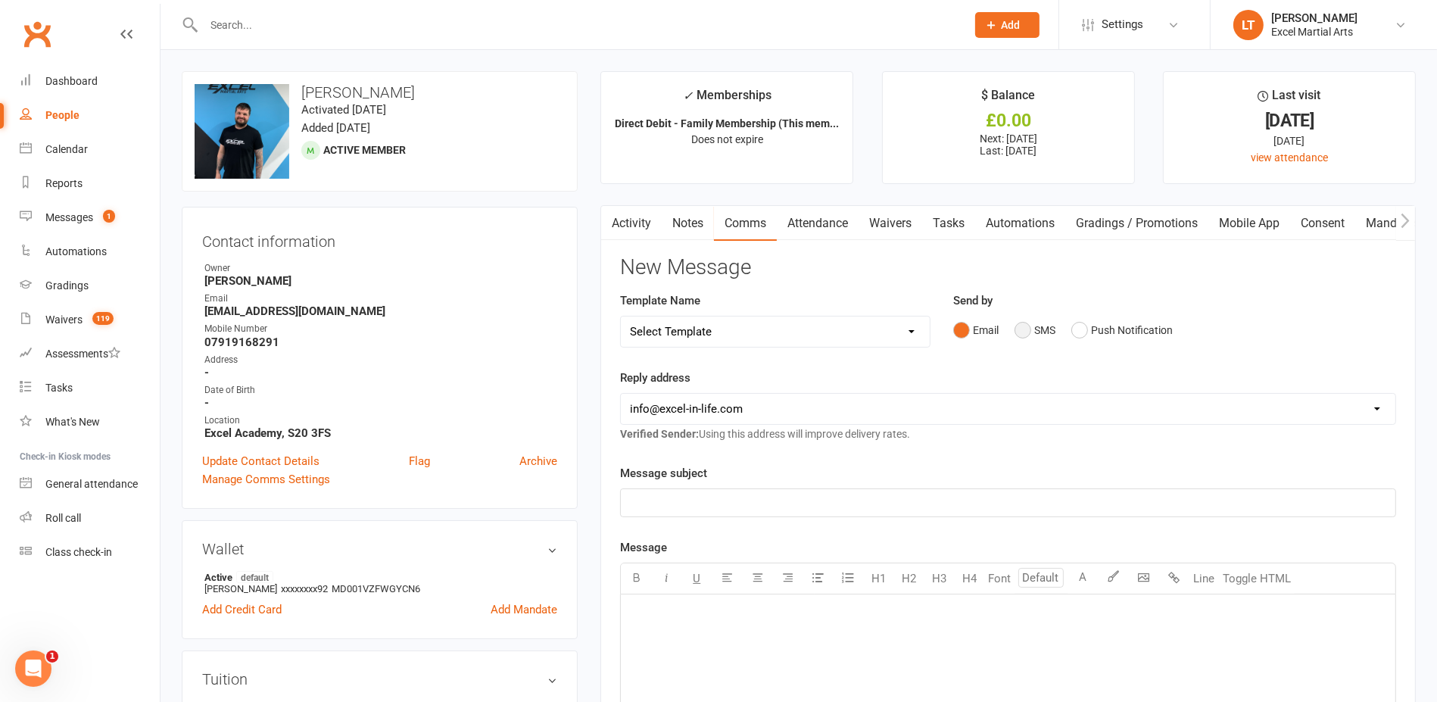
click at [1025, 326] on button "SMS" at bounding box center [1035, 330] width 41 height 29
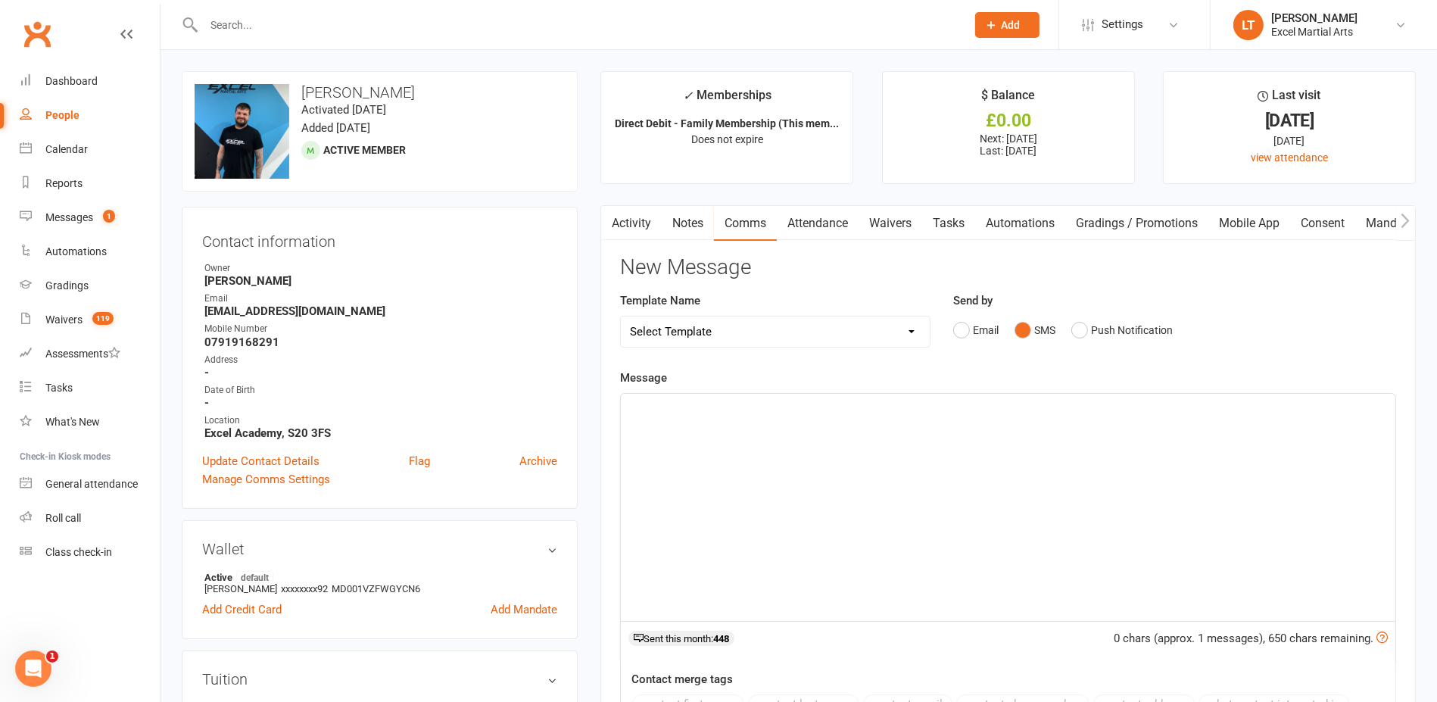
click at [831, 441] on div "﻿" at bounding box center [1008, 507] width 775 height 227
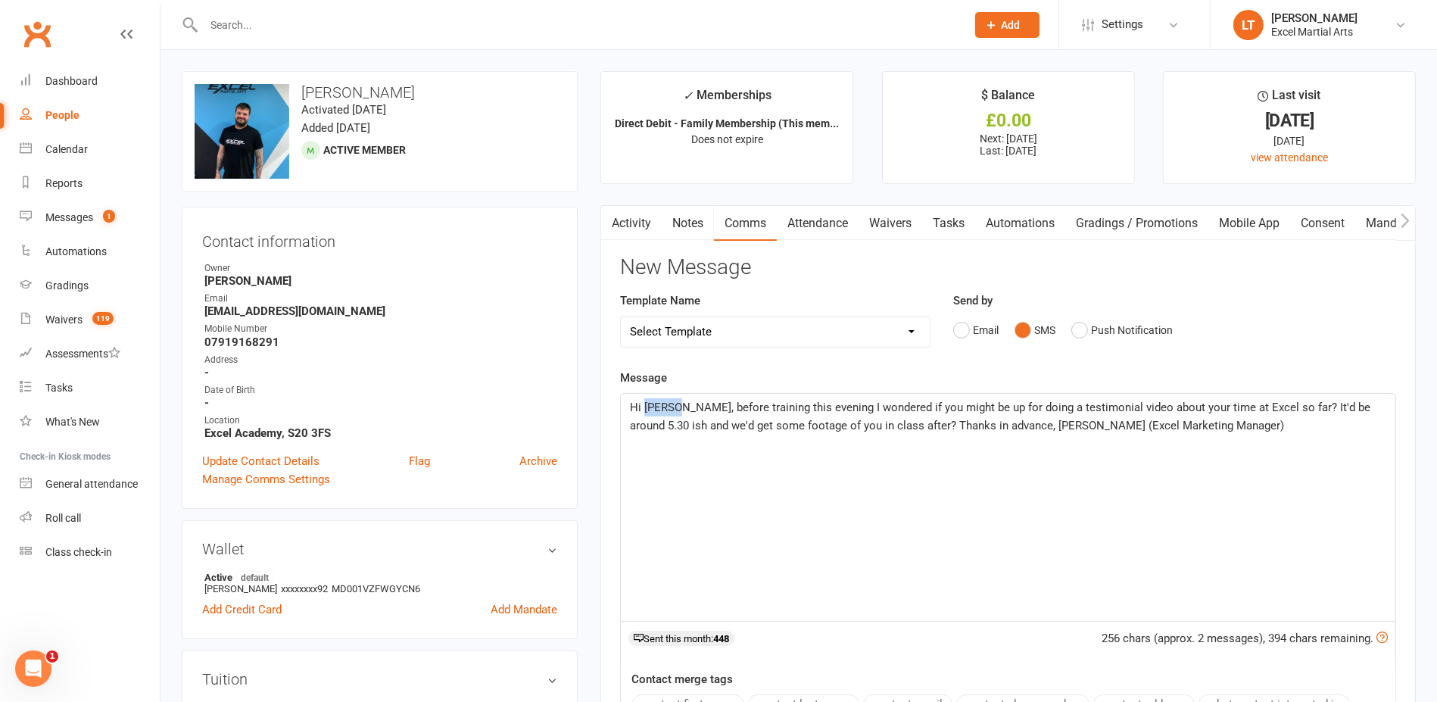
drag, startPoint x: 679, startPoint y: 405, endPoint x: 645, endPoint y: 407, distance: 34.1
click at [645, 407] on span "Hi [PERSON_NAME], before training this evening I wondered if you might be up fo…" at bounding box center [1001, 417] width 743 height 32
drag, startPoint x: 1269, startPoint y: 404, endPoint x: 1236, endPoint y: 405, distance: 32.6
click at [1236, 405] on span "Hi [PERSON_NAME], before training this evening I wondered if you might be up fo…" at bounding box center [1001, 417] width 743 height 32
click at [1317, 404] on span "Hi [PERSON_NAME], before training this evening I wondered if you might be up fo…" at bounding box center [1004, 417] width 749 height 32
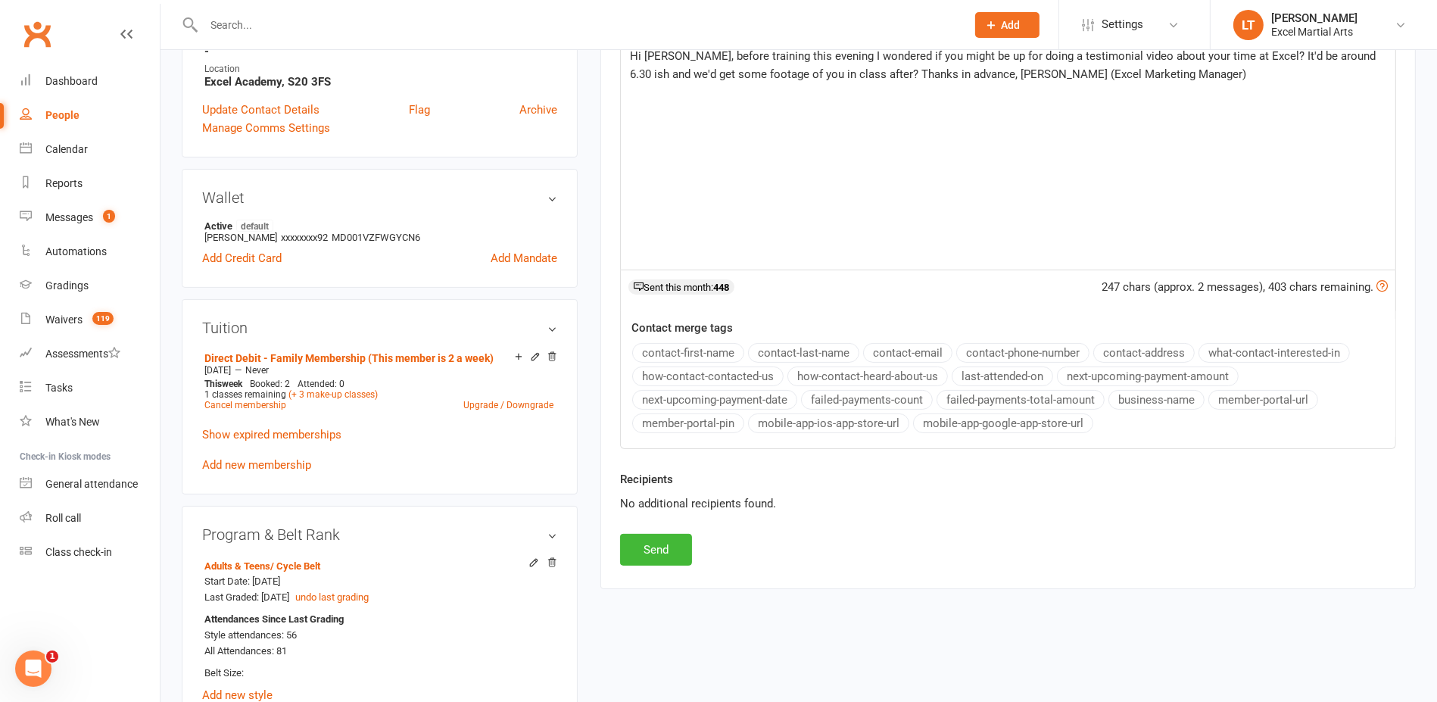
scroll to position [379, 0]
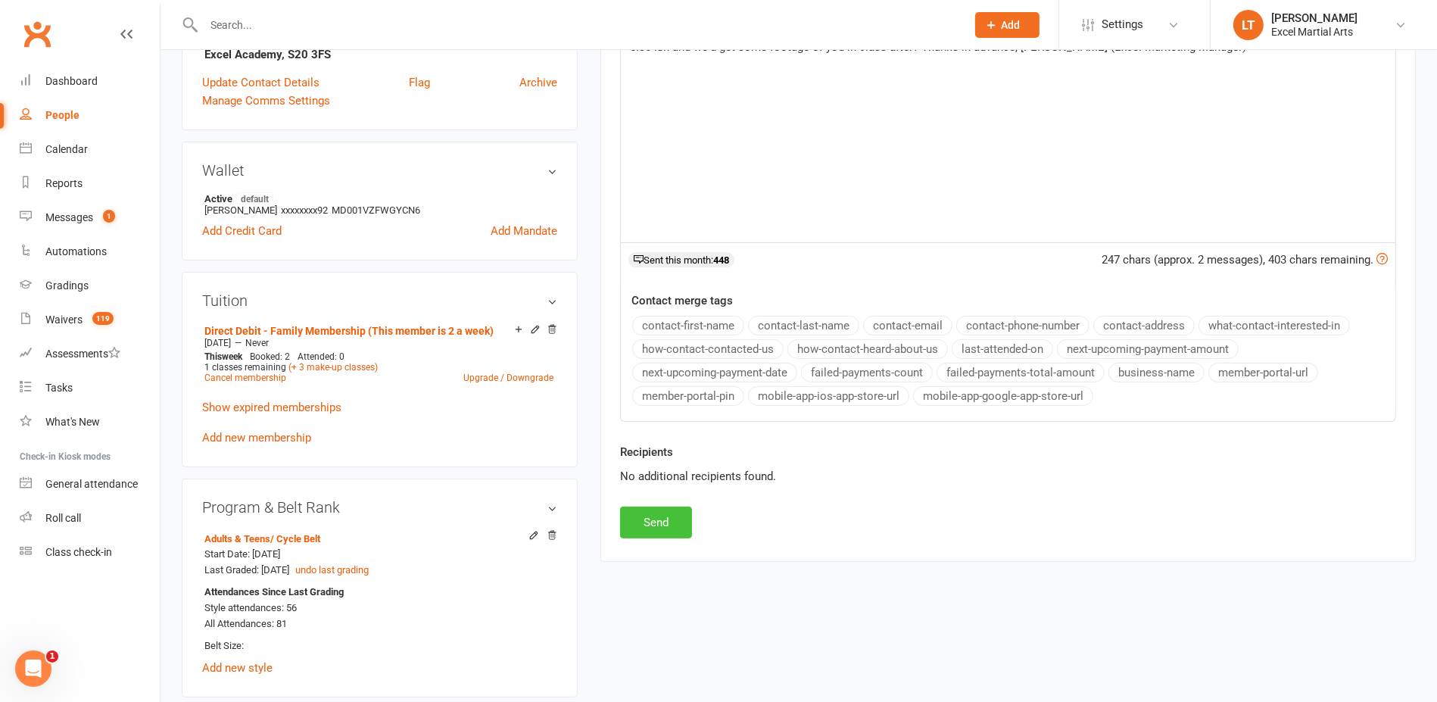
click at [650, 528] on button "Send" at bounding box center [656, 523] width 72 height 32
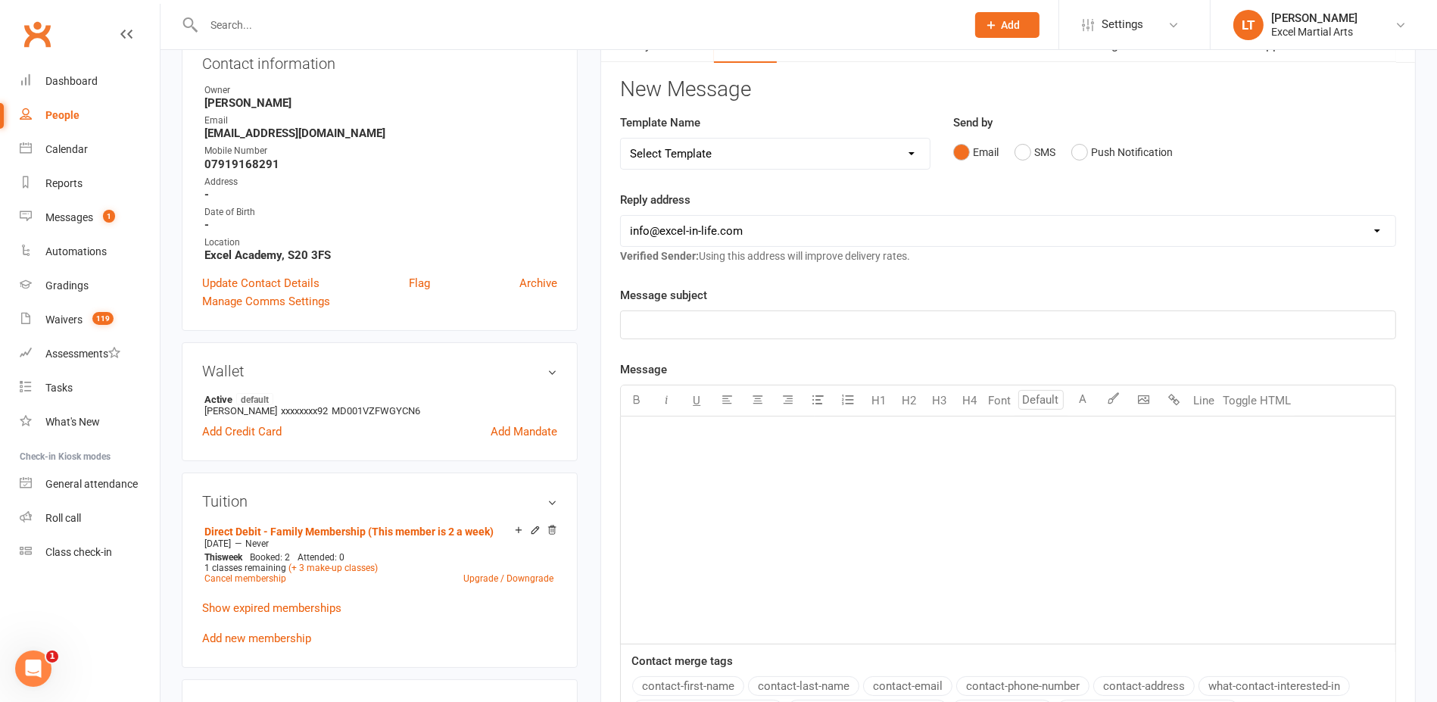
scroll to position [0, 0]
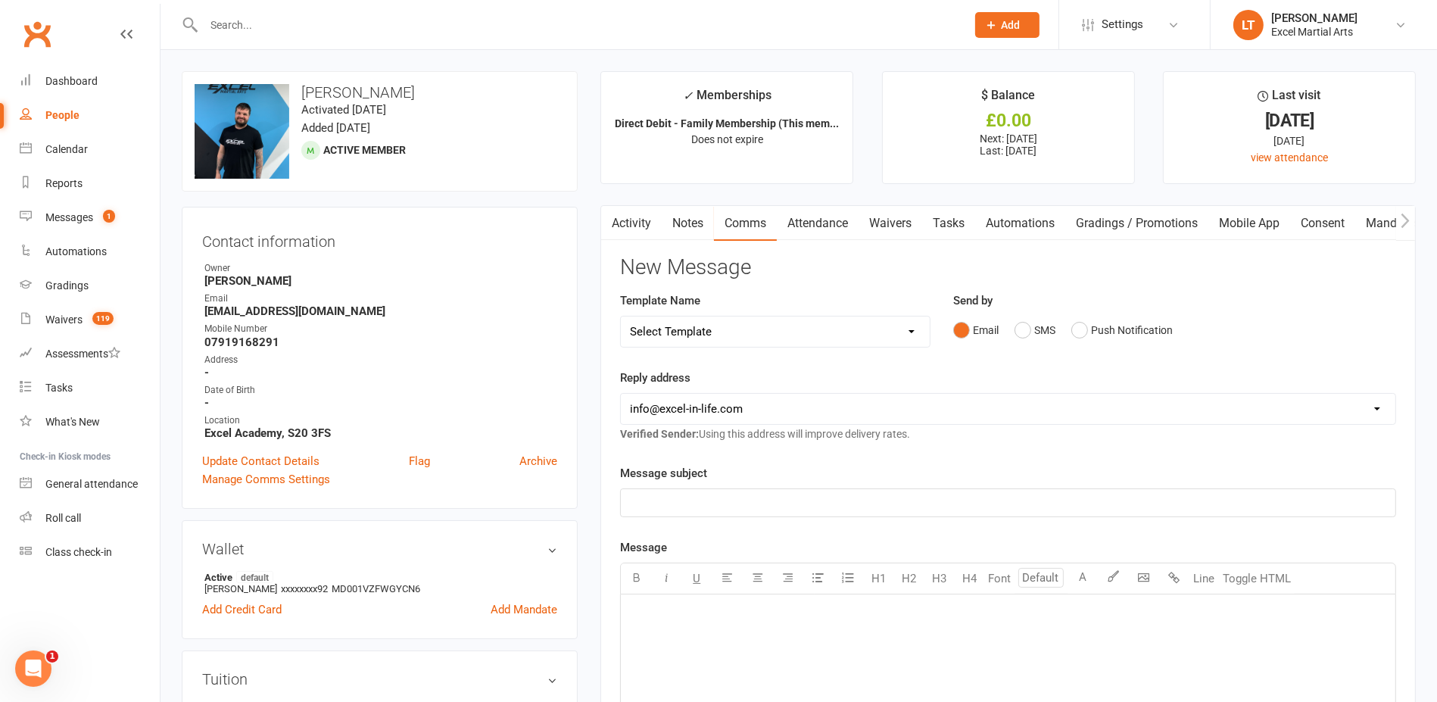
click at [631, 232] on link "Activity" at bounding box center [631, 223] width 61 height 35
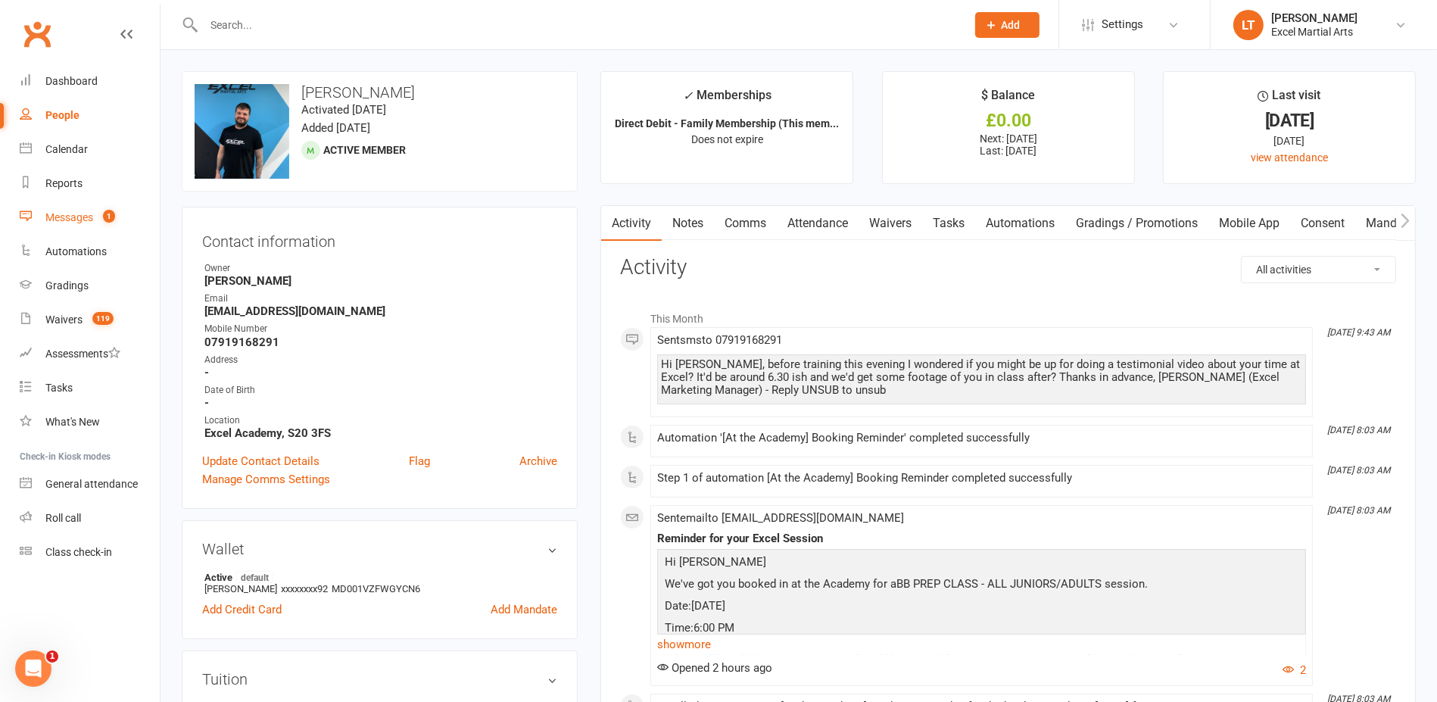
click at [87, 216] on div "Messages" at bounding box center [69, 217] width 48 height 12
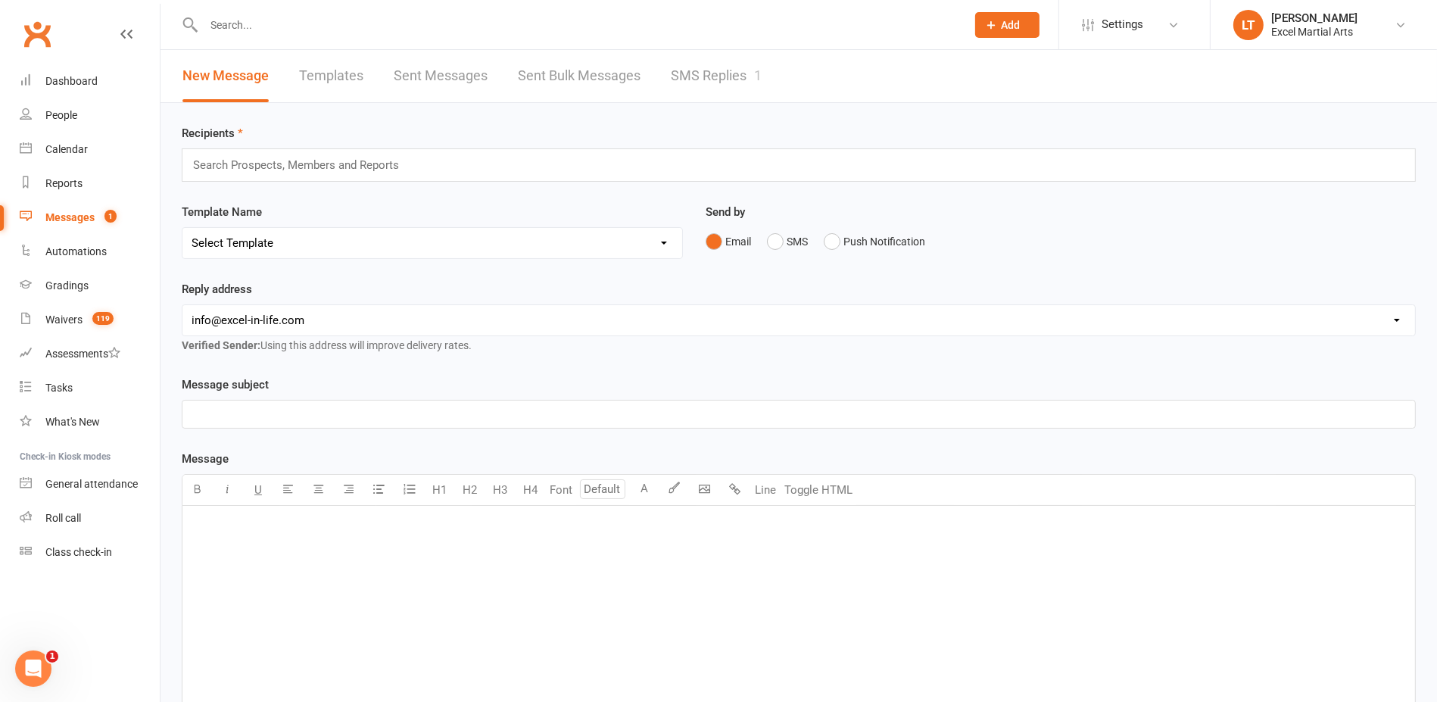
click at [743, 81] on link "SMS Replies 1" at bounding box center [716, 76] width 91 height 52
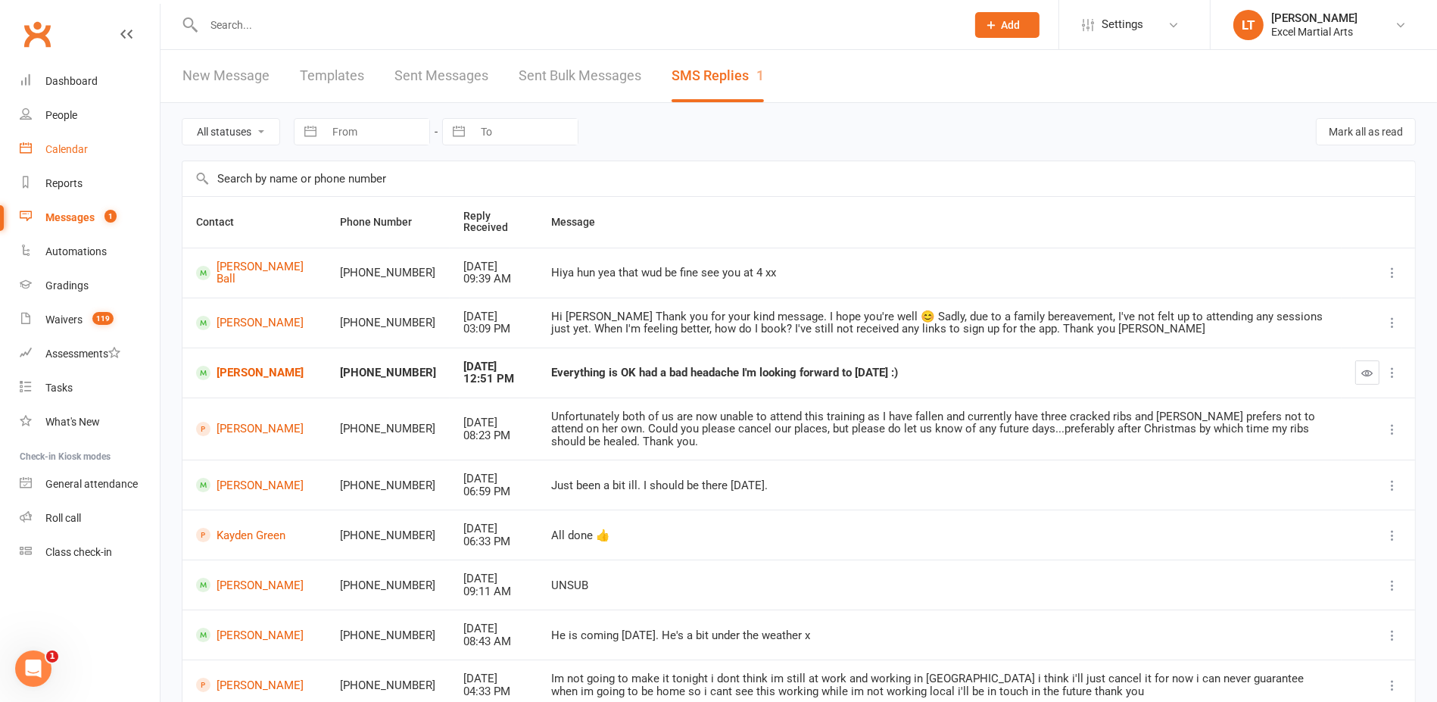
click at [86, 144] on div "Calendar" at bounding box center [66, 149] width 42 height 12
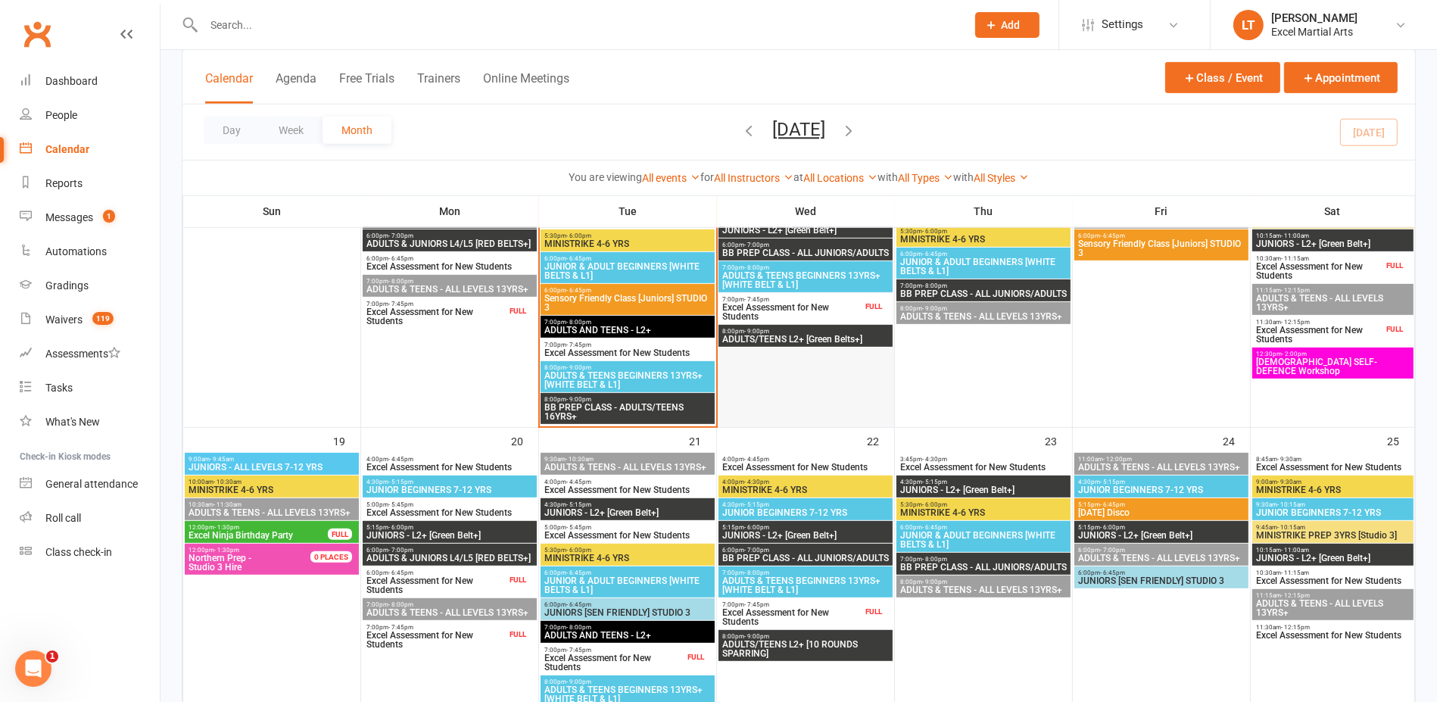
scroll to position [757, 0]
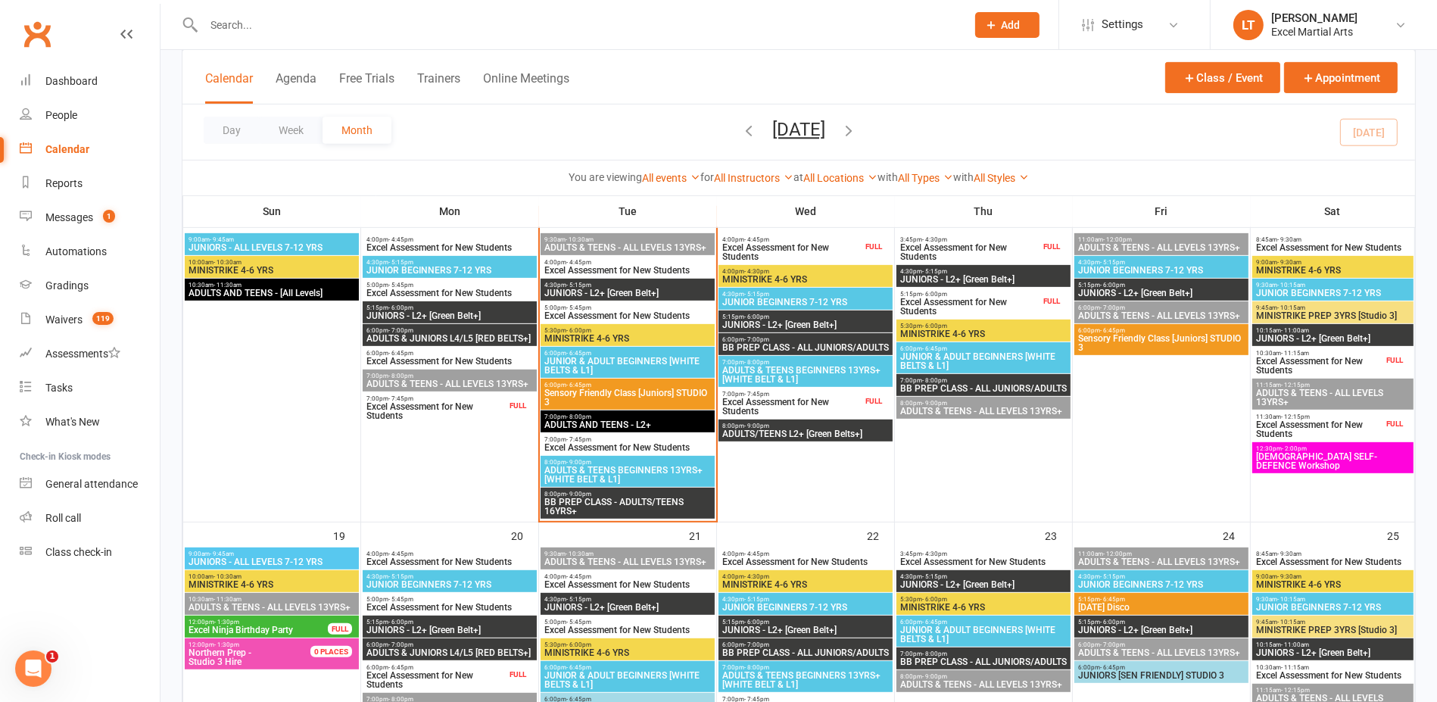
click at [647, 477] on span "ADULTS & TEENS BEGINNERS 13YRS+ [WHITE BELT & L1]" at bounding box center [628, 475] width 168 height 18
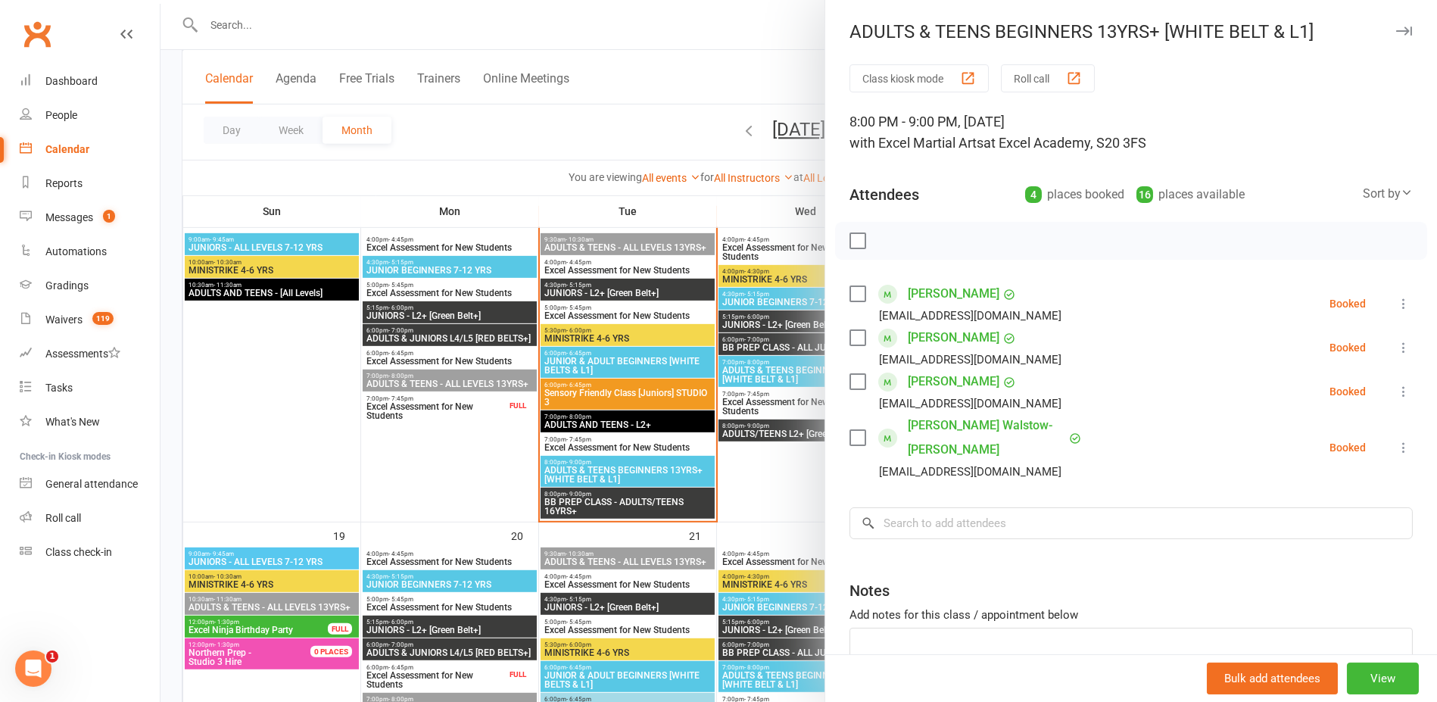
click at [419, 472] on div at bounding box center [799, 351] width 1276 height 702
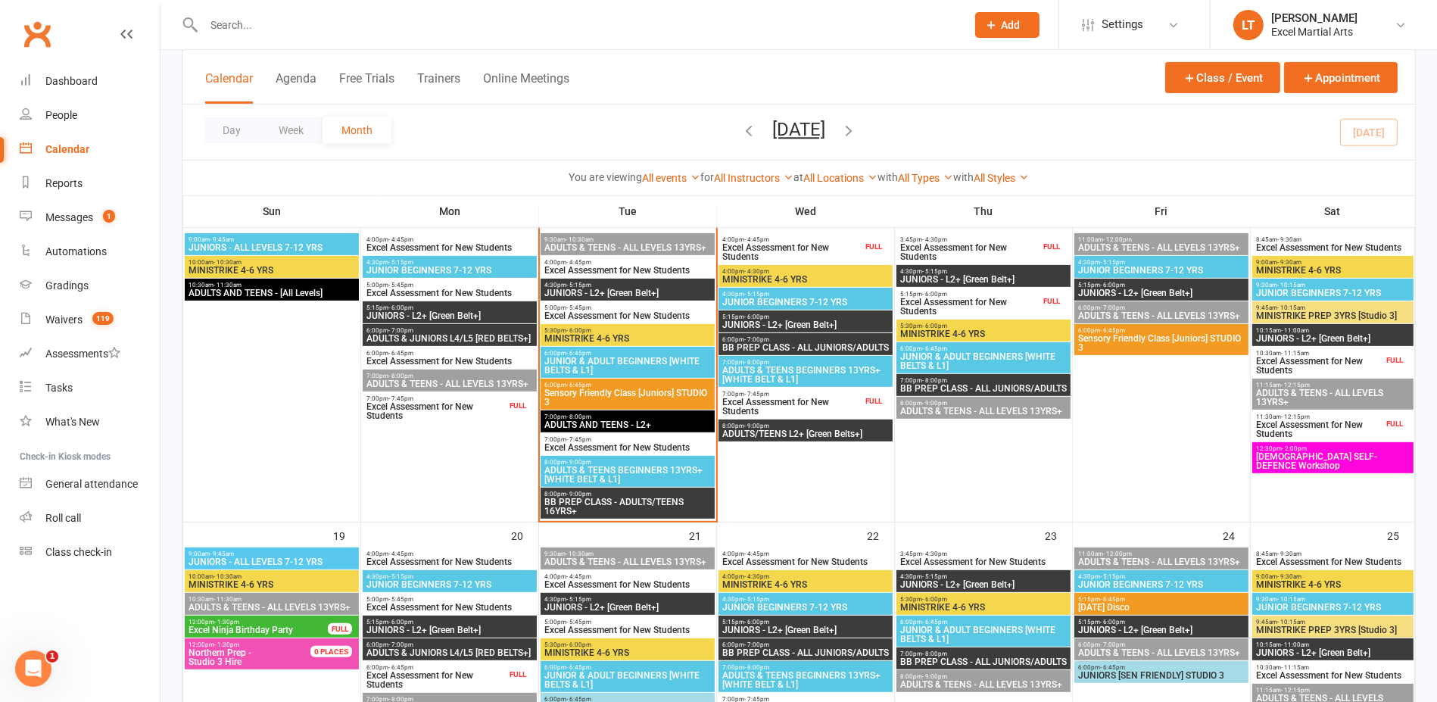
click at [544, 504] on span "BB PREP CLASS - ADULTS/TEENS 16YRS+" at bounding box center [628, 506] width 168 height 18
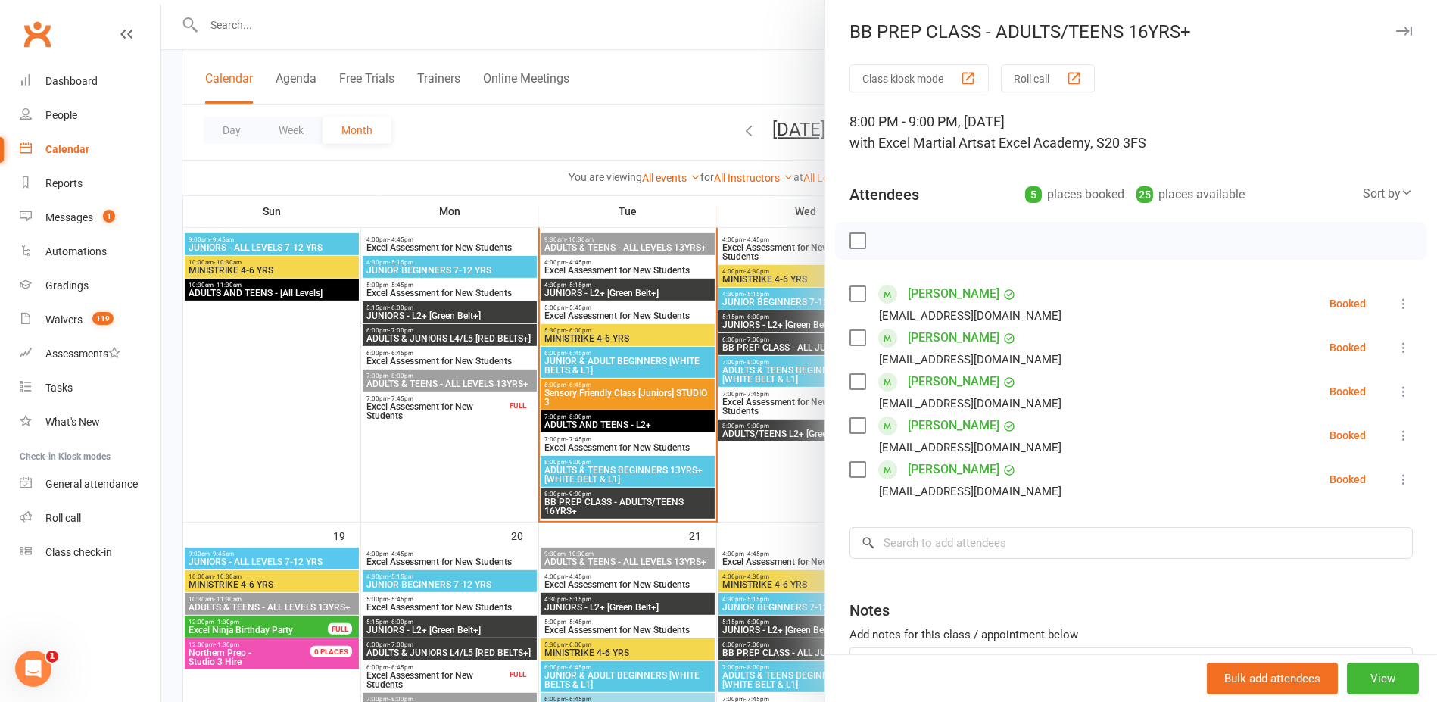
click at [471, 499] on div at bounding box center [799, 351] width 1276 height 702
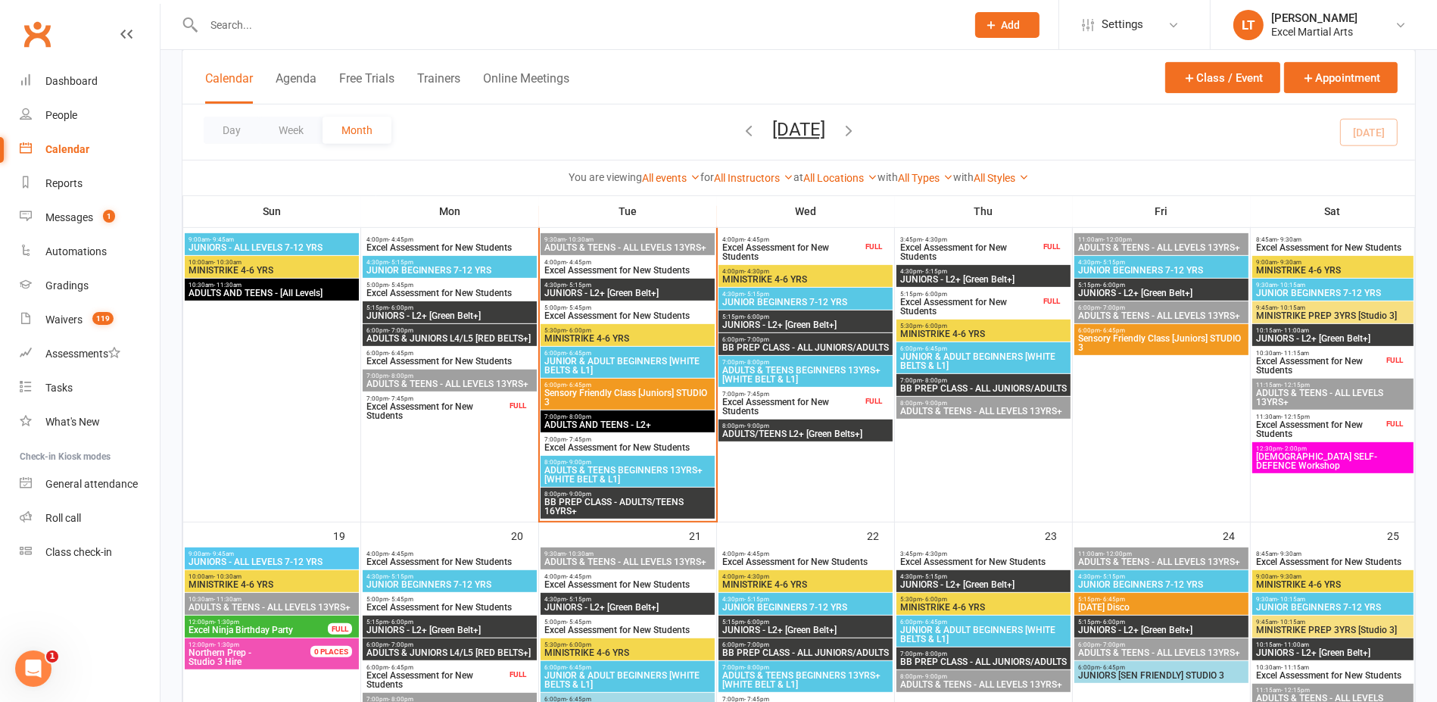
click at [610, 370] on span "JUNIOR & ADULT BEGINNERS [WHITE BELTS & L1]" at bounding box center [628, 366] width 168 height 18
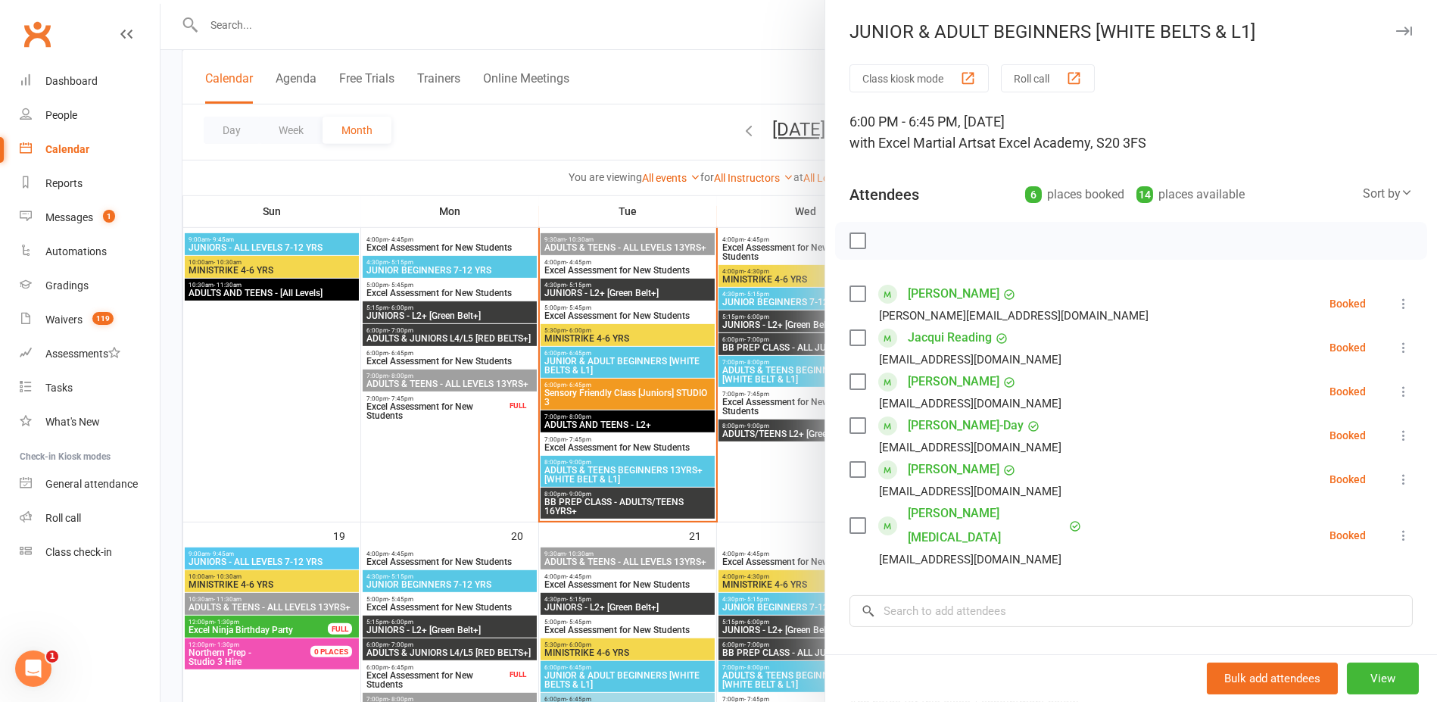
click at [435, 460] on div at bounding box center [799, 351] width 1276 height 702
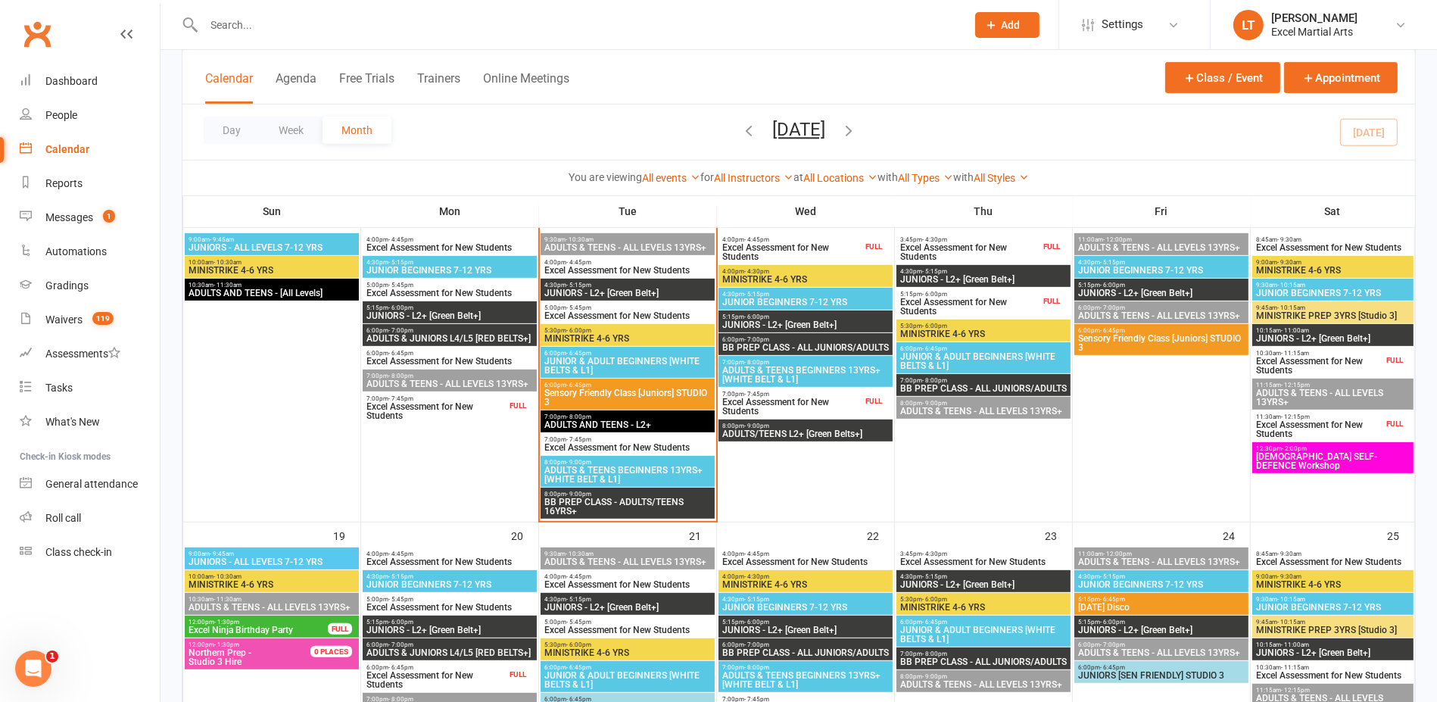
click at [611, 401] on span "Sensory Friendly Class [Juniors] STUDIO 3" at bounding box center [628, 397] width 168 height 18
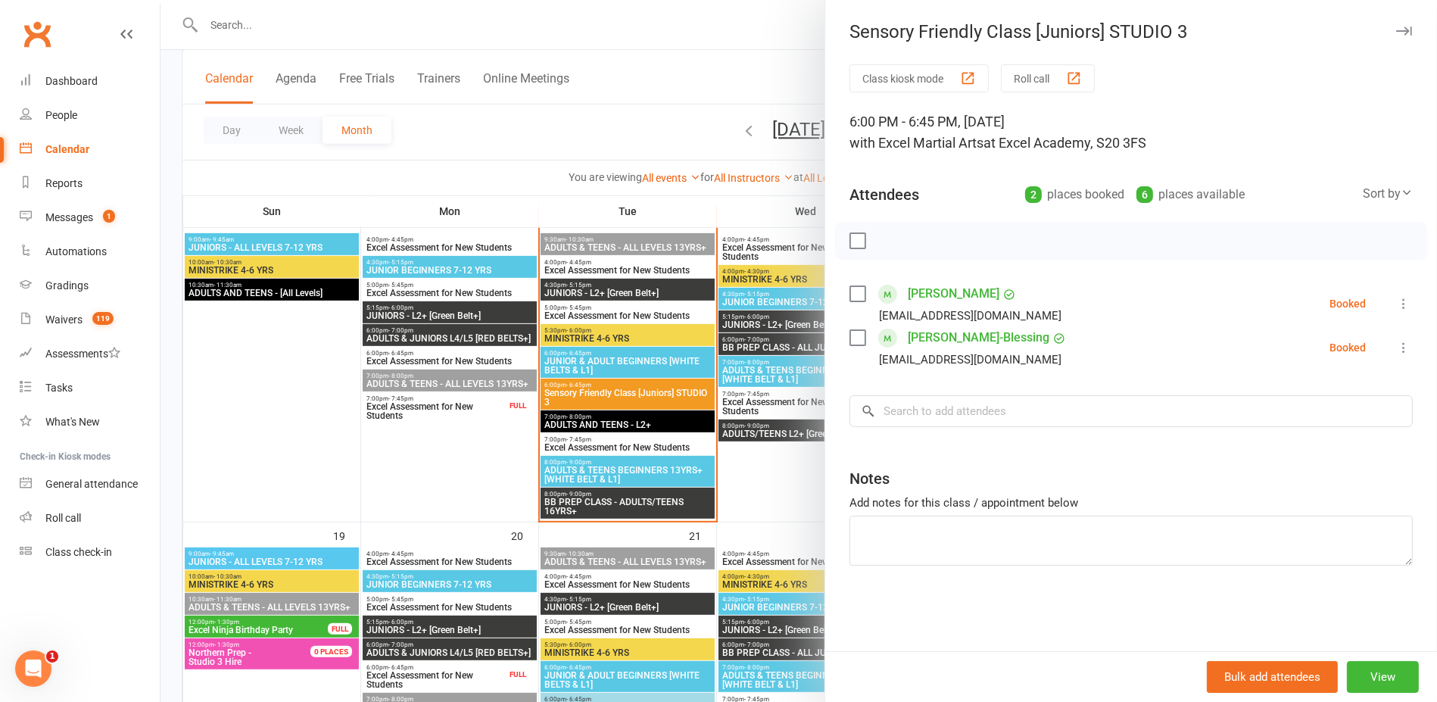
click at [500, 485] on div at bounding box center [799, 351] width 1276 height 702
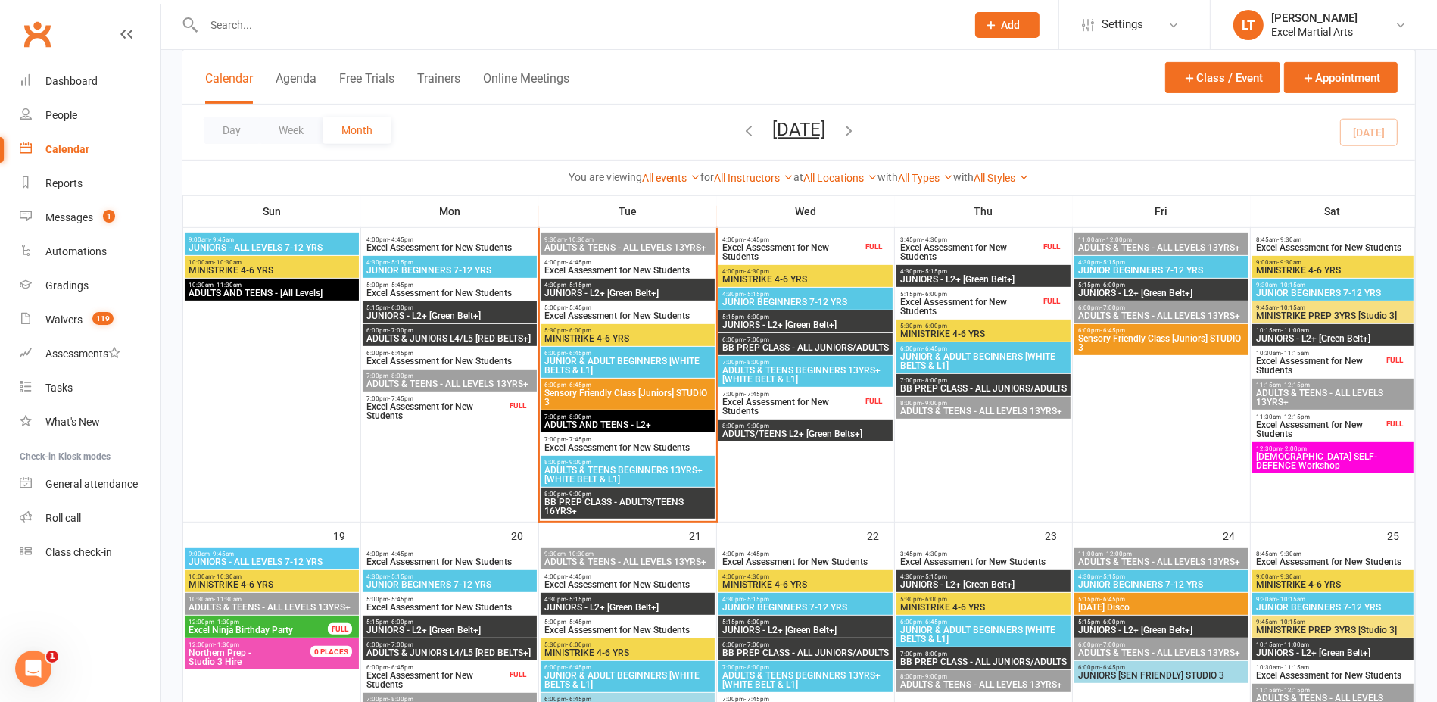
click at [594, 425] on span "ADULTS AND TEENS - L2+" at bounding box center [628, 424] width 168 height 9
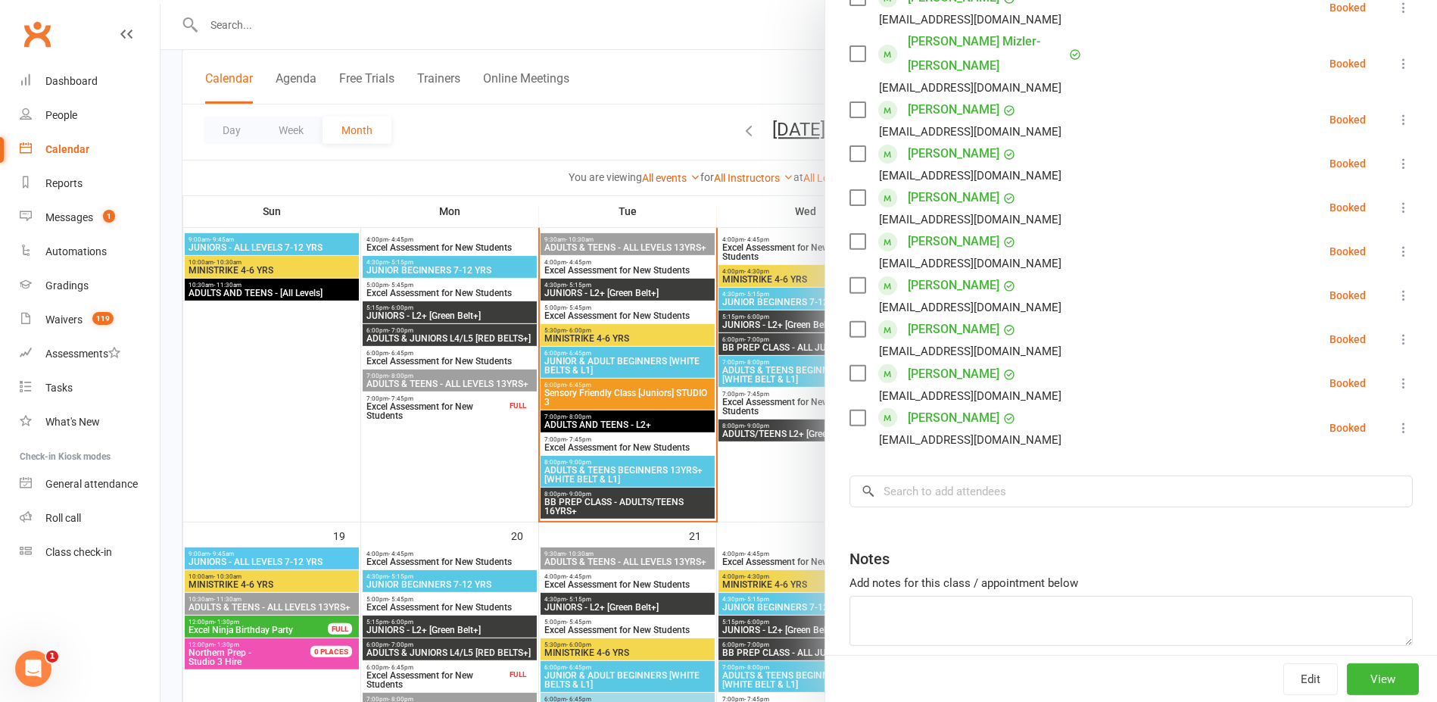
scroll to position [662, 0]
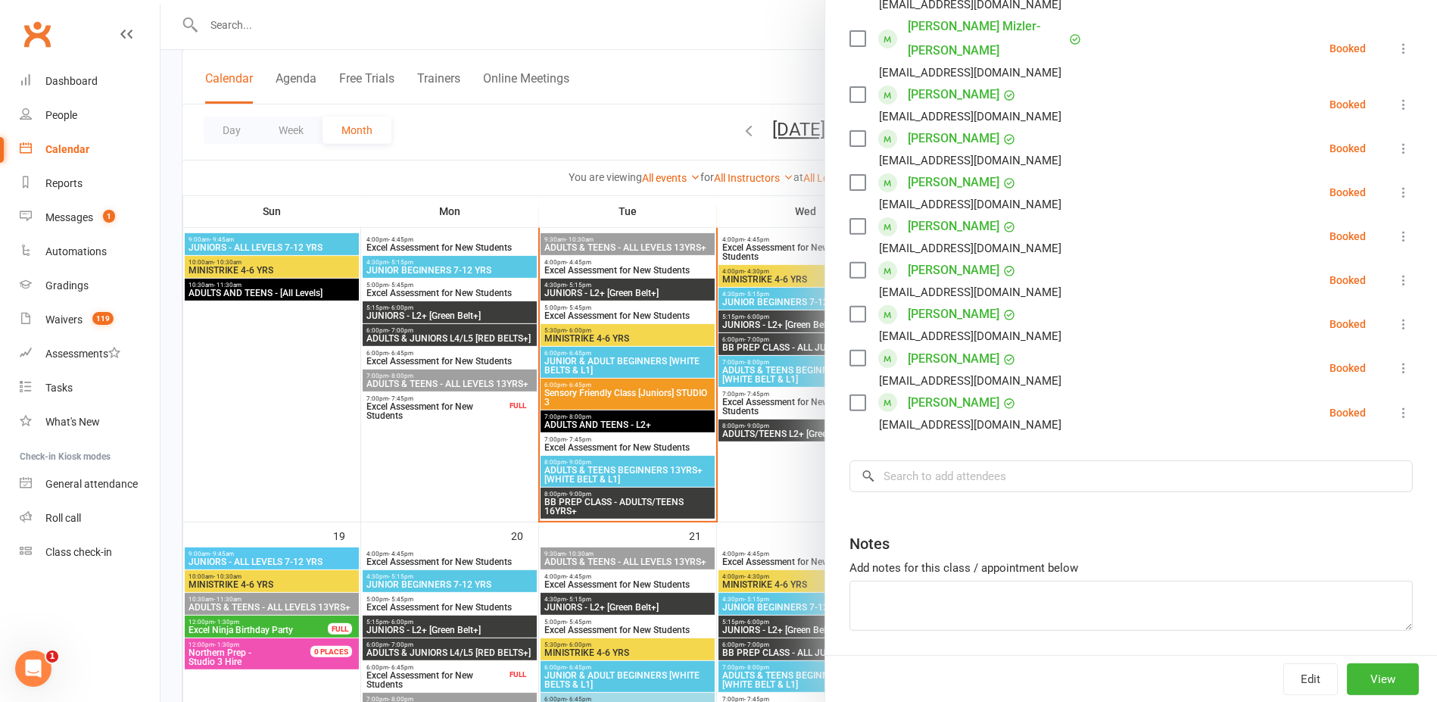
click at [633, 209] on div at bounding box center [799, 351] width 1276 height 702
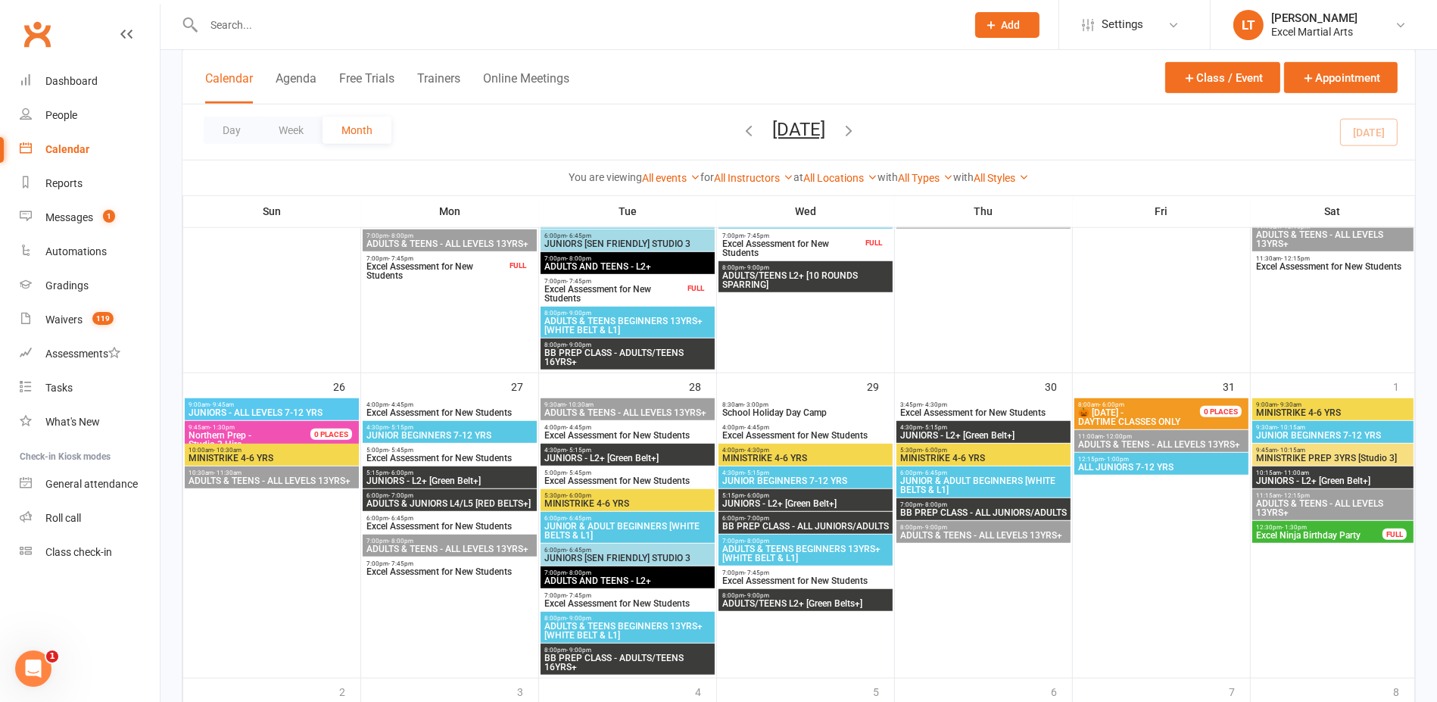
scroll to position [1230, 0]
